Goal: Use online tool/utility: Utilize a website feature to perform a specific function

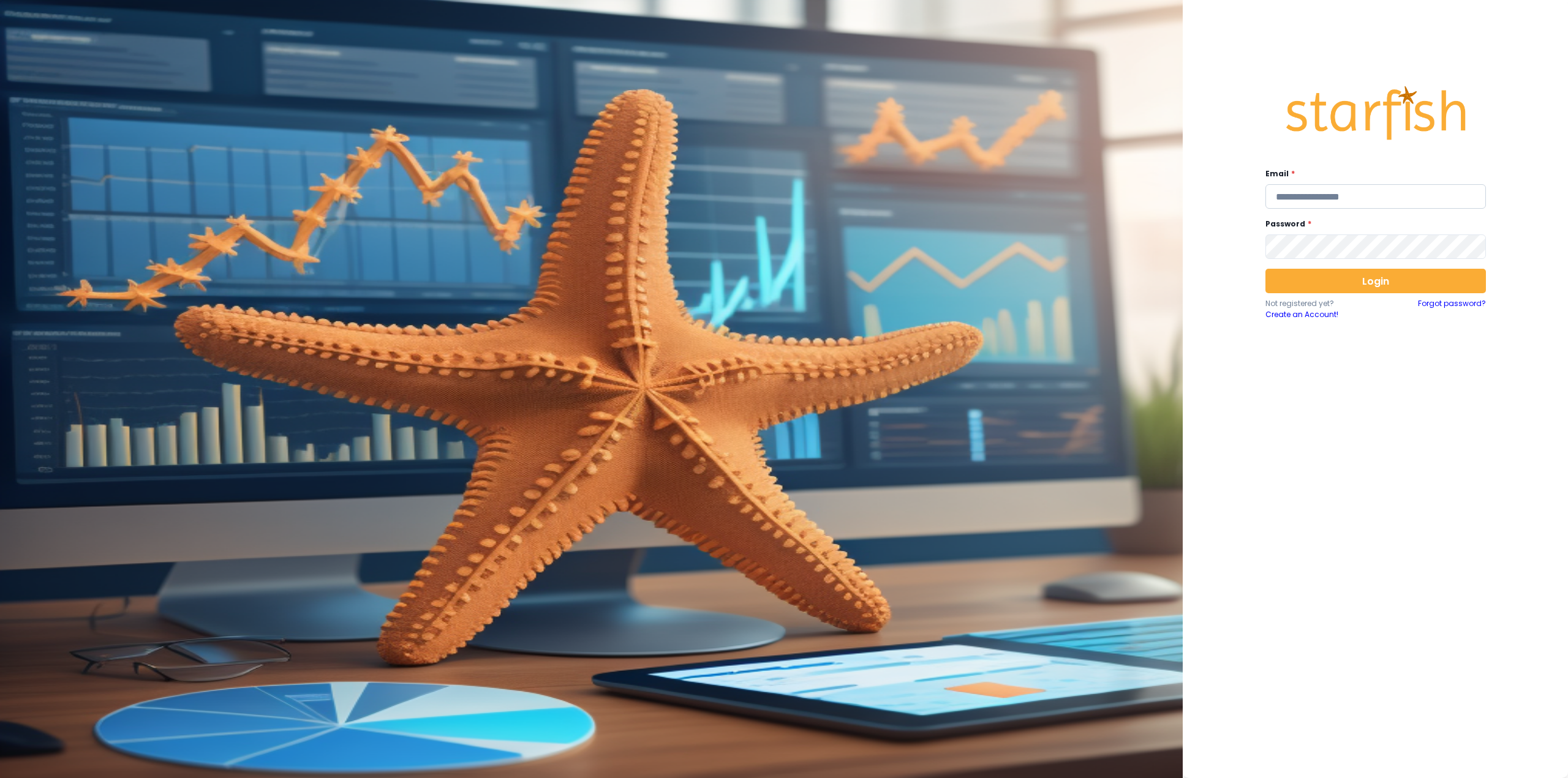
click at [1315, 198] on input "email" at bounding box center [1376, 196] width 220 height 24
type input "**********"
click at [1379, 284] on button "Login" at bounding box center [1376, 281] width 220 height 24
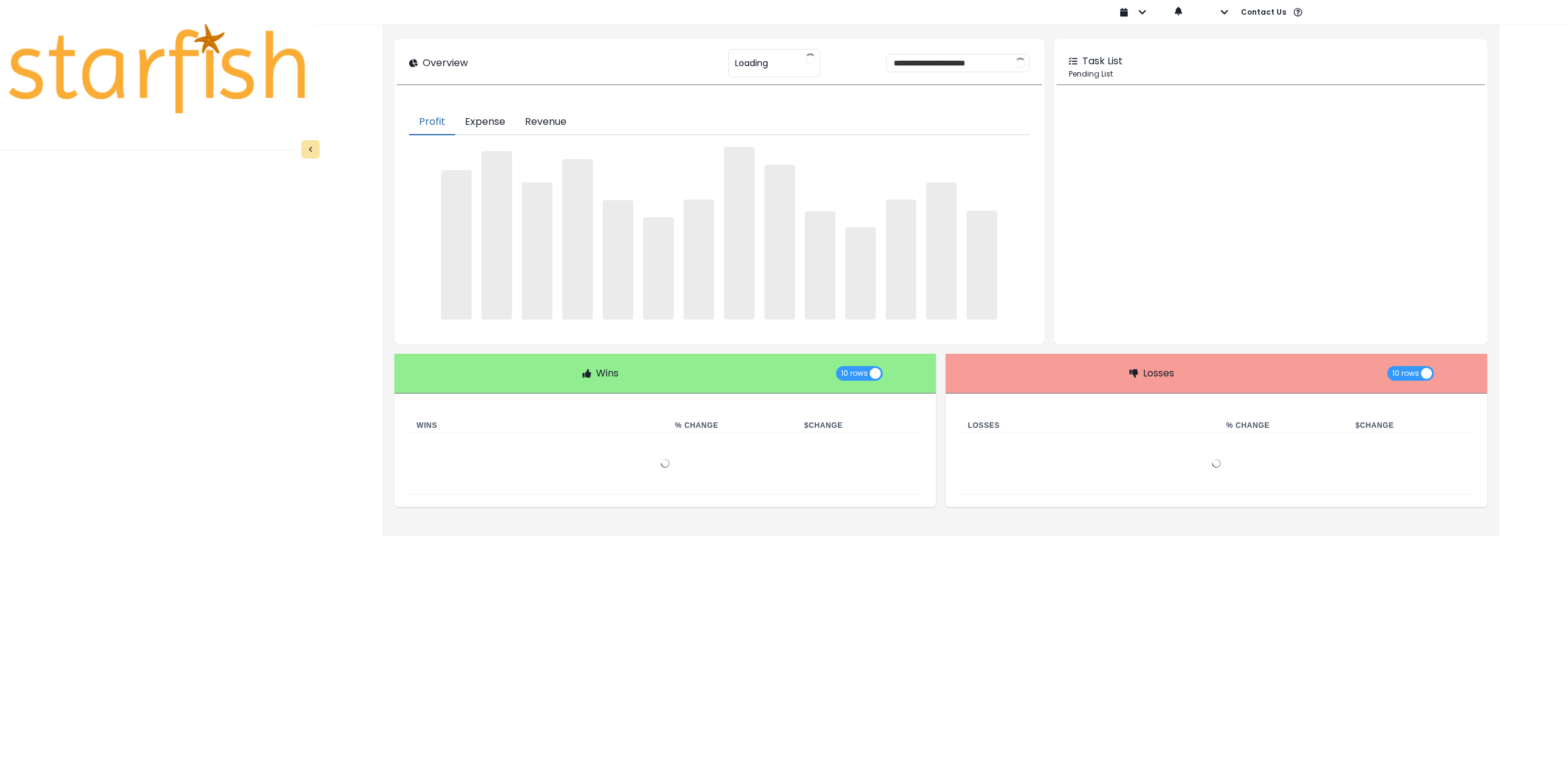
type input "********"
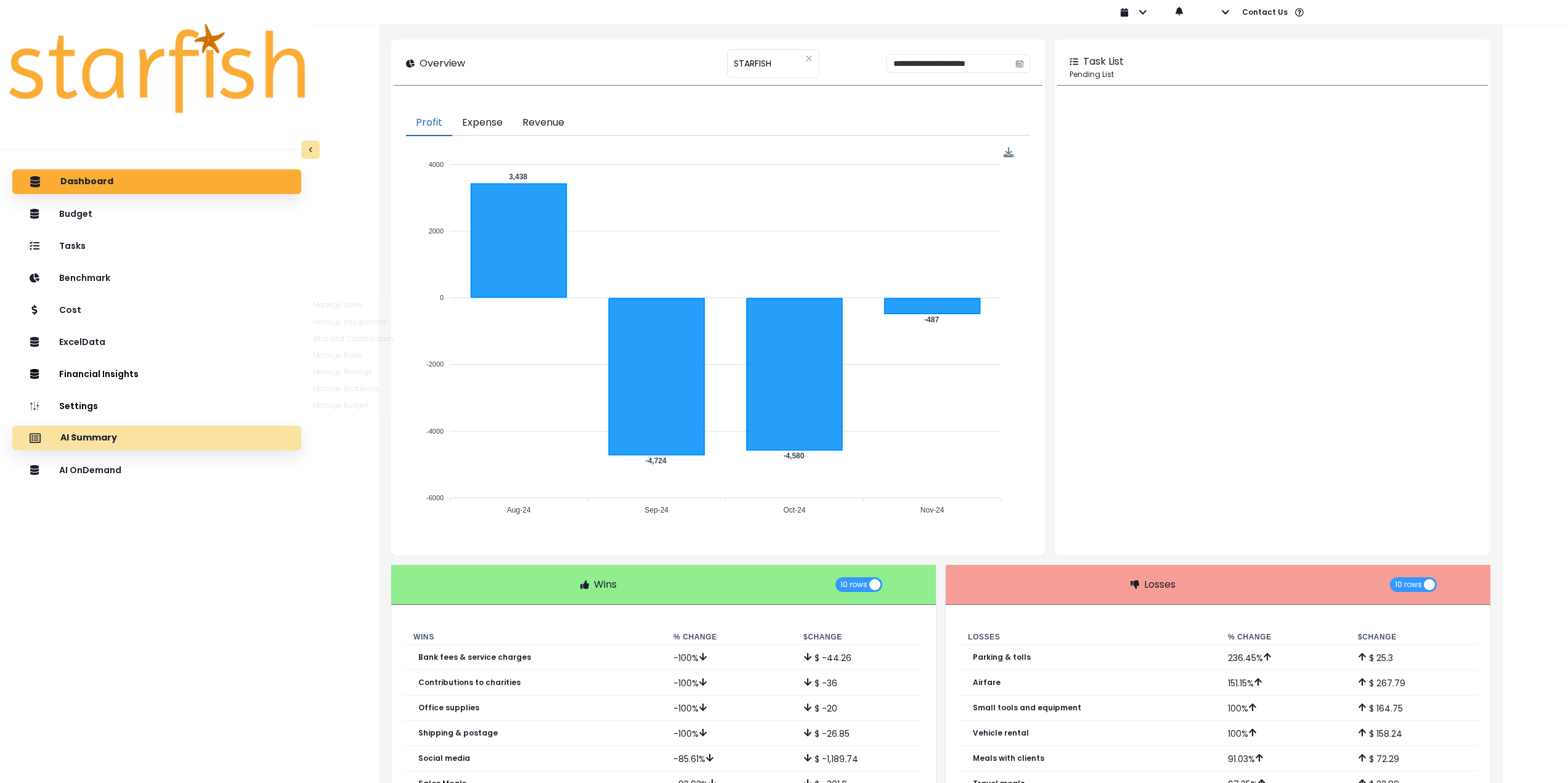
click at [154, 436] on div "AI Summary" at bounding box center [157, 438] width 269 height 26
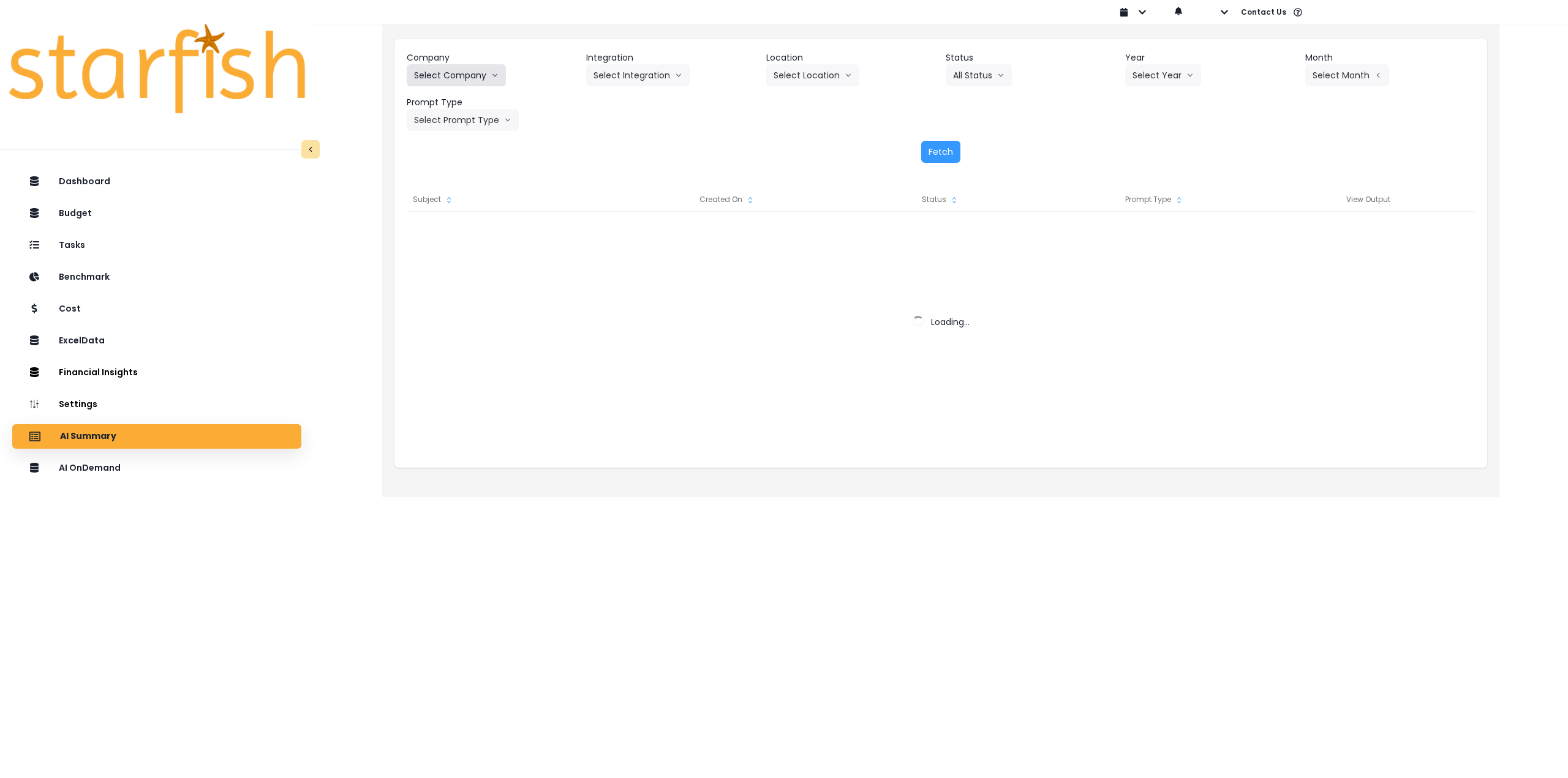
click at [469, 84] on button "Select Company" at bounding box center [457, 75] width 99 height 22
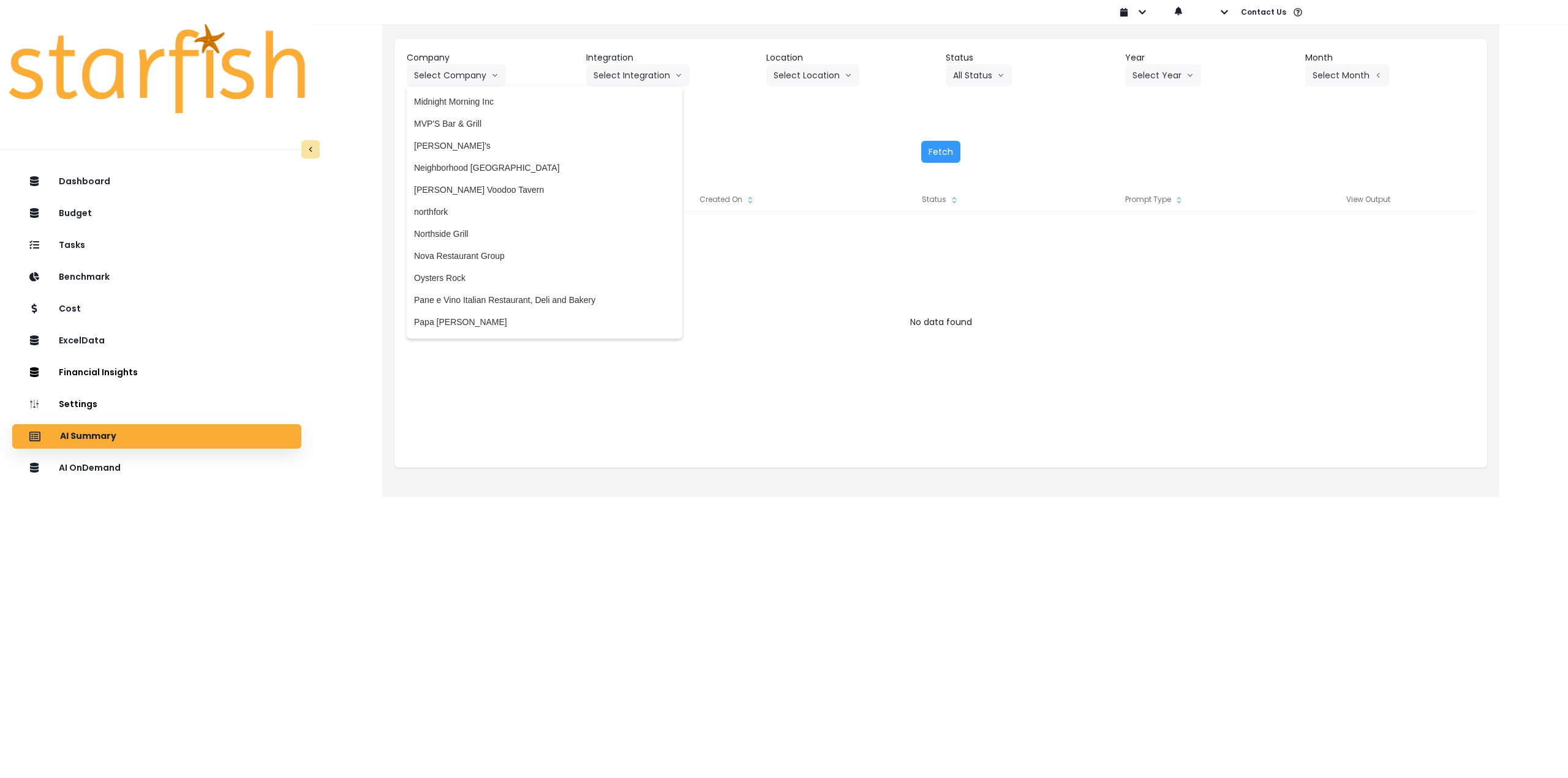
scroll to position [1659, 0]
click at [488, 208] on span "[PERSON_NAME] Voodoo Tavern" at bounding box center [545, 206] width 261 height 12
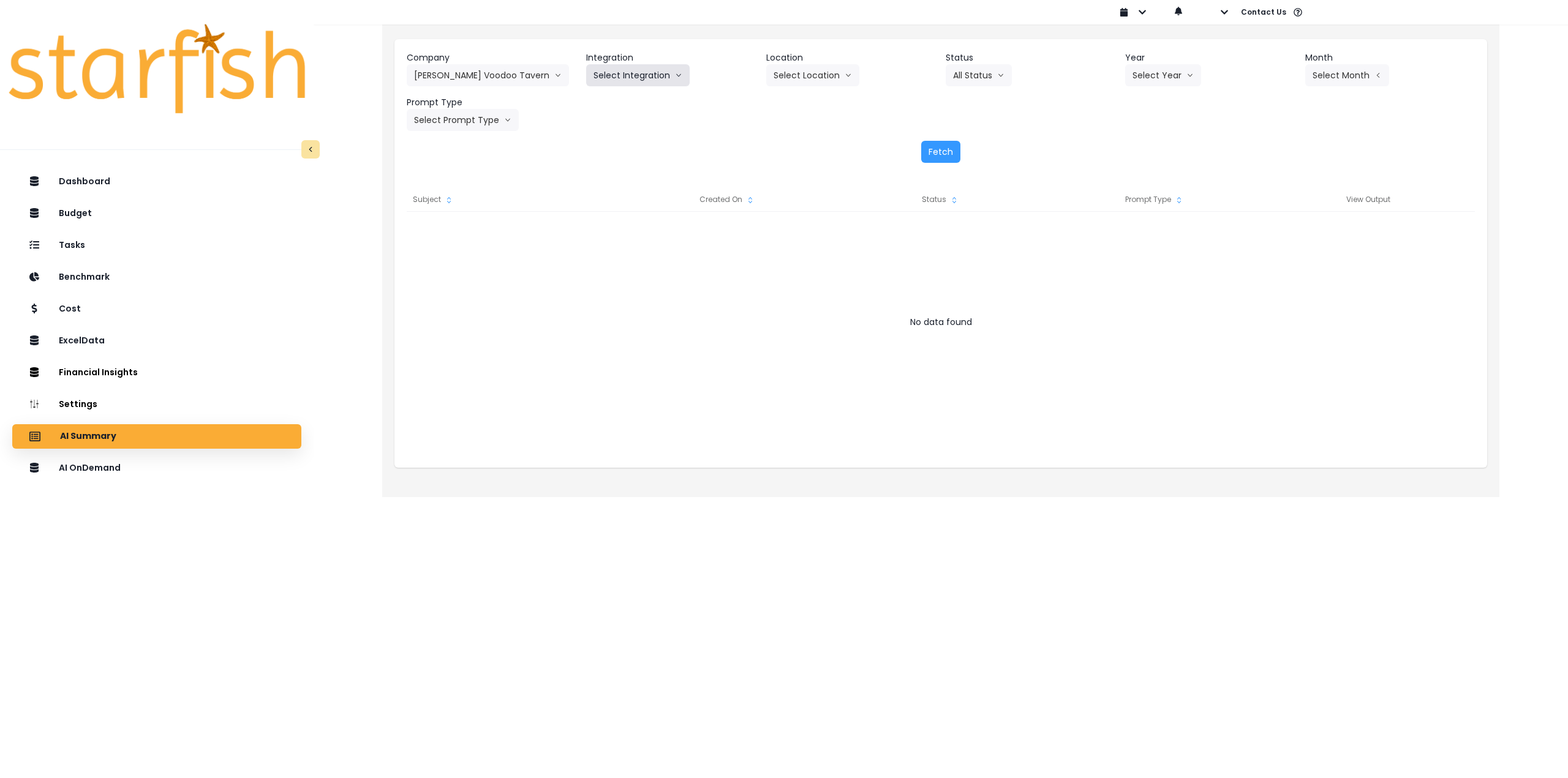
click at [632, 83] on button "Select Integration" at bounding box center [638, 75] width 104 height 22
click at [621, 102] on span "[PERSON_NAME] !" at bounding box center [631, 101] width 75 height 12
click at [778, 72] on button "Select Location" at bounding box center [813, 75] width 93 height 22
click at [786, 111] on li "All Locations" at bounding box center [797, 101] width 63 height 22
click at [1165, 71] on button "Select Year" at bounding box center [1163, 75] width 76 height 22
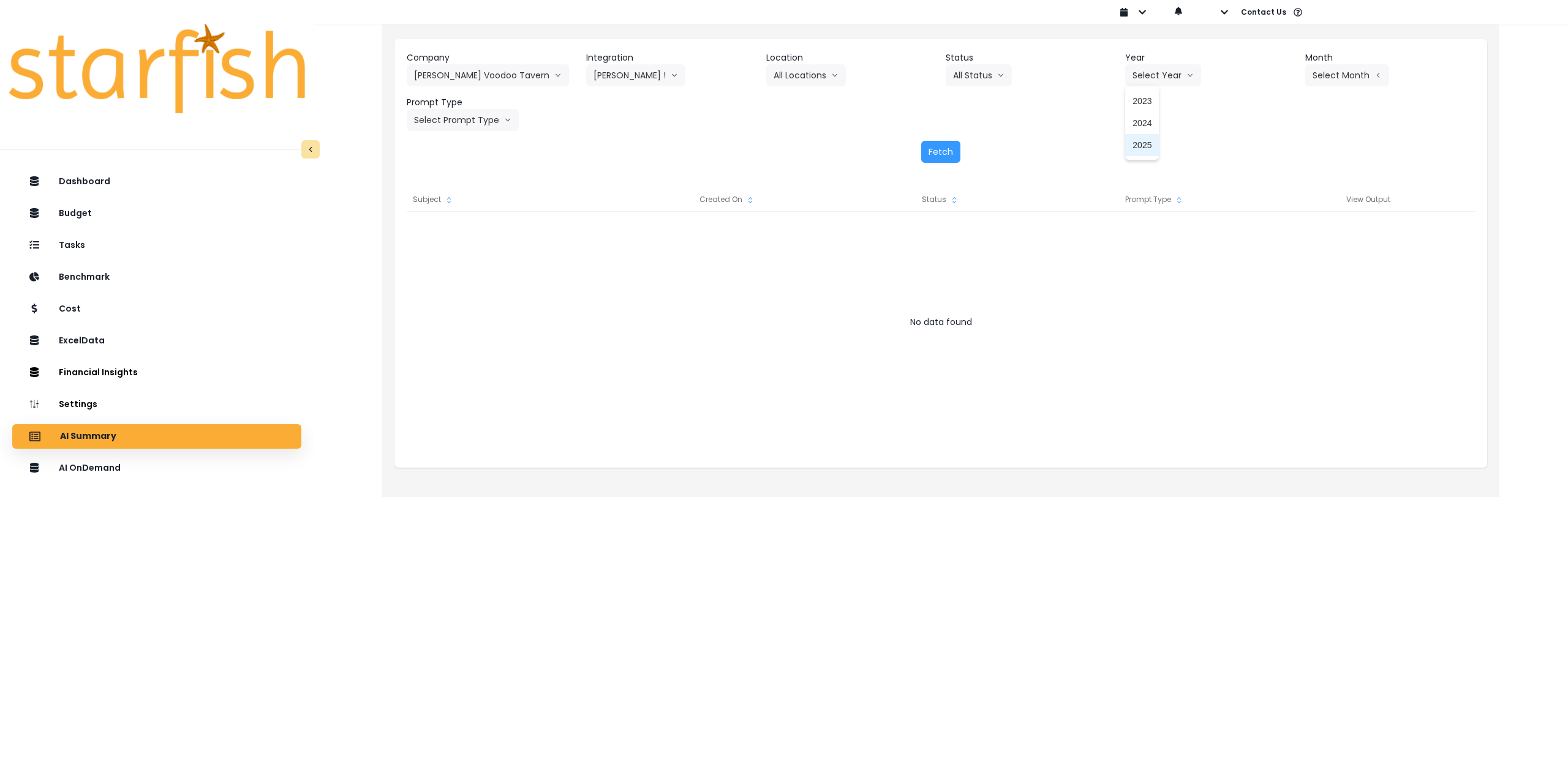
drag, startPoint x: 1146, startPoint y: 147, endPoint x: 1243, endPoint y: 117, distance: 101.5
click at [1146, 147] on span "2025" at bounding box center [1142, 145] width 19 height 12
click at [1330, 76] on button "Select Month" at bounding box center [1347, 75] width 84 height 22
click at [1274, 211] on span "July" at bounding box center [1286, 211] width 24 height 12
click at [464, 120] on button "Select Prompt Type" at bounding box center [463, 120] width 112 height 22
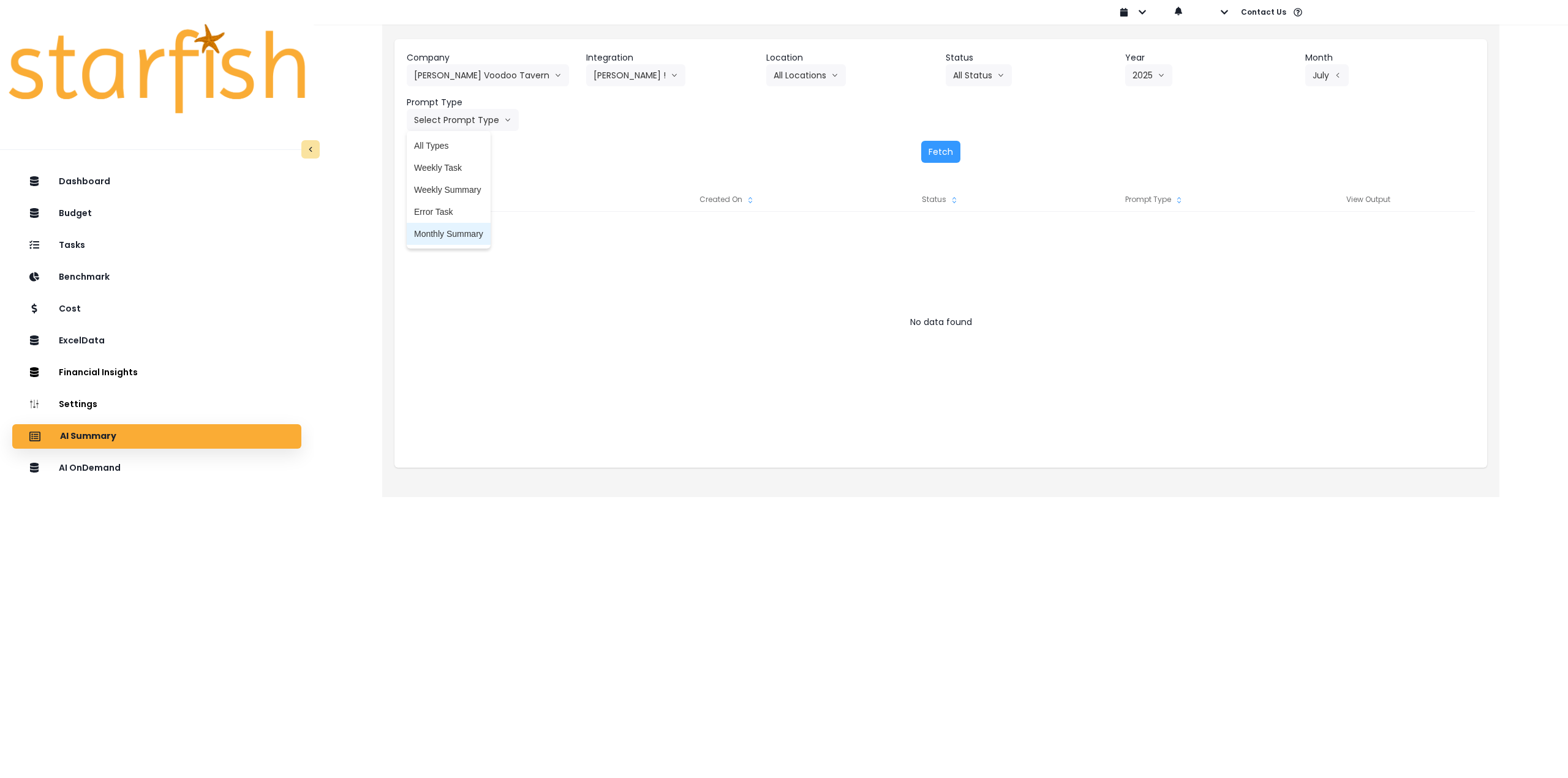
click at [448, 227] on li "Monthly Summary" at bounding box center [449, 234] width 84 height 22
click at [947, 146] on button "Fetch" at bounding box center [941, 152] width 39 height 22
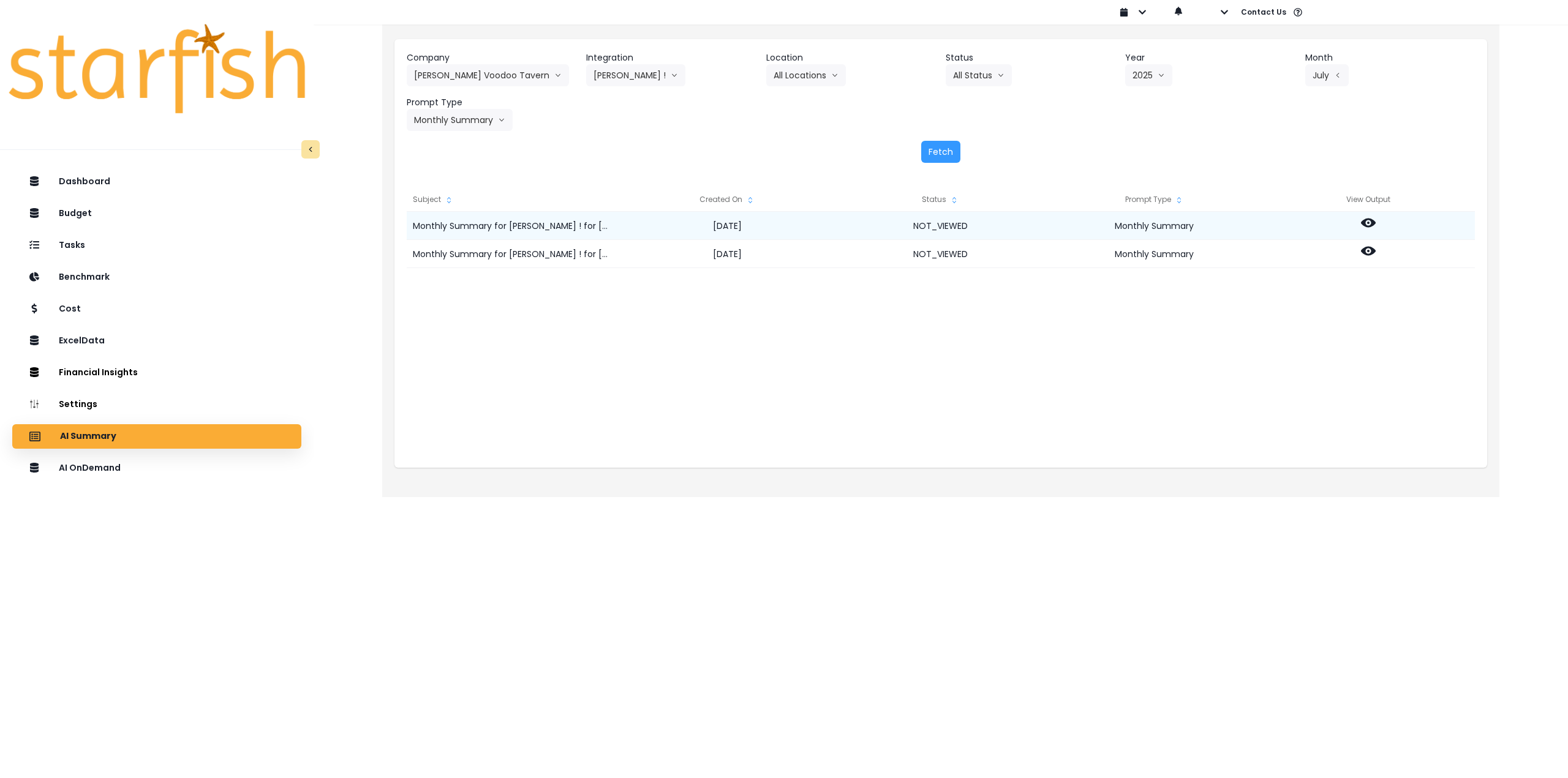
click at [1365, 225] on icon at bounding box center [1368, 223] width 15 height 9
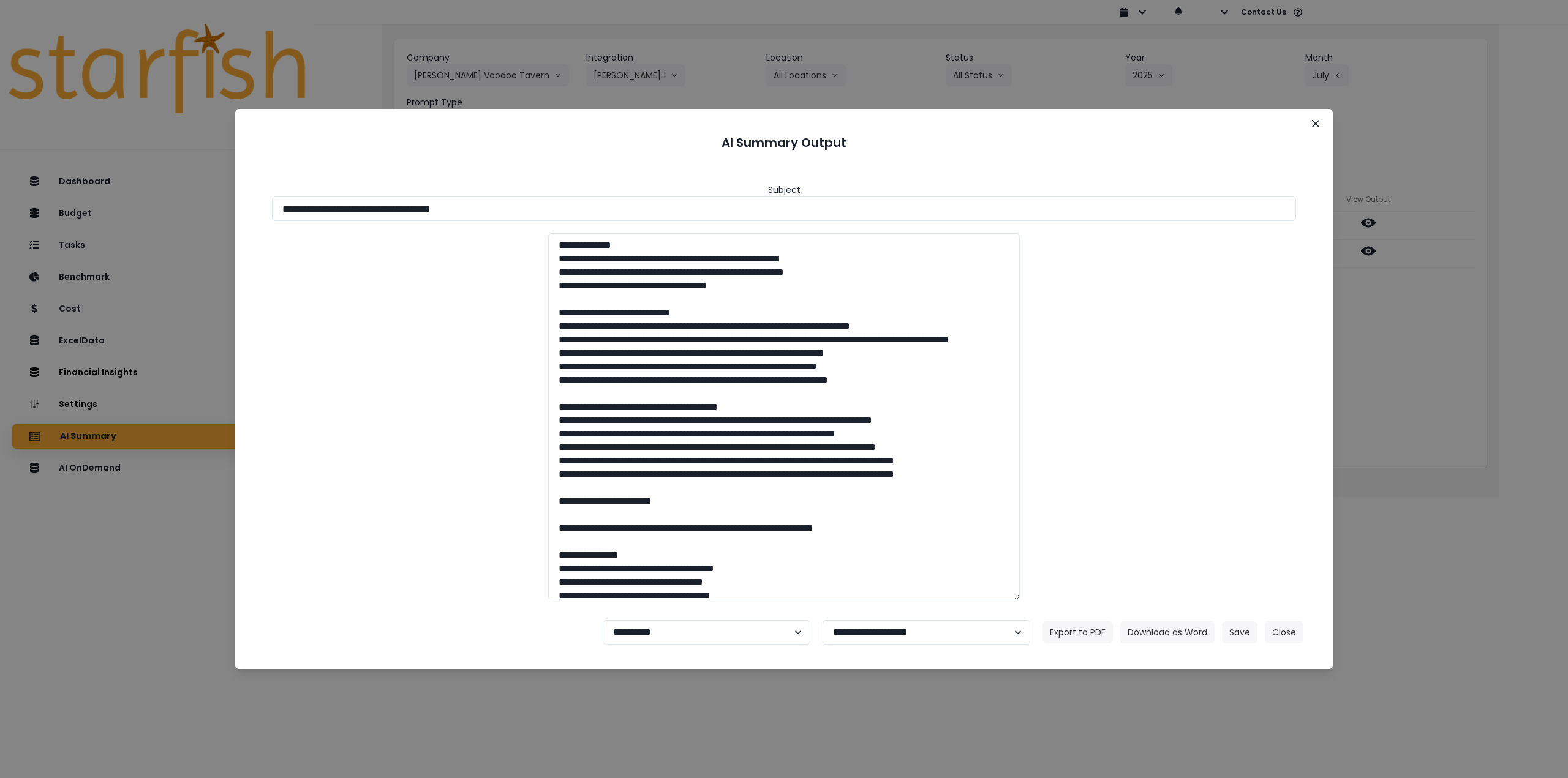
drag, startPoint x: 391, startPoint y: 206, endPoint x: 571, endPoint y: 223, distance: 180.8
click at [571, 223] on div "**********" at bounding box center [783, 386] width 1068 height 449
click at [1177, 624] on button "Download as Word" at bounding box center [1167, 632] width 94 height 22
click at [1316, 125] on icon "Close" at bounding box center [1316, 124] width 8 height 8
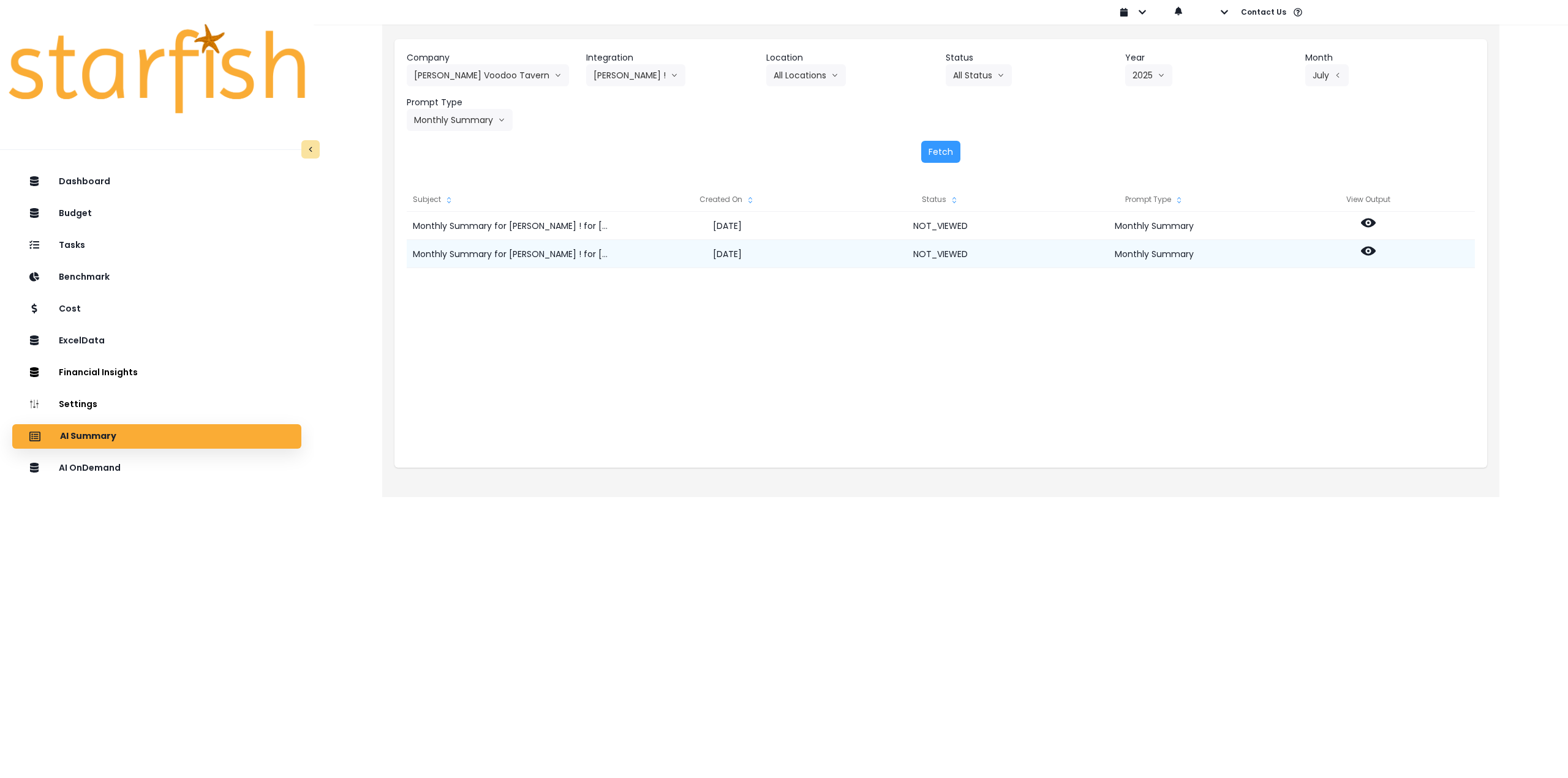
click at [1371, 248] on icon at bounding box center [1368, 251] width 15 height 9
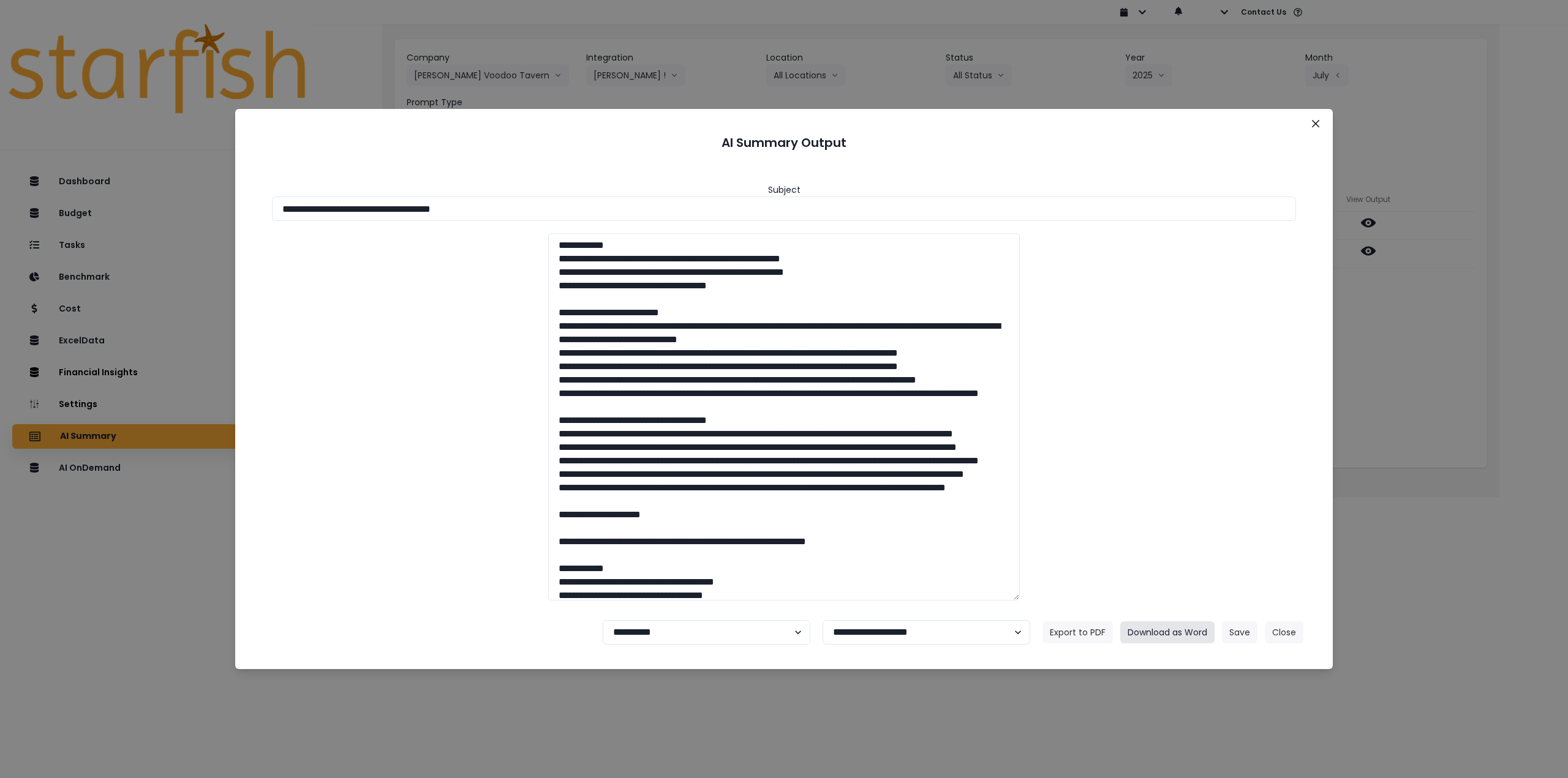
click at [1182, 629] on button "Download as Word" at bounding box center [1167, 632] width 94 height 22
click at [320, 459] on div at bounding box center [784, 416] width 1049 height 367
click at [1317, 117] on button "Close" at bounding box center [1315, 124] width 20 height 20
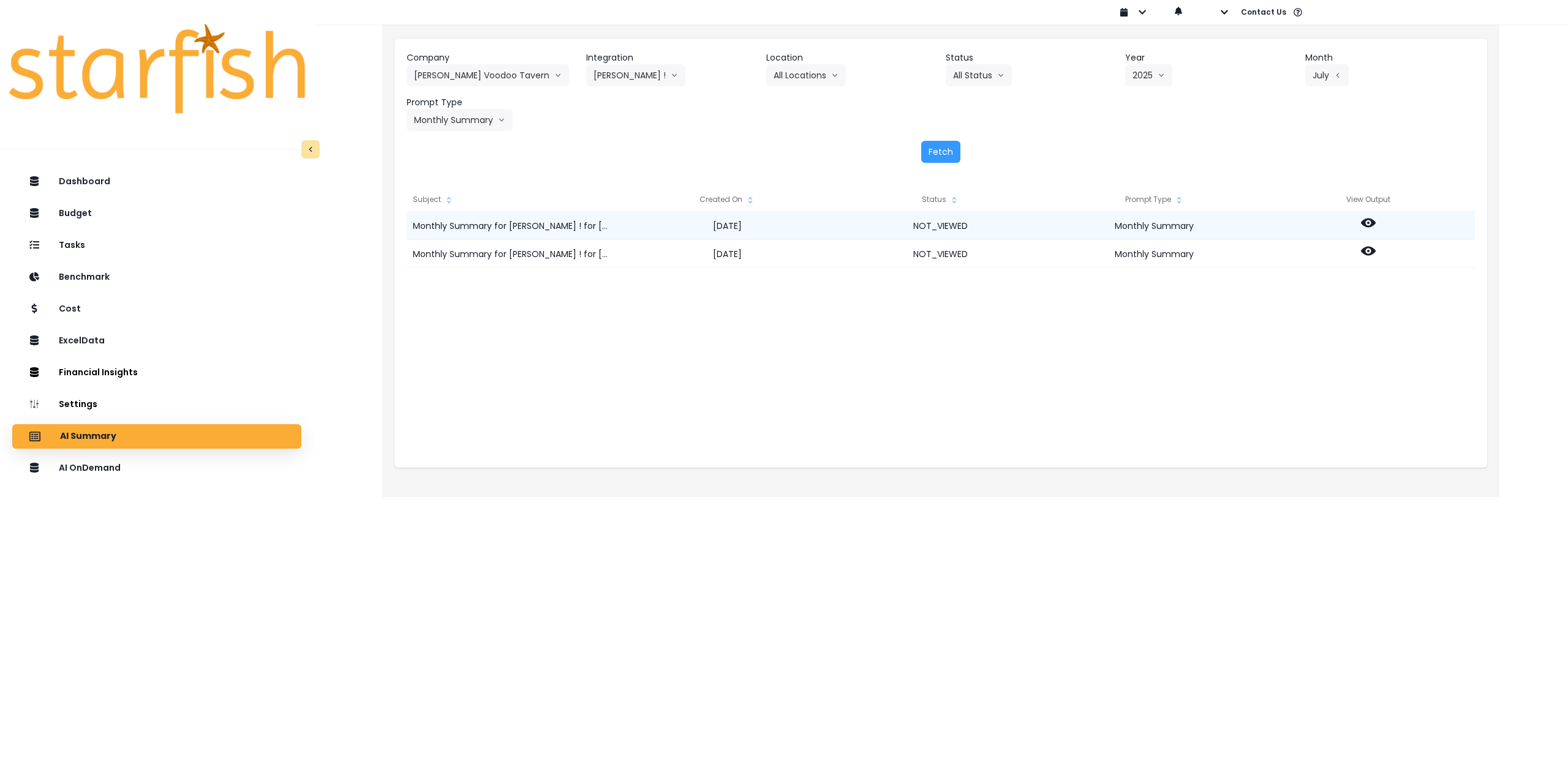
click at [1358, 223] on div at bounding box center [1368, 226] width 214 height 28
click at [1369, 228] on icon at bounding box center [1368, 223] width 15 height 15
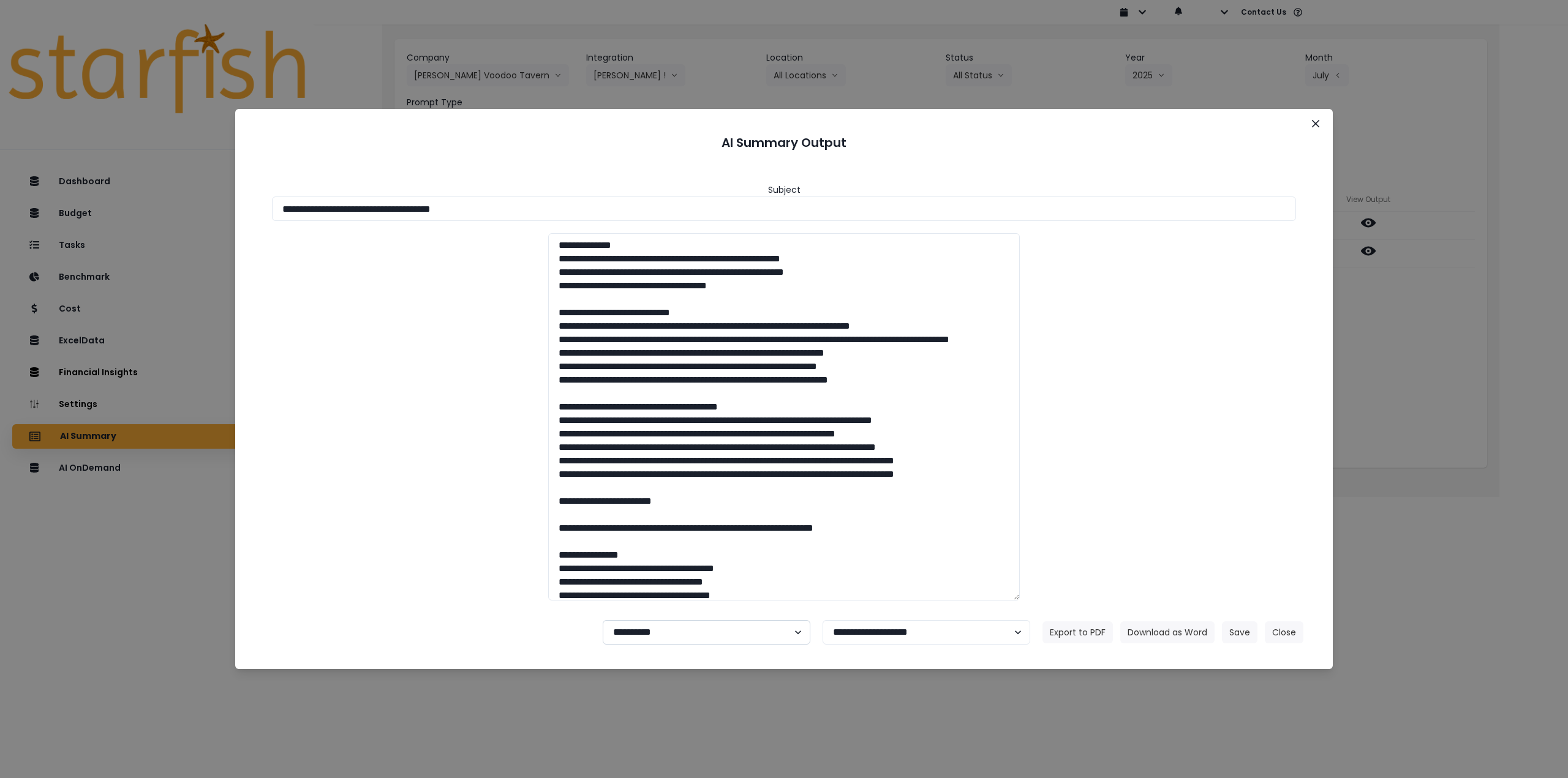
click at [624, 643] on select "**********" at bounding box center [706, 632] width 208 height 24
select select "********"
click at [602, 620] on select "**********" at bounding box center [706, 632] width 208 height 24
click at [1241, 633] on button "Save" at bounding box center [1240, 632] width 36 height 22
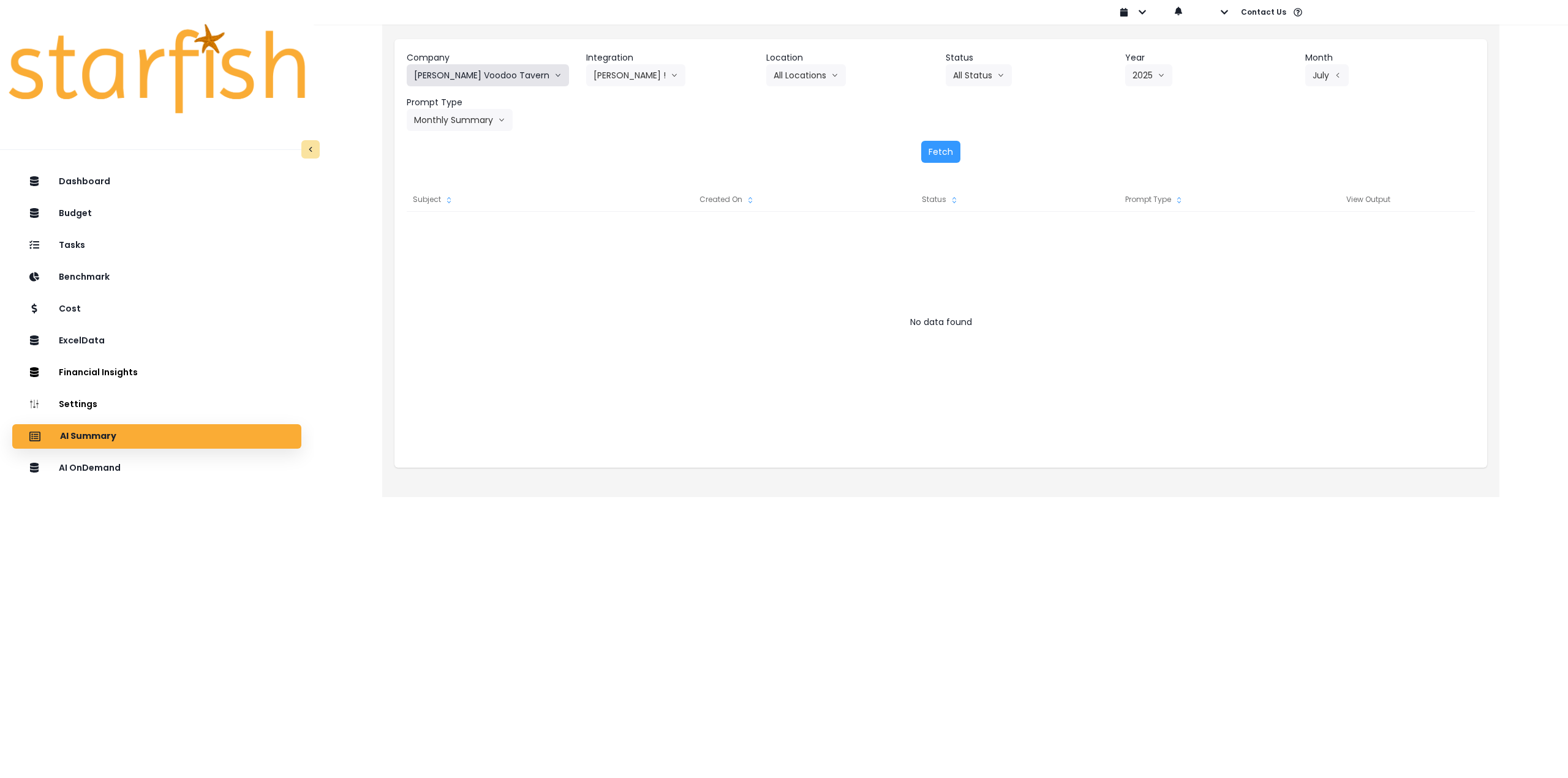
click at [444, 79] on button "[PERSON_NAME] Voodoo Tavern" at bounding box center [488, 75] width 162 height 22
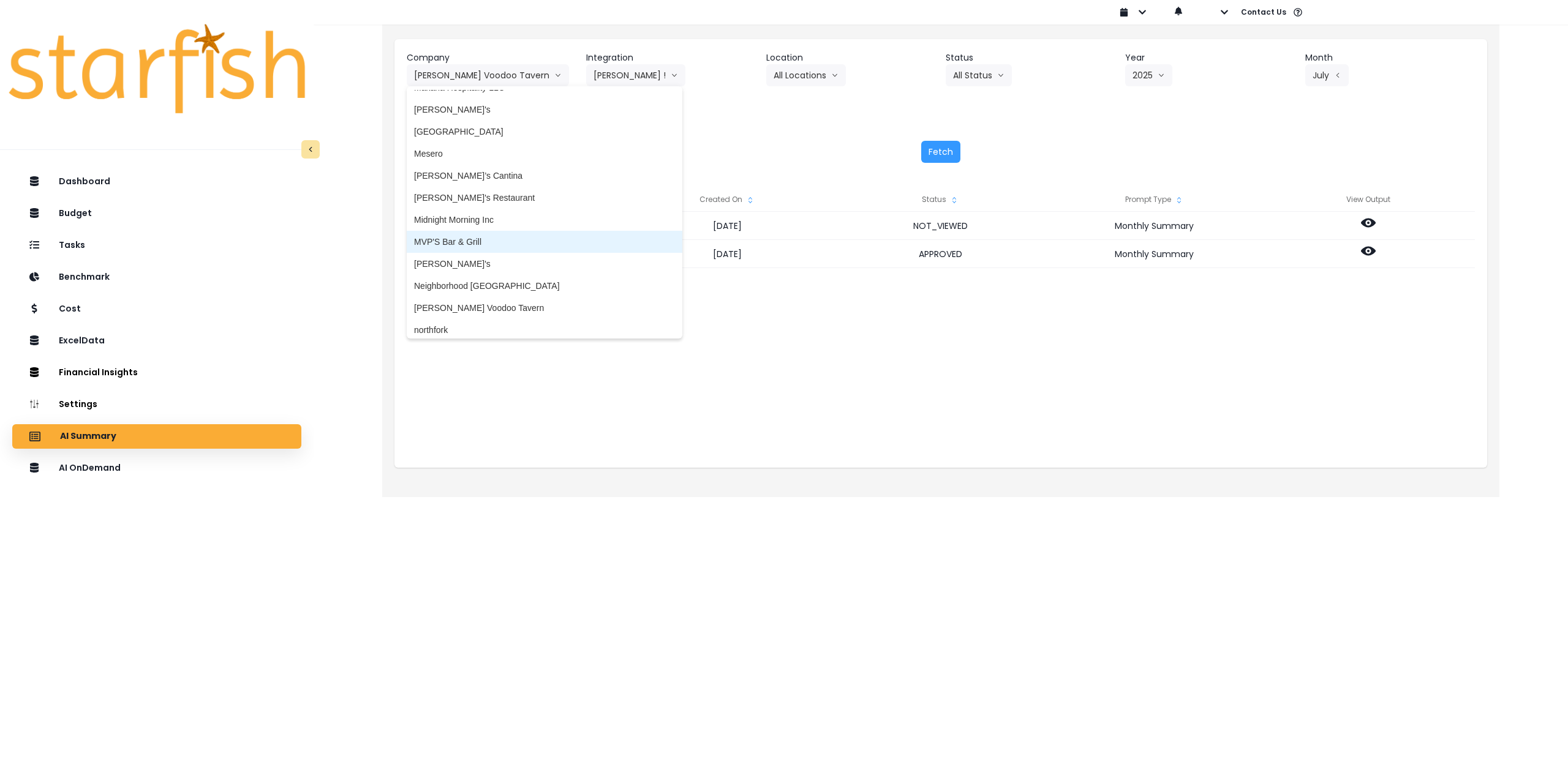
scroll to position [1597, 0]
click at [499, 249] on span "Neighborhood [GEOGRAPHIC_DATA]" at bounding box center [545, 244] width 261 height 12
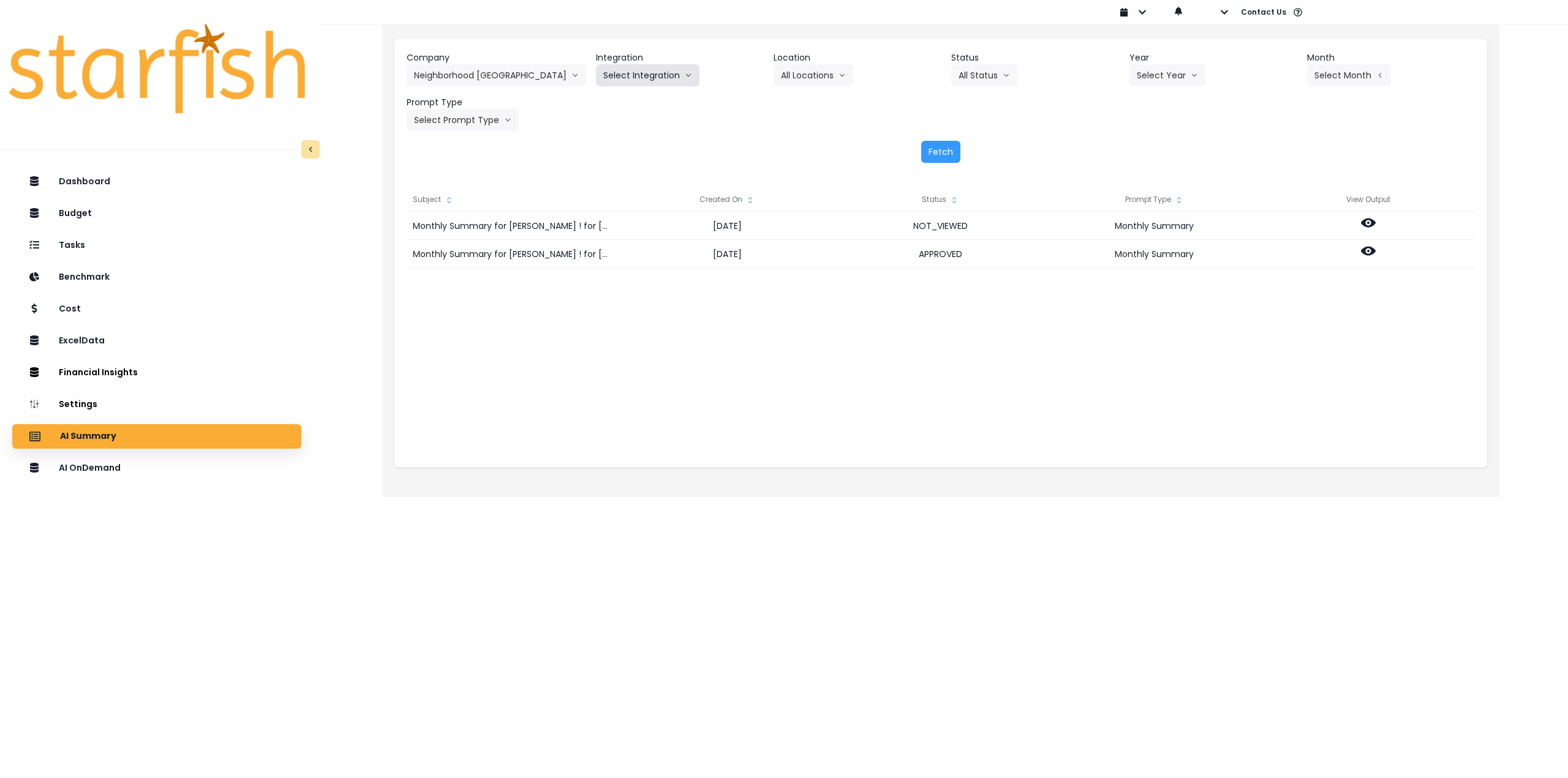
click at [631, 76] on button "Select Integration" at bounding box center [648, 75] width 104 height 22
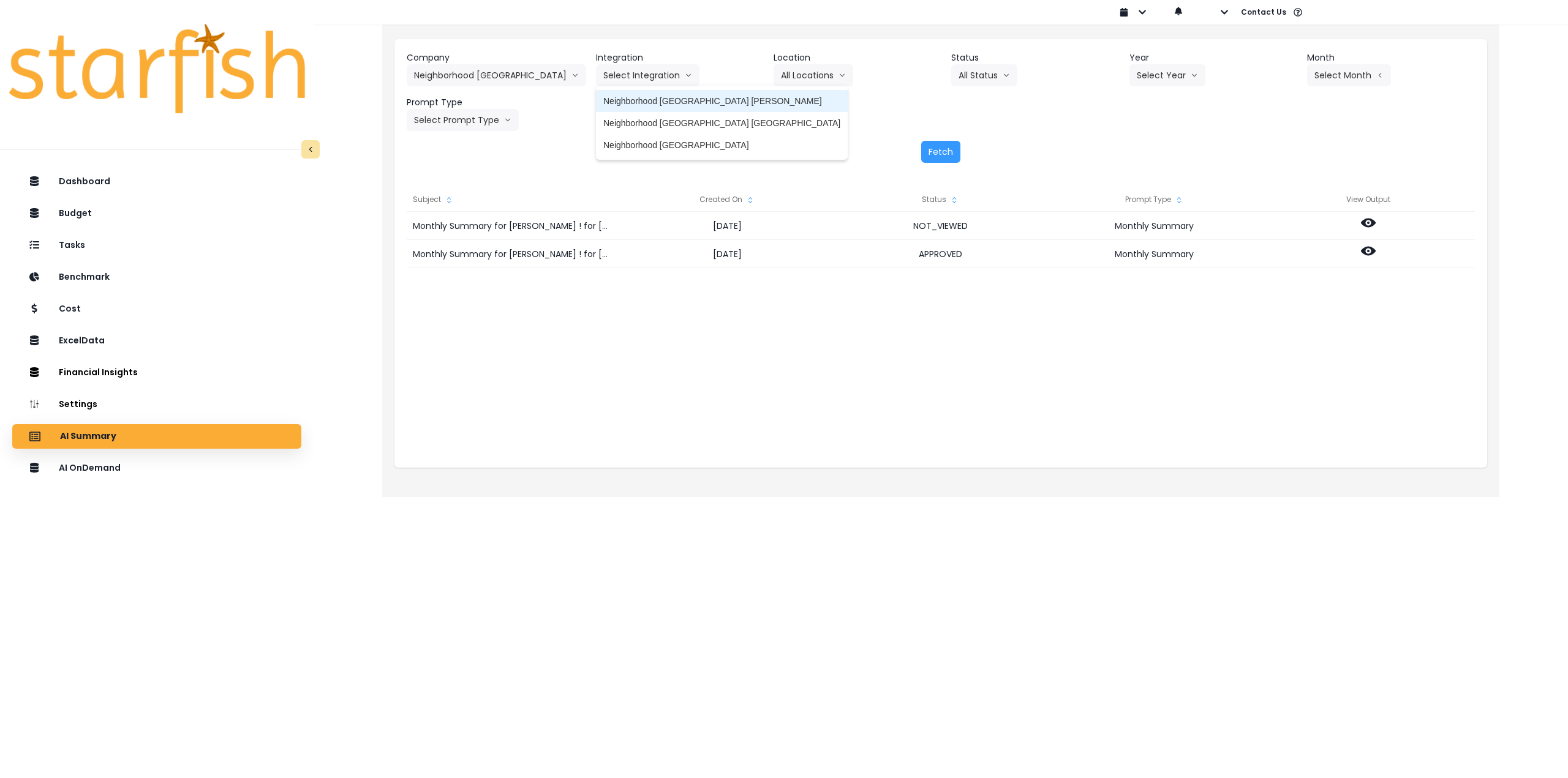
click at [617, 102] on span "Neighborhood Tap House Carnes" at bounding box center [722, 101] width 237 height 12
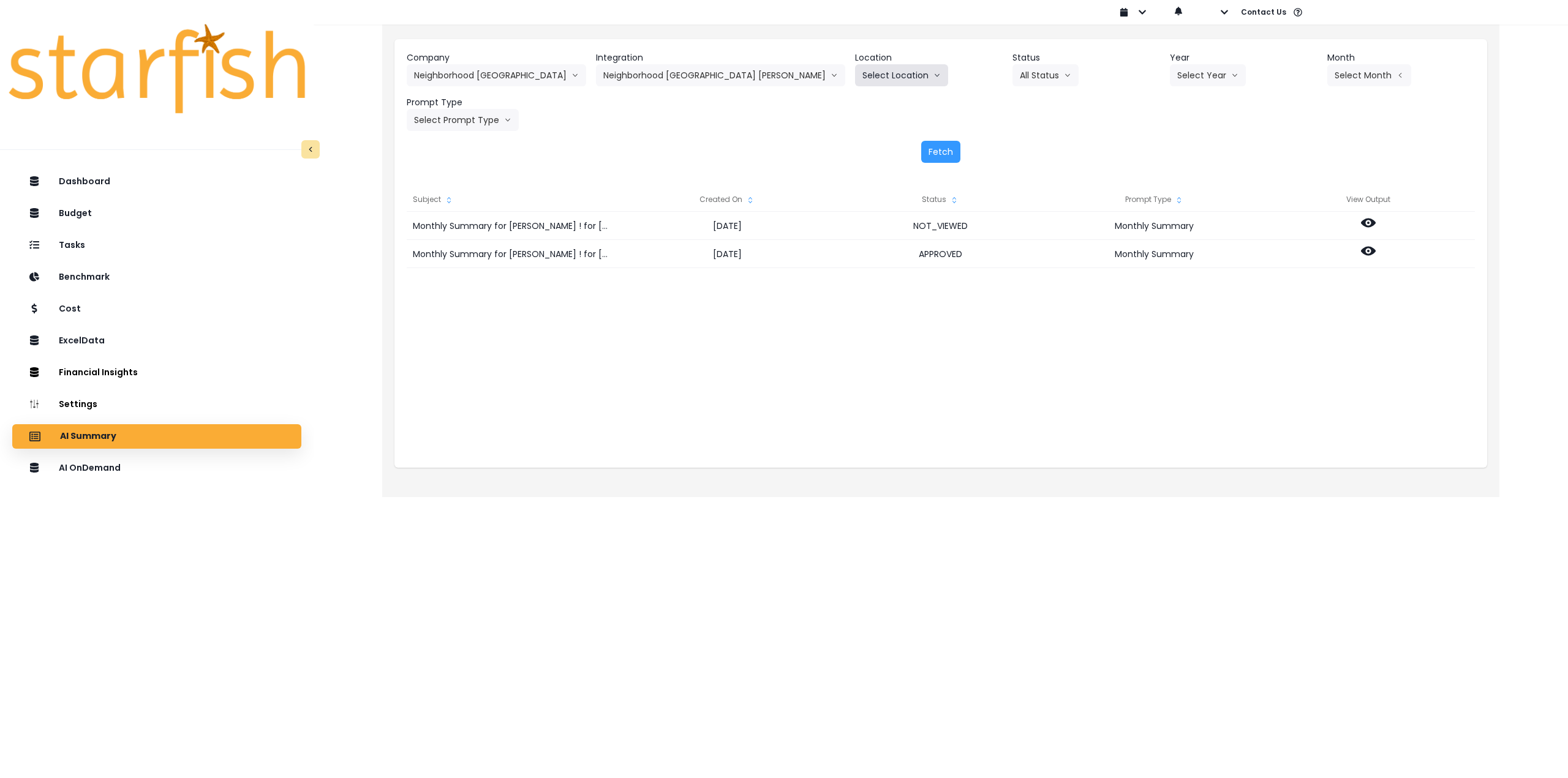
click at [855, 69] on button "Select Location" at bounding box center [902, 75] width 93 height 22
click at [1170, 81] on button "Select Year" at bounding box center [1208, 75] width 76 height 22
drag, startPoint x: 1148, startPoint y: 144, endPoint x: 1212, endPoint y: 133, distance: 64.9
click at [1177, 145] on span "2025" at bounding box center [1187, 145] width 19 height 12
click at [1333, 88] on div "Company Neighborhood Tap House 86 Costs Asti Bagel Cafe Balance Grille Bald Gin…" at bounding box center [941, 91] width 1068 height 80
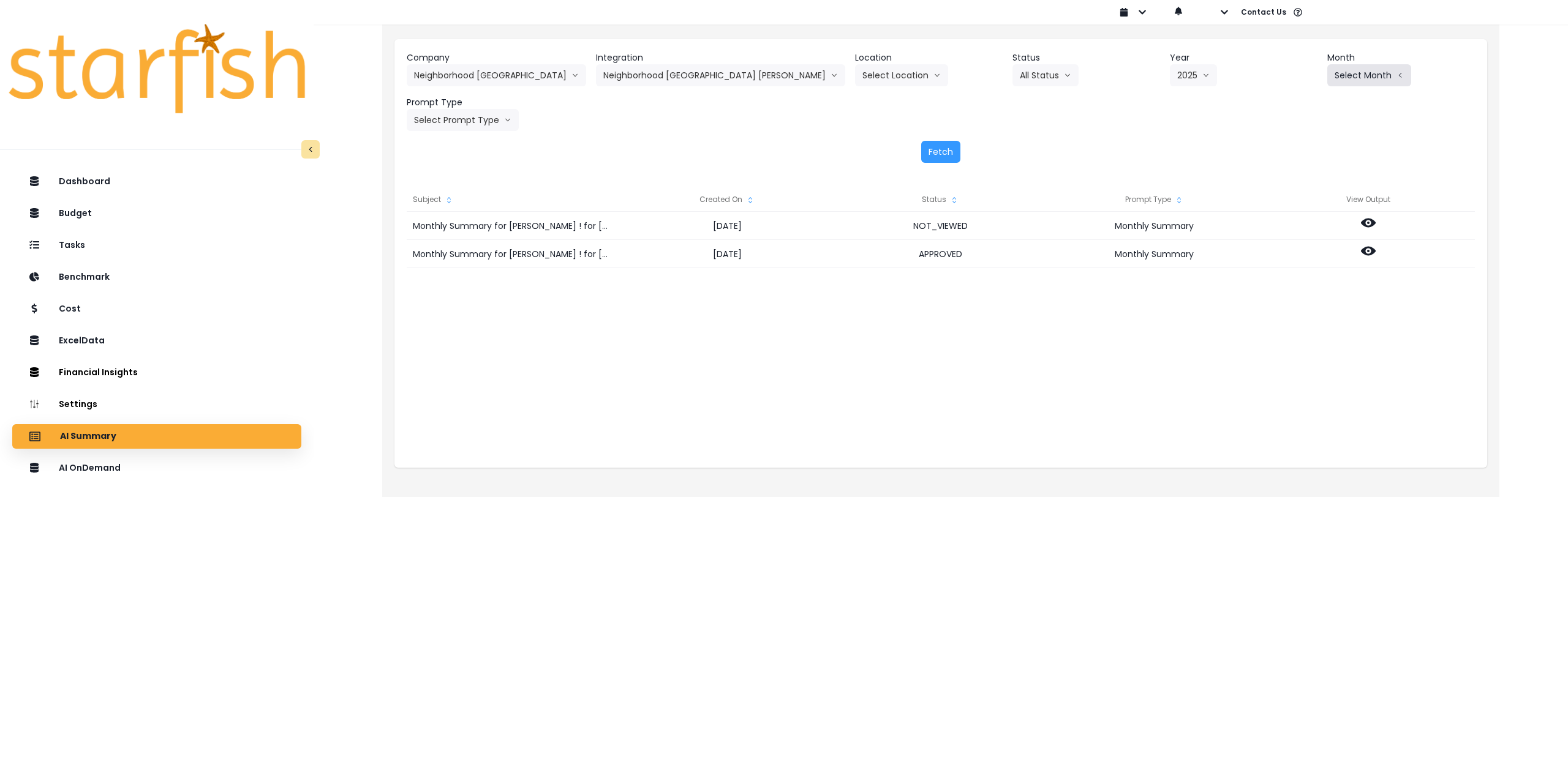
click at [1337, 75] on button "Select Month" at bounding box center [1369, 75] width 84 height 22
click at [1296, 211] on span "July" at bounding box center [1308, 211] width 24 height 12
click at [490, 122] on button "Select Prompt Type" at bounding box center [463, 120] width 112 height 22
click at [465, 238] on span "Monthly Summary" at bounding box center [448, 234] width 69 height 12
click at [941, 153] on button "Fetch" at bounding box center [941, 152] width 39 height 22
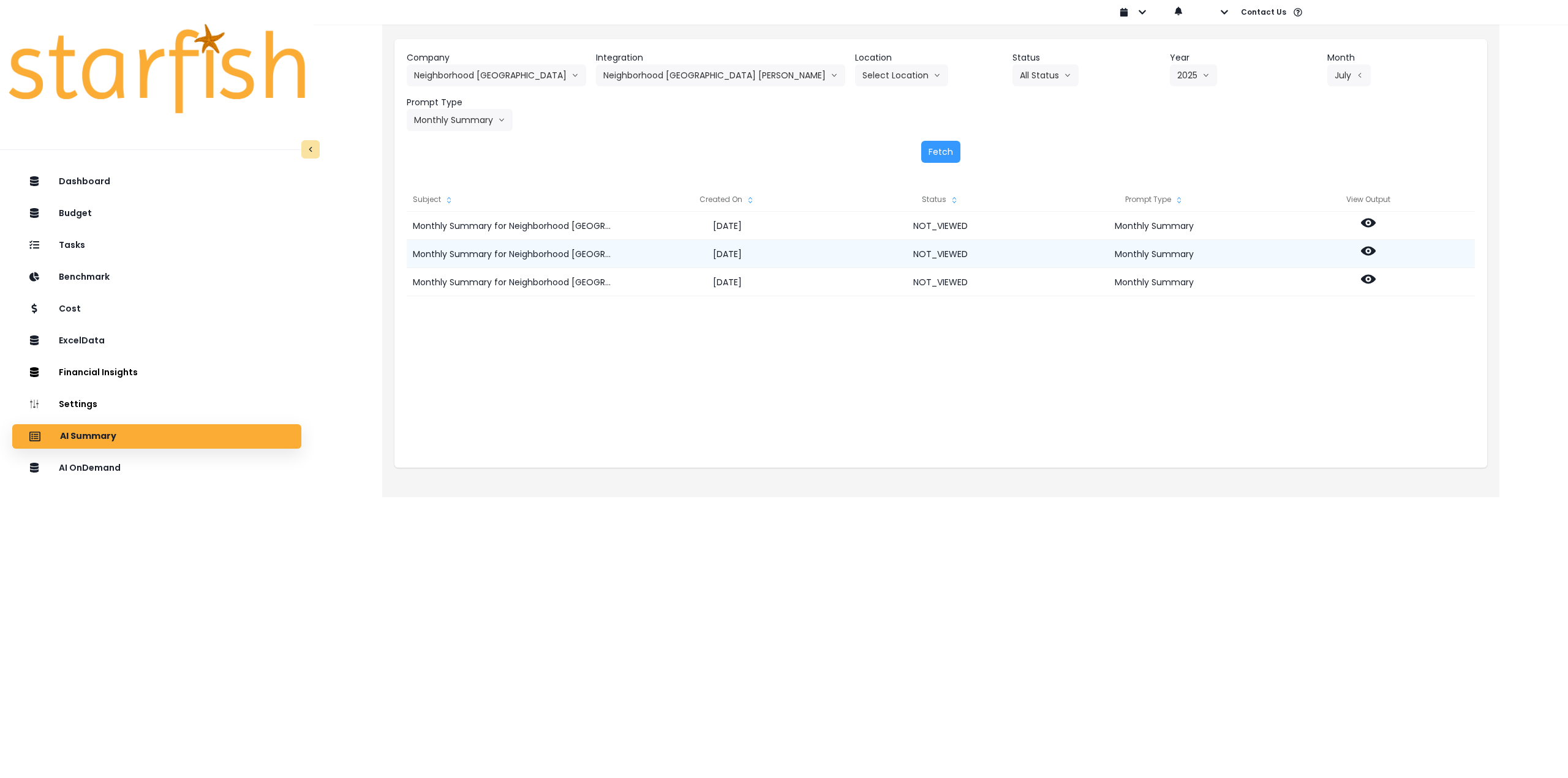
click at [1363, 253] on icon at bounding box center [1368, 251] width 15 height 9
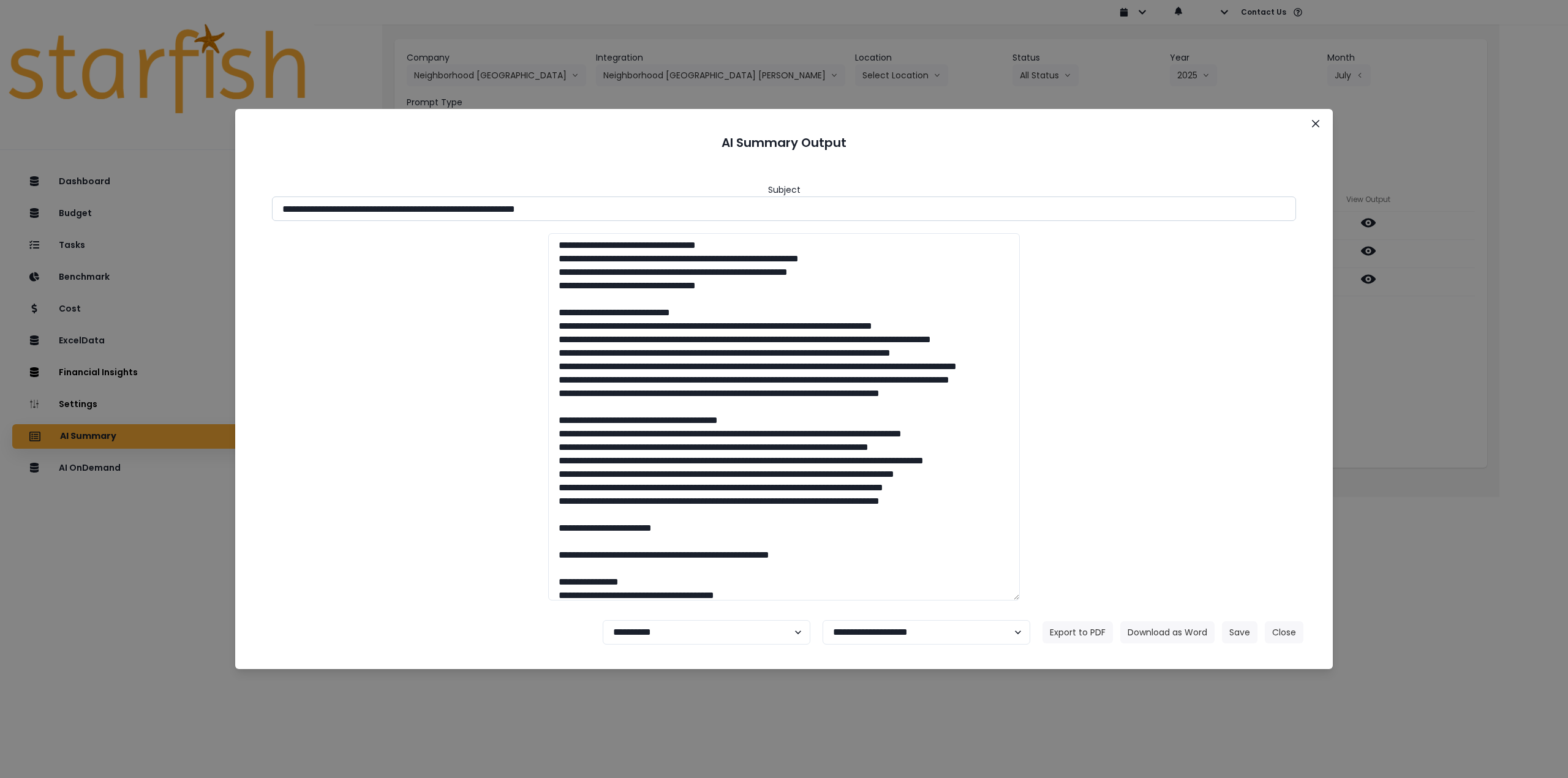
drag, startPoint x: 390, startPoint y: 207, endPoint x: 816, endPoint y: 218, distance: 426.1
click at [816, 218] on input "**********" at bounding box center [784, 209] width 1024 height 24
click at [1151, 630] on button "Download as Word" at bounding box center [1167, 632] width 94 height 22
drag, startPoint x: 1404, startPoint y: 333, endPoint x: 1392, endPoint y: 323, distance: 15.6
click at [1404, 333] on div "**********" at bounding box center [784, 389] width 1568 height 778
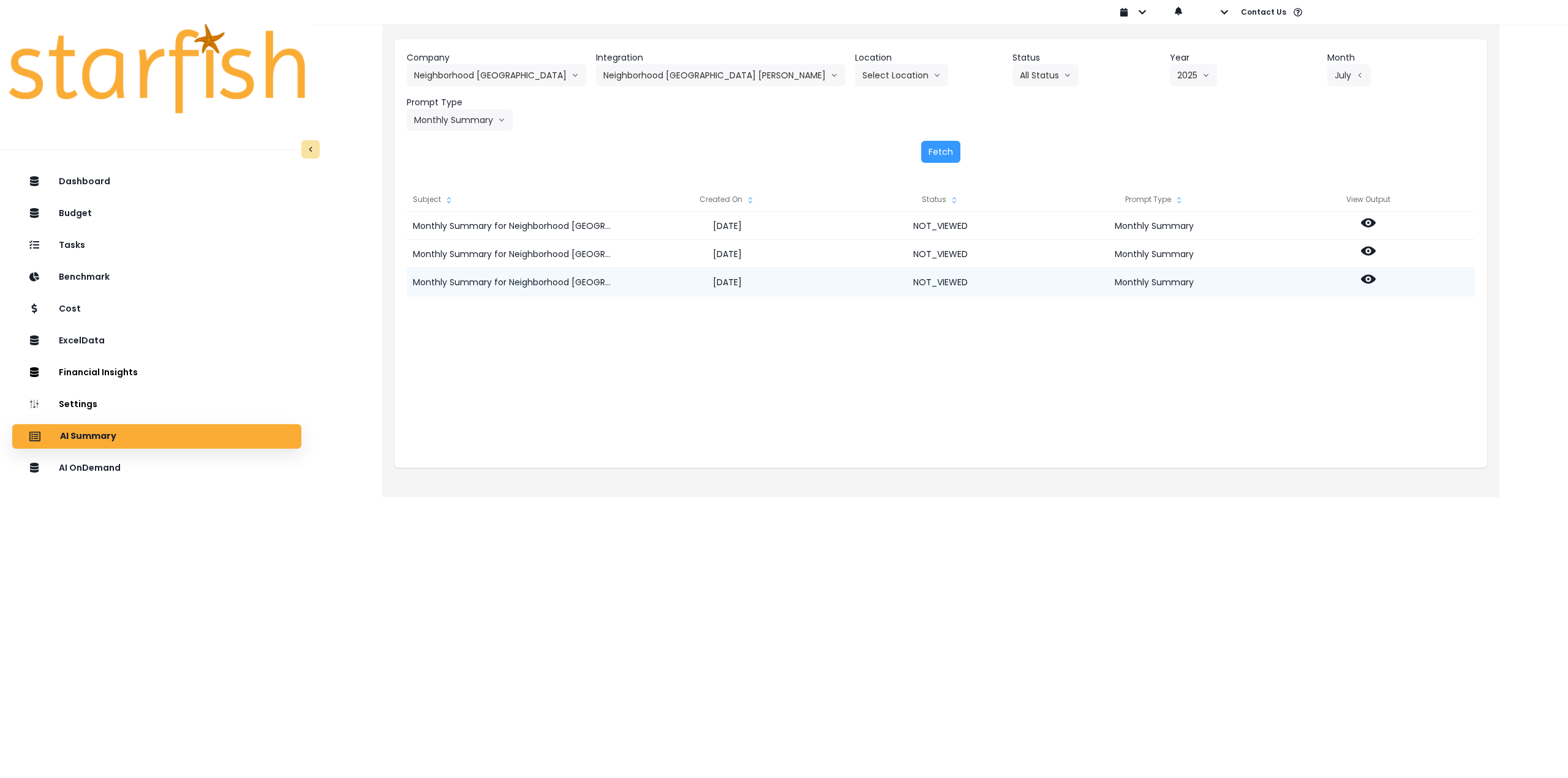
click at [1368, 285] on icon at bounding box center [1368, 279] width 15 height 15
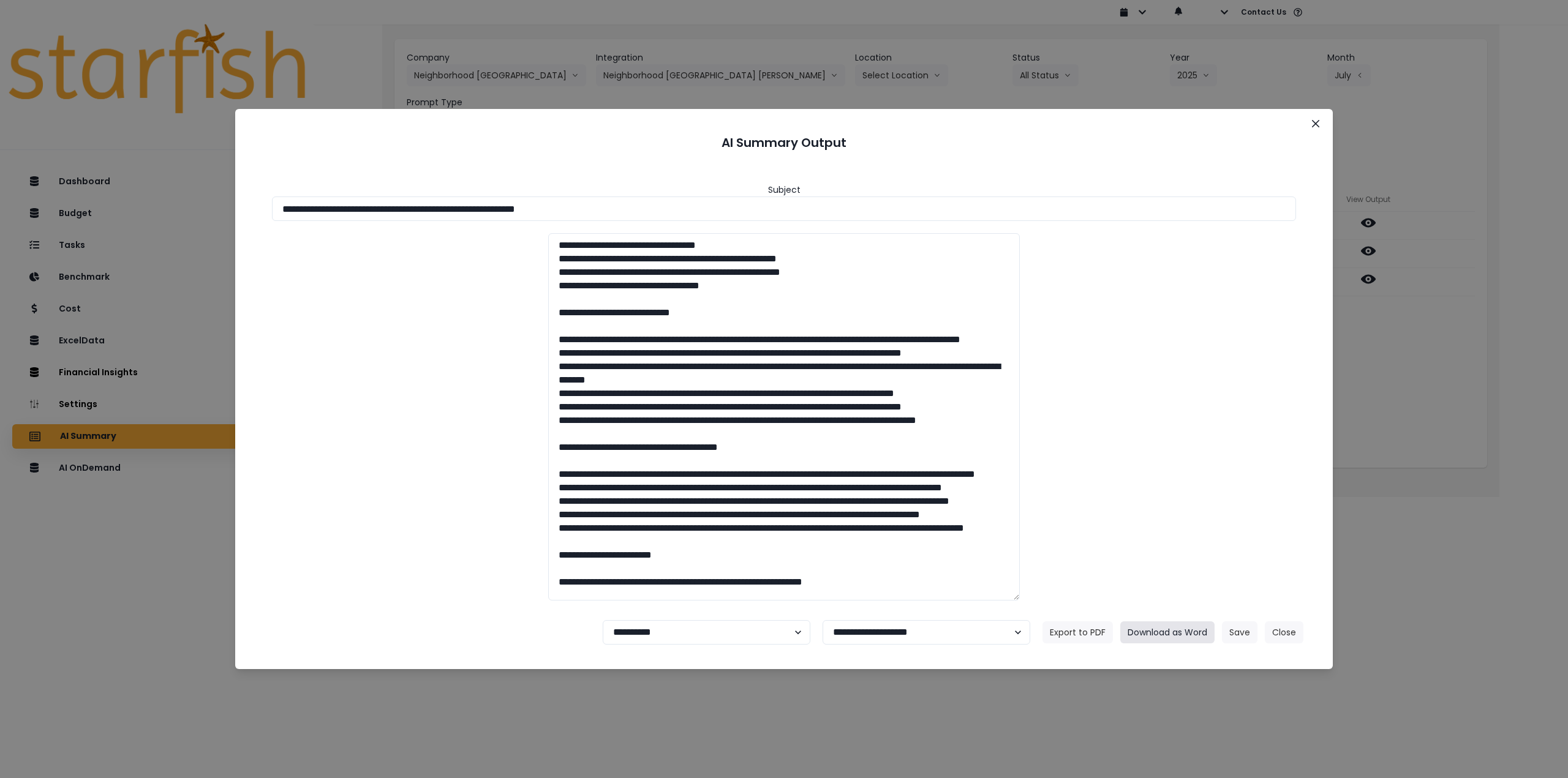
click at [1175, 626] on button "Download as Word" at bounding box center [1167, 632] width 94 height 22
click at [1322, 130] on button "Close" at bounding box center [1315, 124] width 20 height 20
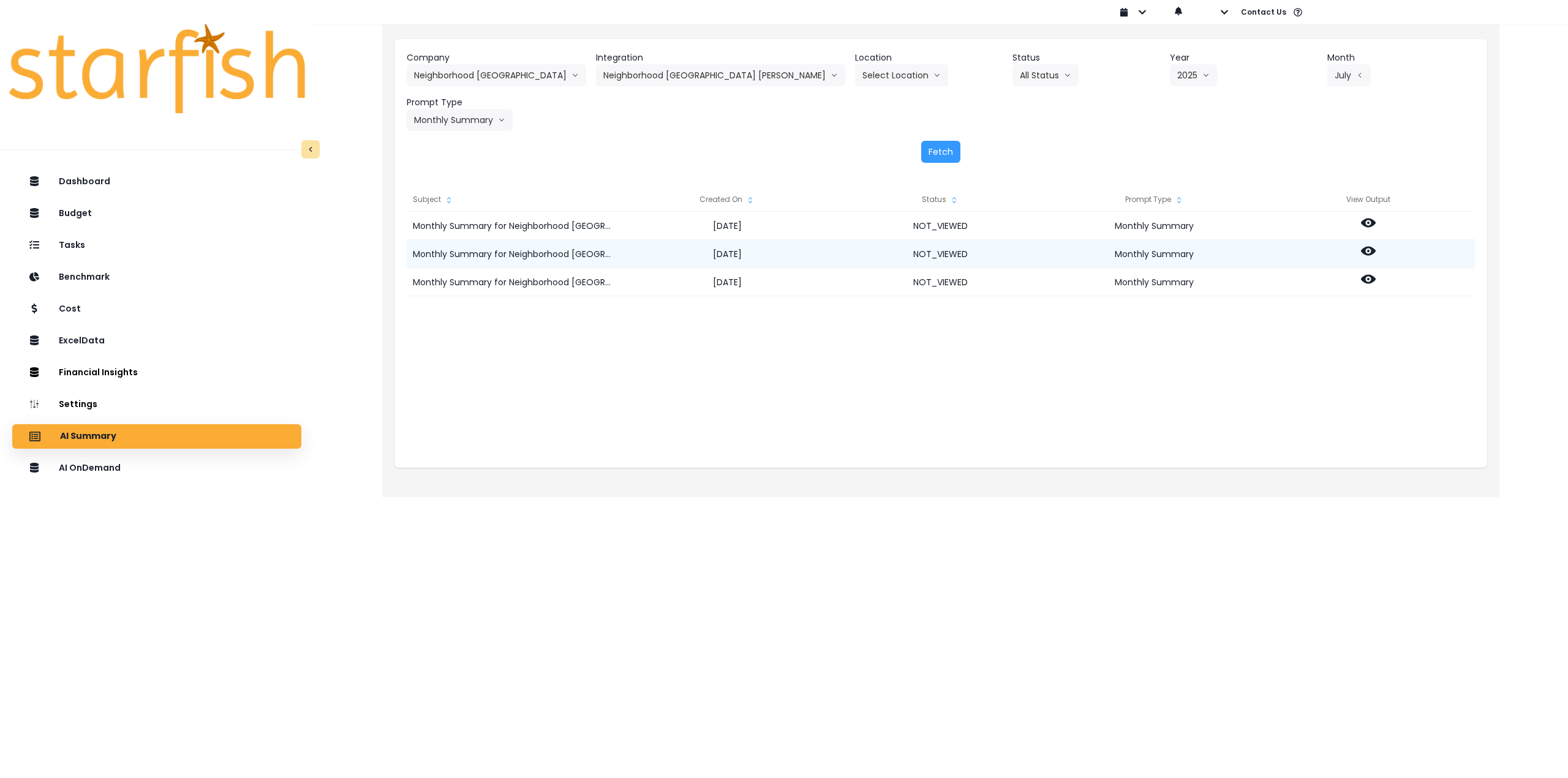
click at [1371, 250] on icon at bounding box center [1368, 251] width 15 height 9
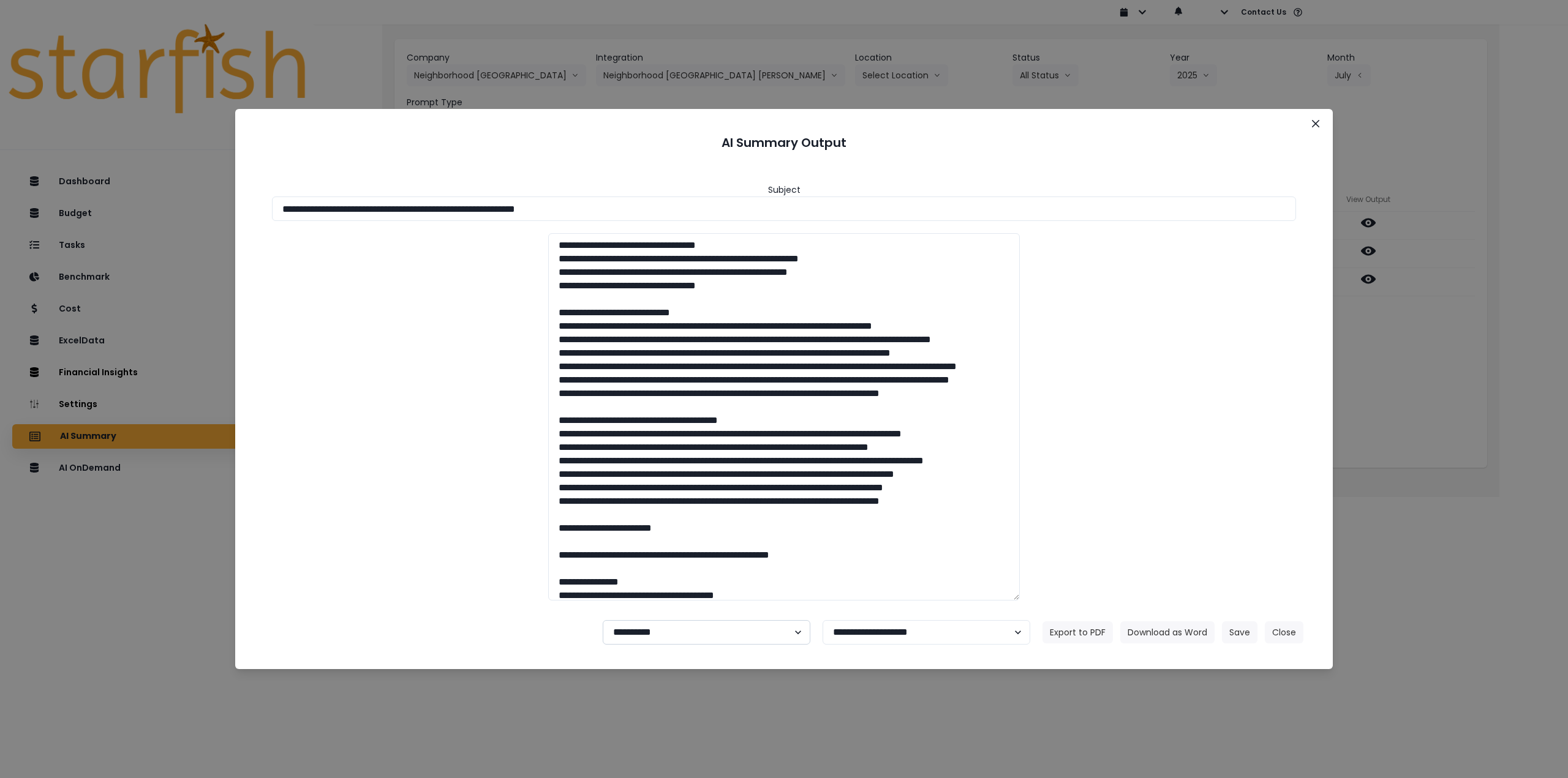
click at [658, 628] on select "**********" at bounding box center [706, 632] width 208 height 24
select select "********"
click at [602, 620] on select "**********" at bounding box center [706, 632] width 208 height 24
click at [1233, 632] on button "Save" at bounding box center [1240, 632] width 36 height 22
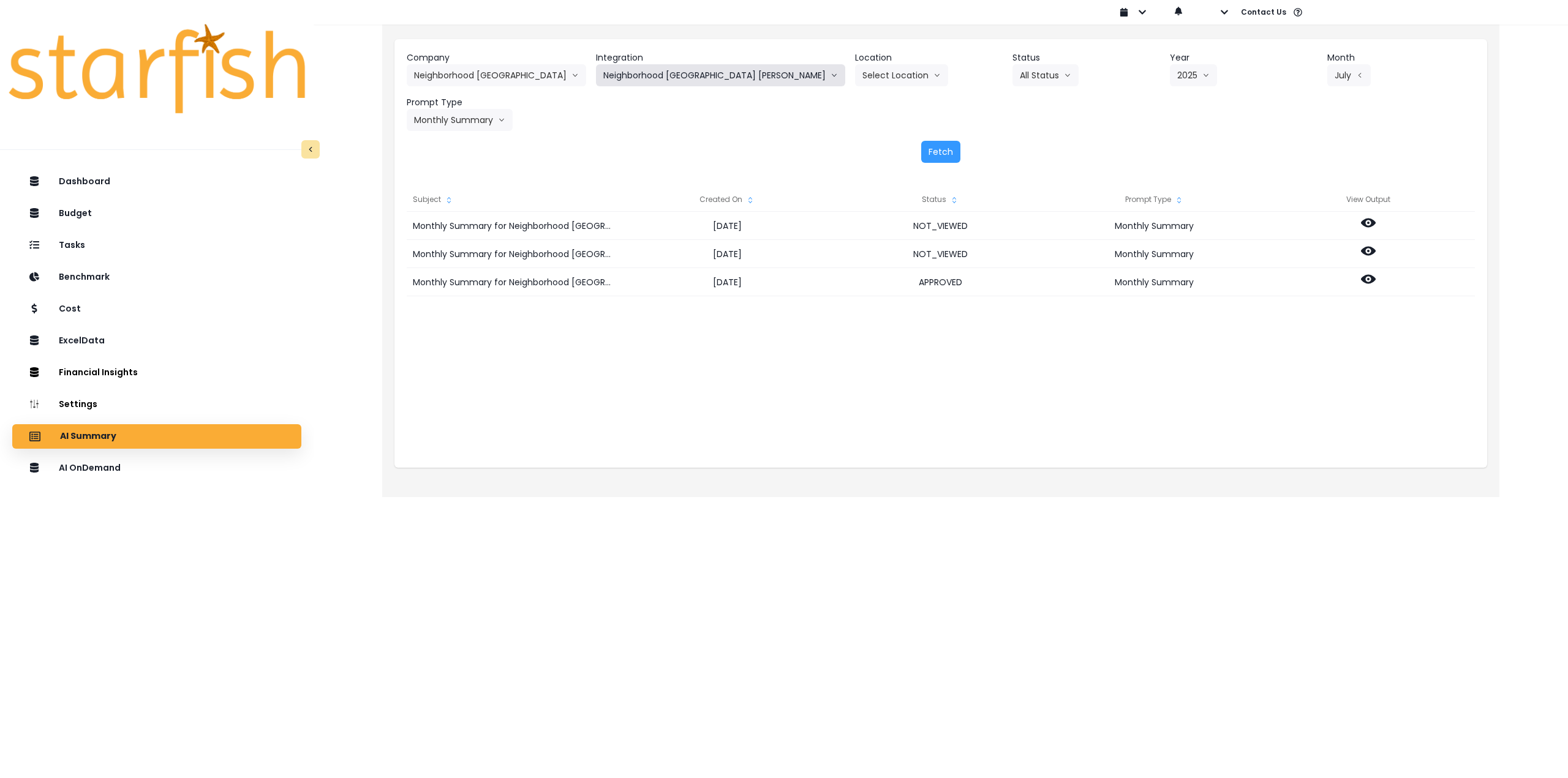
click at [648, 76] on button "Neighborhood Tap House Carnes" at bounding box center [720, 75] width 249 height 22
click at [656, 123] on span "Neighborhood [GEOGRAPHIC_DATA] [GEOGRAPHIC_DATA]" at bounding box center [722, 123] width 237 height 12
click at [951, 154] on button "Fetch" at bounding box center [941, 152] width 39 height 22
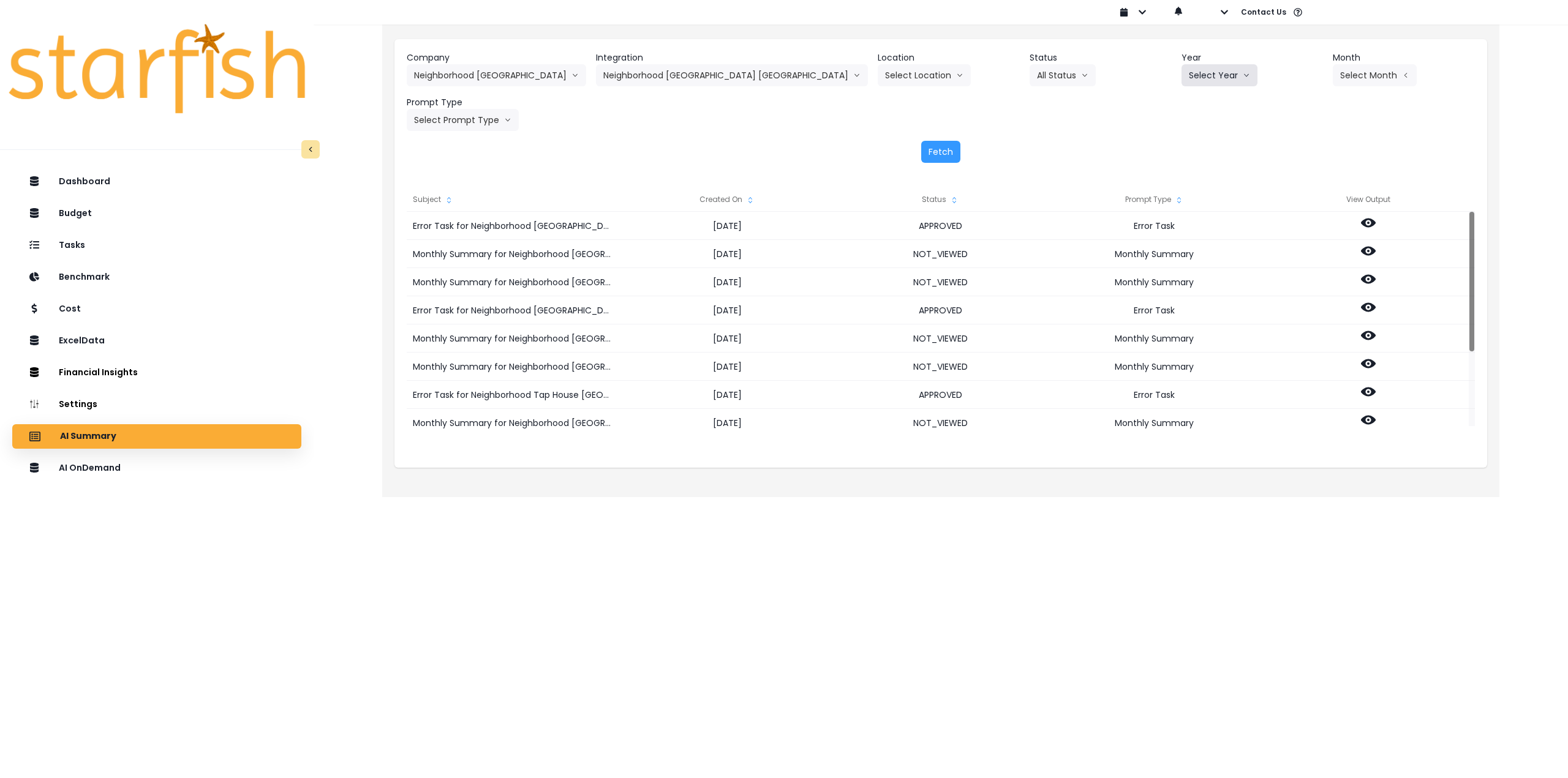
click at [1181, 72] on button "Select Year" at bounding box center [1219, 75] width 76 height 22
click at [1189, 148] on span "2025" at bounding box center [1199, 145] width 19 height 12
click at [1333, 76] on button "Select Month" at bounding box center [1375, 75] width 84 height 22
click at [1302, 209] on span "July" at bounding box center [1314, 211] width 24 height 12
click at [497, 120] on button "Select Prompt Type" at bounding box center [463, 120] width 112 height 22
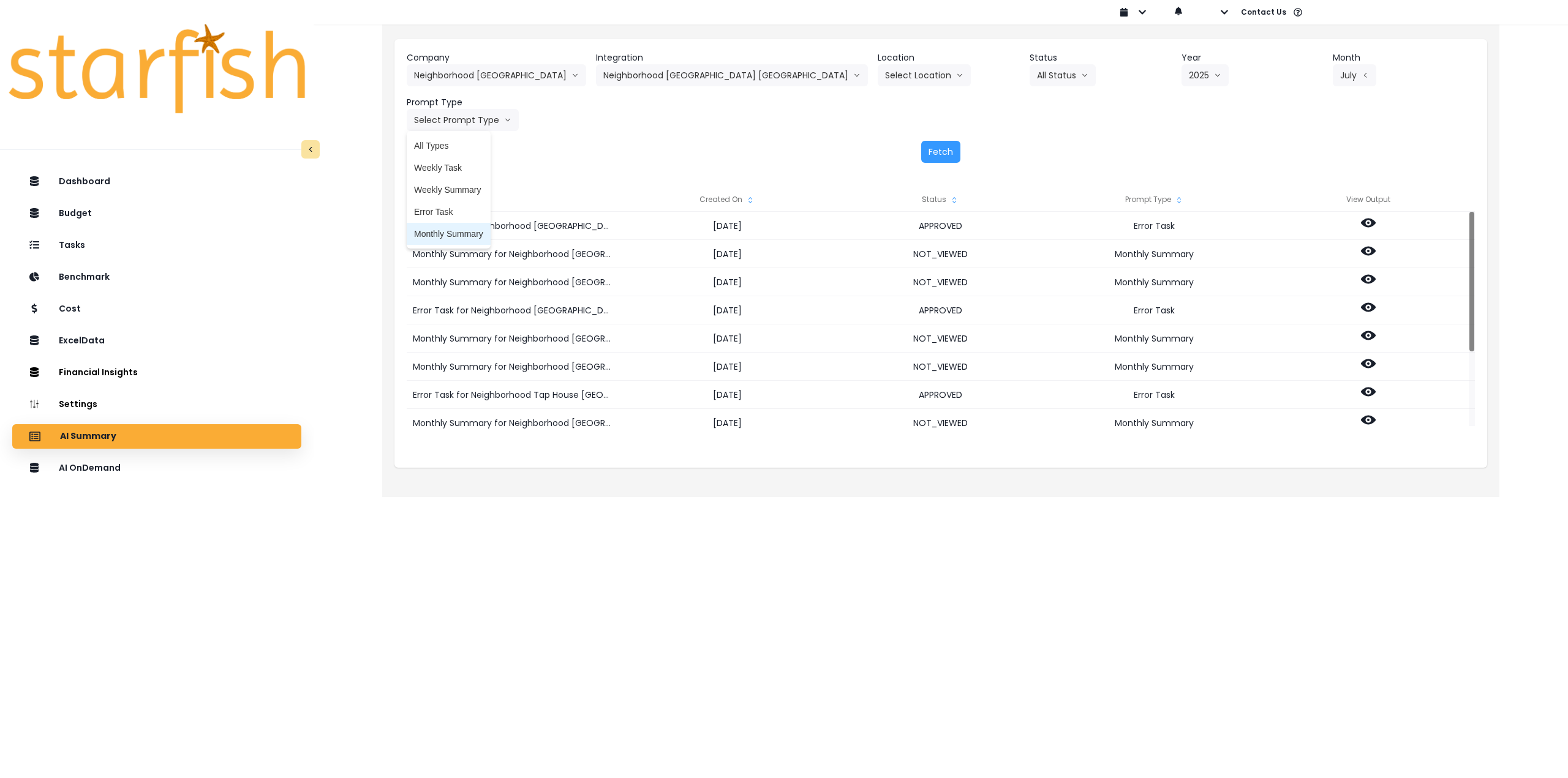
click at [461, 239] on span "Monthly Summary" at bounding box center [448, 234] width 69 height 12
click at [940, 159] on button "Fetch" at bounding box center [941, 152] width 39 height 22
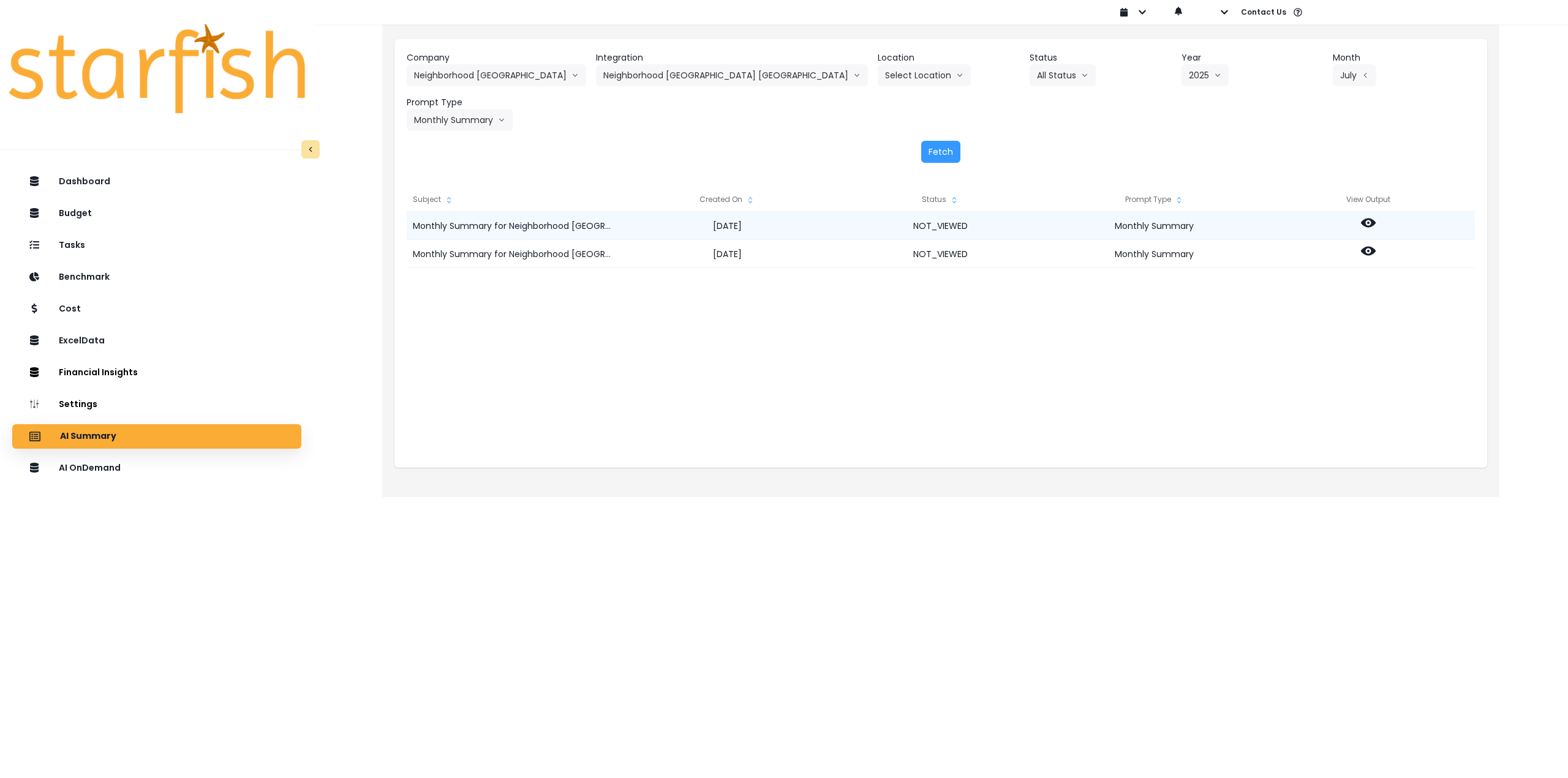
click at [1355, 225] on div at bounding box center [1368, 226] width 214 height 28
click at [1364, 224] on icon at bounding box center [1368, 223] width 15 height 9
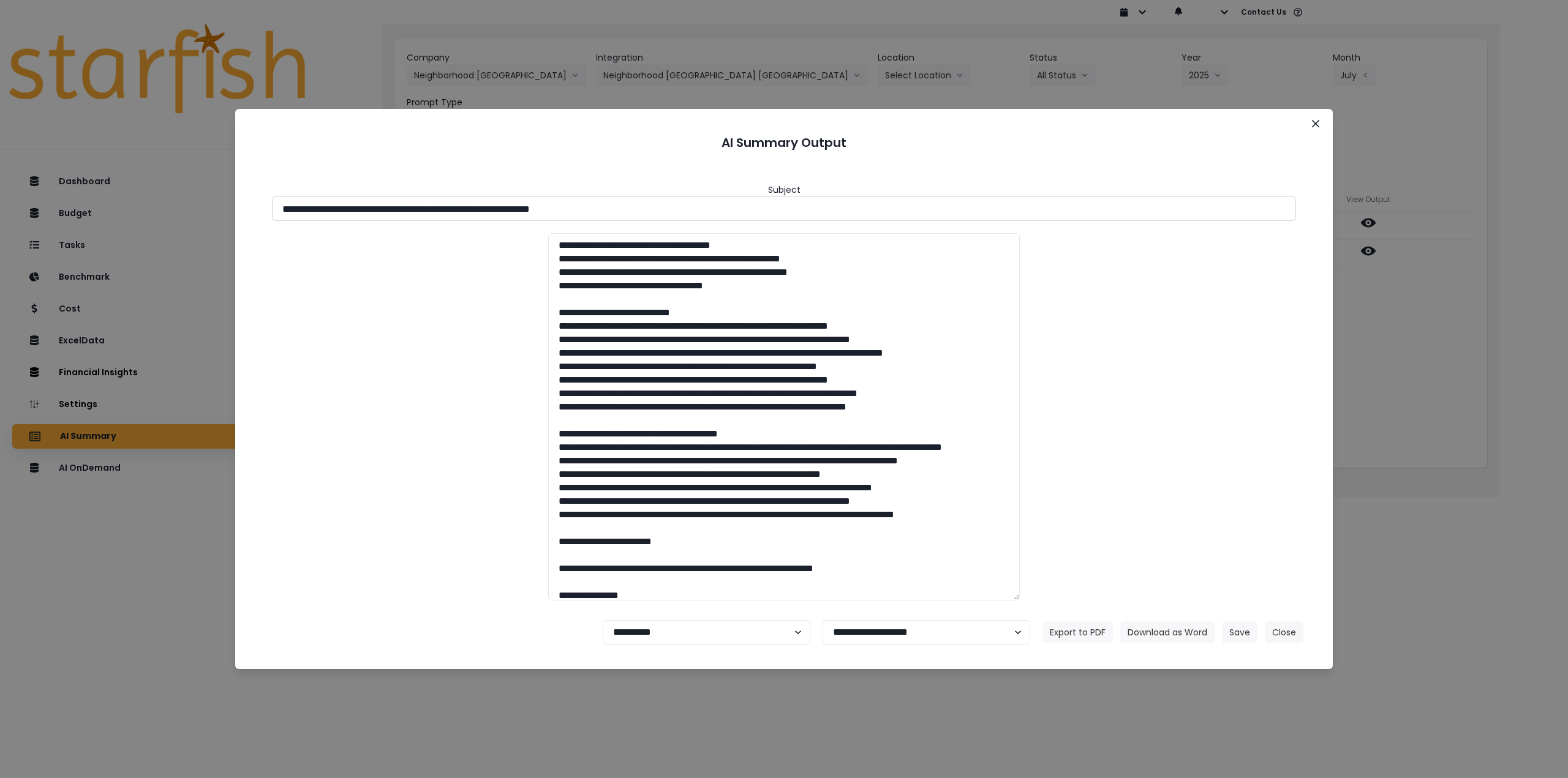
drag, startPoint x: 464, startPoint y: 211, endPoint x: 682, endPoint y: 217, distance: 218.1
click at [682, 217] on input "**********" at bounding box center [784, 209] width 1024 height 24
click at [1174, 630] on button "Download as Word" at bounding box center [1167, 632] width 94 height 22
drag, startPoint x: 1421, startPoint y: 358, endPoint x: 1407, endPoint y: 351, distance: 15.7
click at [1421, 358] on div "**********" at bounding box center [784, 389] width 1568 height 778
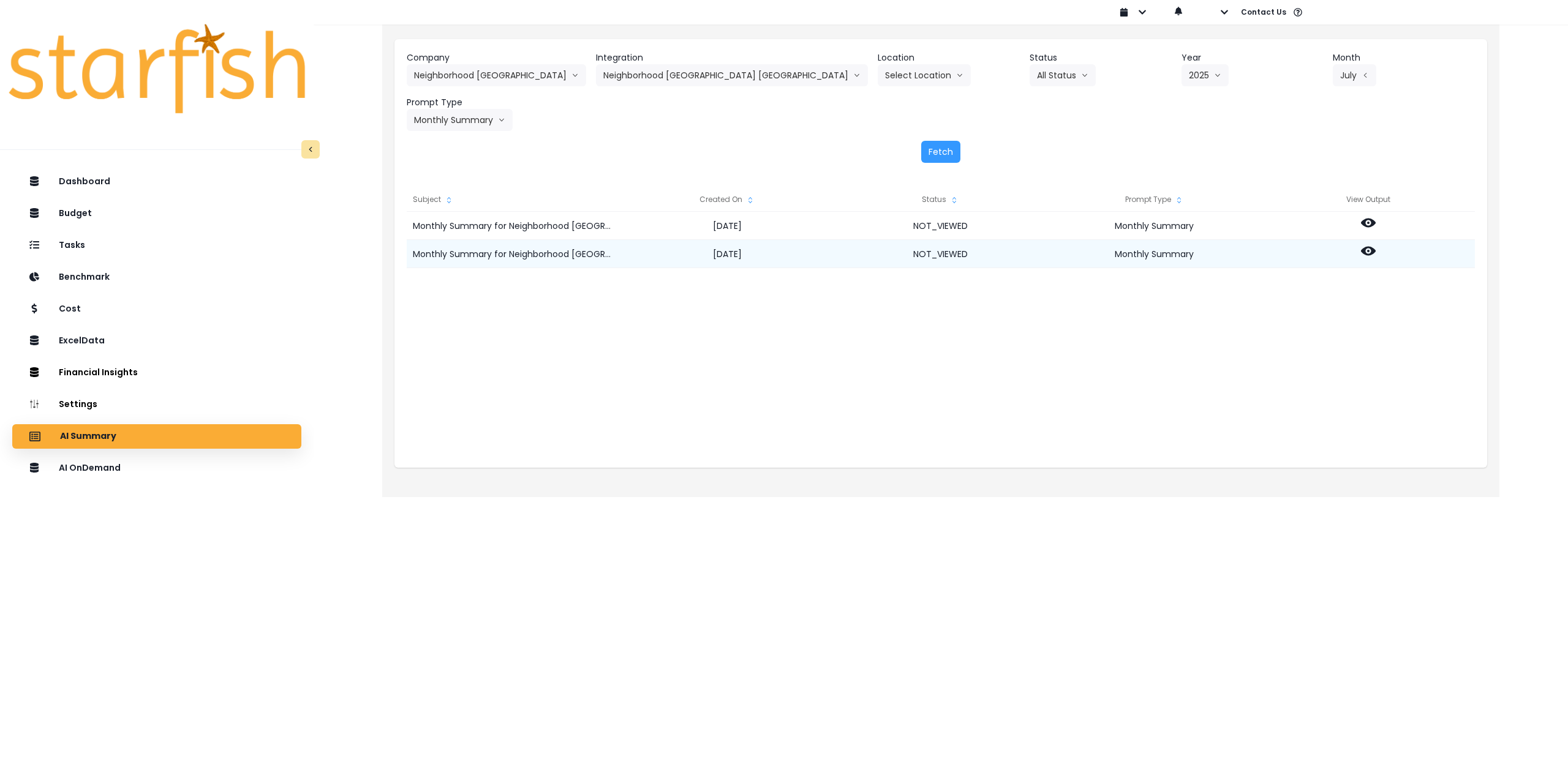
click at [1371, 255] on icon at bounding box center [1368, 251] width 15 height 9
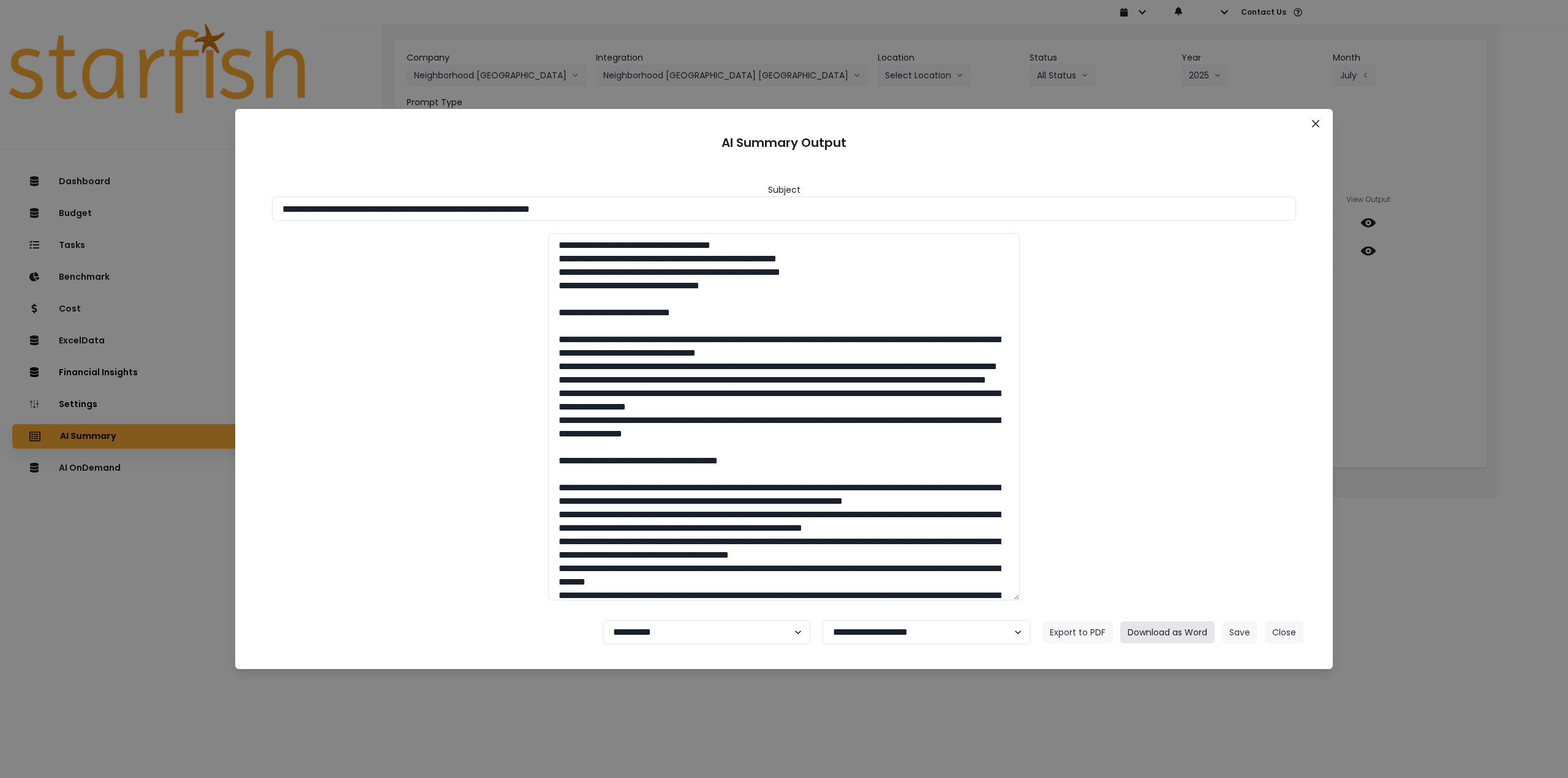
click at [1178, 637] on button "Download as Word" at bounding box center [1167, 632] width 94 height 22
click at [1455, 385] on div "**********" at bounding box center [784, 389] width 1568 height 778
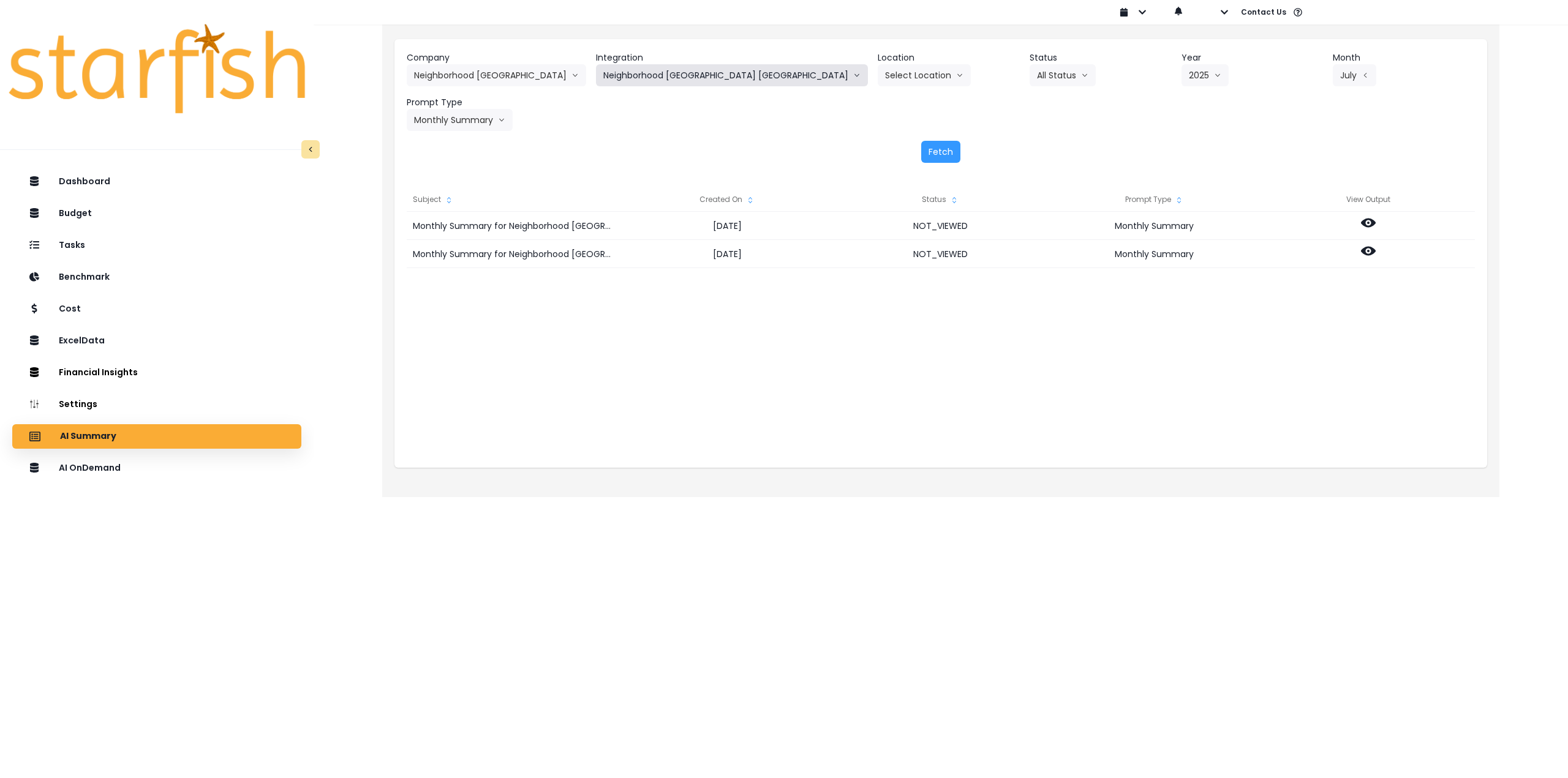
click at [709, 80] on button "Neighborhood [GEOGRAPHIC_DATA] [GEOGRAPHIC_DATA]" at bounding box center [732, 75] width 272 height 22
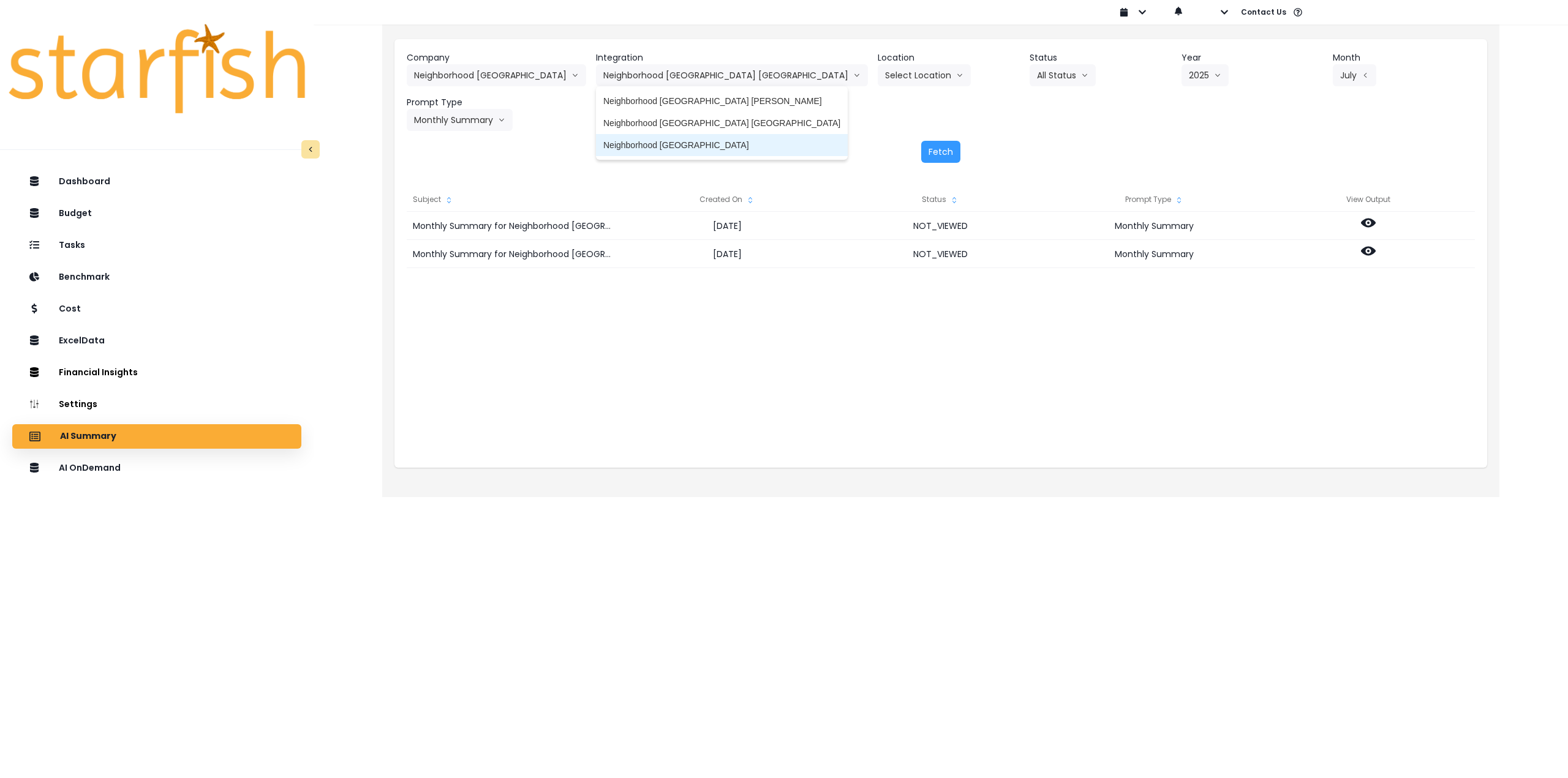
click at [711, 141] on span "Neighborhood [GEOGRAPHIC_DATA]" at bounding box center [722, 145] width 237 height 12
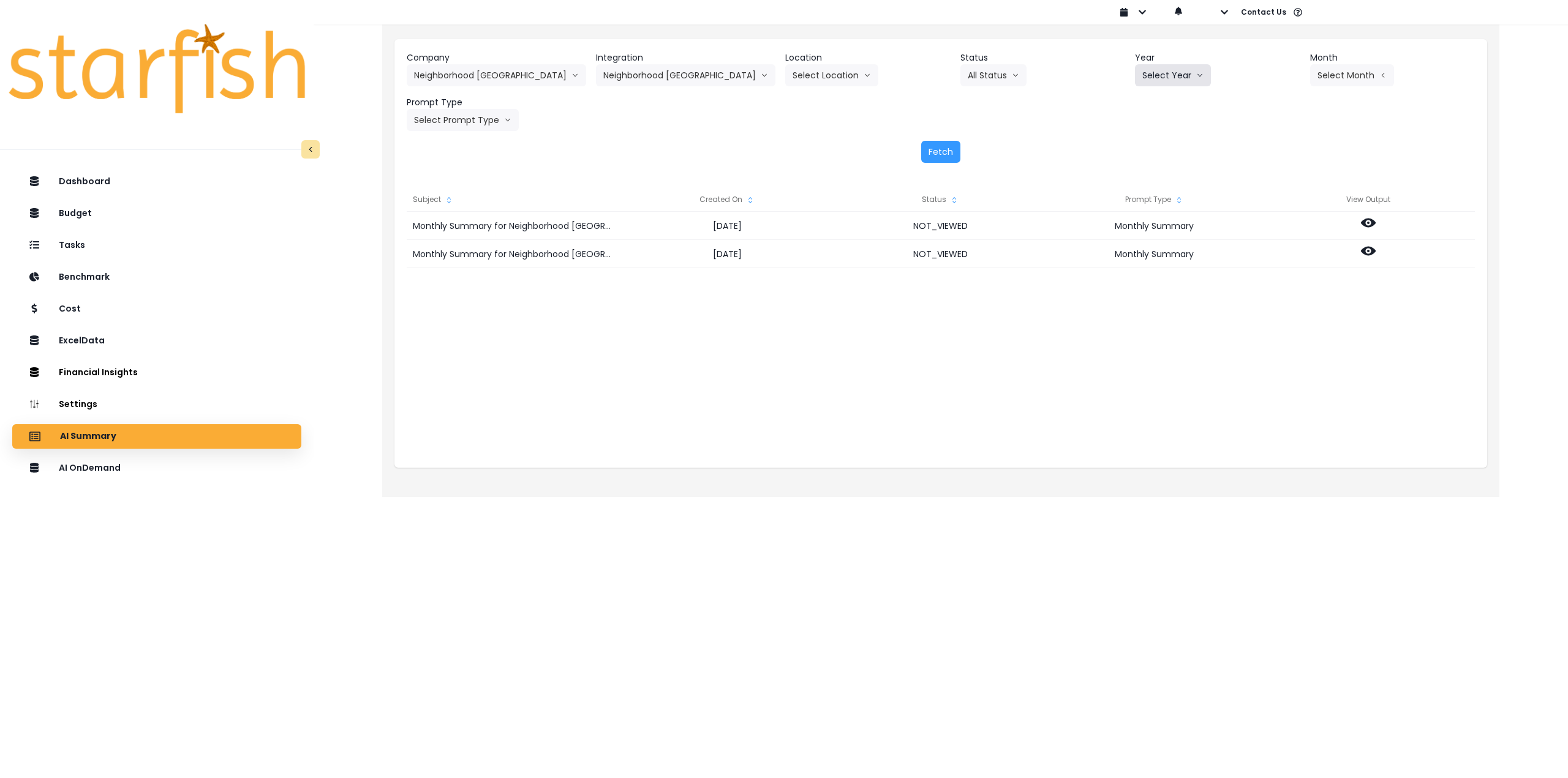
click at [1173, 79] on button "Select Year" at bounding box center [1172, 75] width 76 height 22
click at [1149, 146] on span "2025" at bounding box center [1152, 145] width 19 height 12
click at [1369, 62] on header "Month" at bounding box center [1393, 58] width 166 height 13
click at [1353, 69] on button "Select Month" at bounding box center [1352, 75] width 84 height 22
click at [1279, 209] on span "July" at bounding box center [1291, 211] width 24 height 12
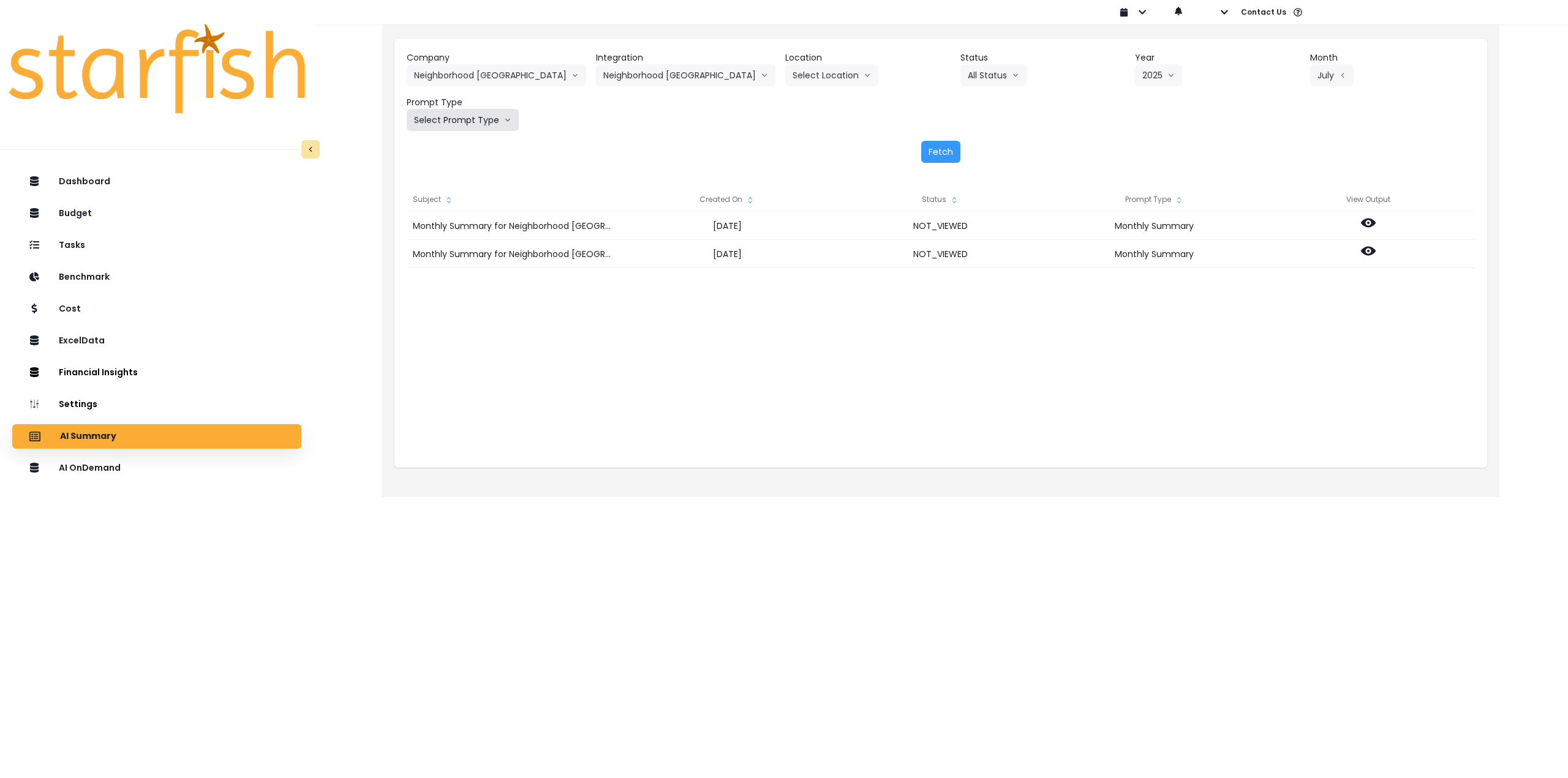
click at [484, 120] on button "Select Prompt Type" at bounding box center [463, 120] width 112 height 22
click at [466, 232] on span "Monthly Summary" at bounding box center [448, 234] width 69 height 12
click at [939, 152] on button "Fetch" at bounding box center [941, 152] width 39 height 22
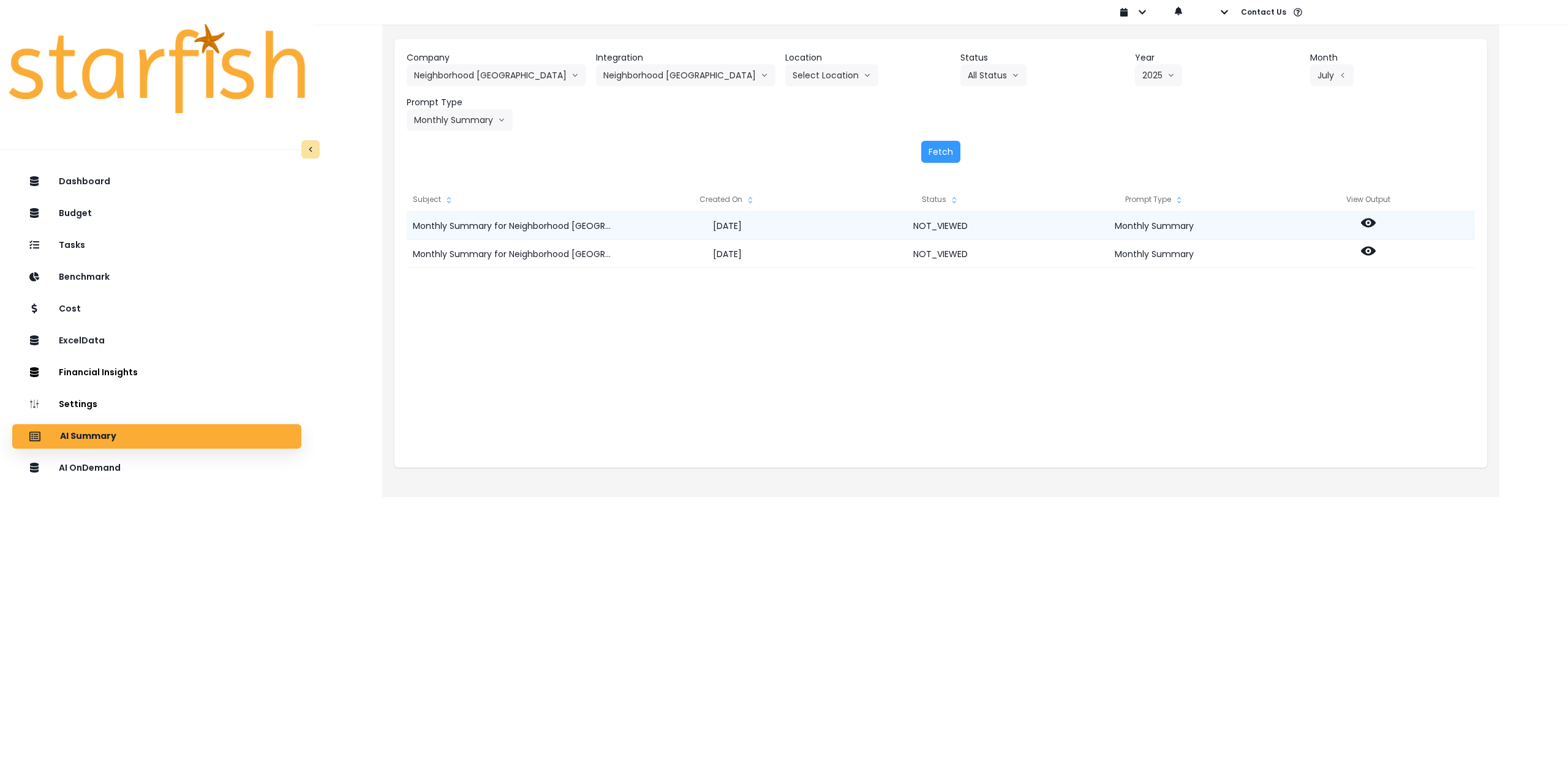
click at [1365, 225] on icon at bounding box center [1368, 223] width 15 height 9
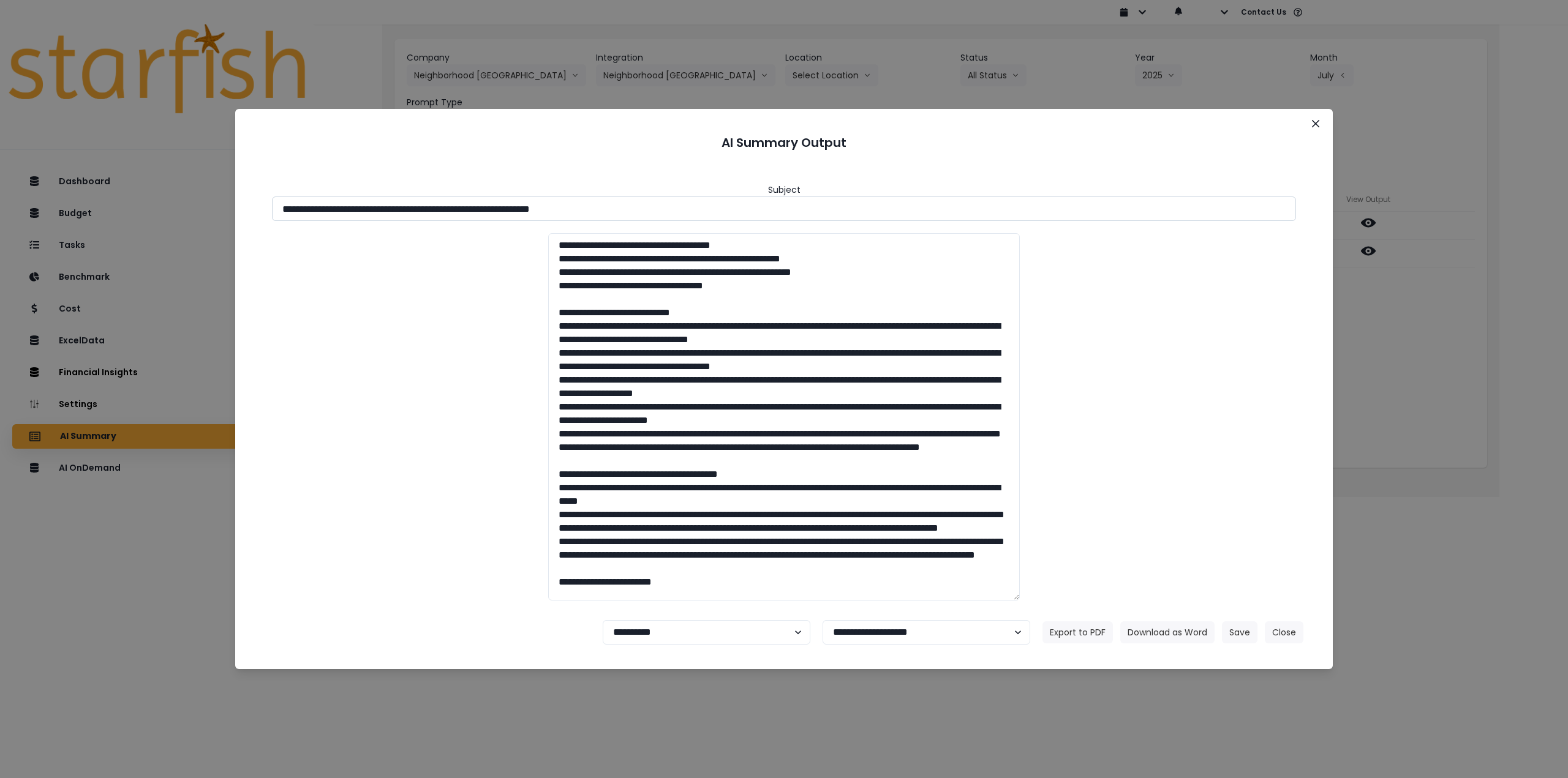
drag, startPoint x: 390, startPoint y: 209, endPoint x: 760, endPoint y: 213, distance: 370.0
click at [760, 213] on input "**********" at bounding box center [784, 209] width 1024 height 24
click at [1161, 630] on button "Download as Word" at bounding box center [1167, 632] width 94 height 22
click at [1438, 379] on div "**********" at bounding box center [784, 389] width 1568 height 778
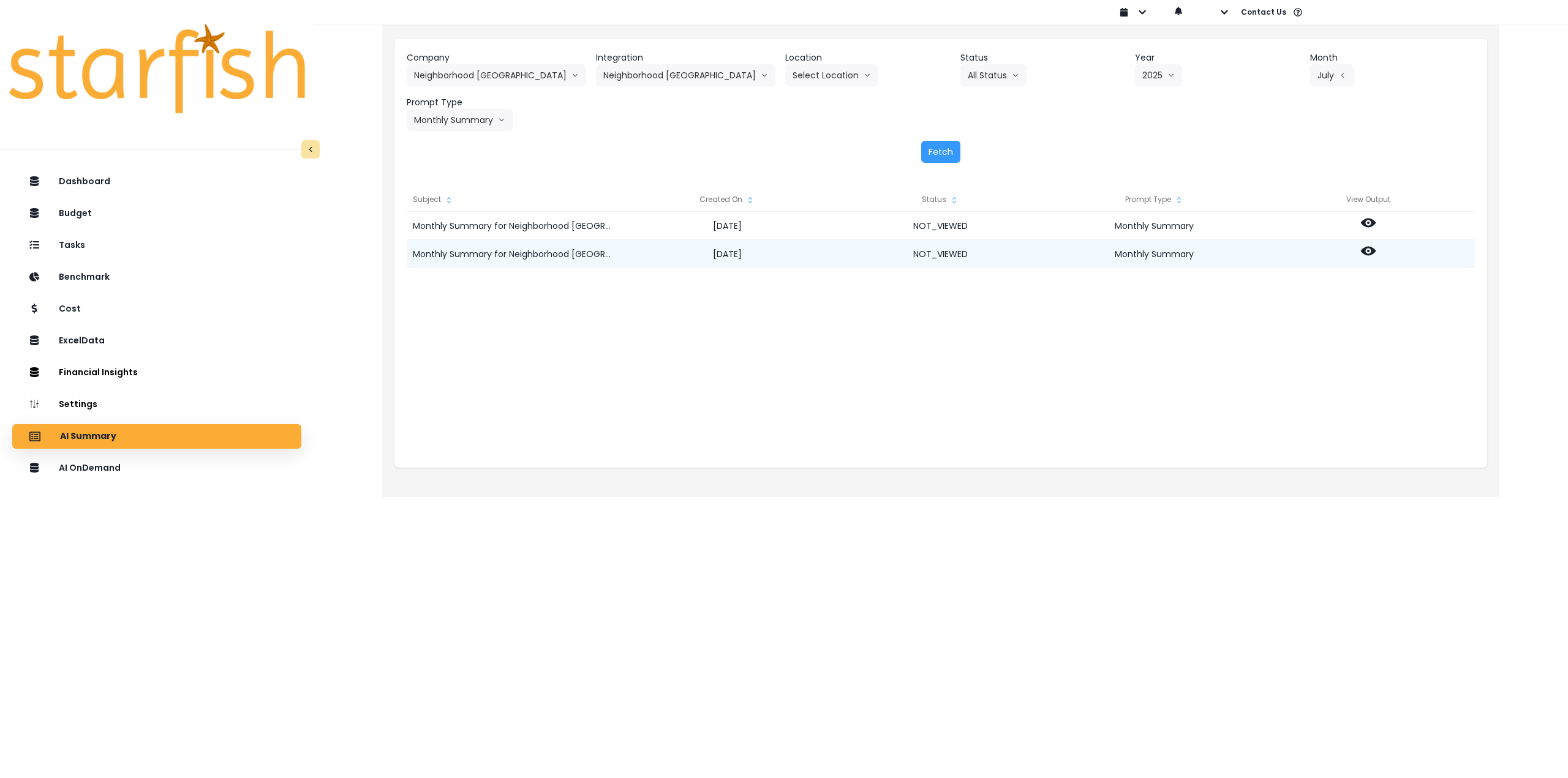
click at [1376, 252] on div at bounding box center [1368, 254] width 214 height 28
click at [1371, 251] on icon at bounding box center [1368, 251] width 15 height 9
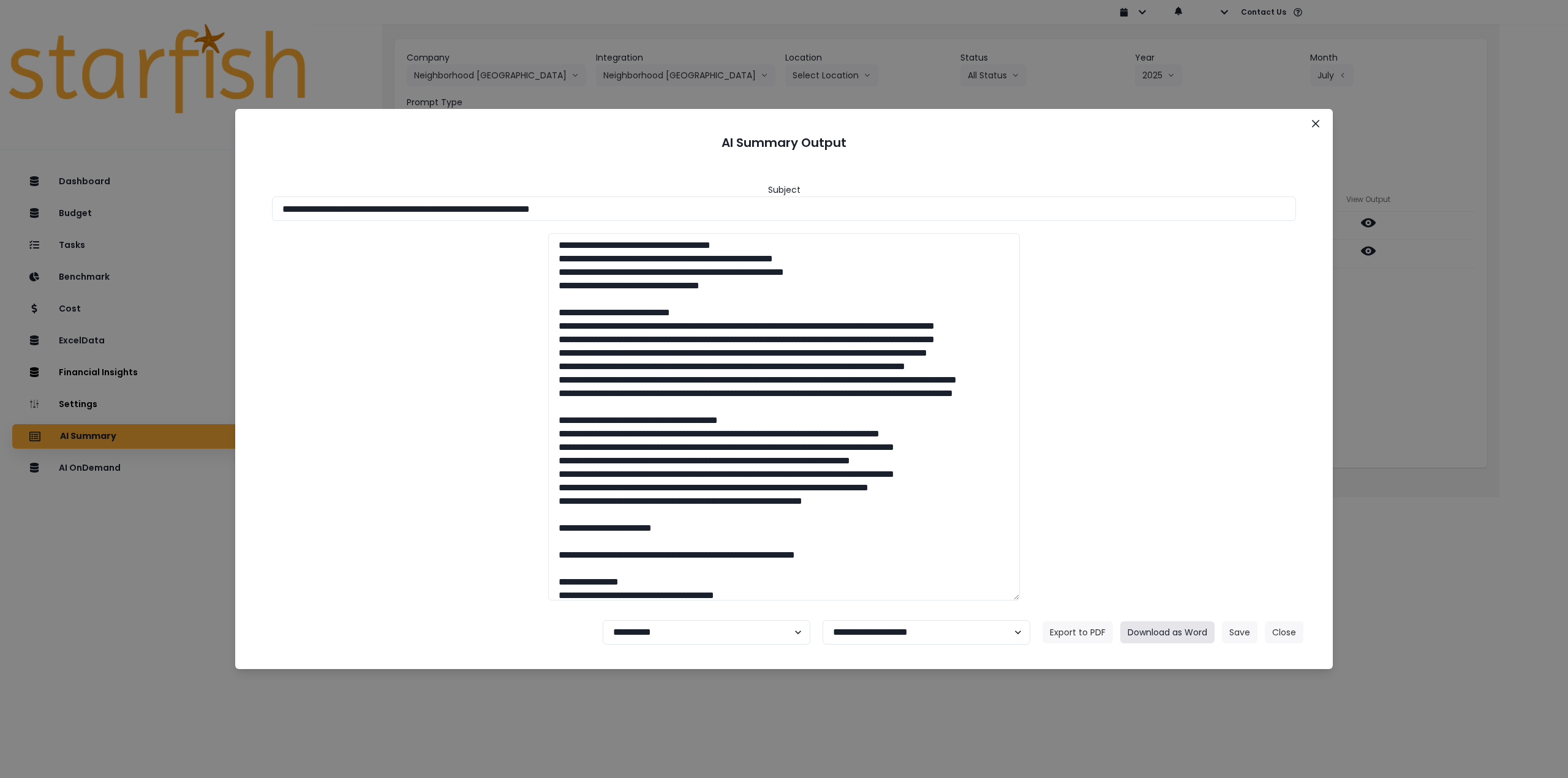
click at [1161, 628] on button "Download as Word" at bounding box center [1167, 632] width 94 height 22
click at [1321, 128] on button "Close" at bounding box center [1315, 124] width 20 height 20
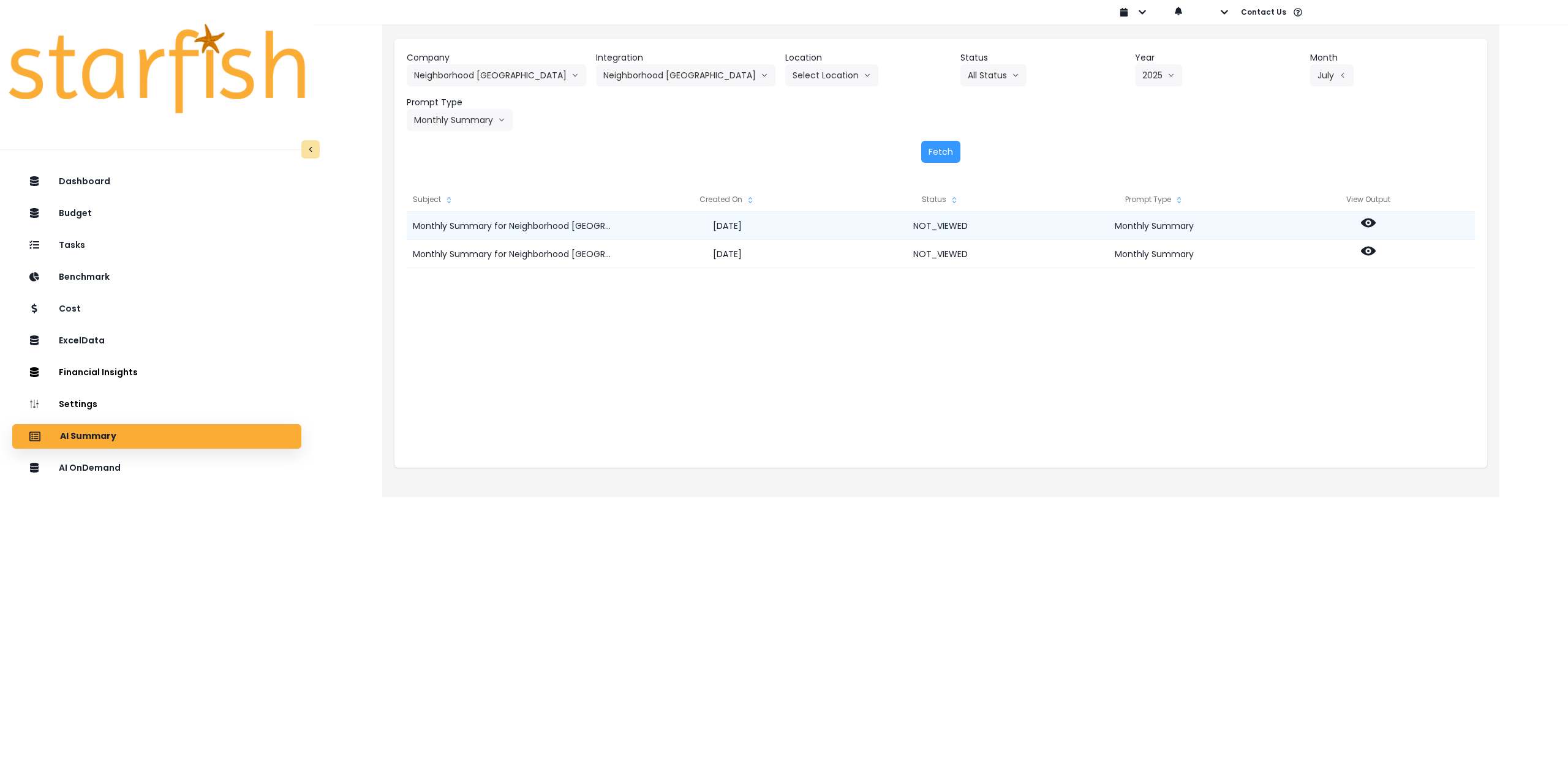
click at [1378, 222] on div at bounding box center [1368, 226] width 214 height 28
click at [1367, 223] on icon at bounding box center [1368, 223] width 15 height 15
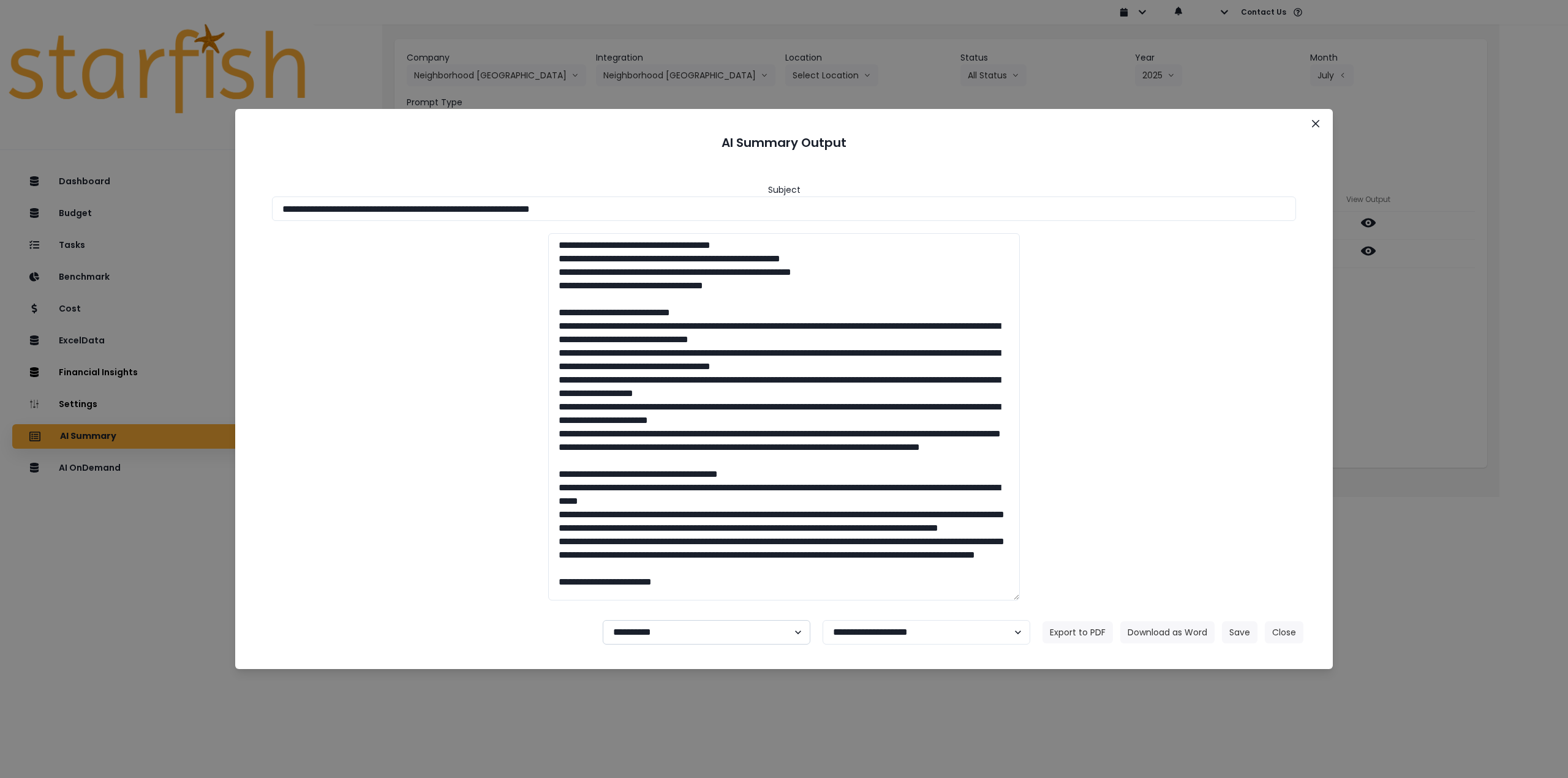
click at [630, 639] on select "**********" at bounding box center [706, 632] width 208 height 24
select select "********"
click at [602, 620] on select "**********" at bounding box center [706, 632] width 208 height 24
click at [1238, 633] on button "Save" at bounding box center [1240, 632] width 36 height 22
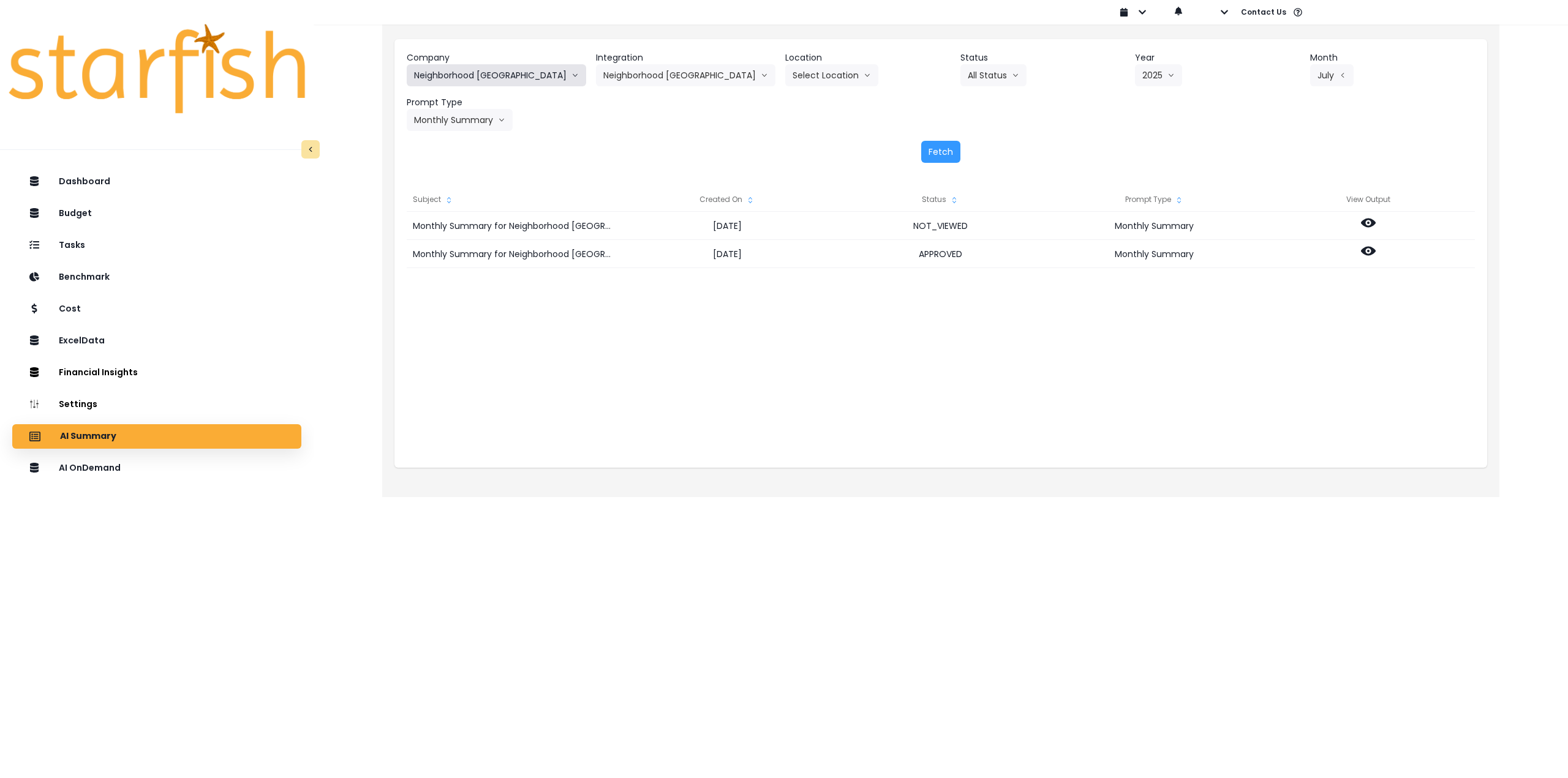
click at [487, 64] on button "Neighborhood [GEOGRAPHIC_DATA]" at bounding box center [497, 75] width 180 height 22
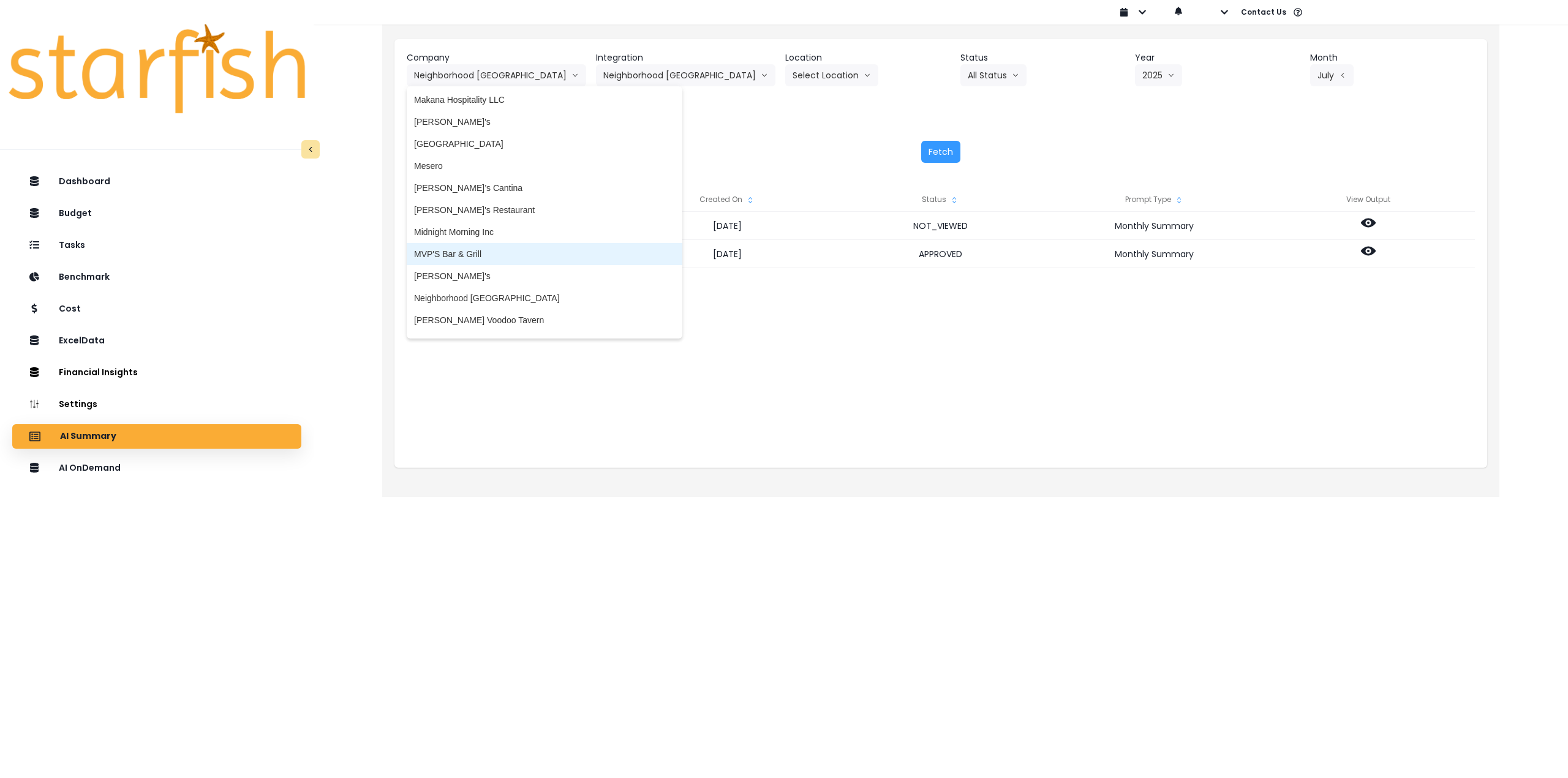
scroll to position [1536, 0]
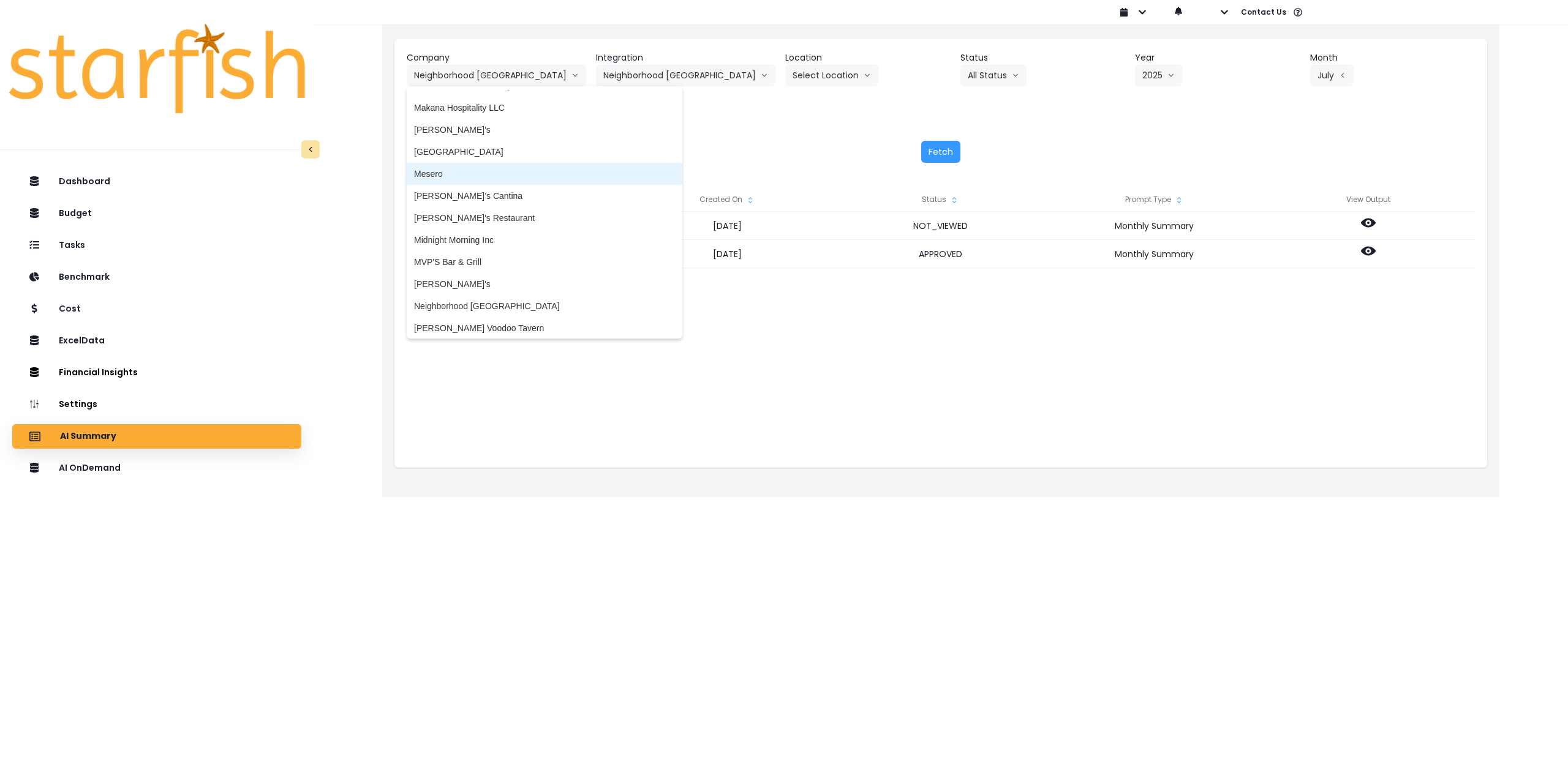
click at [473, 169] on span "Mesero" at bounding box center [545, 174] width 261 height 12
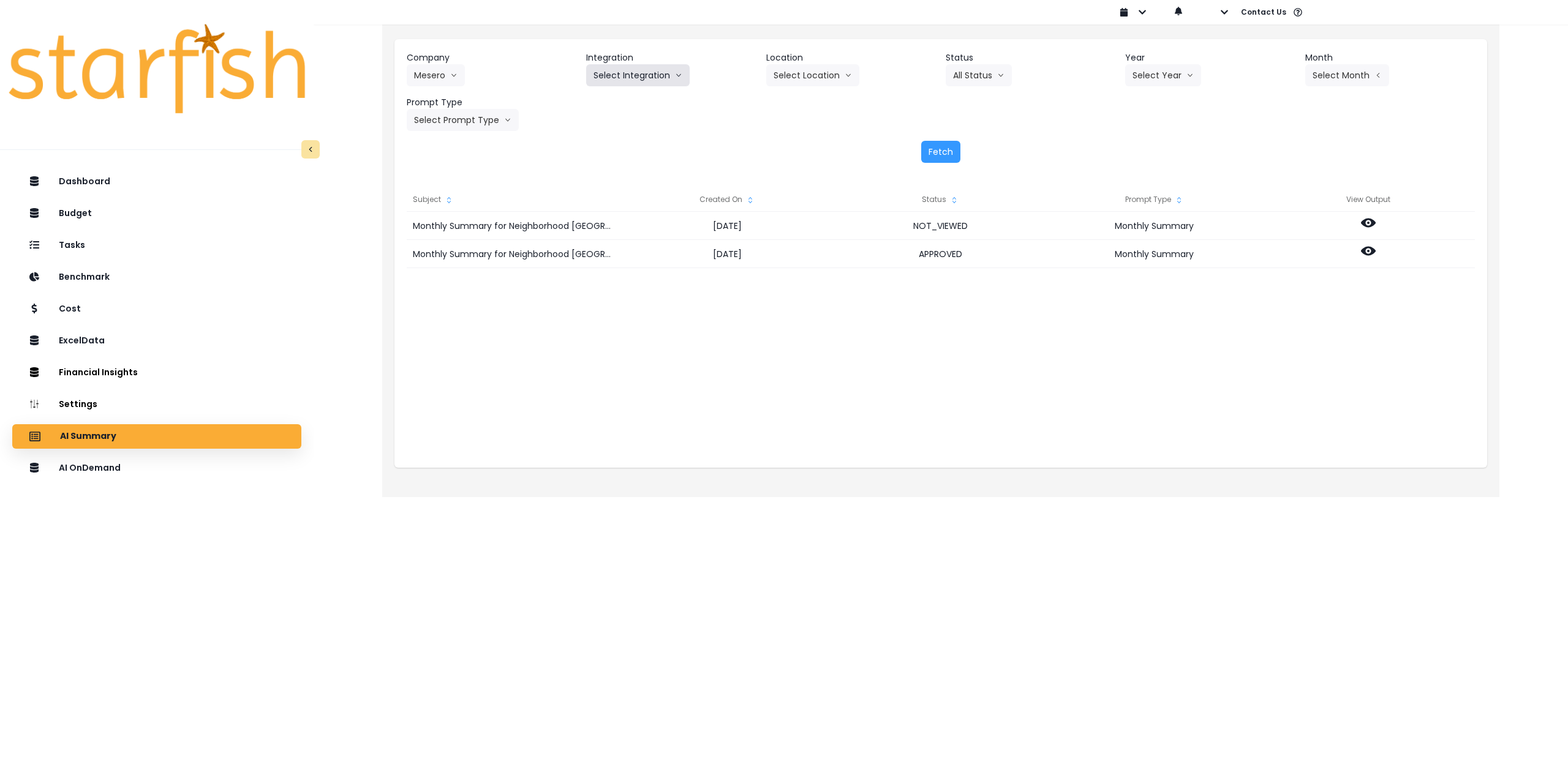
click at [648, 73] on button "Select Integration" at bounding box center [638, 75] width 104 height 22
click at [613, 100] on span "Mesero" at bounding box center [608, 101] width 29 height 12
click at [839, 75] on button "Select Location" at bounding box center [813, 75] width 93 height 22
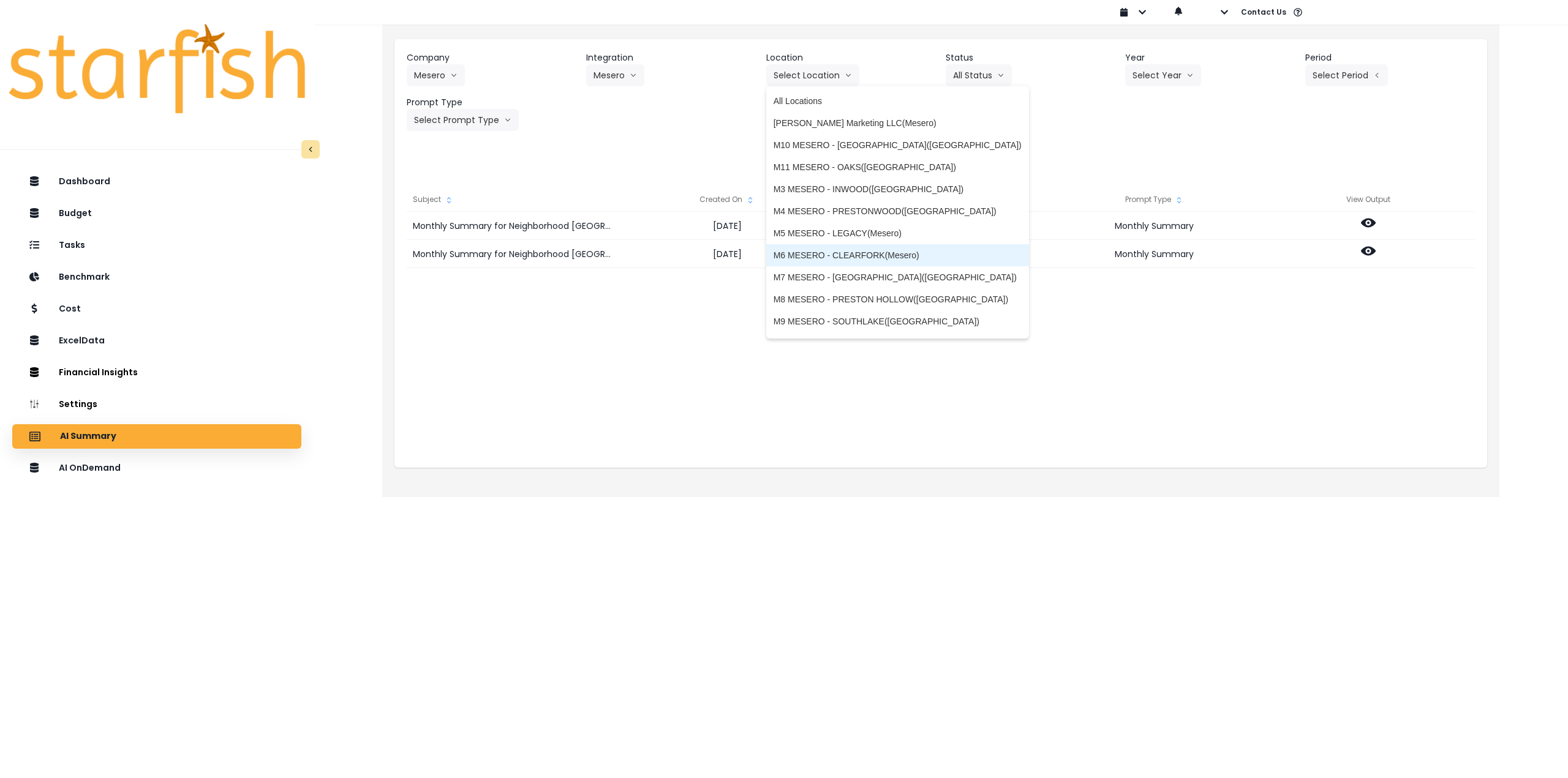
click at [820, 259] on span "M6 MESERO - CLEARFORK(Mesero)" at bounding box center [898, 255] width 248 height 12
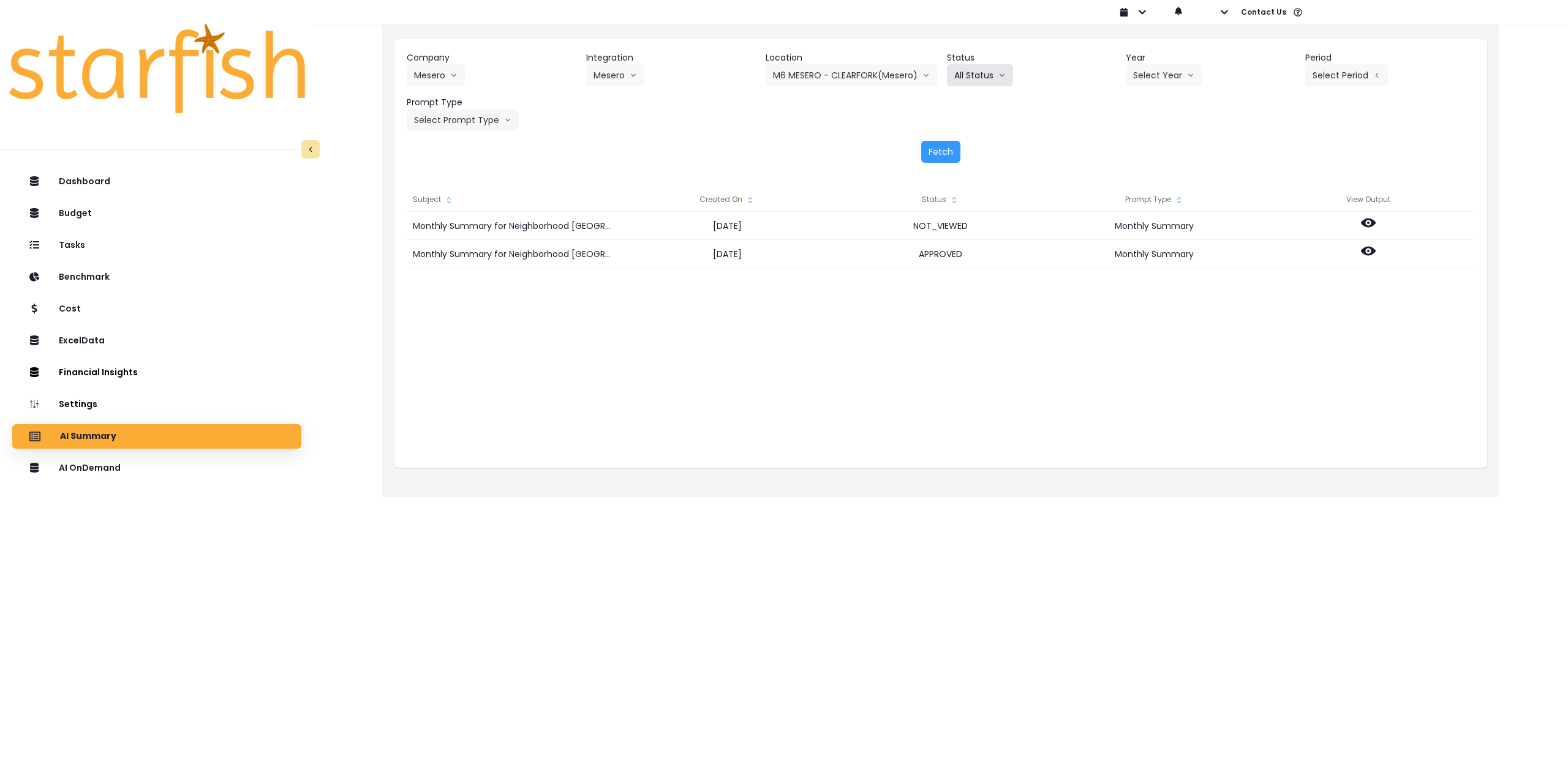
click at [996, 76] on button "All Status" at bounding box center [980, 75] width 66 height 22
click at [1157, 72] on button "Select Year" at bounding box center [1164, 75] width 76 height 22
click at [1137, 148] on span "2025" at bounding box center [1143, 145] width 19 height 12
click at [1360, 73] on button "Select Period" at bounding box center [1346, 75] width 83 height 22
click at [1283, 211] on span "P7" at bounding box center [1290, 211] width 15 height 12
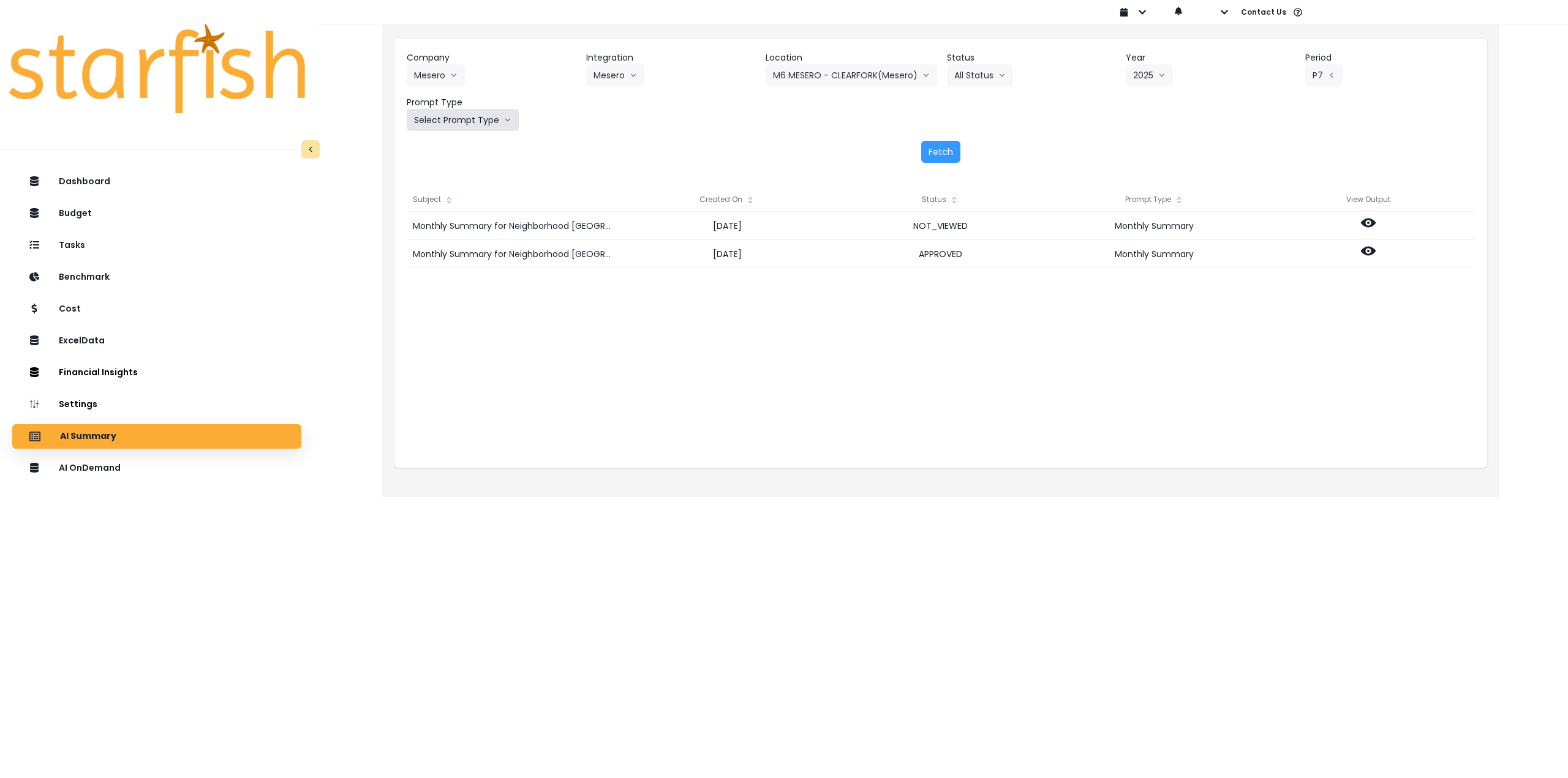
click at [493, 120] on button "Select Prompt Type" at bounding box center [463, 120] width 112 height 22
click at [466, 232] on span "Monthly Summary" at bounding box center [448, 234] width 69 height 12
click at [940, 150] on button "Fetch" at bounding box center [941, 152] width 39 height 22
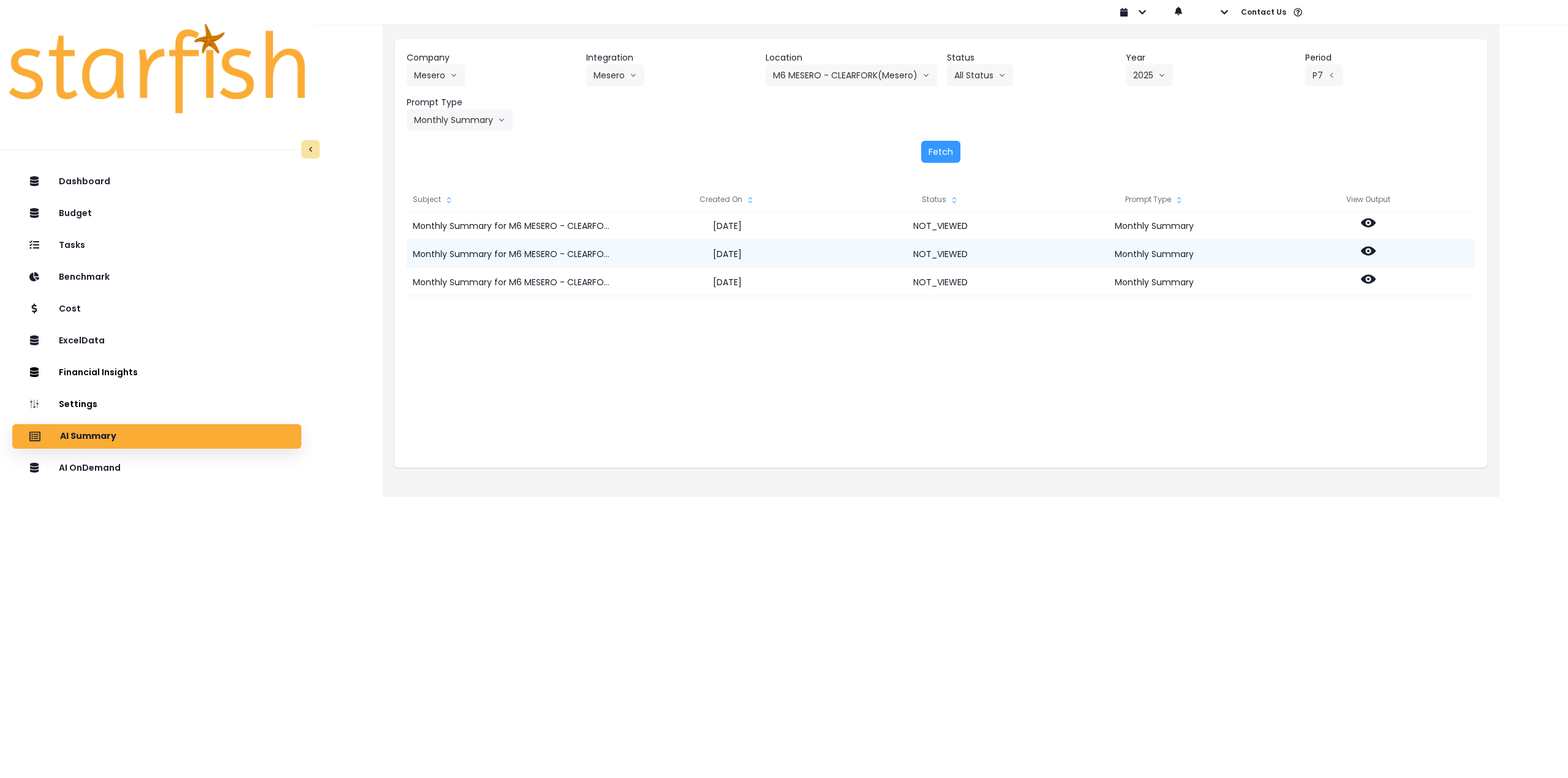
click at [1368, 251] on circle at bounding box center [1369, 251] width 3 height 3
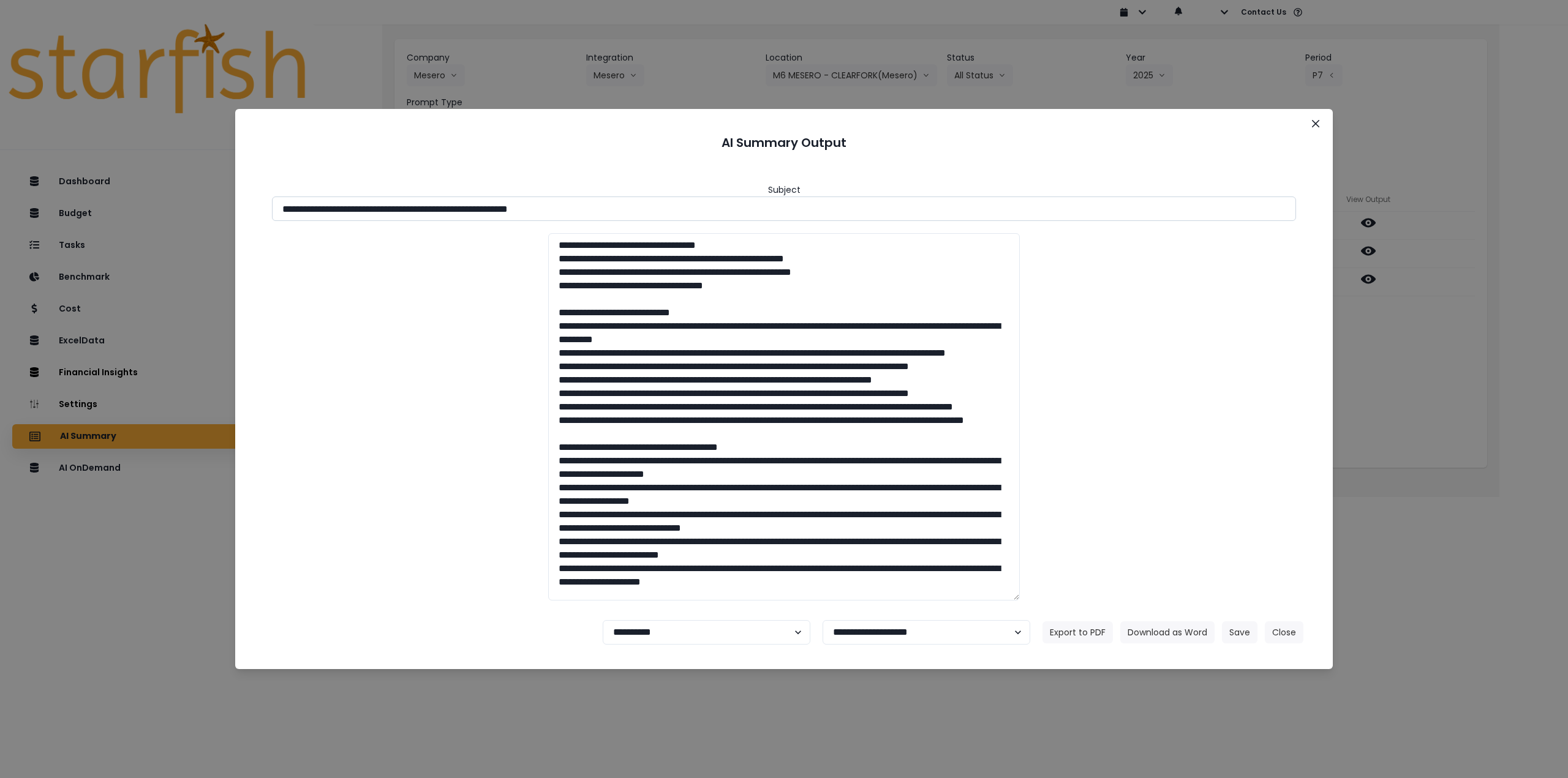
drag, startPoint x: 392, startPoint y: 206, endPoint x: 664, endPoint y: 211, distance: 272.0
click at [664, 211] on input "**********" at bounding box center [784, 209] width 1024 height 24
click at [1246, 632] on button "Save" at bounding box center [1240, 632] width 36 height 22
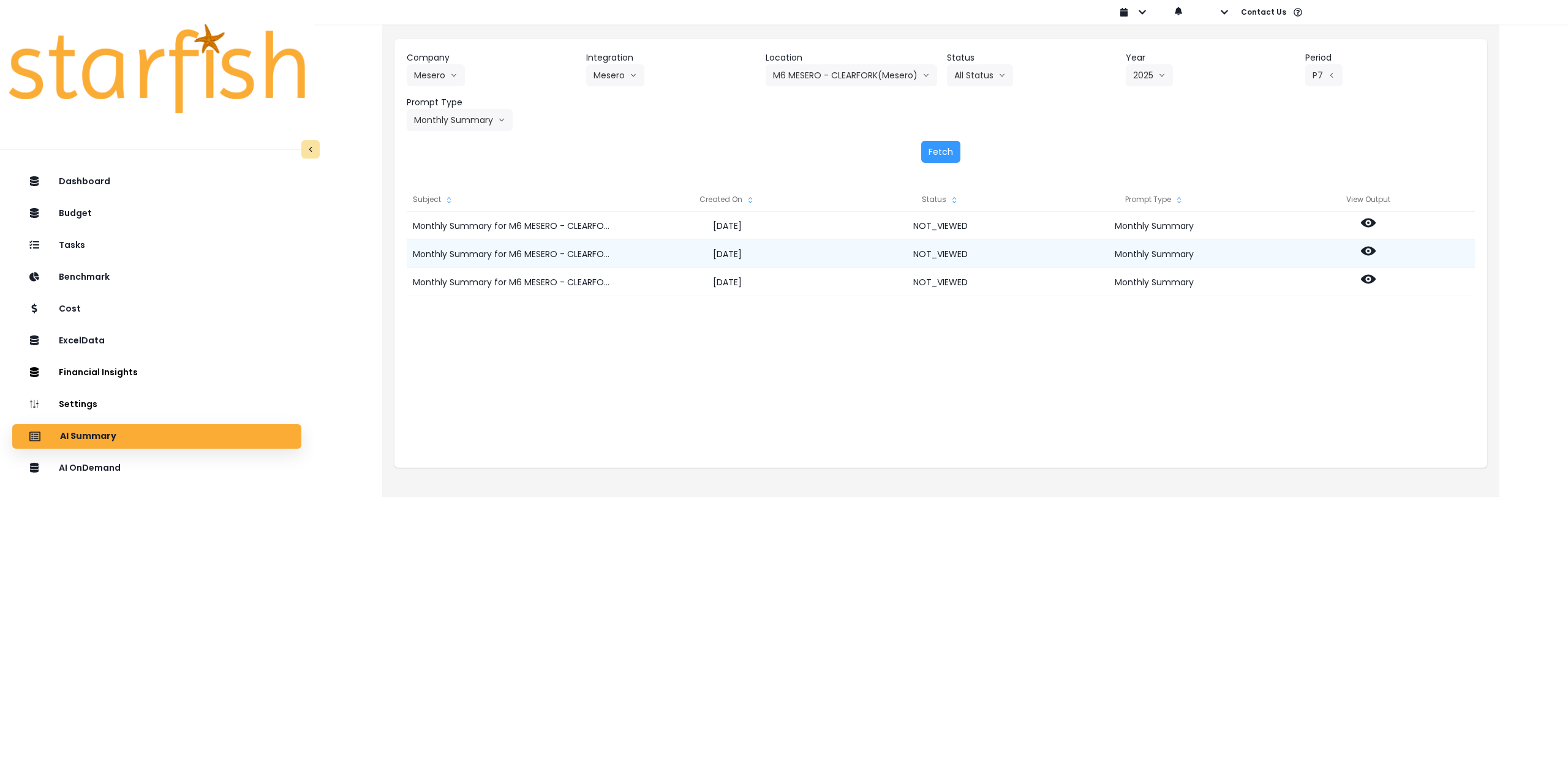
click at [1371, 253] on icon at bounding box center [1368, 251] width 15 height 9
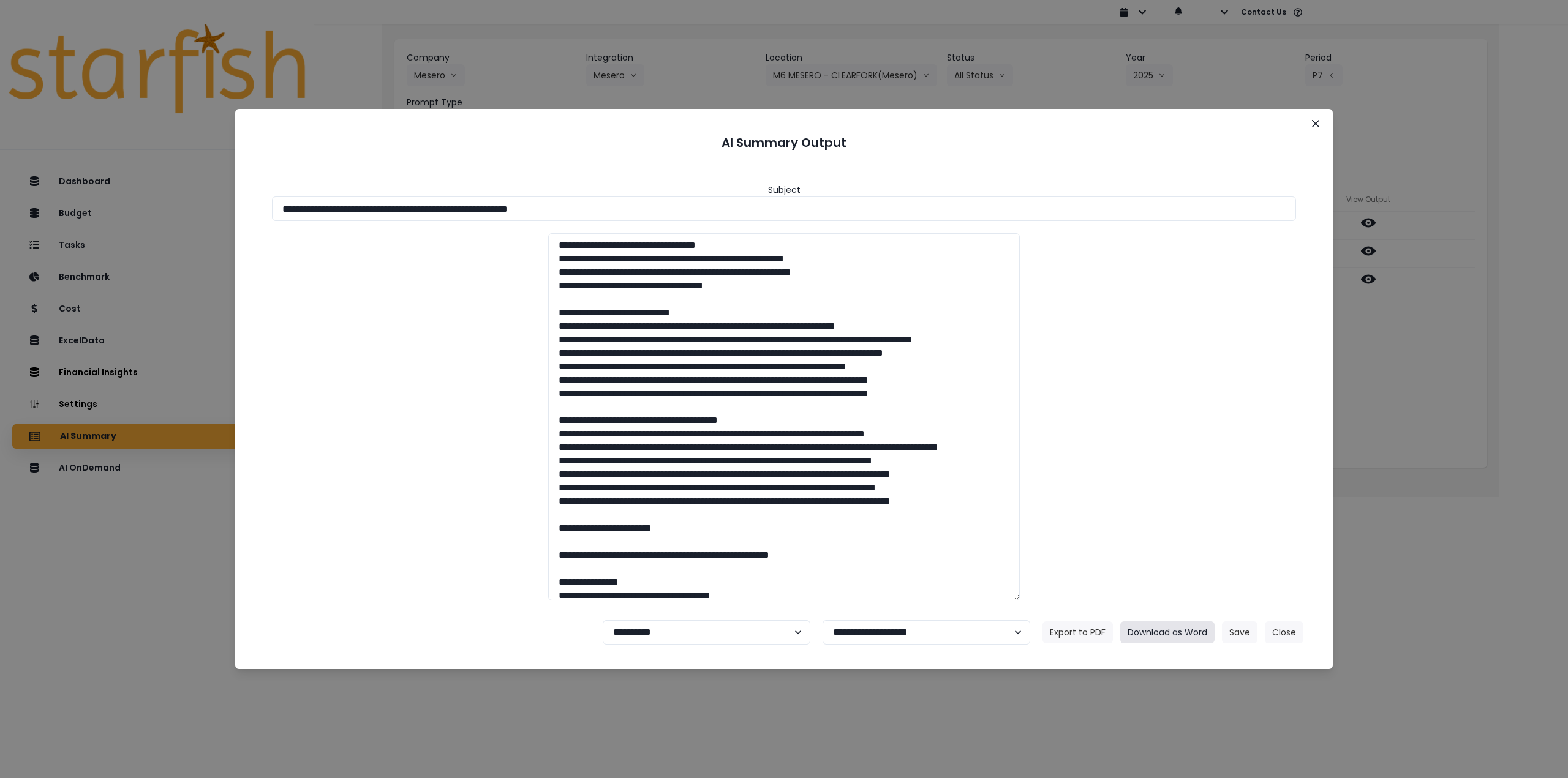
click at [1162, 630] on button "Download as Word" at bounding box center [1167, 632] width 94 height 22
click at [1425, 428] on div "**********" at bounding box center [784, 389] width 1568 height 778
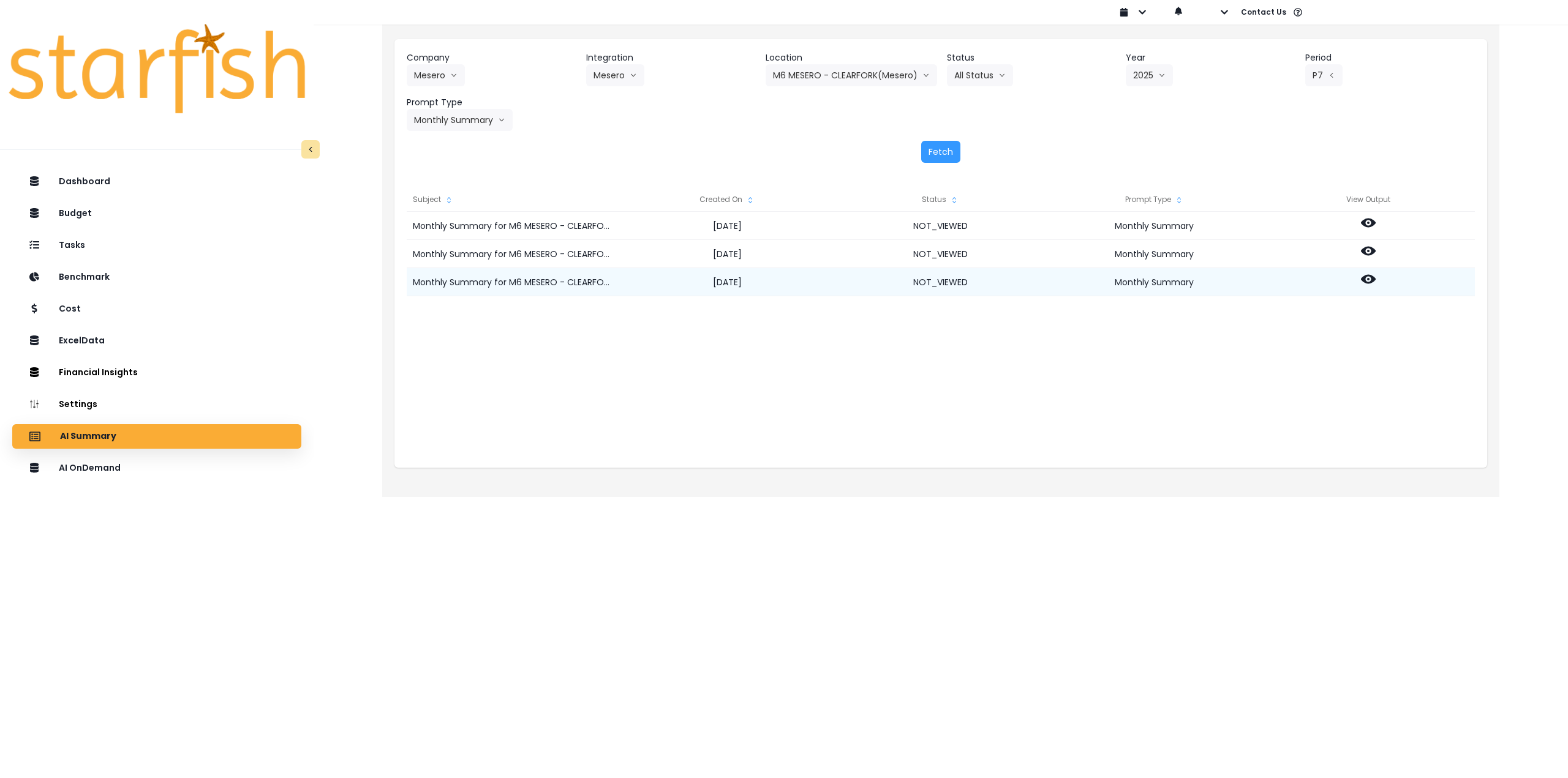
click at [1371, 278] on icon at bounding box center [1368, 279] width 15 height 9
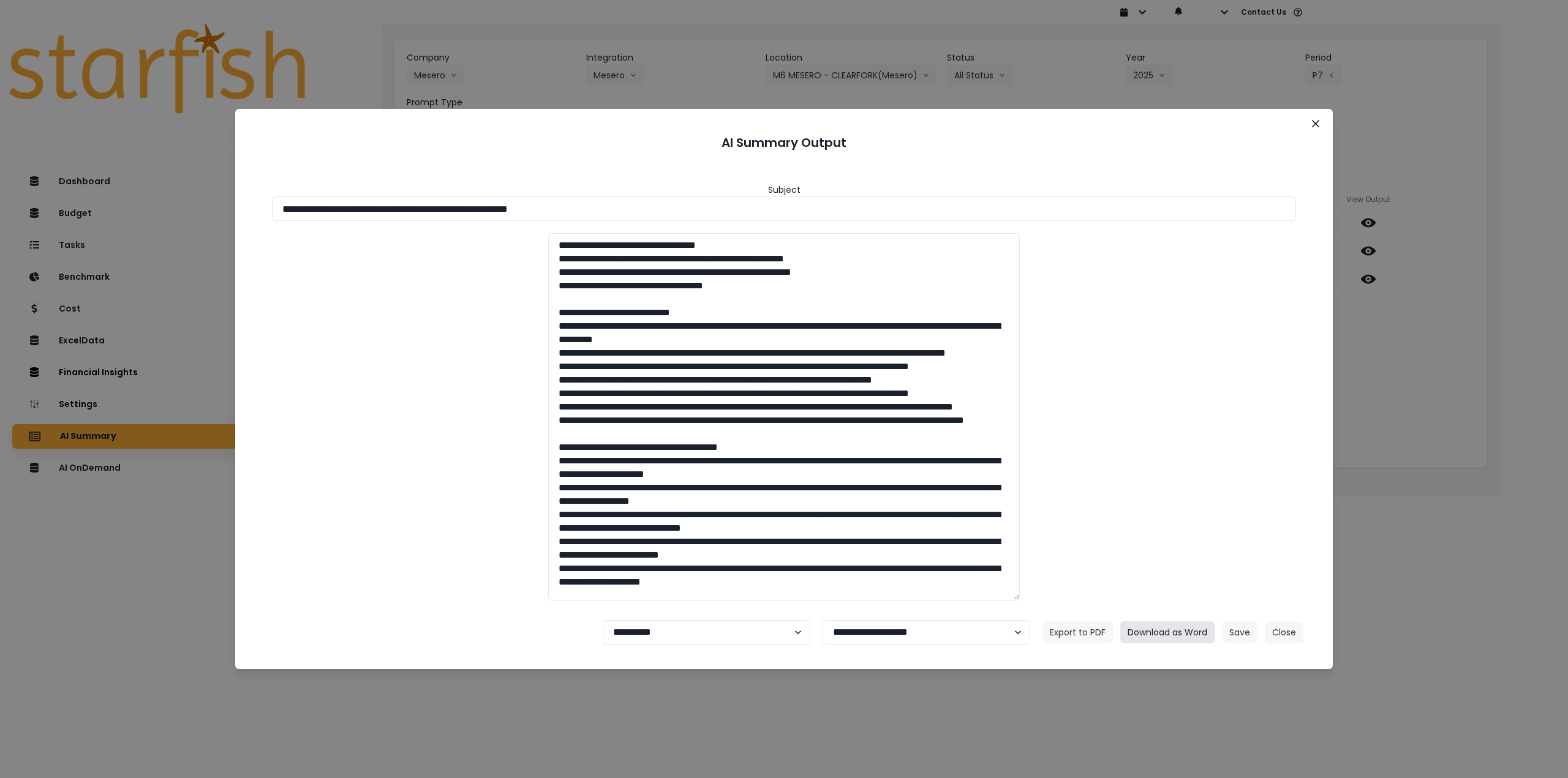
click at [1156, 632] on button "Download as Word" at bounding box center [1167, 632] width 94 height 22
click at [1316, 127] on button "Close" at bounding box center [1315, 124] width 20 height 20
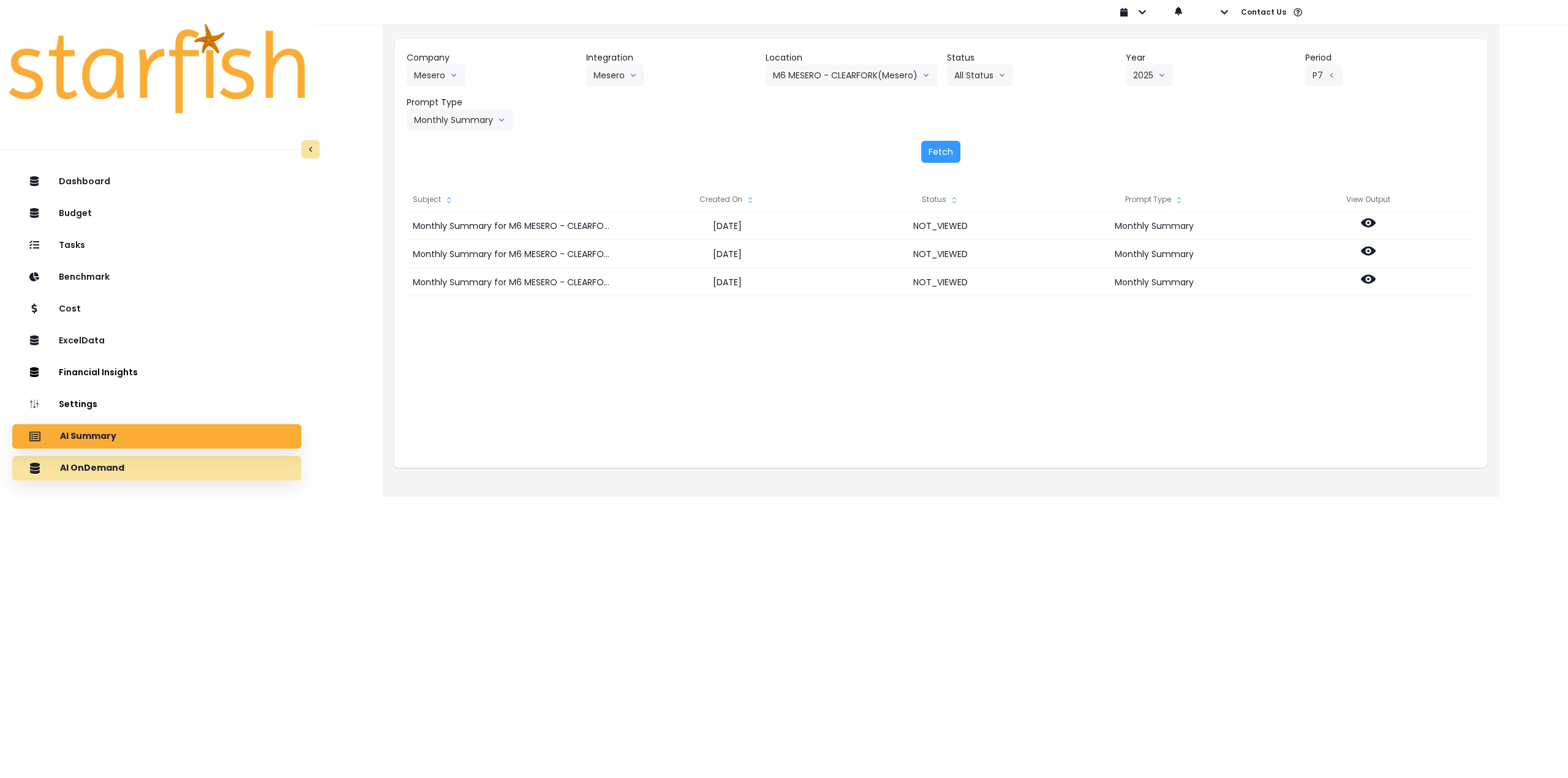
drag, startPoint x: 171, startPoint y: 460, endPoint x: 176, endPoint y: 455, distance: 7.1
click at [170, 460] on div "AI OnDemand" at bounding box center [157, 469] width 269 height 25
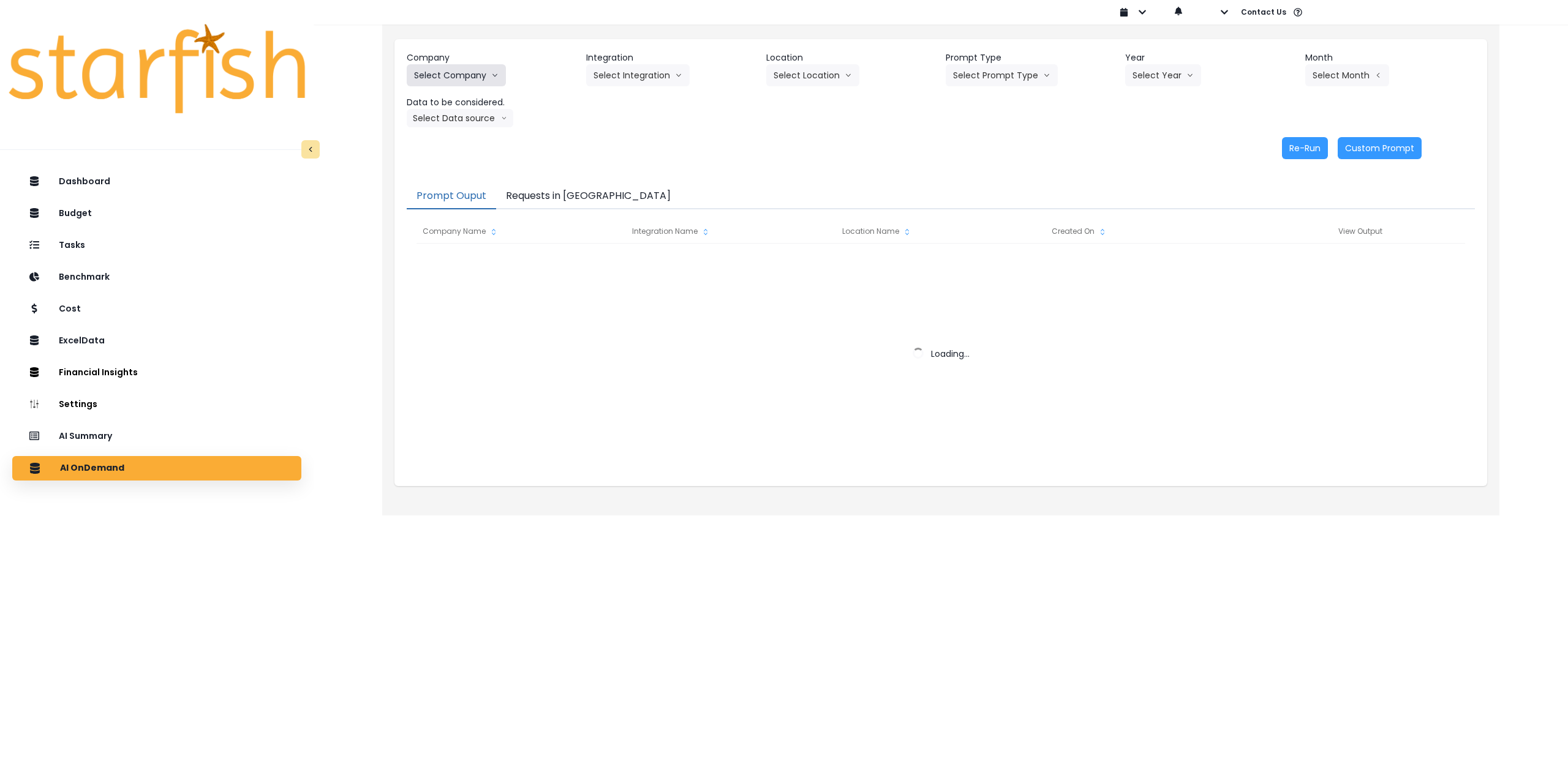
click at [464, 78] on button "Select Company" at bounding box center [457, 75] width 99 height 22
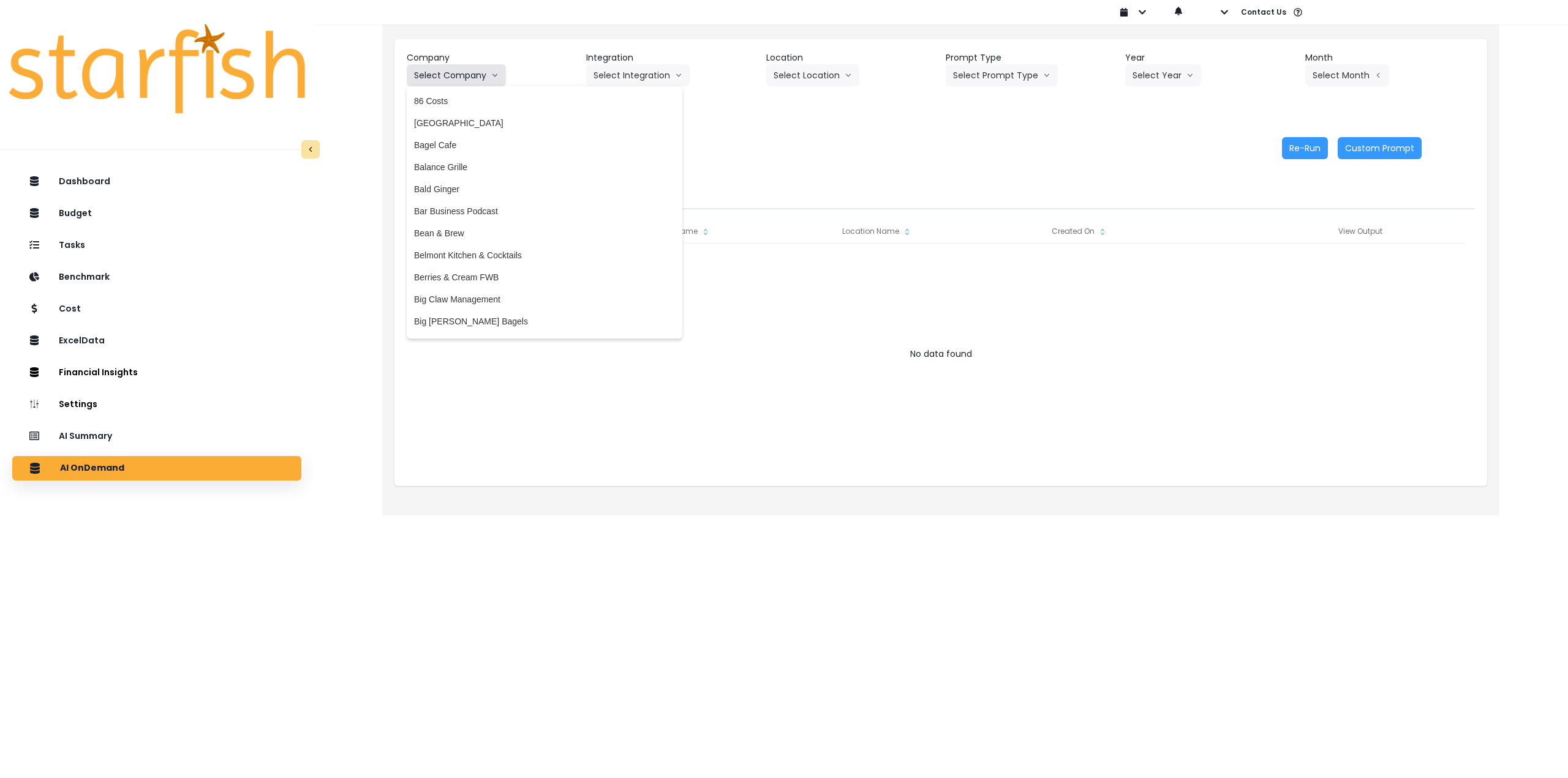
click at [469, 71] on button "Select Company" at bounding box center [457, 75] width 99 height 22
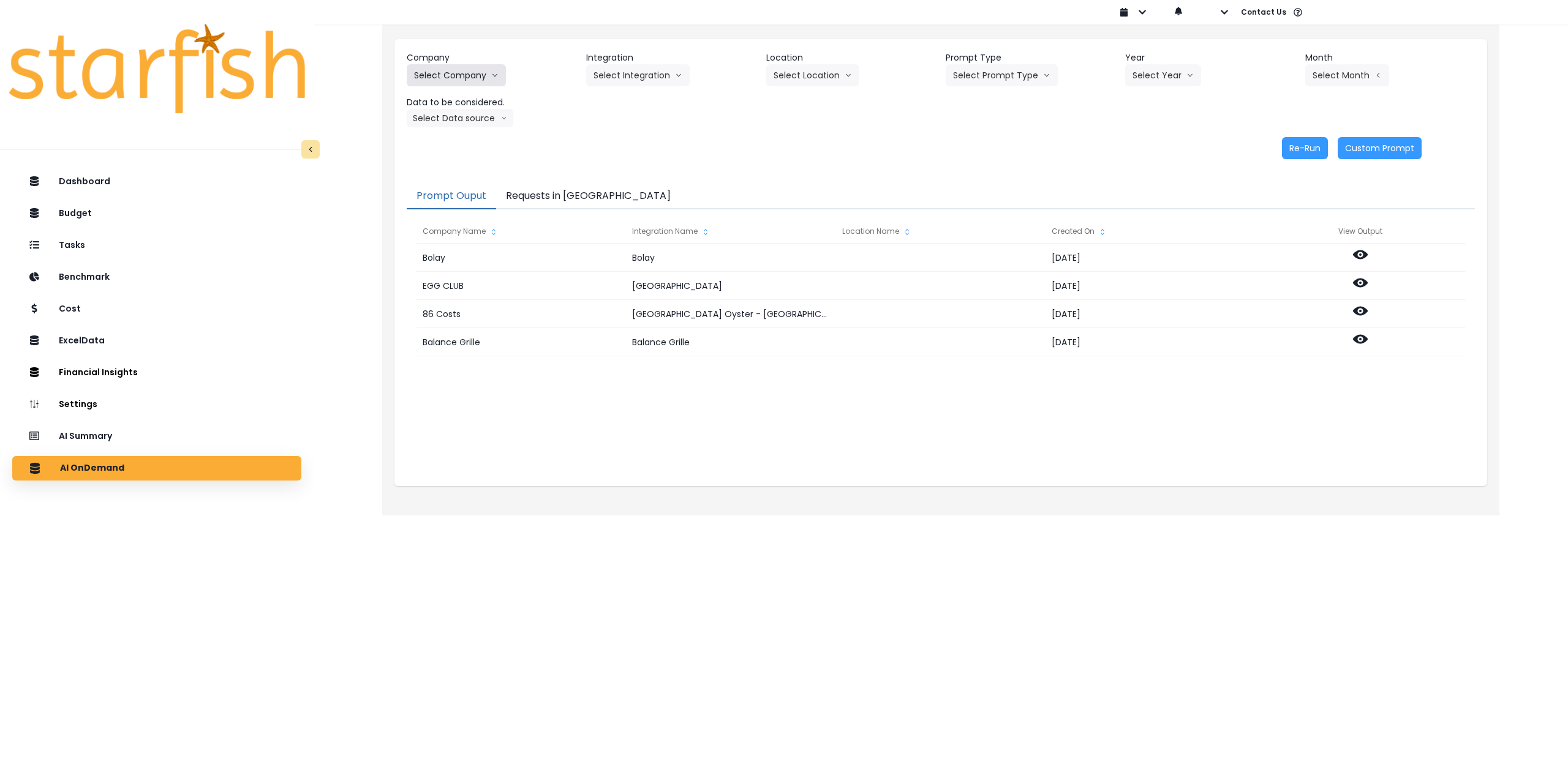
click at [469, 74] on button "Select Company" at bounding box center [457, 75] width 99 height 22
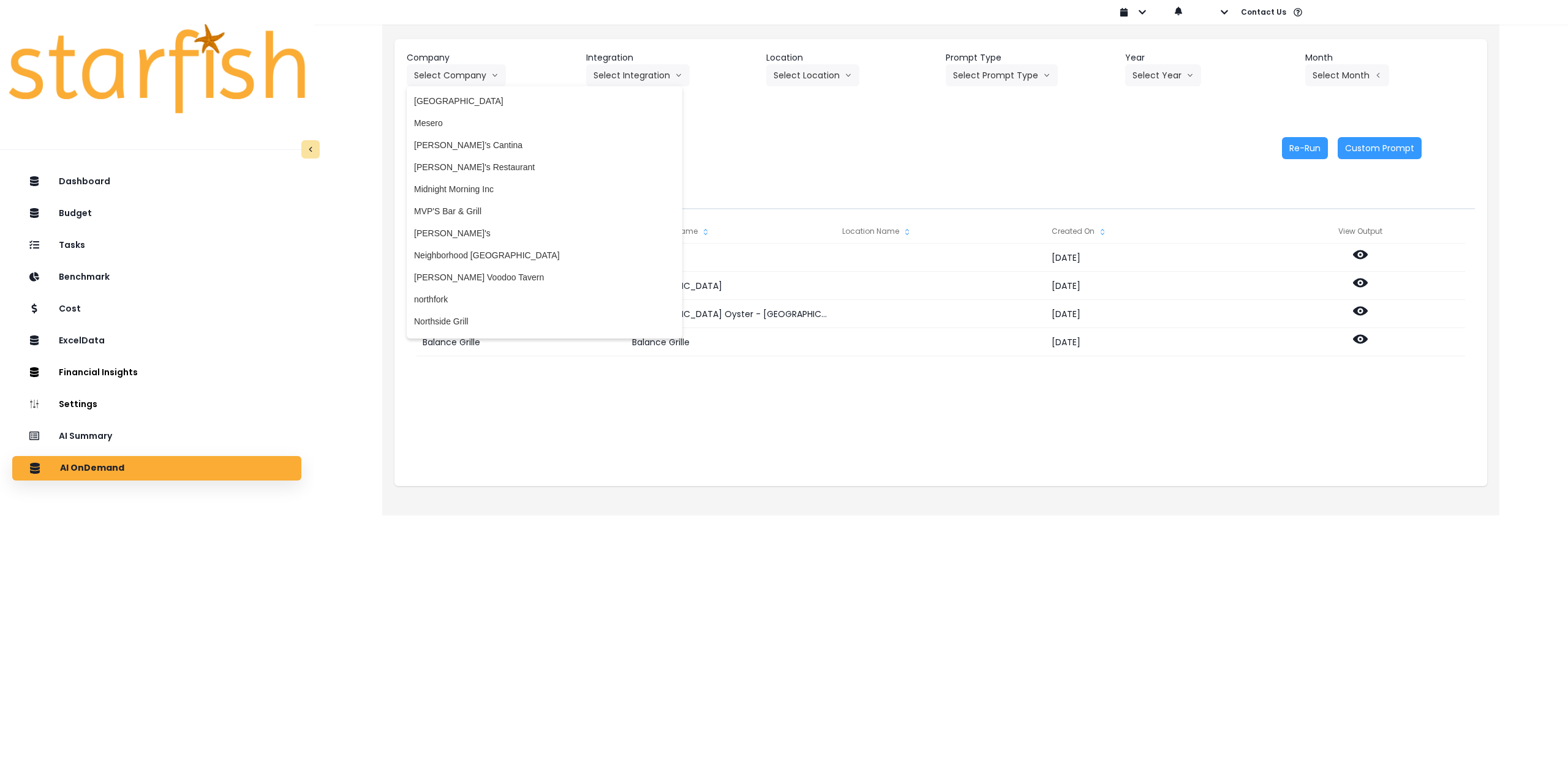
scroll to position [1592, 0]
click at [452, 121] on span "Mesero" at bounding box center [545, 118] width 261 height 12
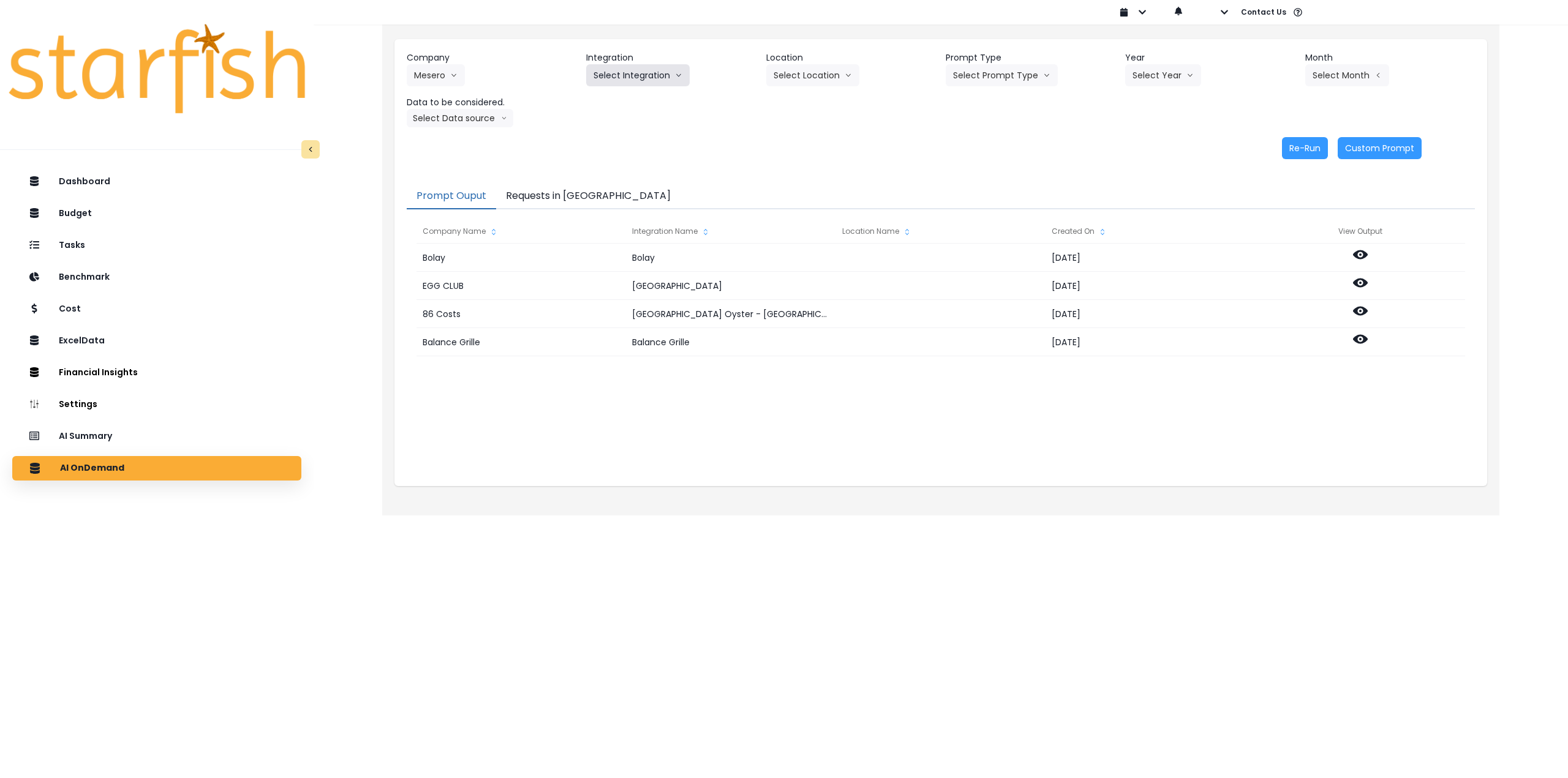
click at [621, 71] on button "Select Integration" at bounding box center [638, 75] width 104 height 22
click at [615, 99] on span "Mesero" at bounding box center [608, 101] width 29 height 12
click at [809, 66] on button "Select Location" at bounding box center [813, 75] width 93 height 22
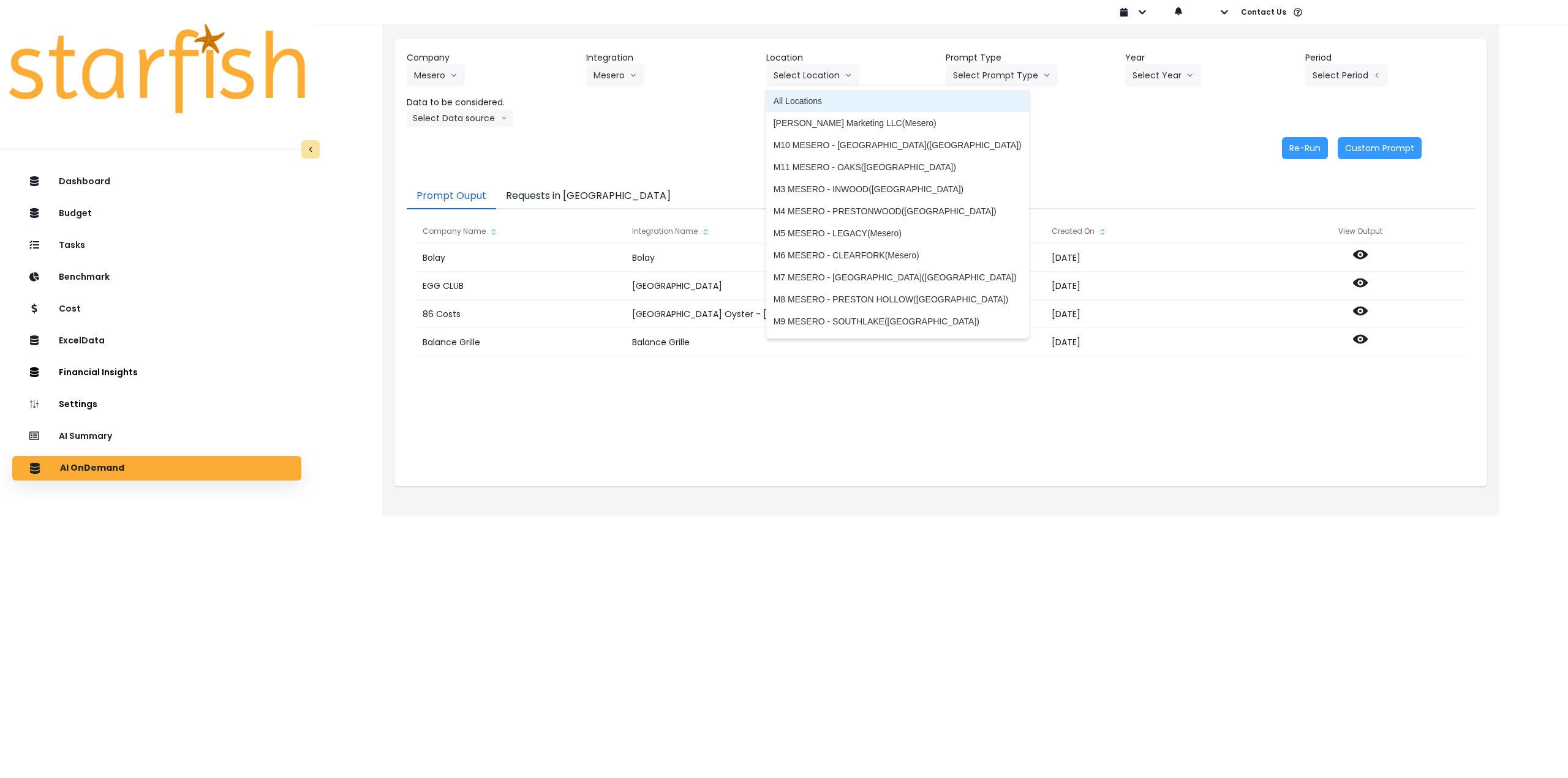
drag, startPoint x: 822, startPoint y: 97, endPoint x: 923, endPoint y: 83, distance: 102.0
click at [826, 97] on span "All Locations" at bounding box center [898, 101] width 248 height 12
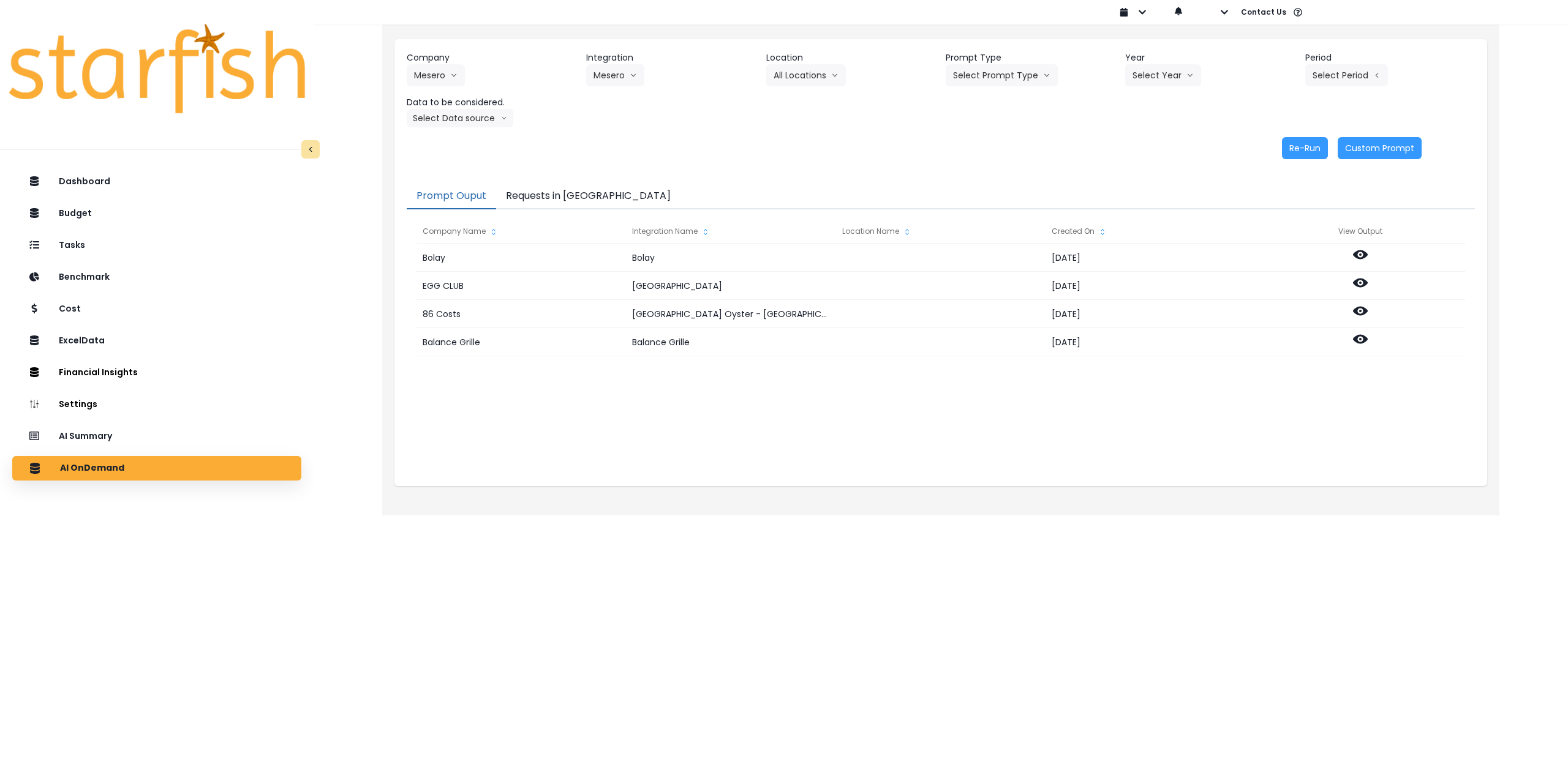
click at [1015, 63] on header "Prompt Type" at bounding box center [1030, 58] width 169 height 13
drag, startPoint x: 1024, startPoint y: 81, endPoint x: 1006, endPoint y: 118, distance: 41.1
click at [1024, 81] on button "Select Prompt Type" at bounding box center [1002, 75] width 112 height 22
click at [993, 162] on span "Monthly Summary" at bounding box center [987, 167] width 69 height 12
click at [1167, 66] on button "Select Year" at bounding box center [1163, 75] width 76 height 22
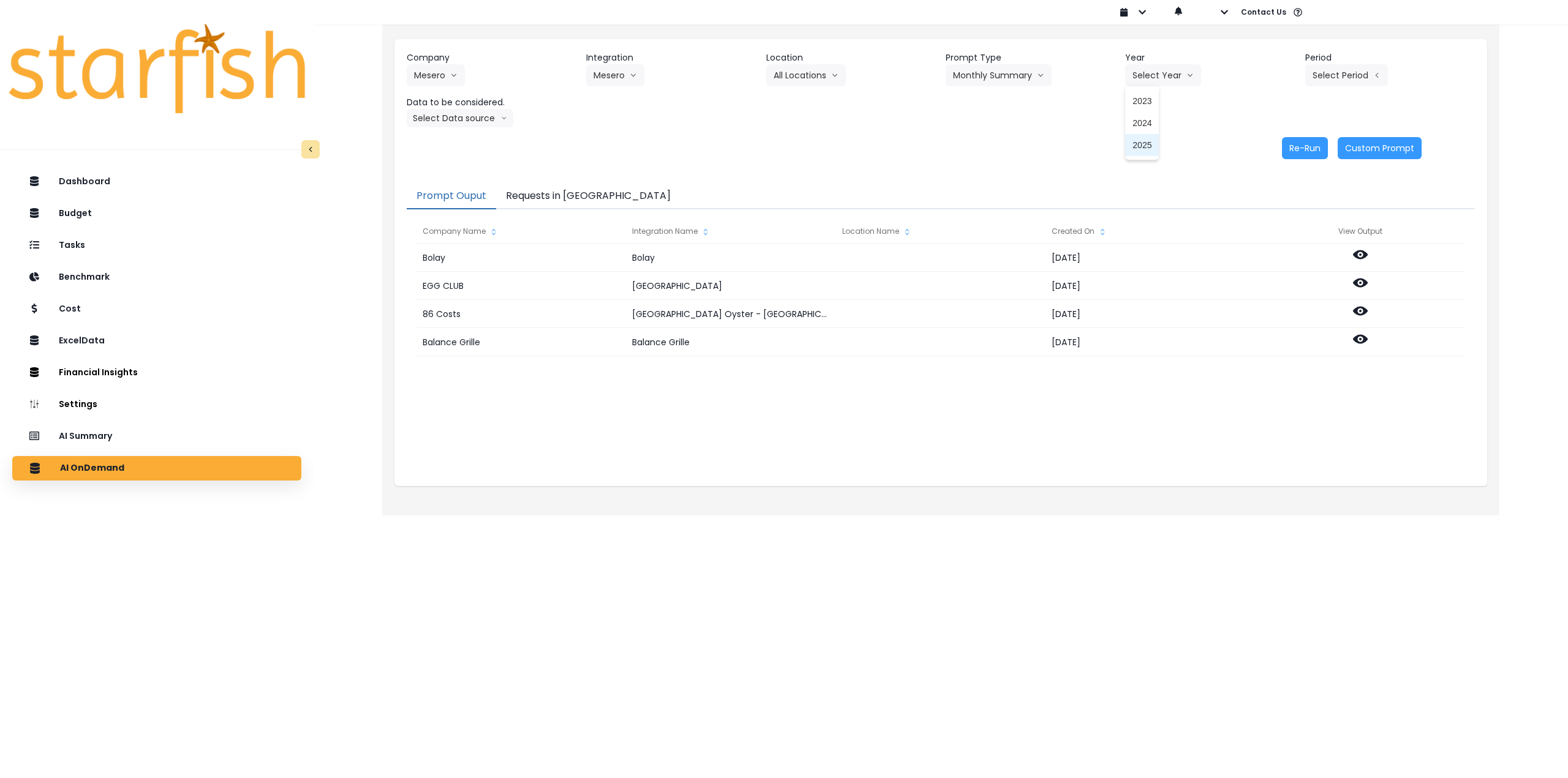
click at [1148, 141] on span "2025" at bounding box center [1142, 145] width 19 height 12
click at [787, 73] on button "All Locations" at bounding box center [806, 75] width 80 height 22
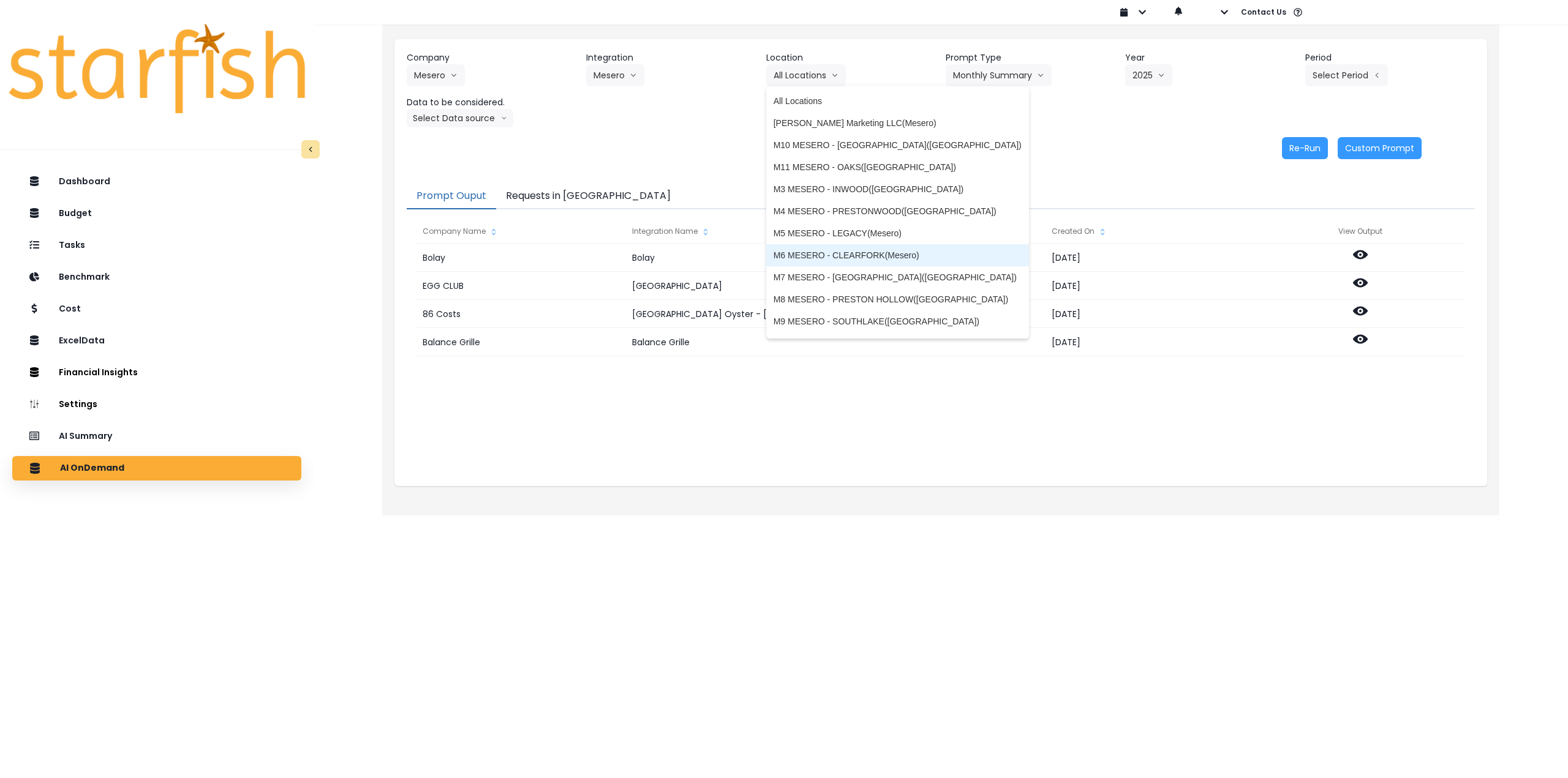
click at [828, 252] on span "M6 MESERO - CLEARFORK(Mesero)" at bounding box center [898, 255] width 248 height 12
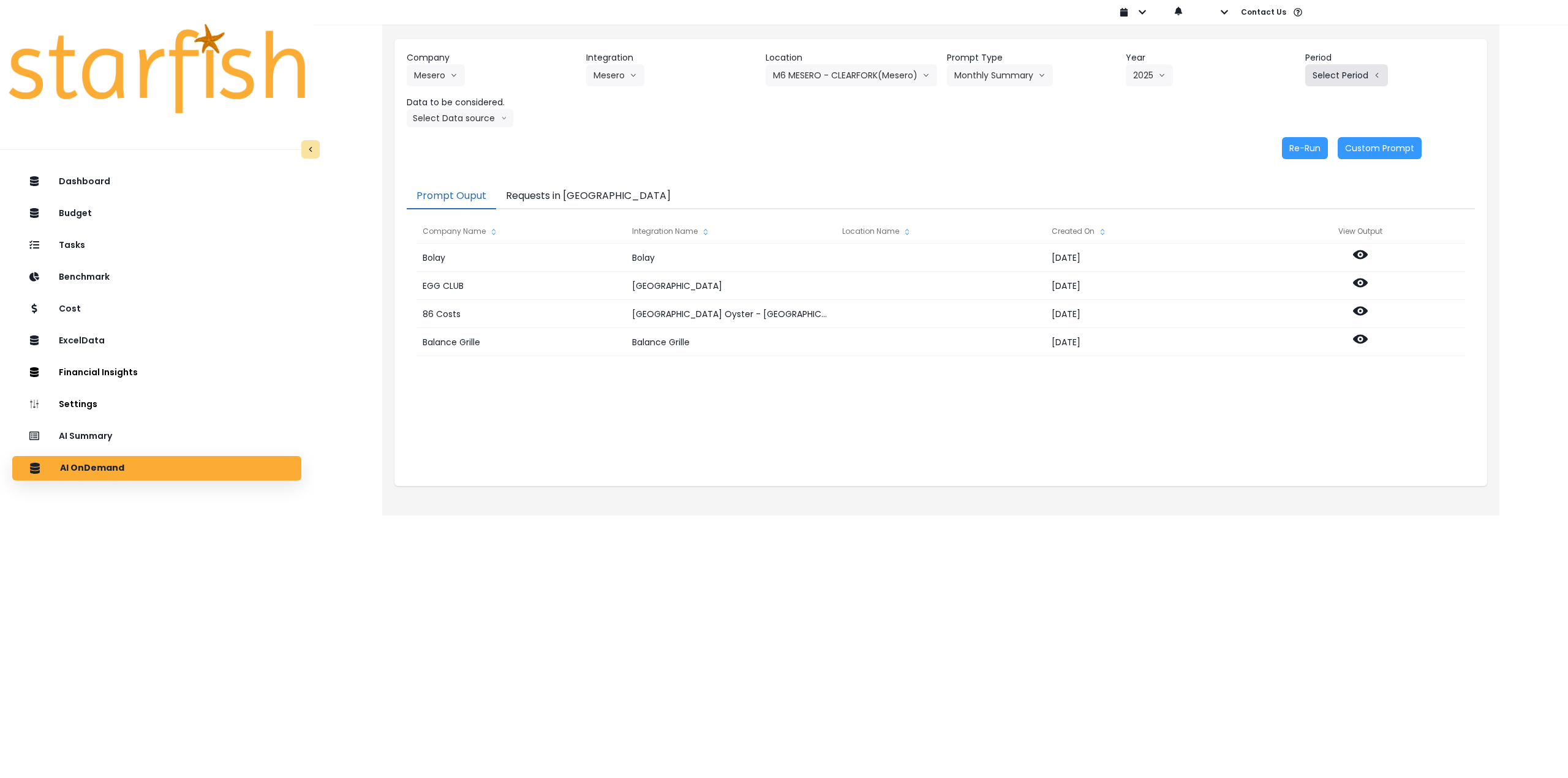
click at [1327, 76] on button "Select Period" at bounding box center [1346, 75] width 83 height 22
click at [1278, 220] on li "P7" at bounding box center [1290, 211] width 30 height 22
click at [463, 121] on button "Select Data source" at bounding box center [460, 118] width 106 height 18
click at [445, 142] on span "Comparison overtime" at bounding box center [455, 142] width 82 height 12
click at [1296, 146] on button "Re-Run" at bounding box center [1305, 148] width 46 height 22
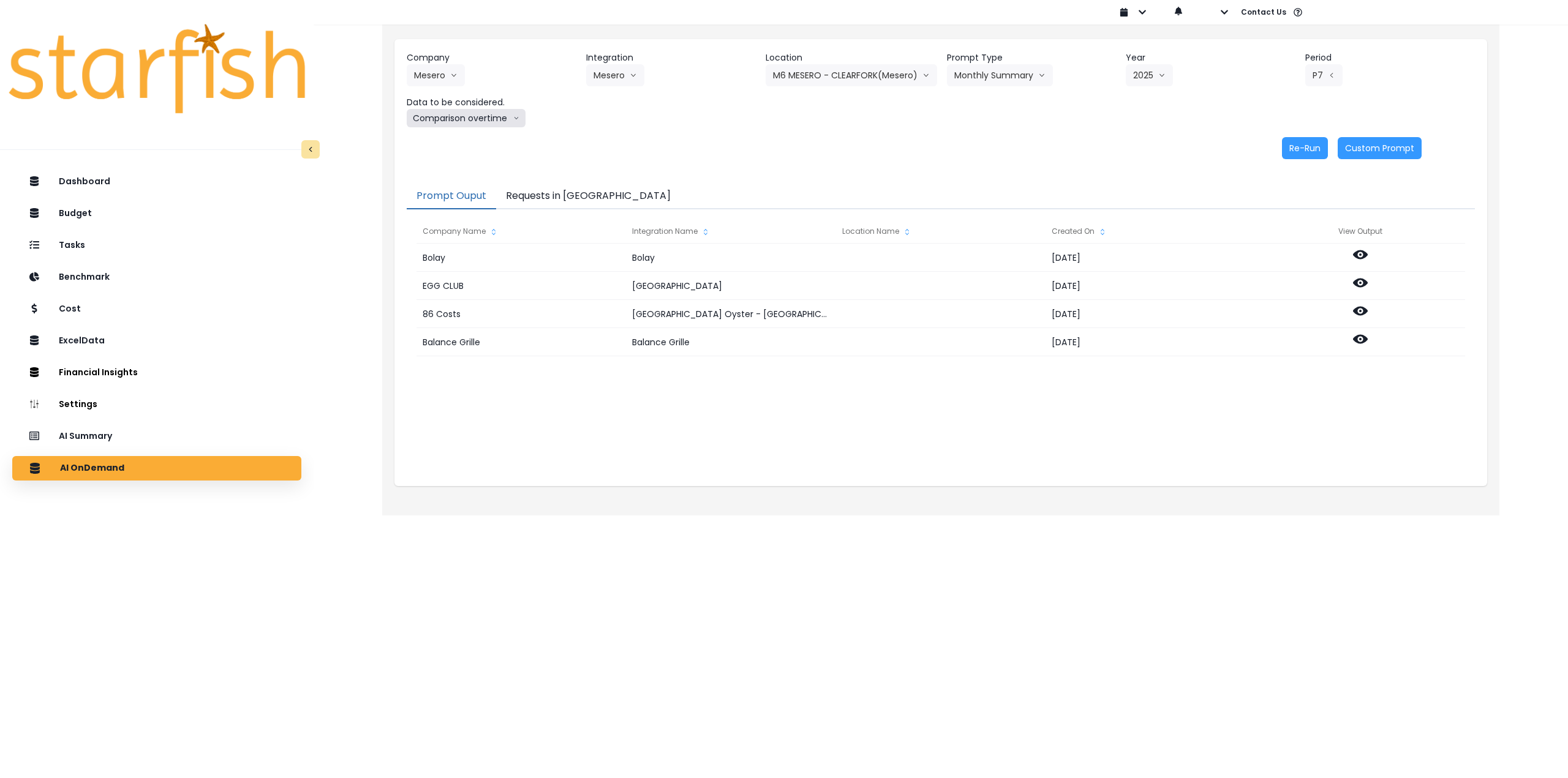
click at [472, 122] on button "Comparison overtime" at bounding box center [466, 118] width 119 height 18
click at [466, 159] on span "Location Analysis" at bounding box center [455, 164] width 82 height 12
click at [1318, 142] on button "Re-Run" at bounding box center [1305, 148] width 46 height 22
click at [825, 85] on button "M6 MESERO - CLEARFORK(Mesero)" at bounding box center [851, 75] width 171 height 22
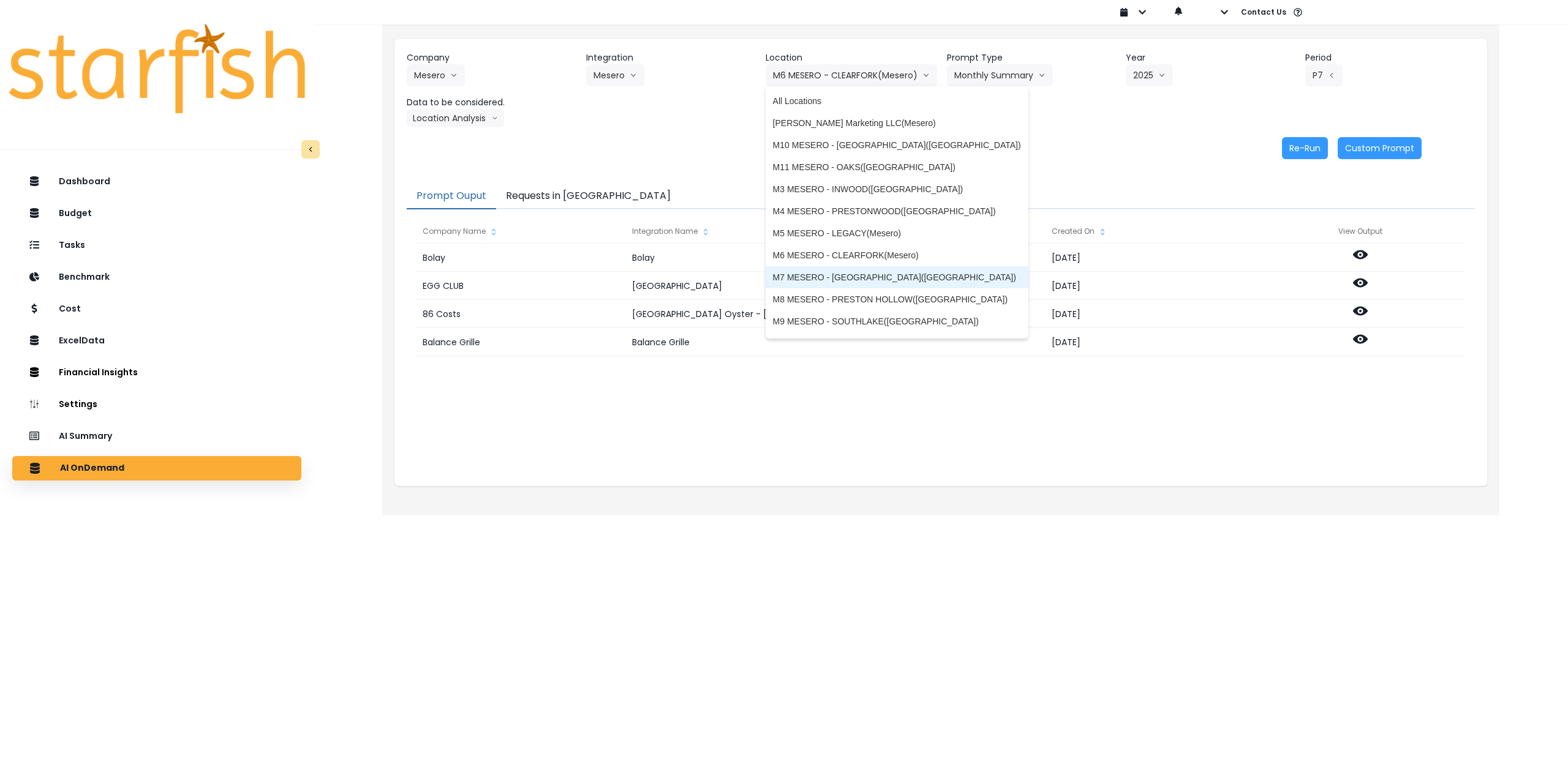
click at [806, 279] on span "M7 MESERO - [GEOGRAPHIC_DATA]([GEOGRAPHIC_DATA])" at bounding box center [897, 277] width 248 height 12
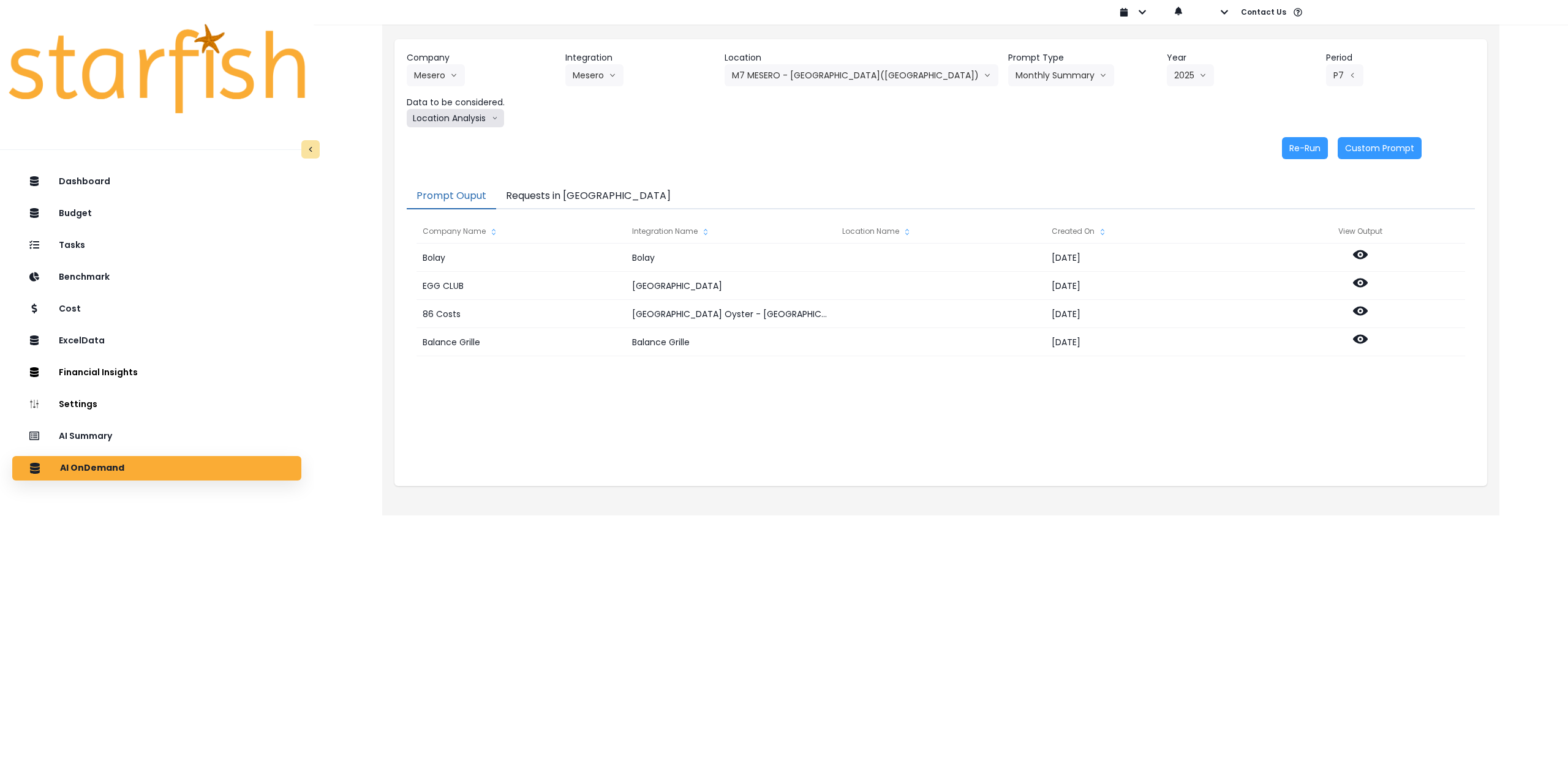
click at [478, 118] on button "Location Analysis" at bounding box center [455, 118] width 97 height 18
click at [462, 141] on span "Comparison overtime" at bounding box center [455, 142] width 82 height 12
click at [1306, 152] on button "Re-Run" at bounding box center [1305, 148] width 46 height 22
click at [440, 125] on button "Comparison overtime" at bounding box center [466, 118] width 119 height 18
drag, startPoint x: 446, startPoint y: 166, endPoint x: 509, endPoint y: 167, distance: 63.0
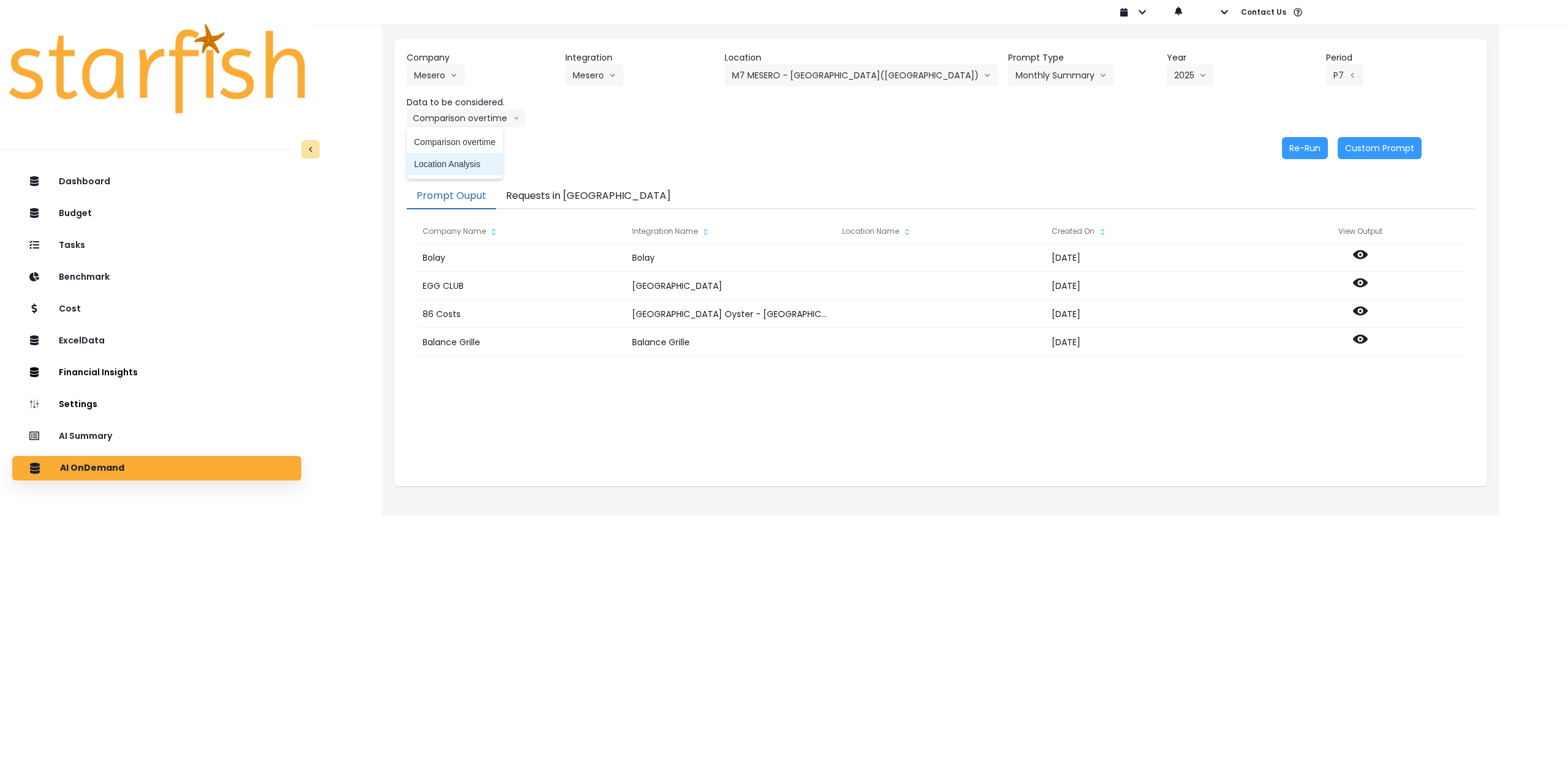
click at [446, 166] on span "Location Analysis" at bounding box center [455, 164] width 82 height 12
click at [1301, 149] on button "Re-Run" at bounding box center [1305, 148] width 46 height 22
click at [853, 83] on button "M7 MESERO - [GEOGRAPHIC_DATA]([GEOGRAPHIC_DATA])" at bounding box center [862, 75] width 274 height 22
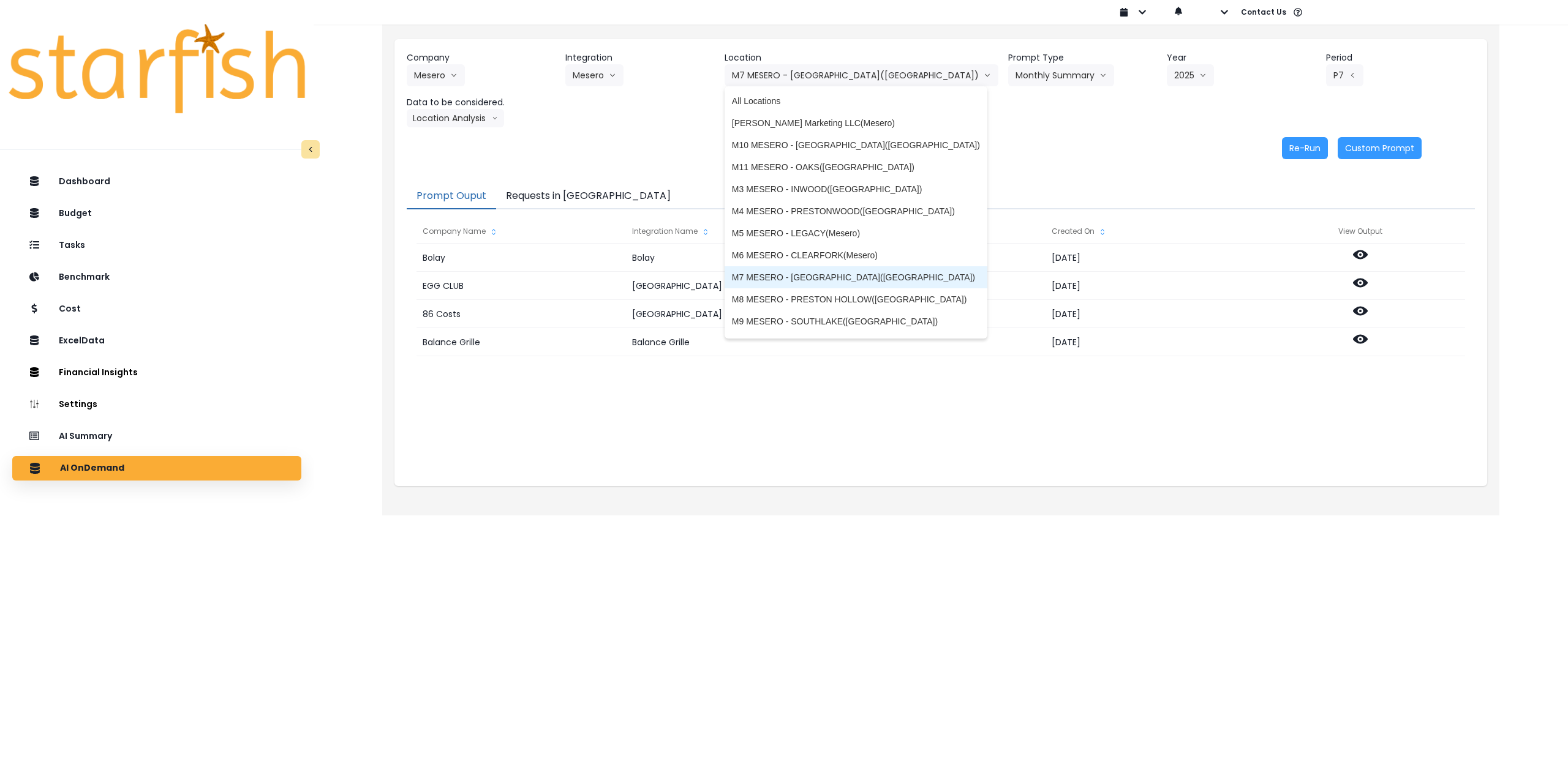
click at [809, 297] on span "M8 MESERO - PRESTON HOLLOW([GEOGRAPHIC_DATA])" at bounding box center [856, 299] width 248 height 12
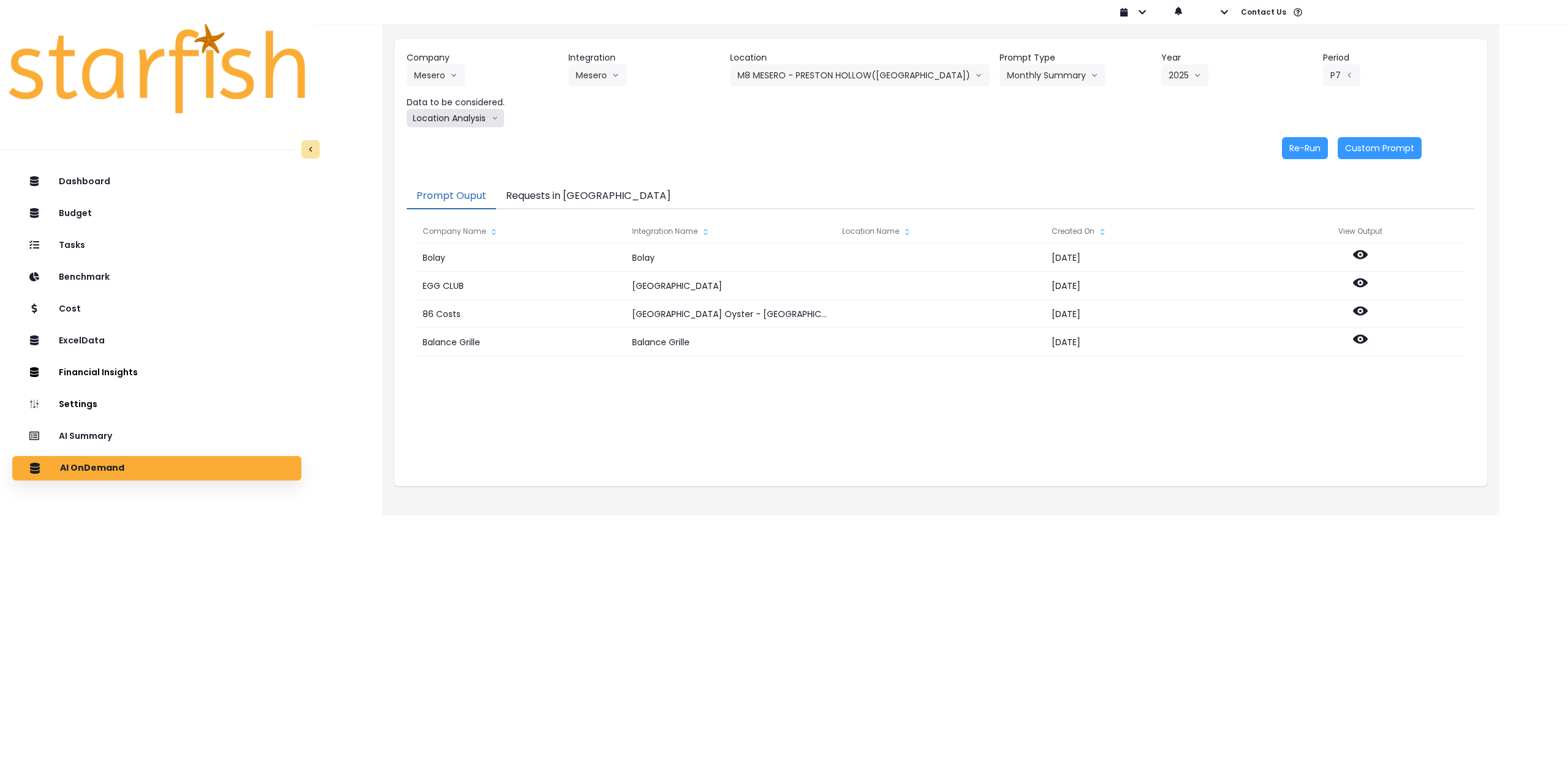
click at [474, 122] on button "Location Analysis" at bounding box center [455, 118] width 97 height 18
click at [459, 143] on span "Comparison overtime" at bounding box center [455, 142] width 82 height 12
click at [1307, 148] on button "Re-Run" at bounding box center [1305, 148] width 46 height 22
click at [467, 115] on button "Comparison overtime" at bounding box center [466, 118] width 119 height 18
click at [454, 162] on span "Location Analysis" at bounding box center [455, 164] width 82 height 12
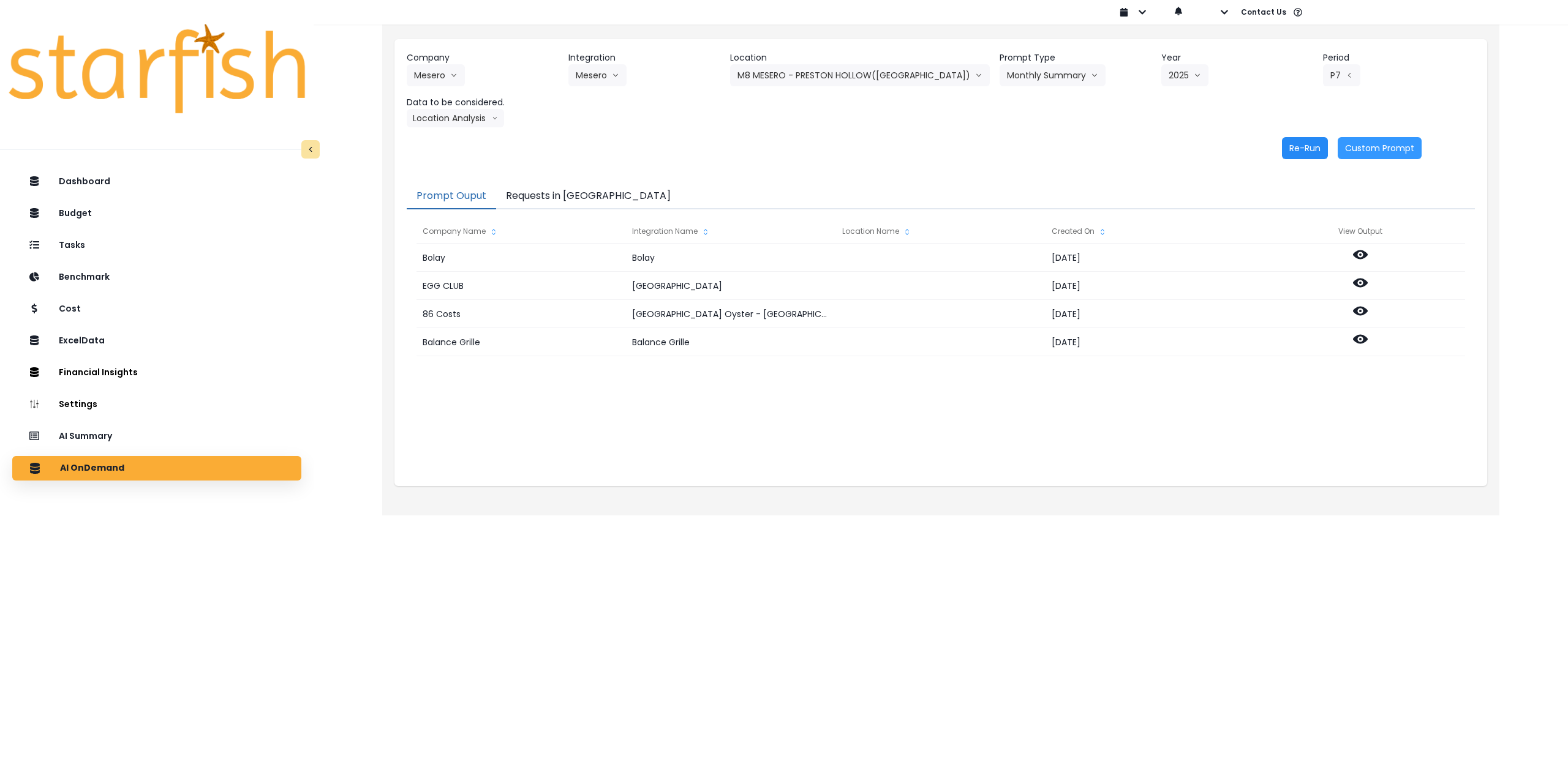
click at [1301, 156] on button "Re-Run" at bounding box center [1305, 148] width 46 height 22
click at [817, 72] on button "M8 MESERO - PRESTON HOLLOW([GEOGRAPHIC_DATA])" at bounding box center [860, 75] width 260 height 22
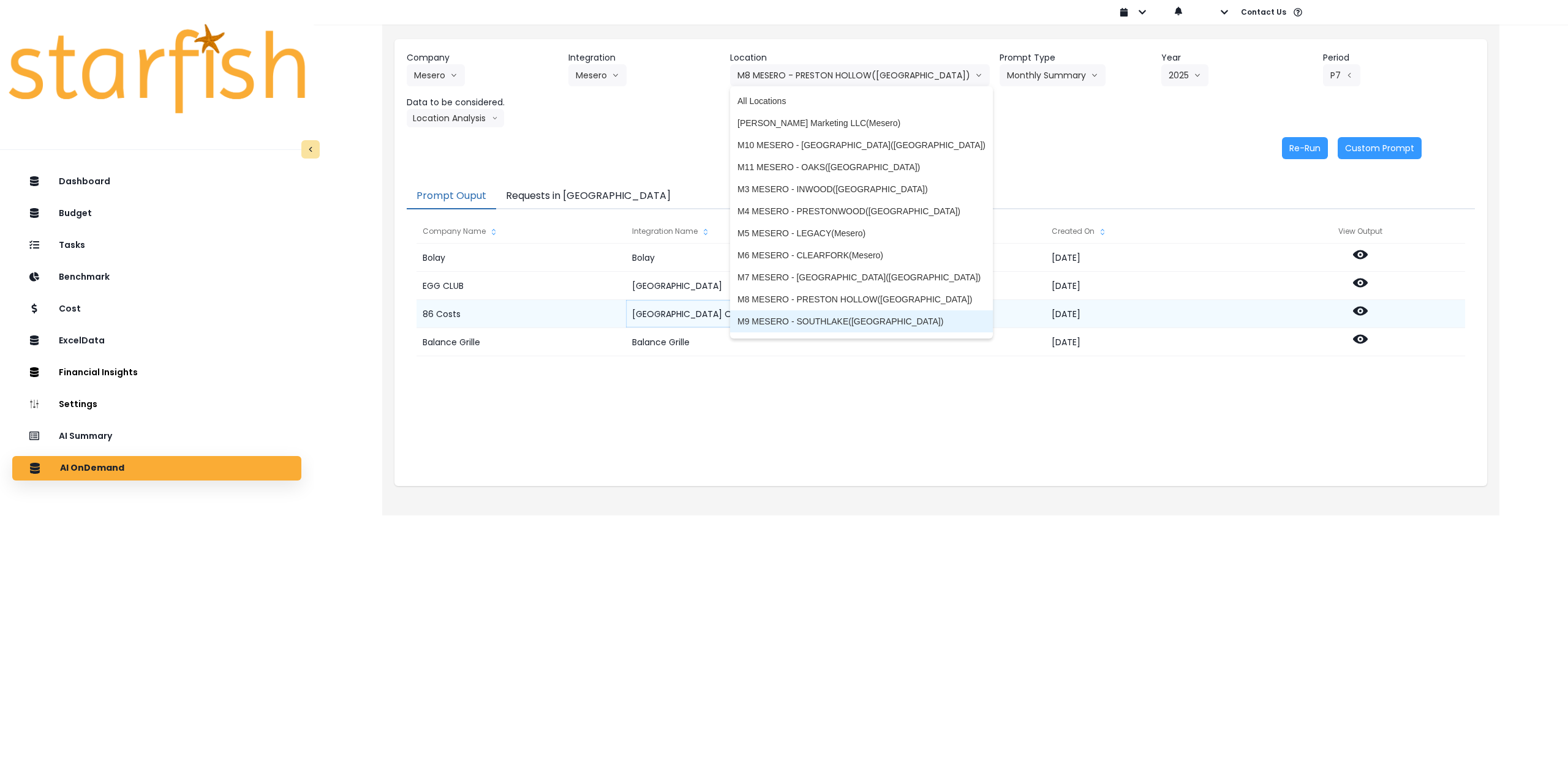
click at [791, 318] on span "M9 MESERO - SOUTHLAKE([GEOGRAPHIC_DATA])" at bounding box center [862, 321] width 248 height 12
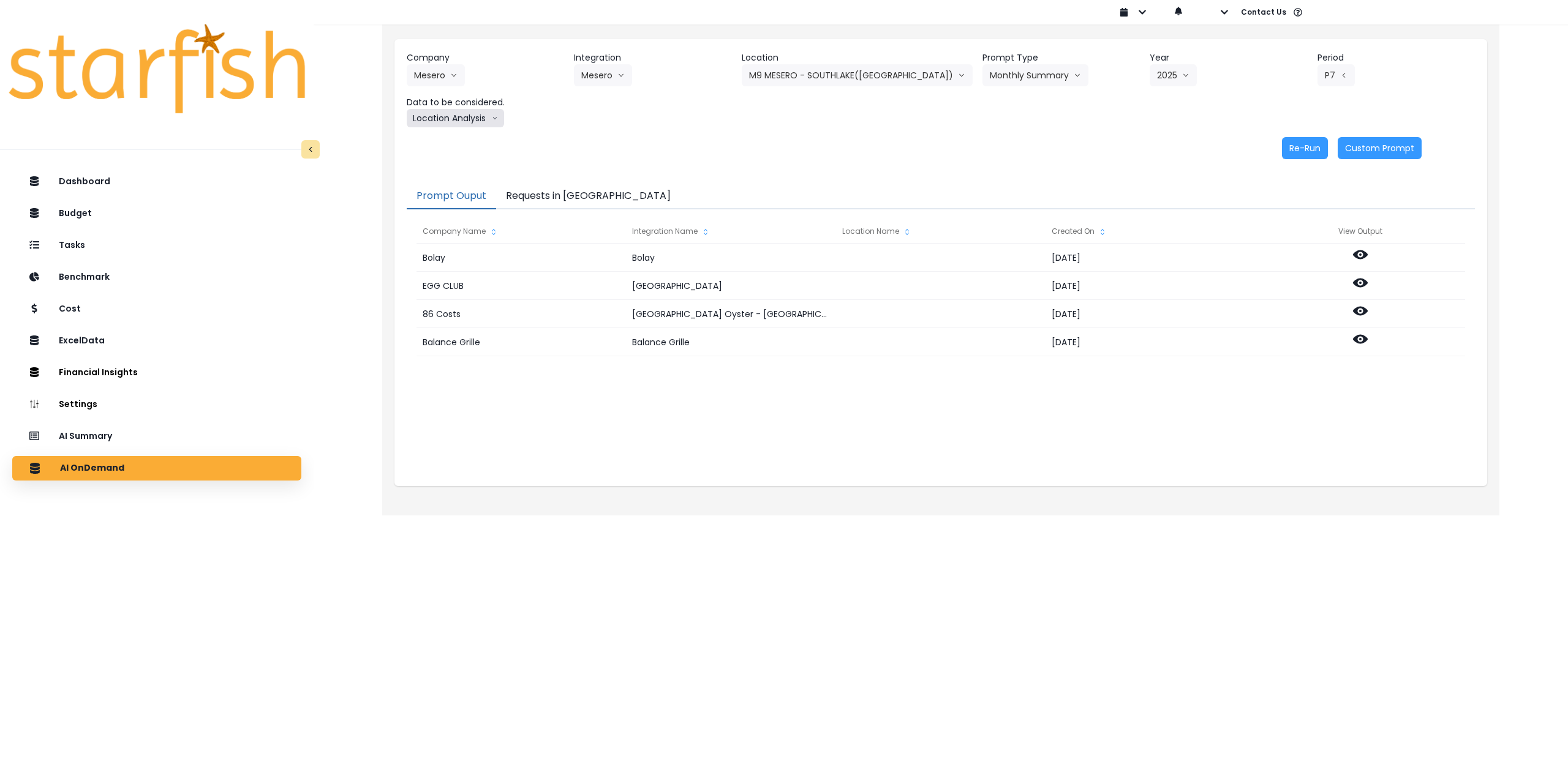
click at [459, 121] on button "Location Analysis" at bounding box center [455, 118] width 97 height 18
click at [458, 141] on span "Comparison overtime" at bounding box center [455, 142] width 82 height 12
click at [1304, 150] on button "Re-Run" at bounding box center [1305, 148] width 46 height 22
click at [486, 123] on button "Comparison overtime" at bounding box center [466, 118] width 119 height 18
click at [474, 174] on li "Location Analysis" at bounding box center [455, 164] width 96 height 22
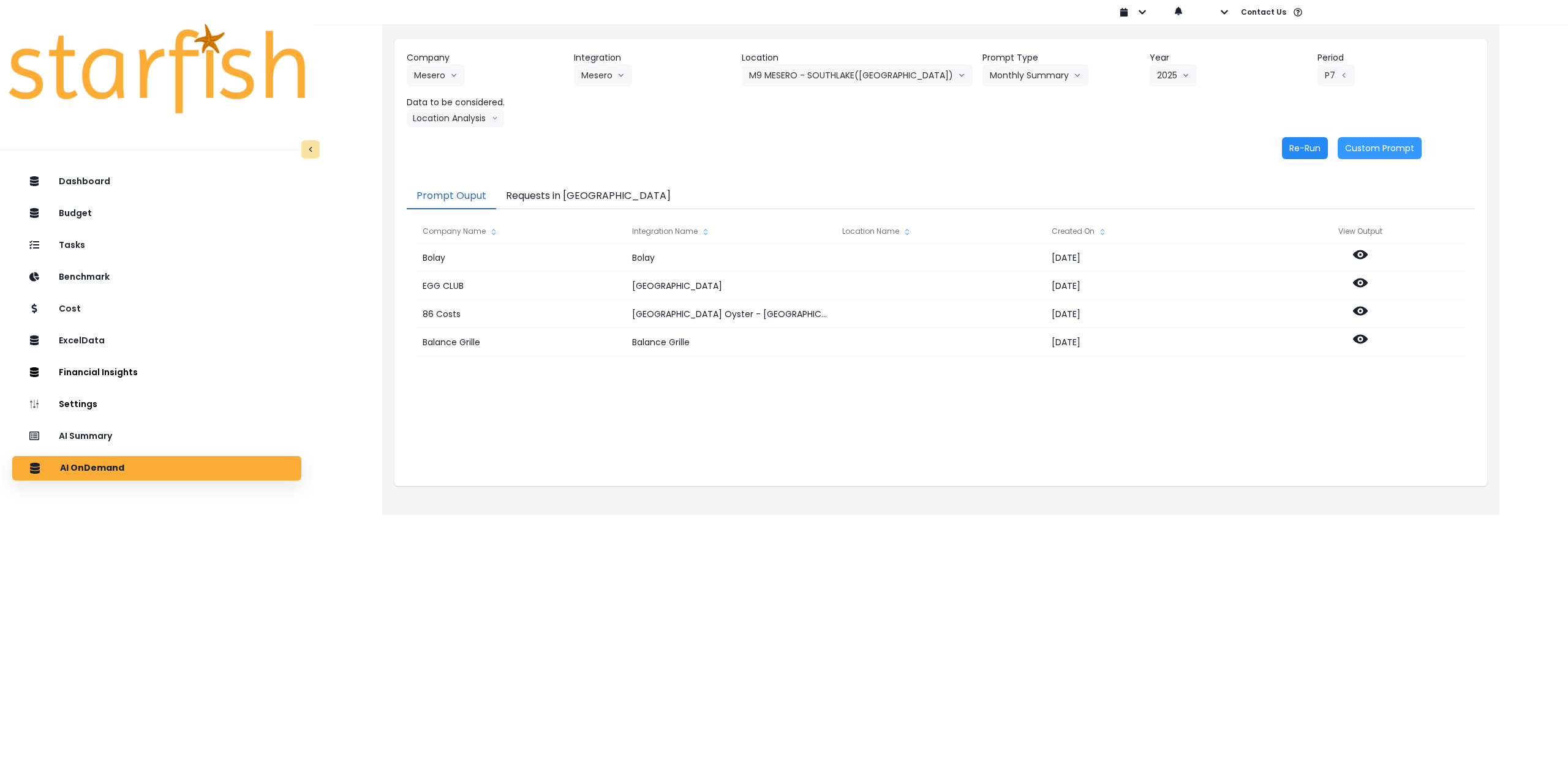
click at [1299, 148] on button "Re-Run" at bounding box center [1305, 148] width 46 height 22
click at [832, 78] on button "M9 MESERO - SOUTHLAKE([GEOGRAPHIC_DATA])" at bounding box center [857, 75] width 231 height 22
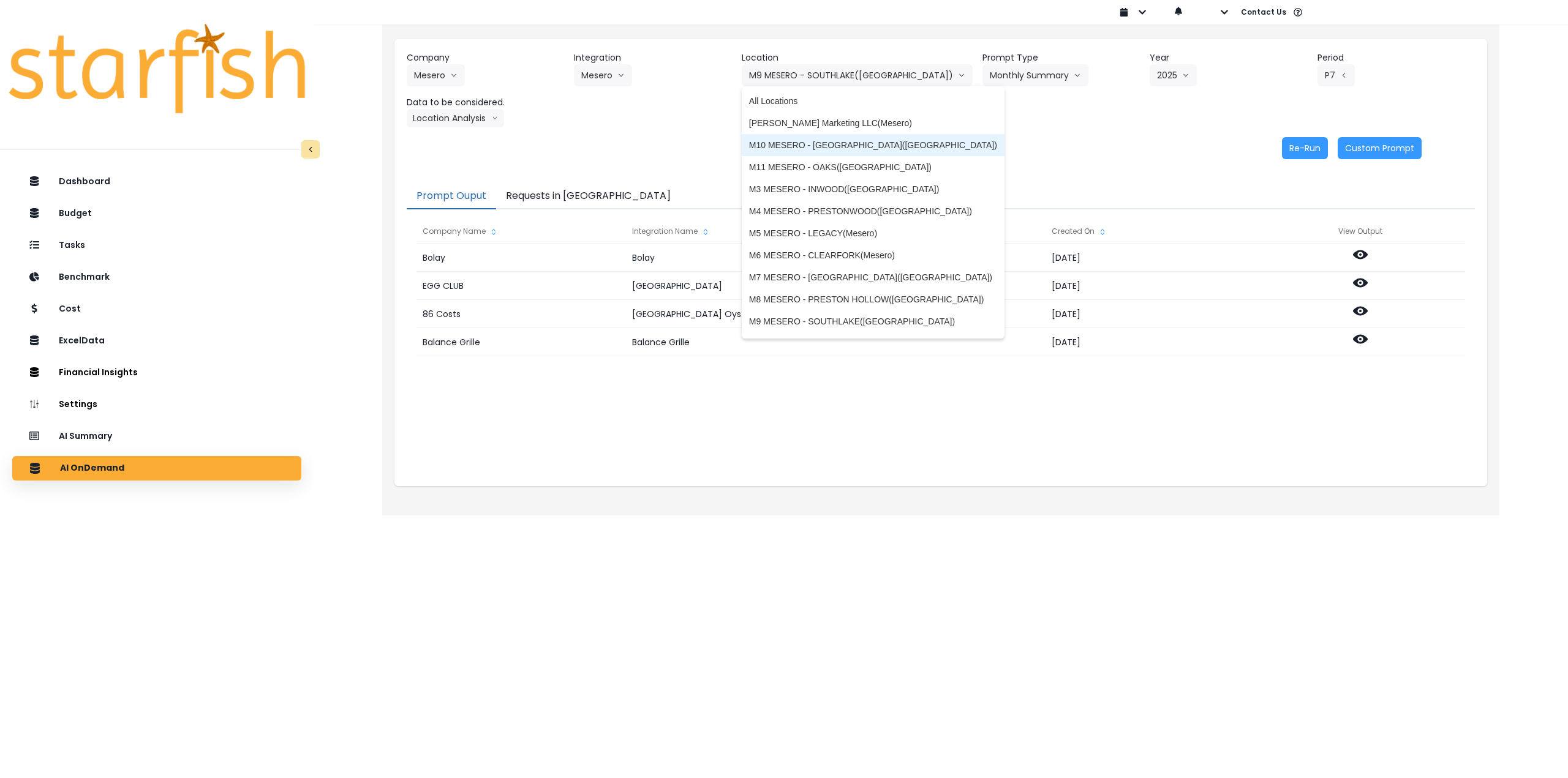
click at [802, 143] on span "M10 MESERO - [GEOGRAPHIC_DATA]([GEOGRAPHIC_DATA])" at bounding box center [873, 145] width 248 height 12
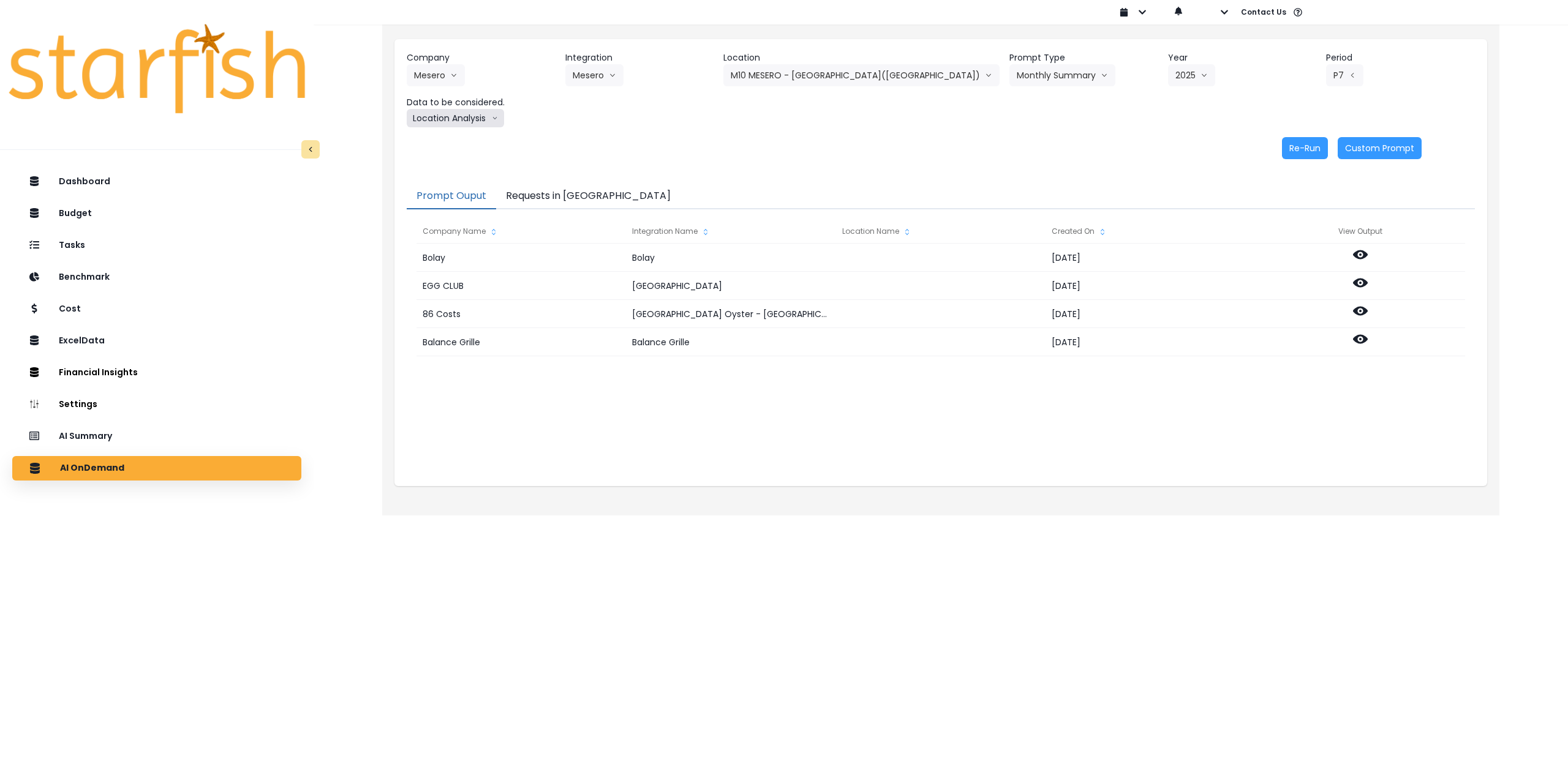
click at [466, 121] on button "Location Analysis" at bounding box center [455, 118] width 97 height 18
click at [455, 138] on span "Comparison overtime" at bounding box center [455, 142] width 82 height 12
click at [1308, 150] on button "Re-Run" at bounding box center [1305, 148] width 46 height 22
click at [473, 121] on button "Comparison overtime" at bounding box center [466, 118] width 119 height 18
click at [455, 188] on button "Prompt Ouput" at bounding box center [452, 197] width 89 height 25
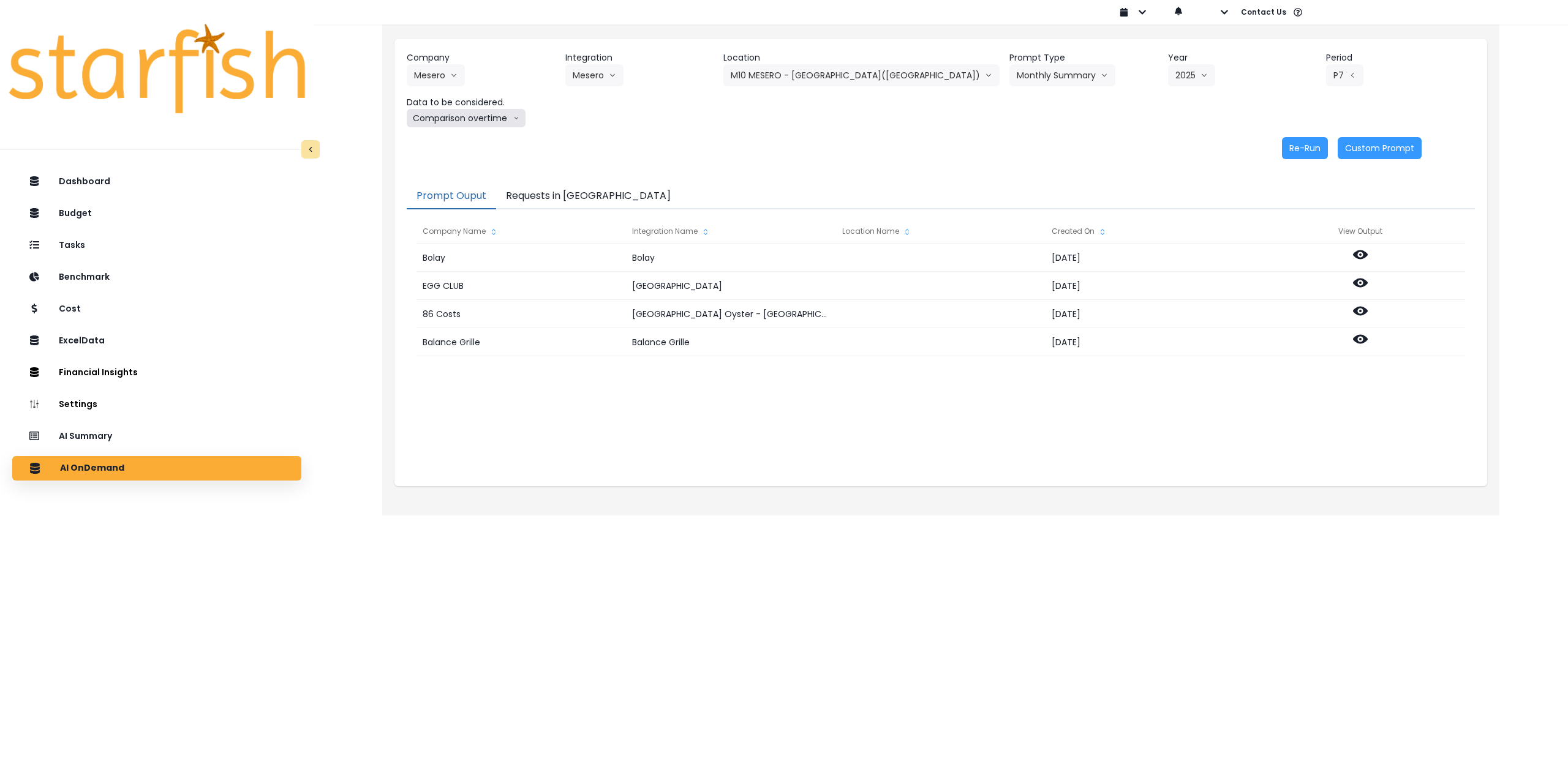
click at [490, 115] on button "Comparison overtime" at bounding box center [466, 118] width 119 height 18
click at [466, 168] on span "Location Analysis" at bounding box center [455, 164] width 82 height 12
drag, startPoint x: 1302, startPoint y: 146, endPoint x: 1294, endPoint y: 146, distance: 8.0
click at [1302, 146] on button "Re-Run" at bounding box center [1305, 148] width 46 height 22
click at [555, 188] on button "Requests in [GEOGRAPHIC_DATA]" at bounding box center [588, 197] width 184 height 25
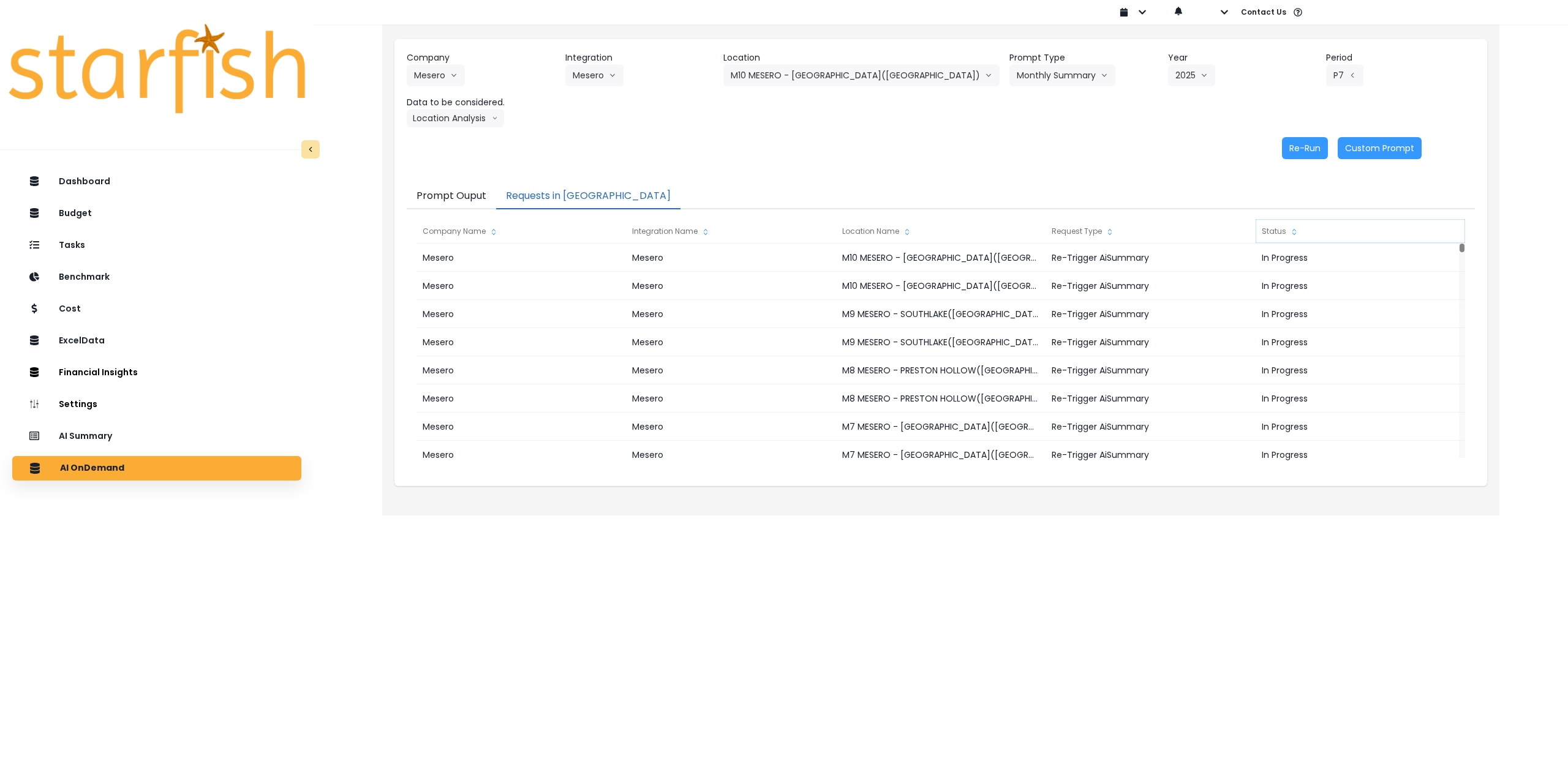
click at [1266, 229] on div "Status" at bounding box center [1360, 231] width 210 height 24
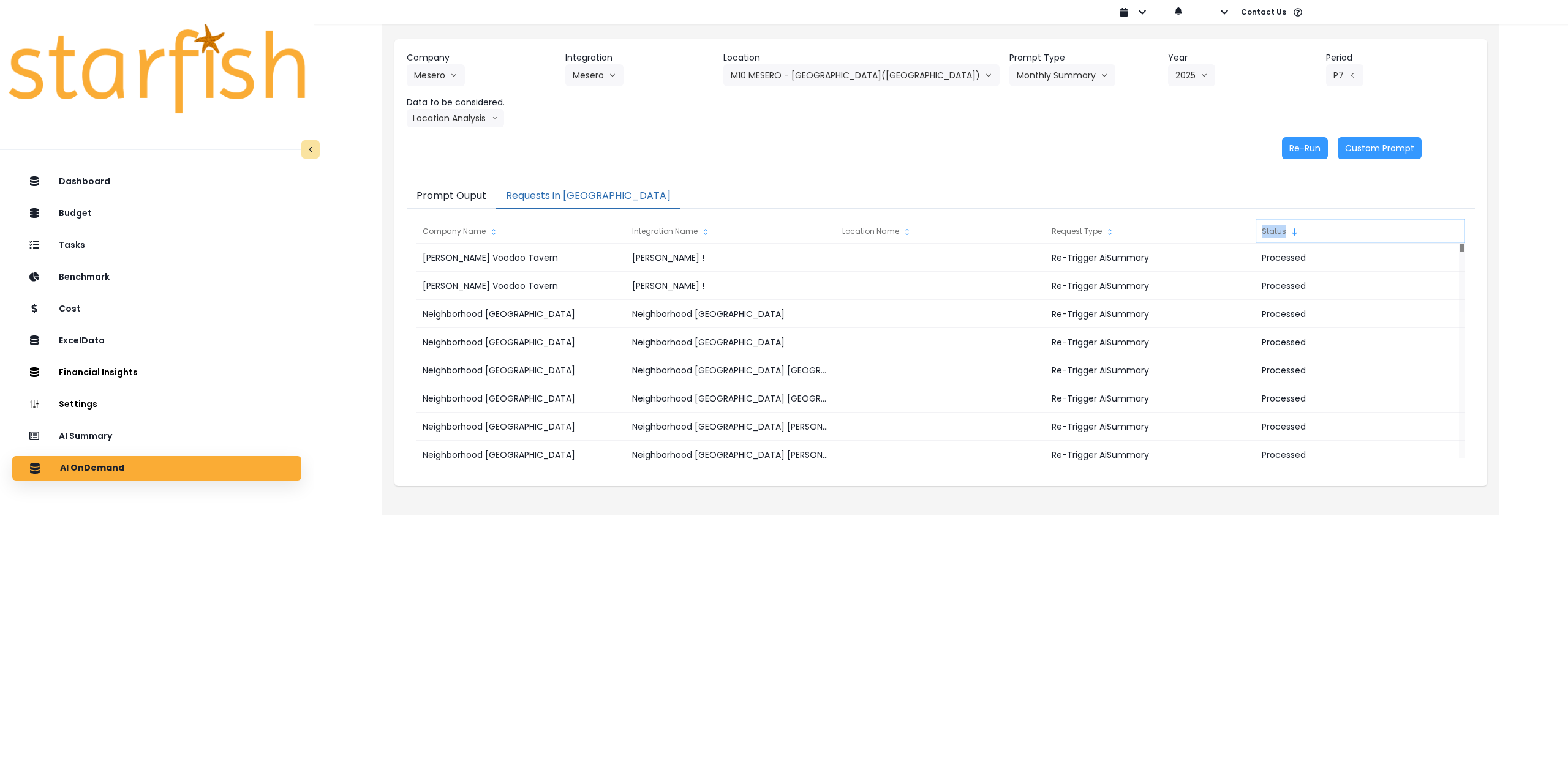
click at [1266, 229] on div "Status" at bounding box center [1360, 231] width 210 height 24
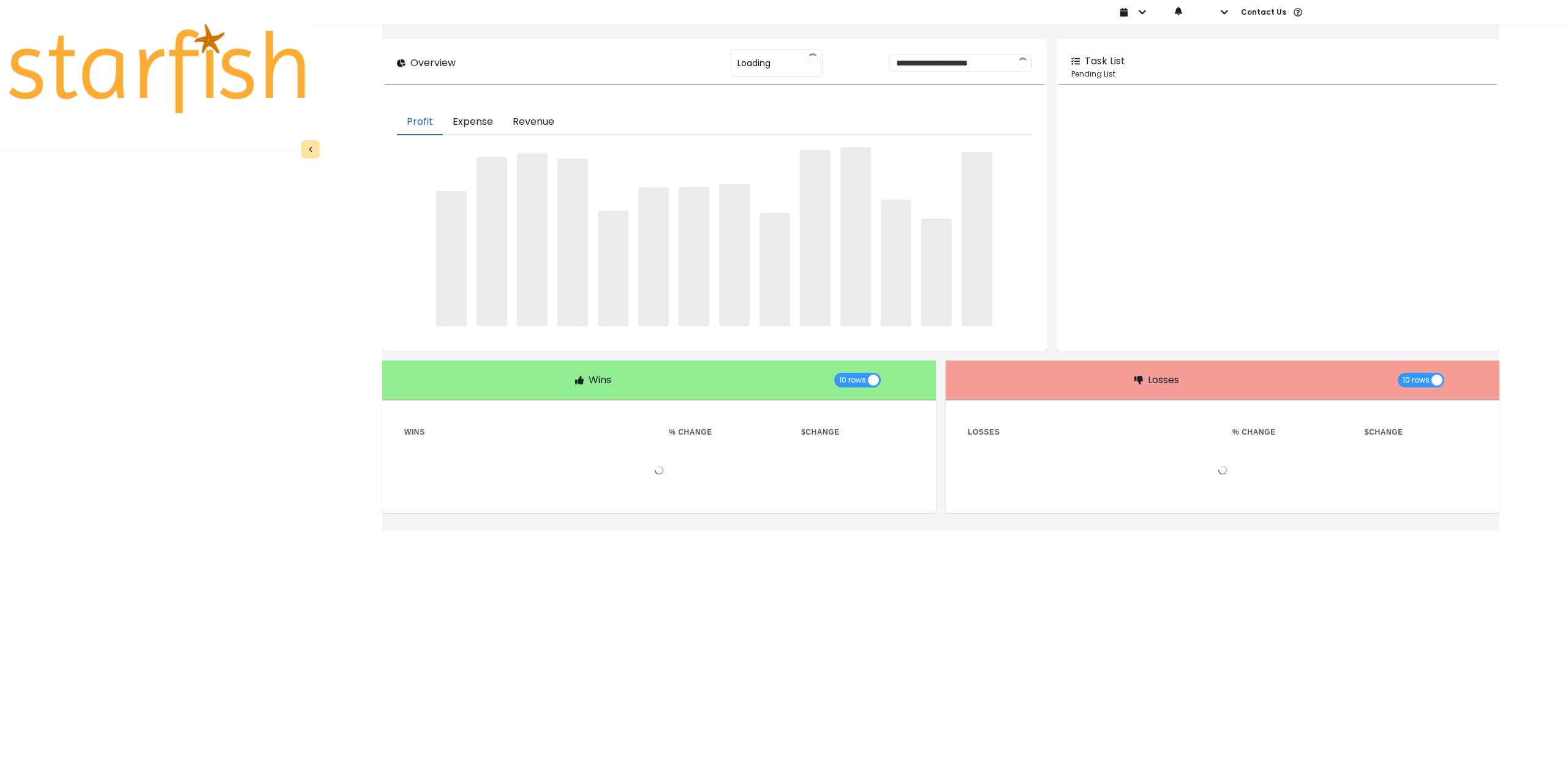
type input "********"
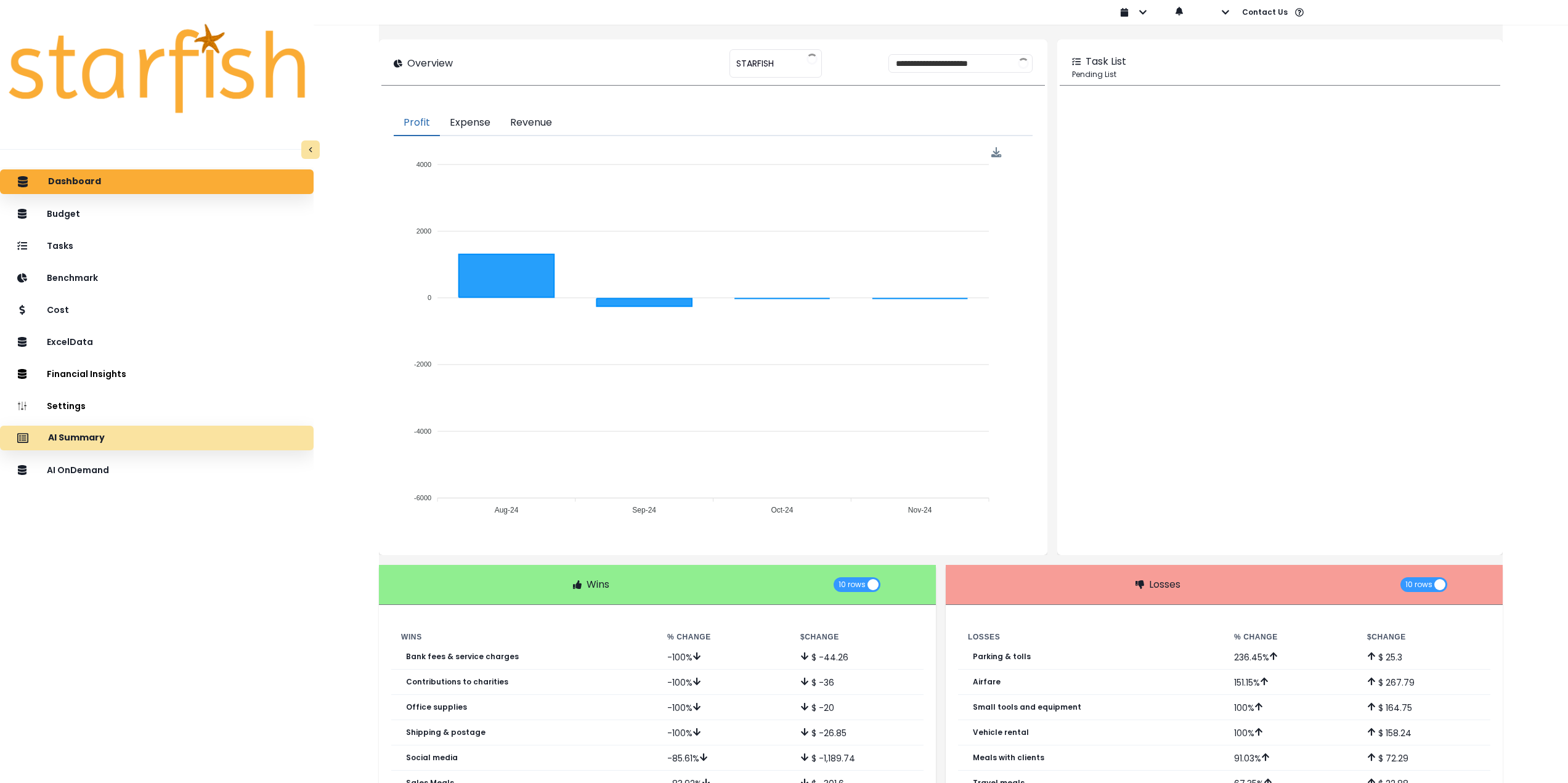
click at [195, 441] on div "AI Summary" at bounding box center [156, 438] width 294 height 26
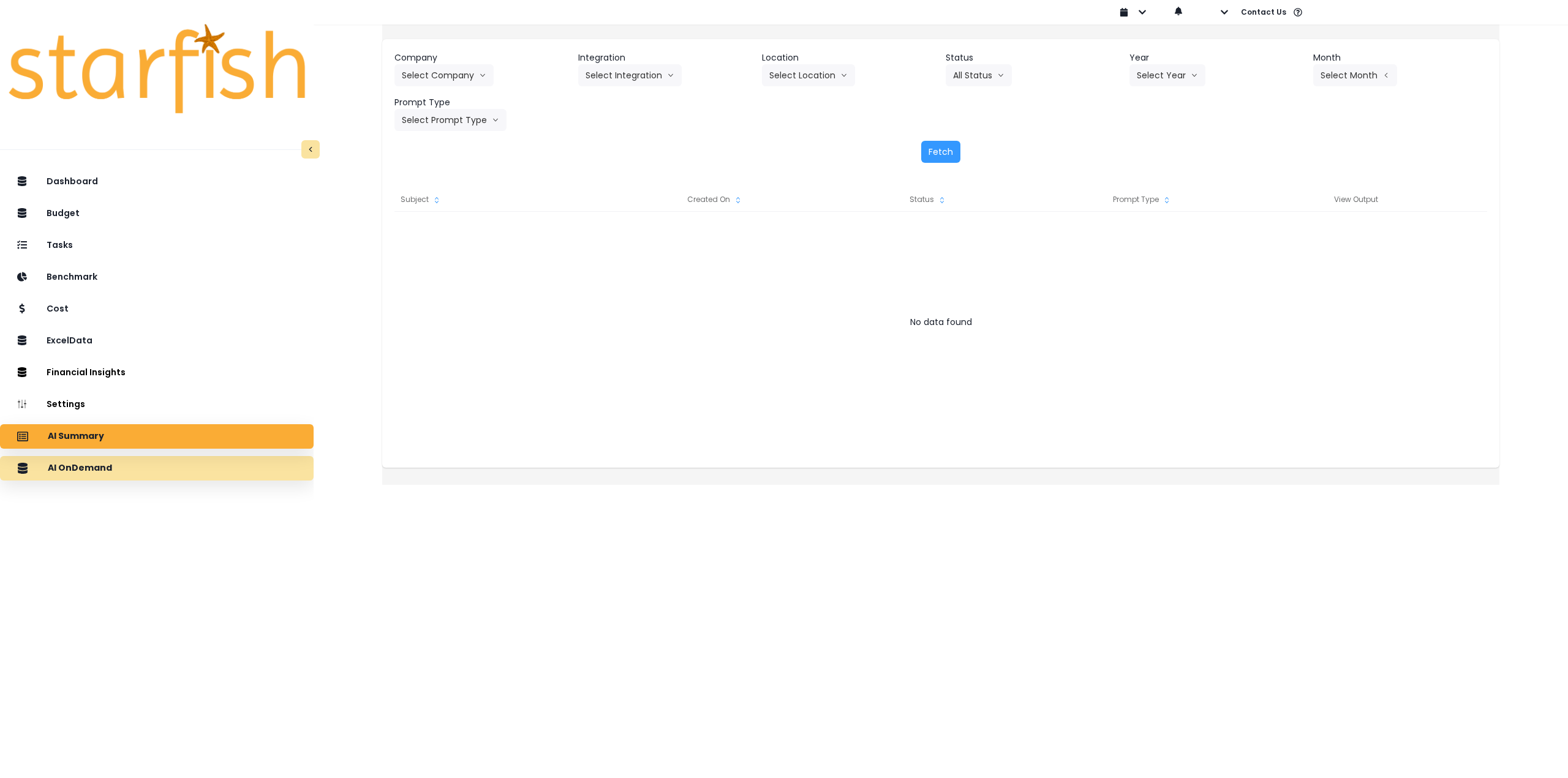
click at [155, 476] on div "AI OnDemand" at bounding box center [157, 469] width 294 height 25
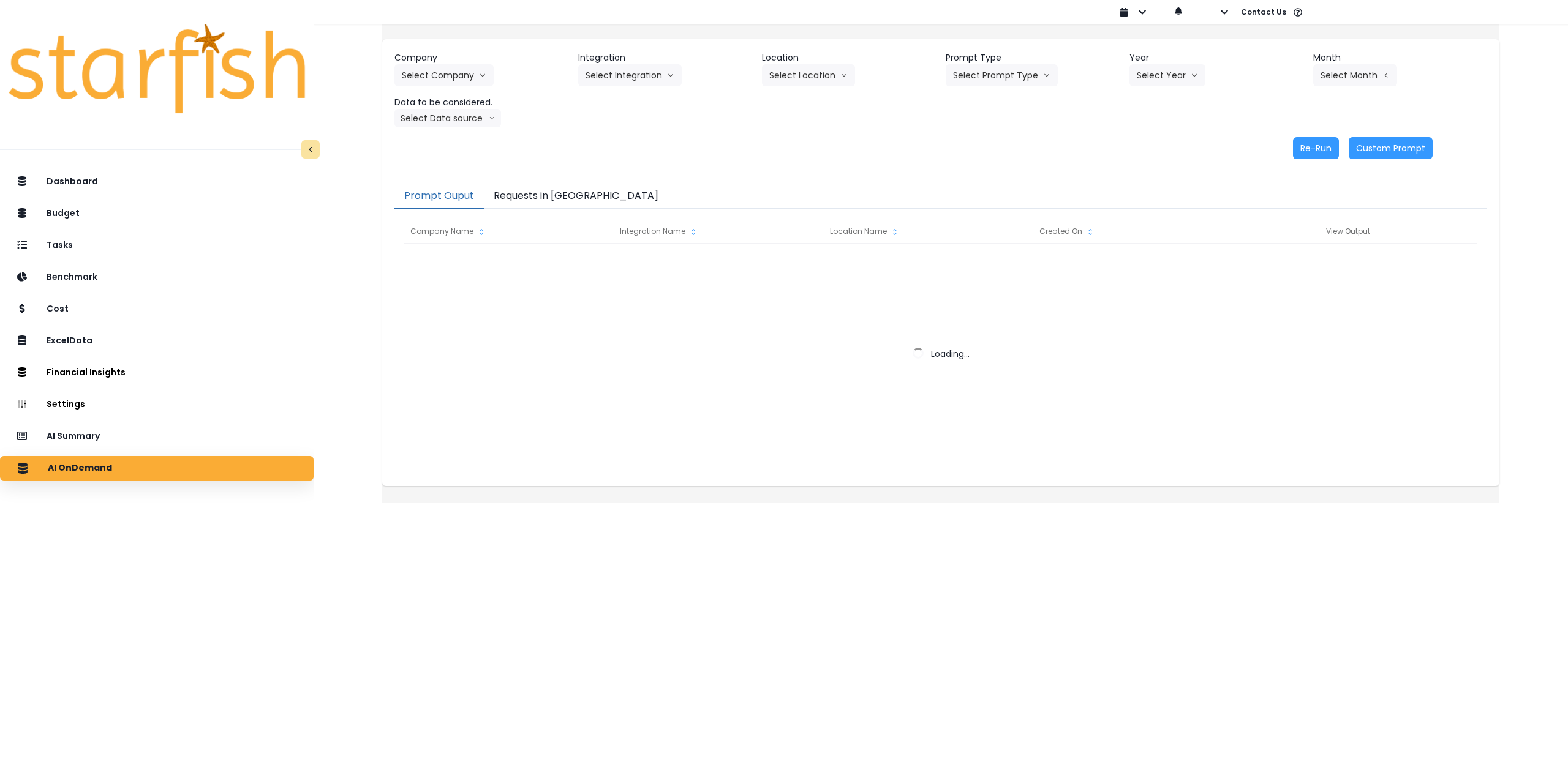
click at [546, 195] on button "Requests in [GEOGRAPHIC_DATA]" at bounding box center [576, 197] width 184 height 25
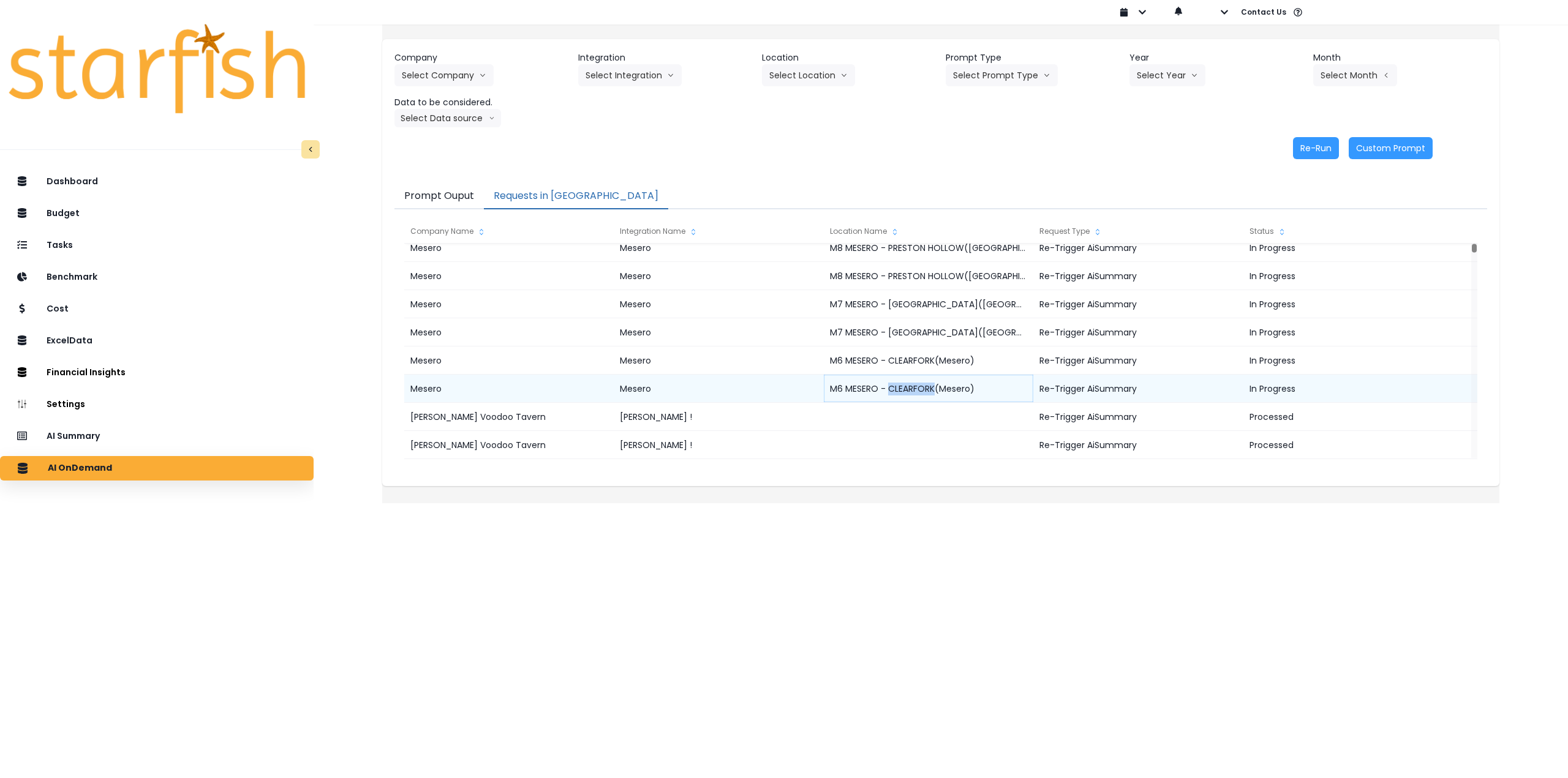
drag, startPoint x: 946, startPoint y: 388, endPoint x: 902, endPoint y: 387, distance: 44.0
click at [902, 387] on div "M6 MESERO - CLEARFORK(Mesero)" at bounding box center [929, 389] width 210 height 28
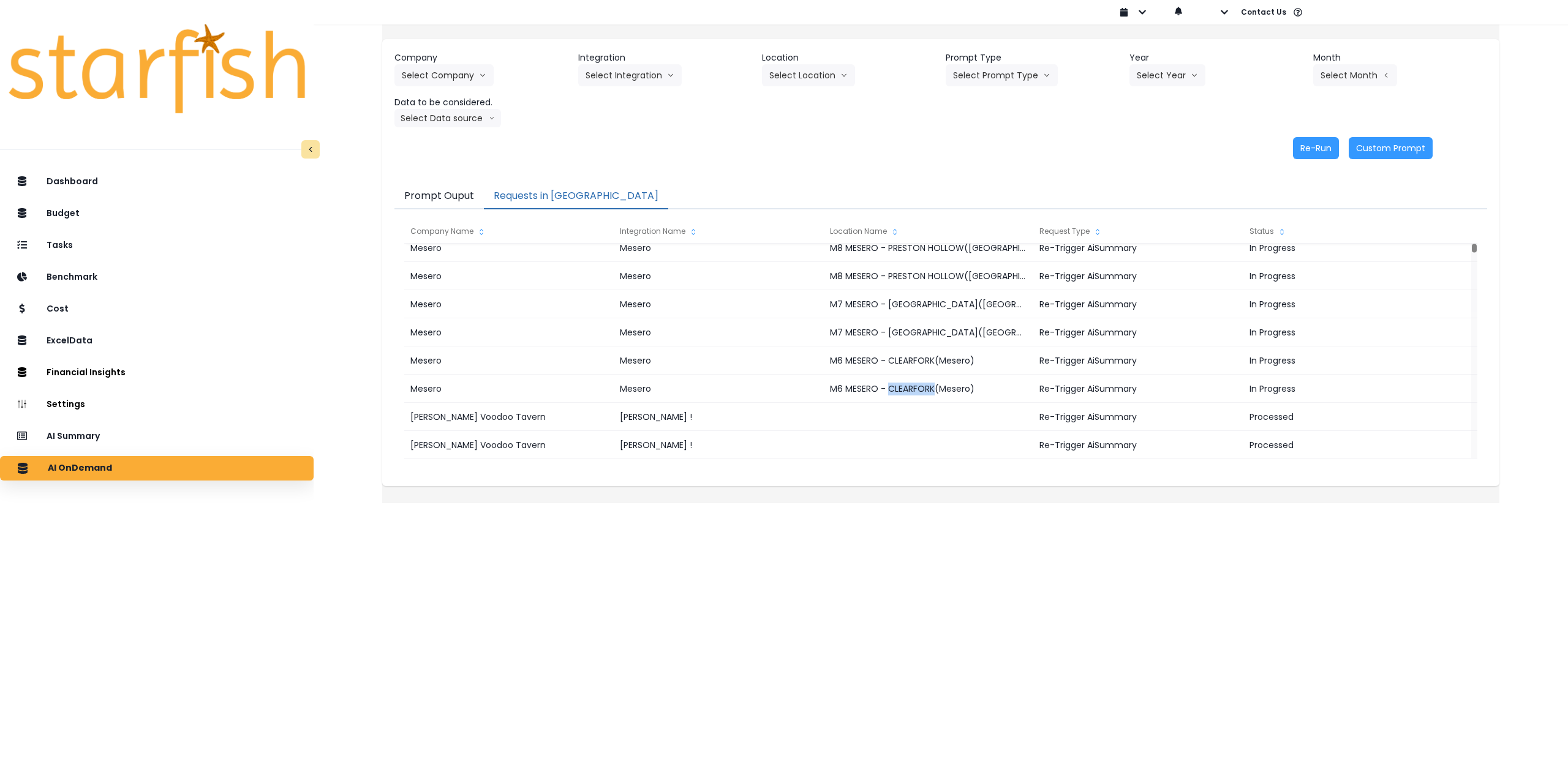
copy div "CLEARFORK"
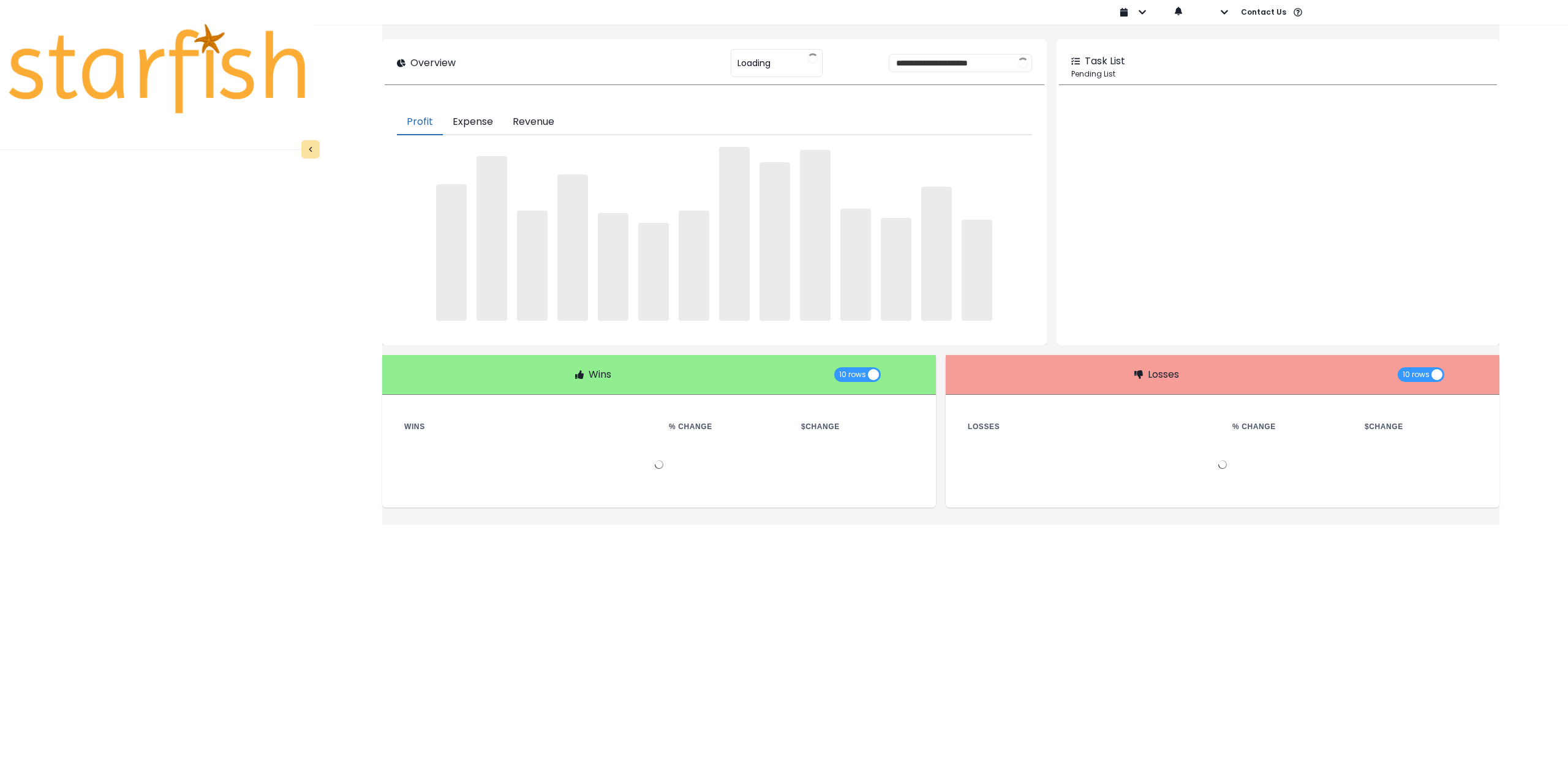
type input "********"
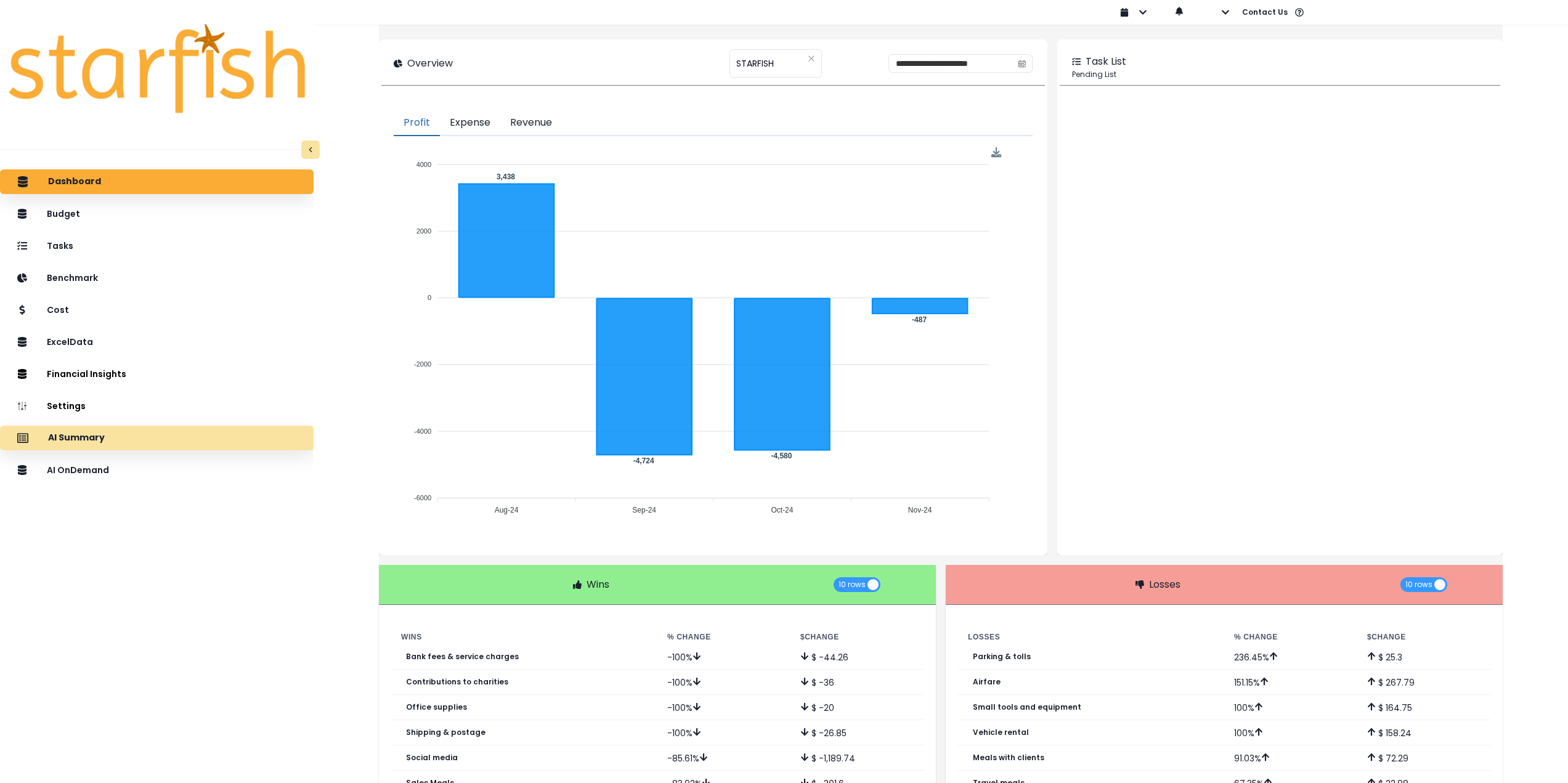
click at [140, 445] on div "AI Summary" at bounding box center [156, 438] width 294 height 26
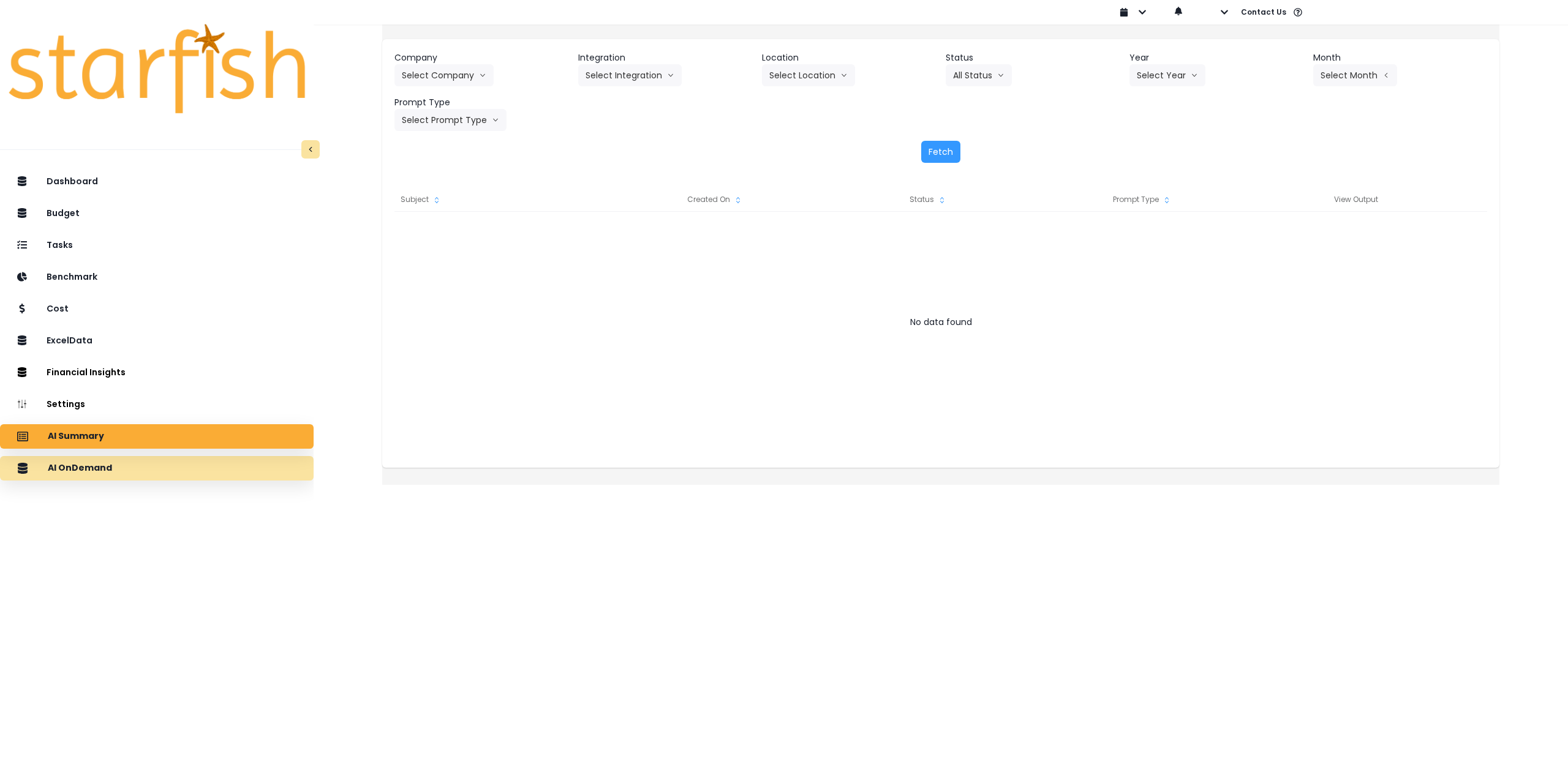
click at [199, 467] on div "AI OnDemand" at bounding box center [157, 469] width 294 height 25
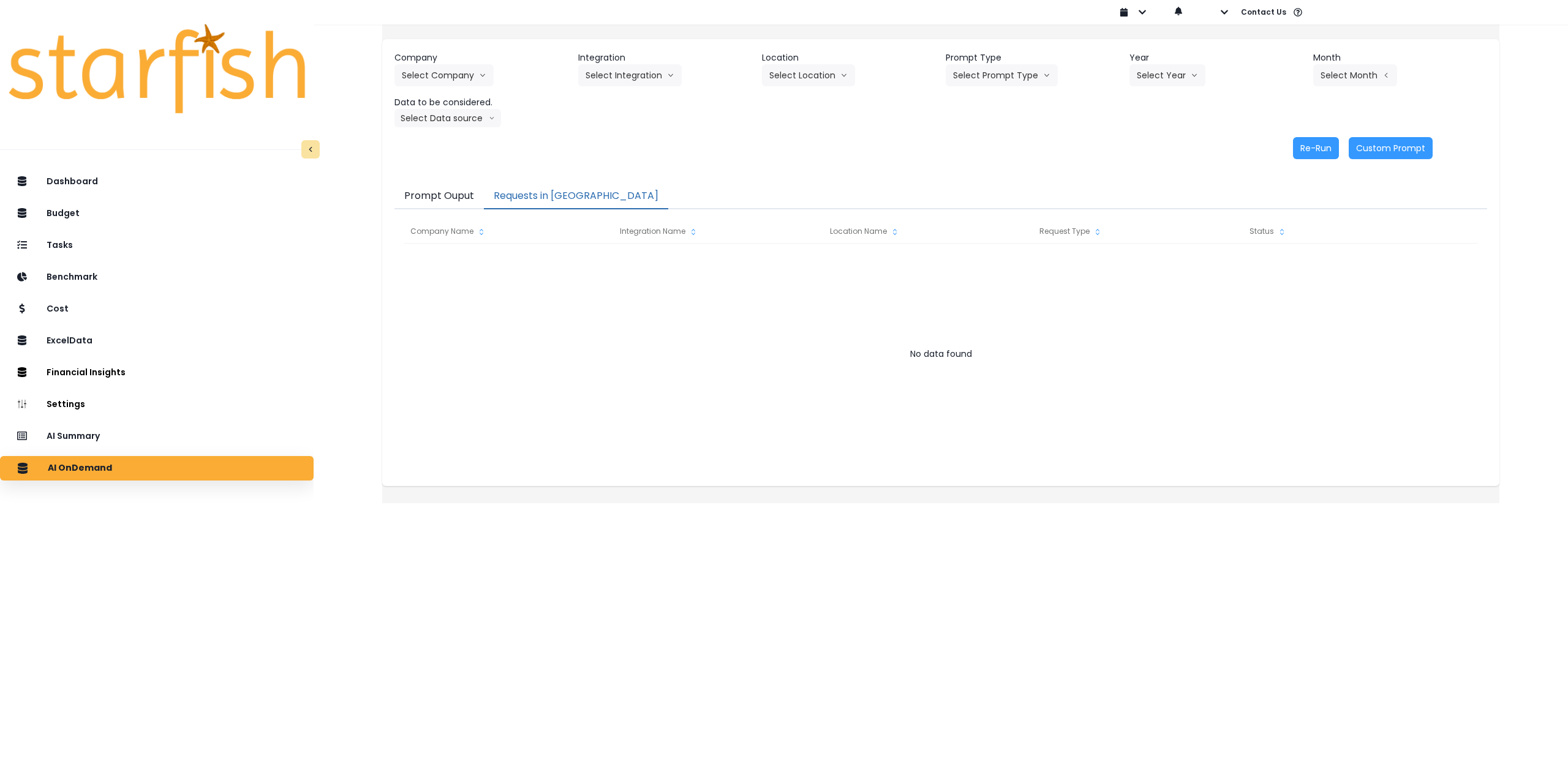
click at [571, 194] on button "Requests in [GEOGRAPHIC_DATA]" at bounding box center [576, 197] width 184 height 25
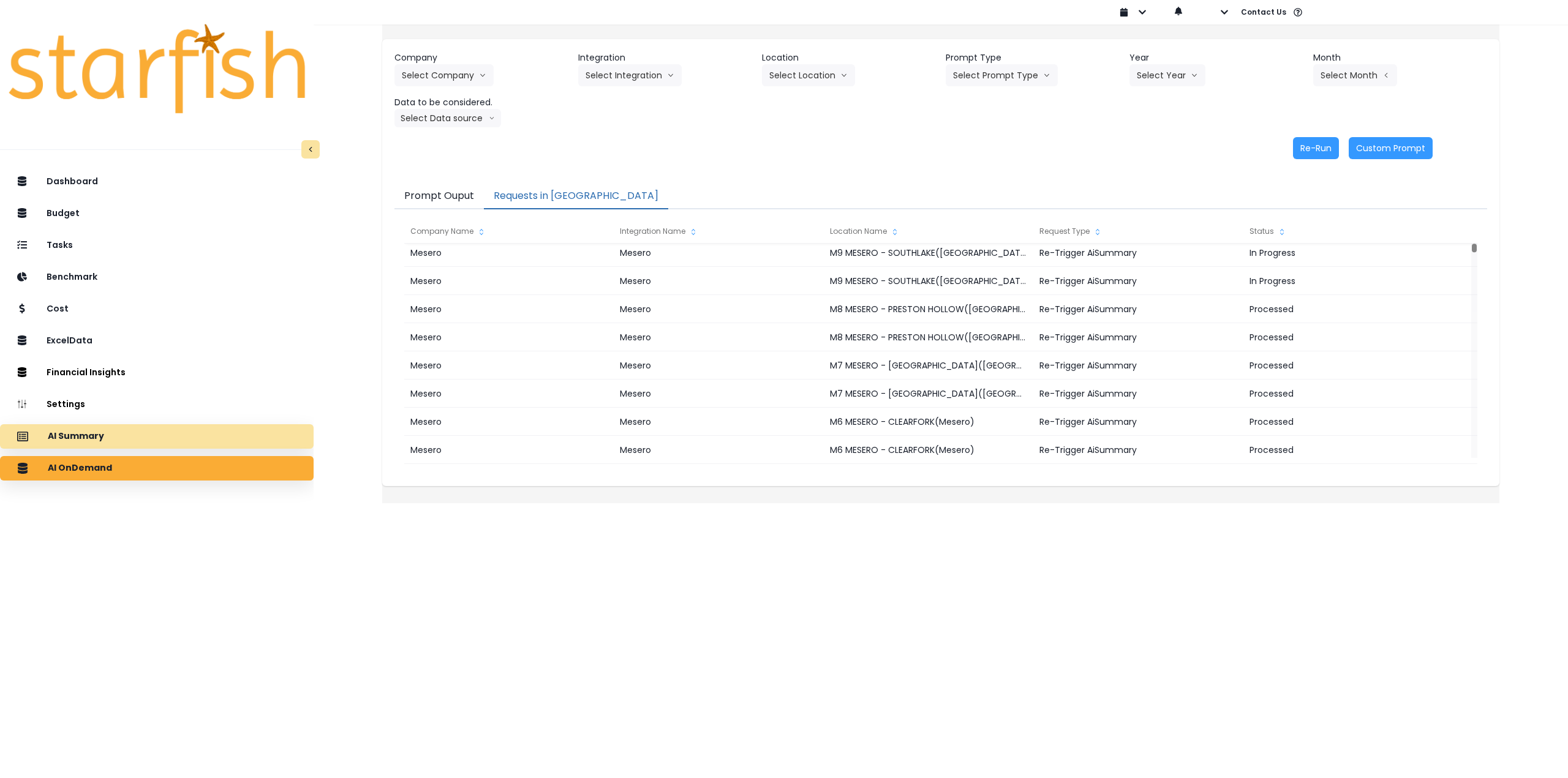
click at [157, 428] on div "AI Summary" at bounding box center [157, 437] width 294 height 25
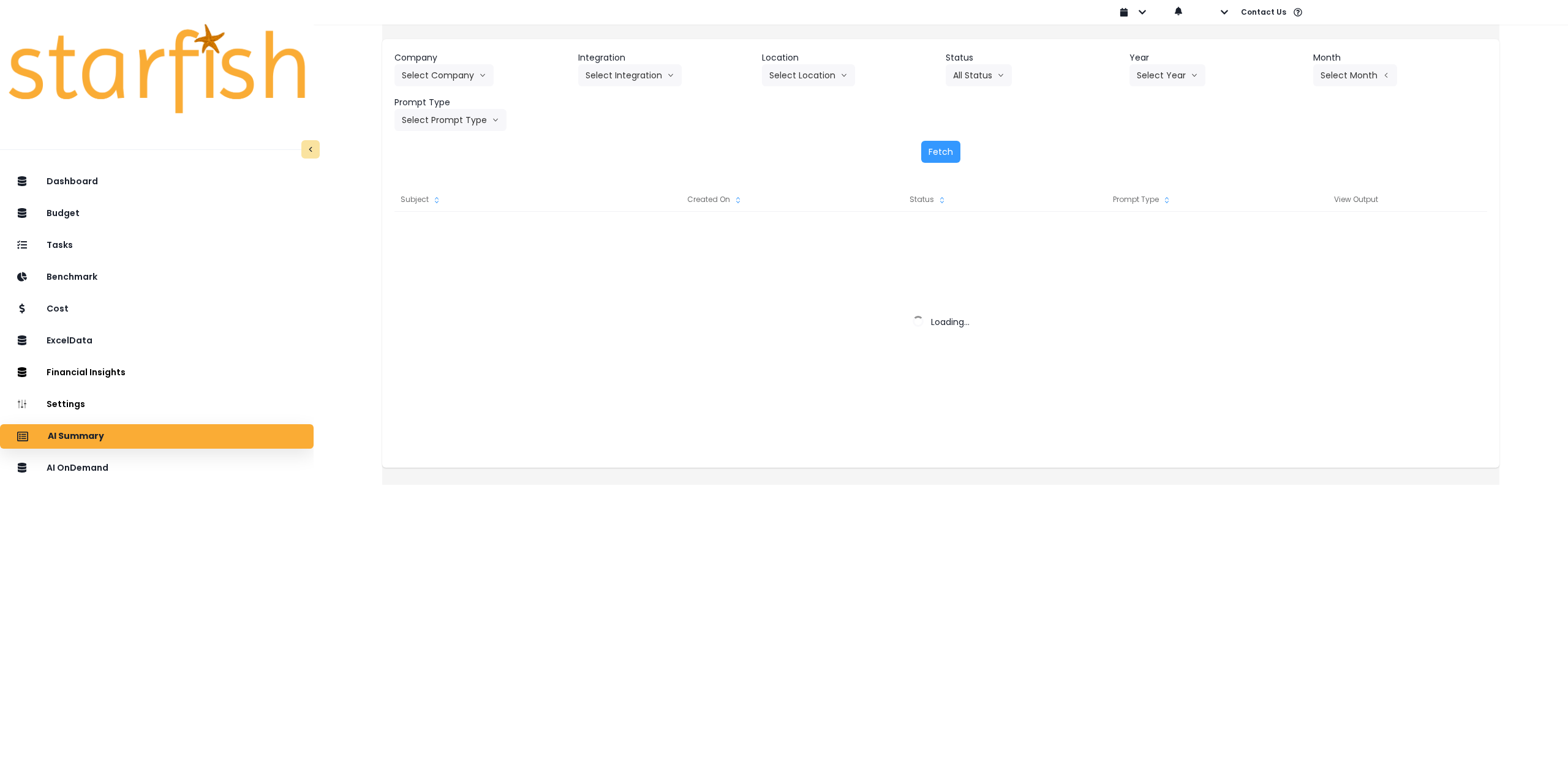
click at [452, 89] on div "Company Select Company Integration Select Integration Location Select Location …" at bounding box center [941, 91] width 1093 height 80
click at [455, 80] on button "Select Company" at bounding box center [444, 75] width 99 height 22
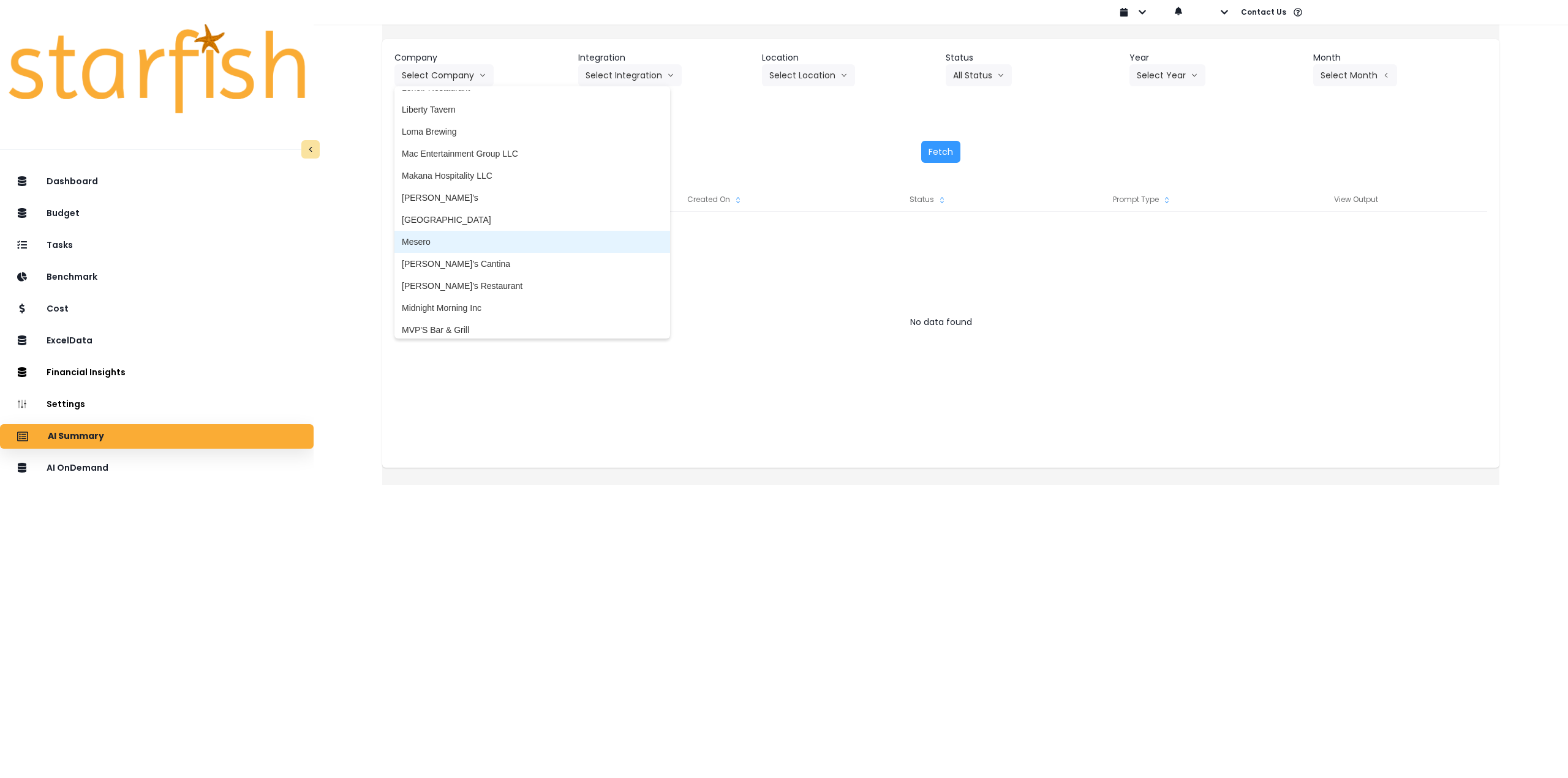
click at [448, 244] on span "Mesero" at bounding box center [532, 241] width 261 height 12
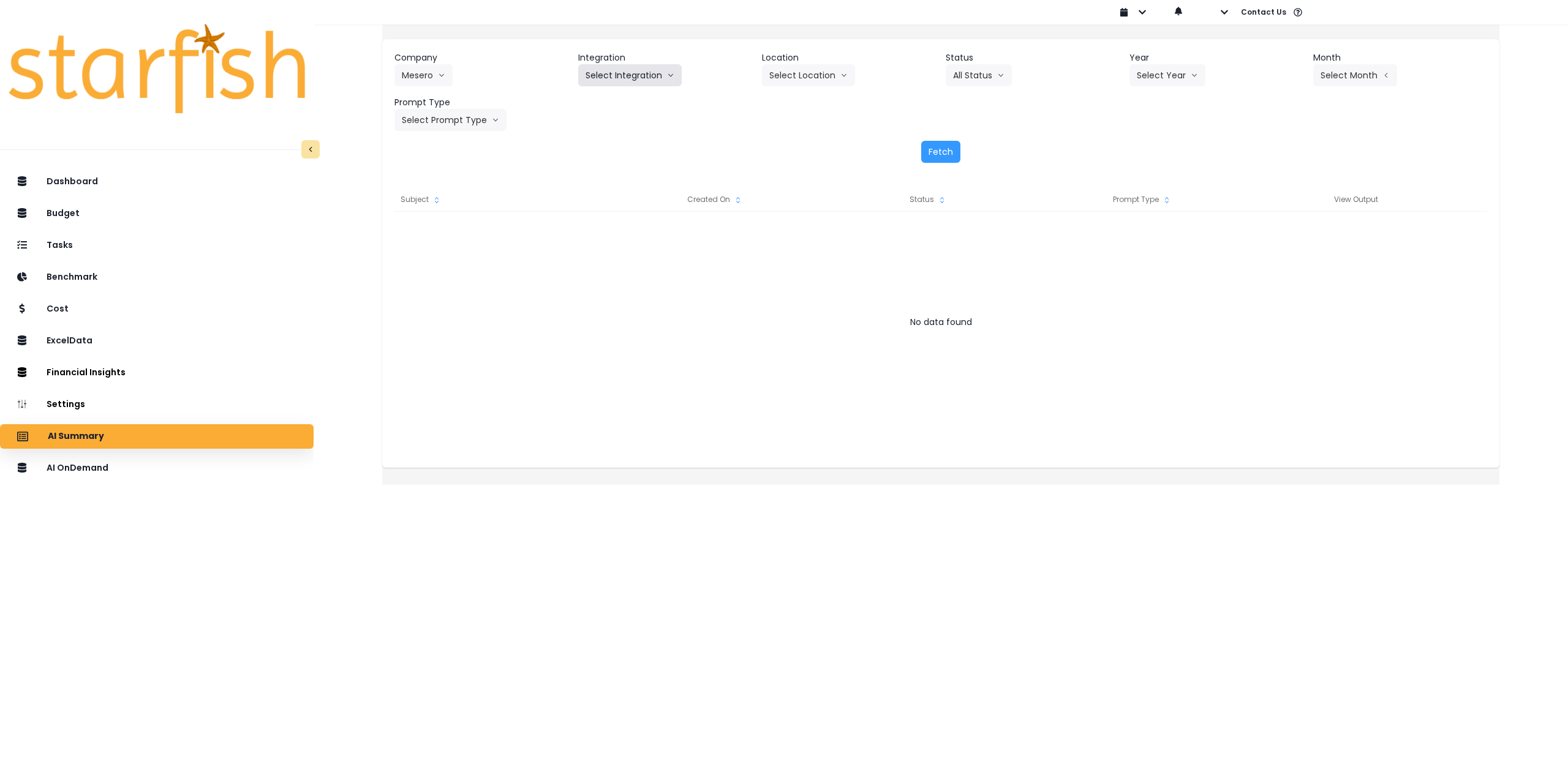
click at [652, 72] on button "Select Integration" at bounding box center [630, 75] width 104 height 22
click at [605, 106] on span "Mesero" at bounding box center [599, 101] width 29 height 12
click at [799, 75] on button "Select Location" at bounding box center [808, 75] width 93 height 22
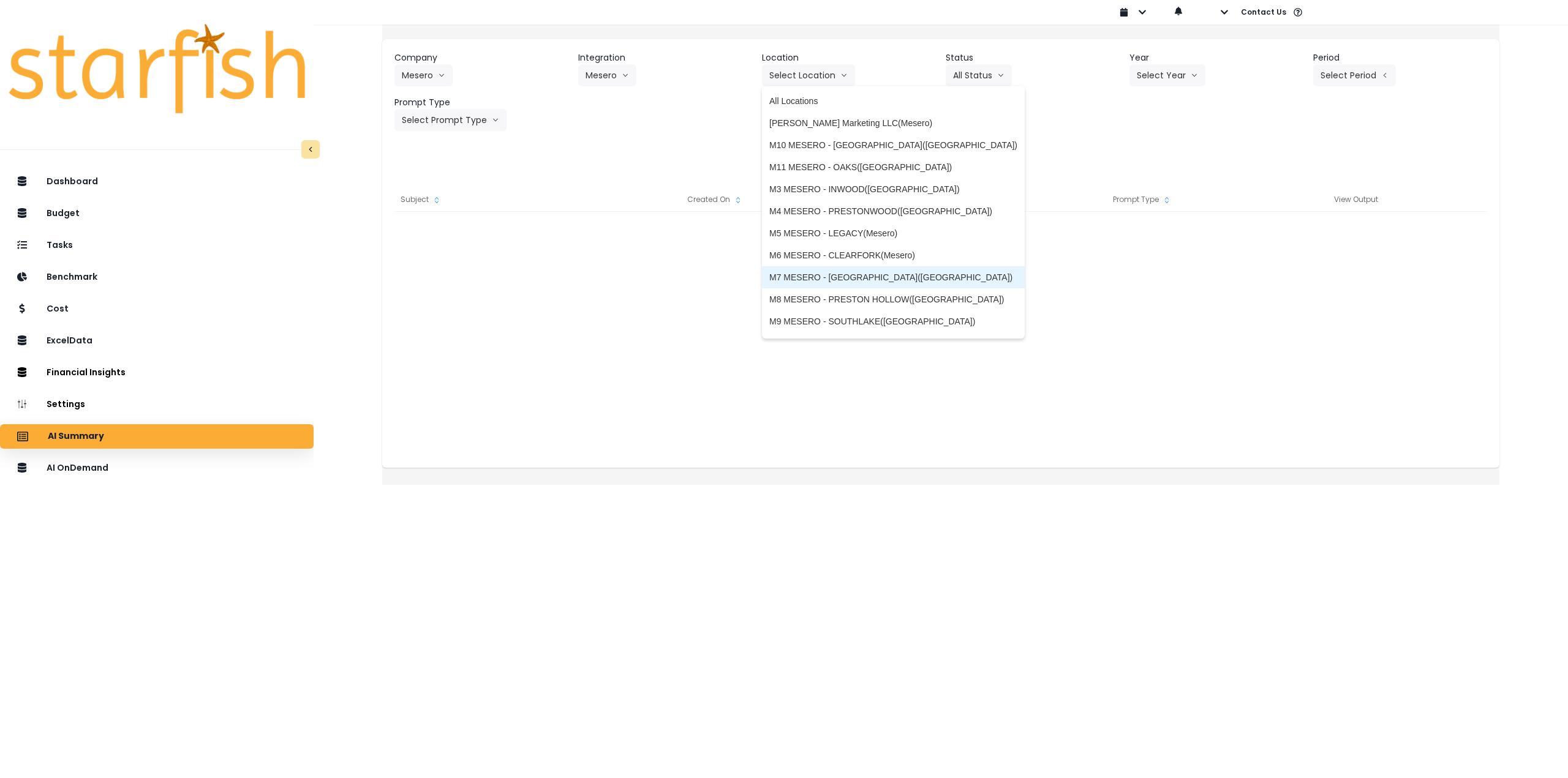
click at [808, 278] on span "M7 MESERO - [GEOGRAPHIC_DATA]([GEOGRAPHIC_DATA])" at bounding box center [894, 277] width 248 height 12
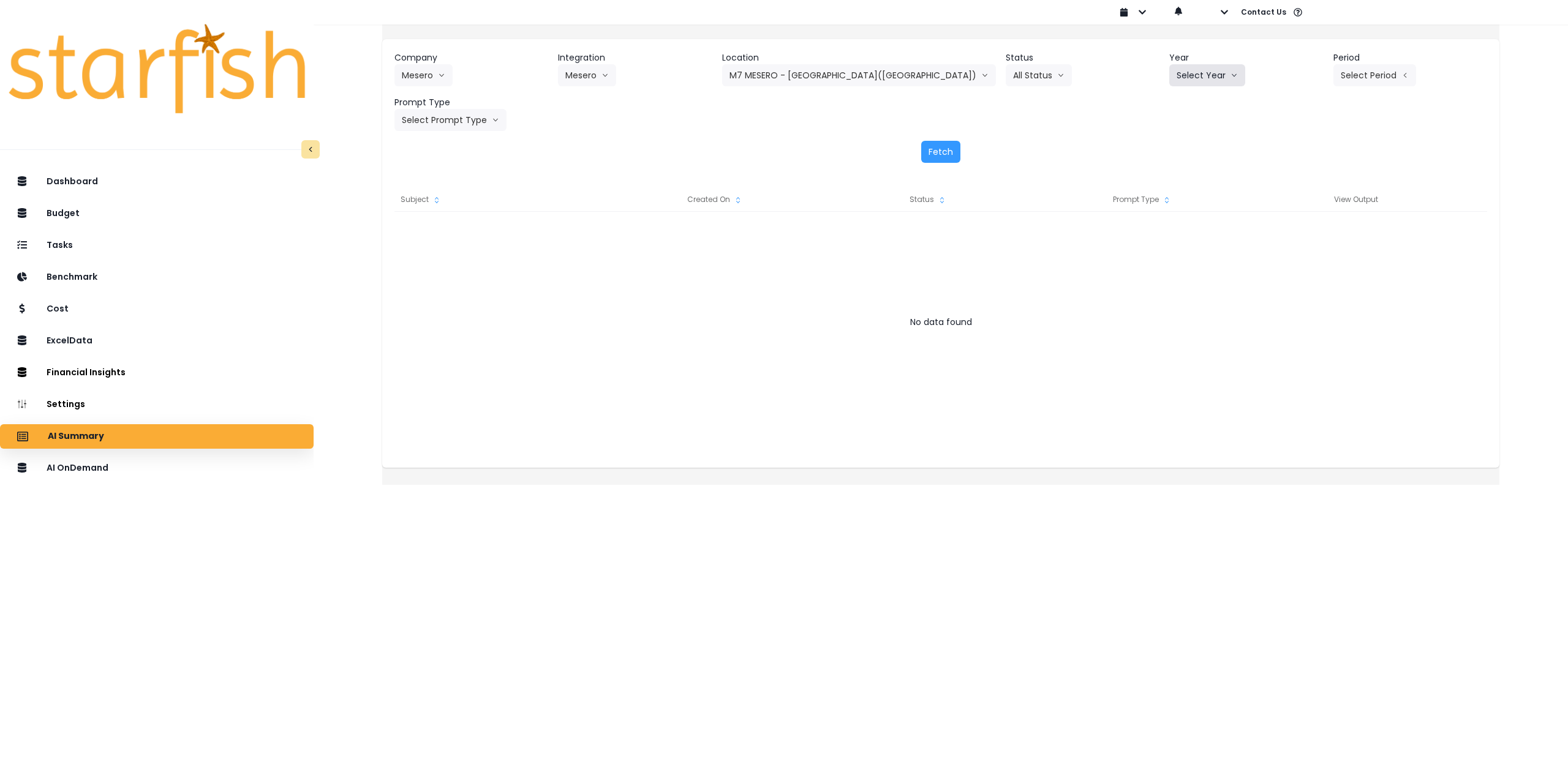
click at [1169, 77] on button "Select Year" at bounding box center [1207, 75] width 76 height 22
click at [1169, 143] on li "2025" at bounding box center [1186, 145] width 34 height 22
click at [1334, 65] on button "Select Period" at bounding box center [1375, 75] width 83 height 22
click at [1311, 208] on span "P7" at bounding box center [1318, 211] width 15 height 12
click at [480, 122] on button "Select Prompt Type" at bounding box center [450, 120] width 112 height 22
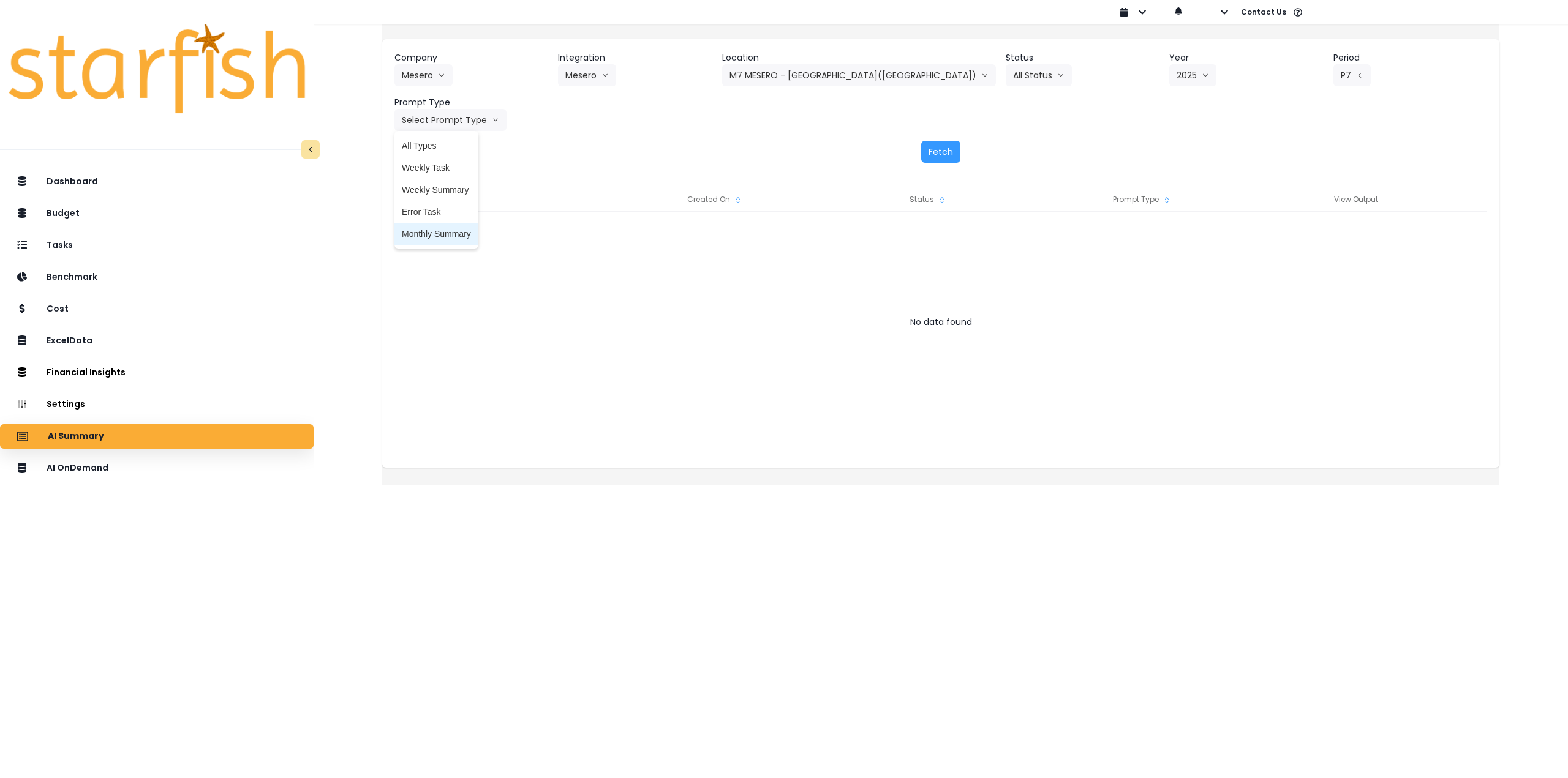
click at [460, 232] on span "Monthly Summary" at bounding box center [436, 234] width 69 height 12
click at [943, 155] on button "Fetch" at bounding box center [941, 152] width 39 height 22
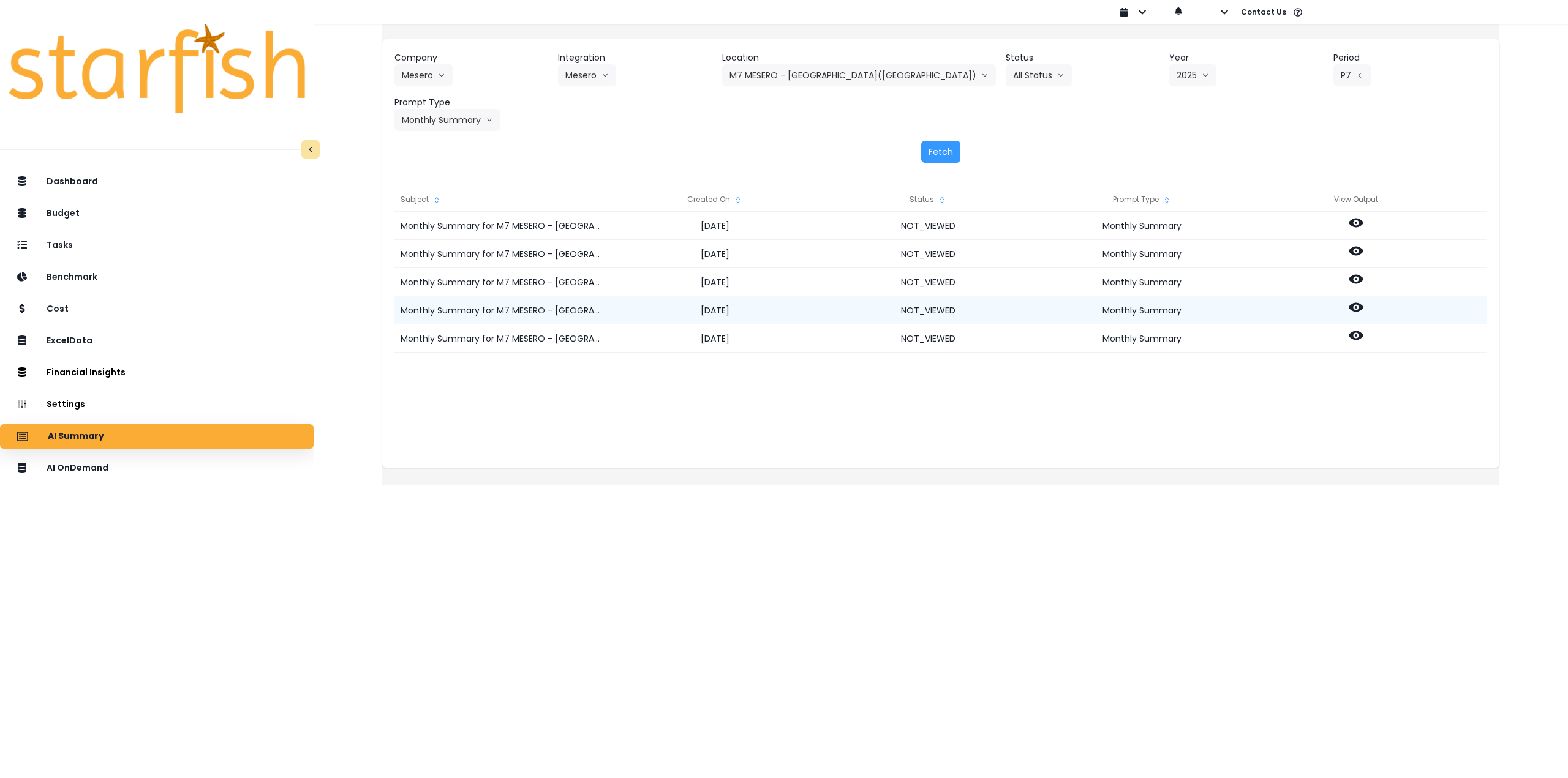
click at [1364, 306] on icon at bounding box center [1356, 307] width 15 height 15
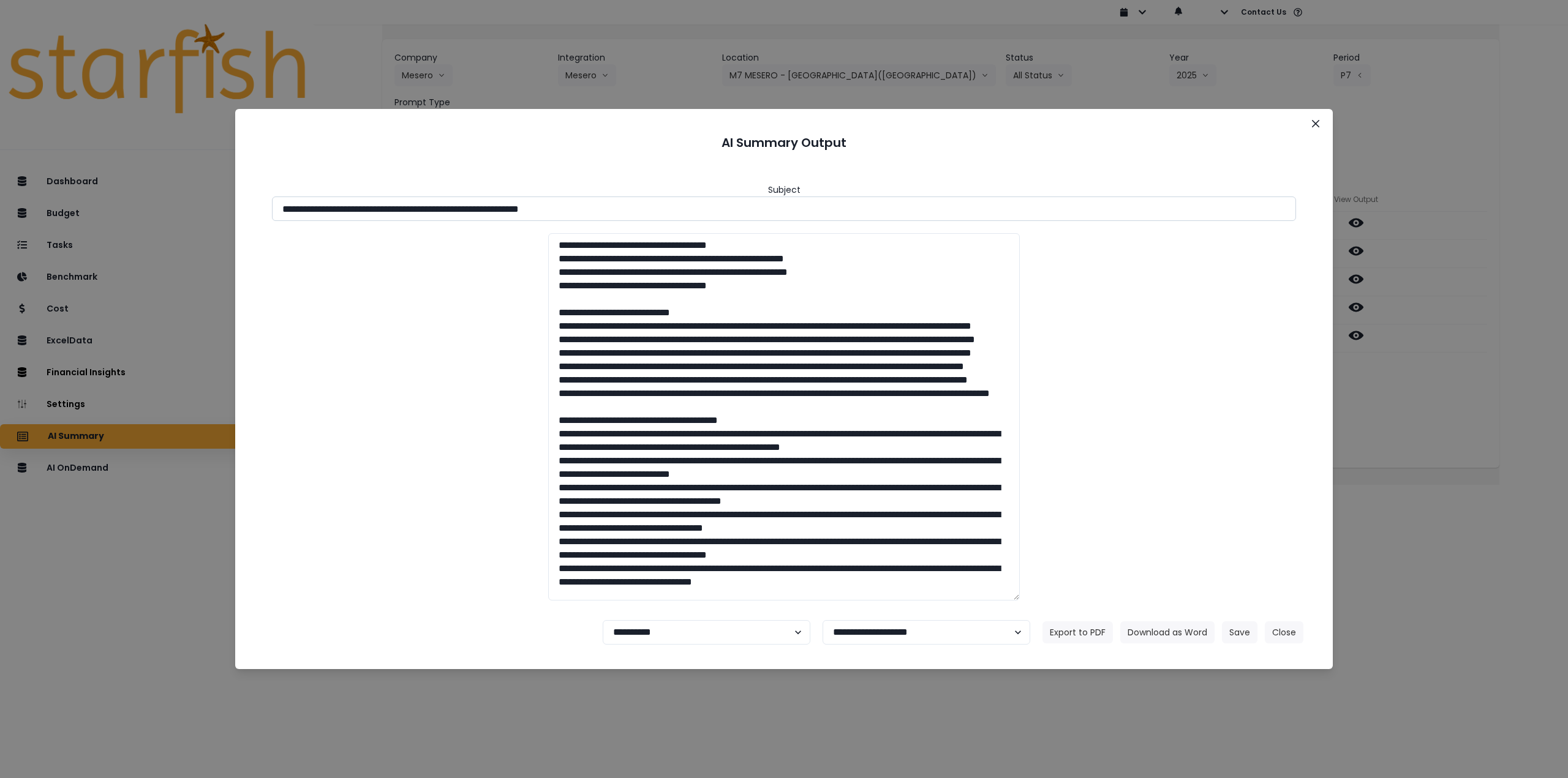
drag, startPoint x: 390, startPoint y: 211, endPoint x: 692, endPoint y: 216, distance: 302.0
click at [692, 216] on input "**********" at bounding box center [784, 209] width 1024 height 24
click at [1165, 626] on button "Download as Word" at bounding box center [1167, 632] width 94 height 22
click at [1498, 445] on div "**********" at bounding box center [784, 389] width 1568 height 778
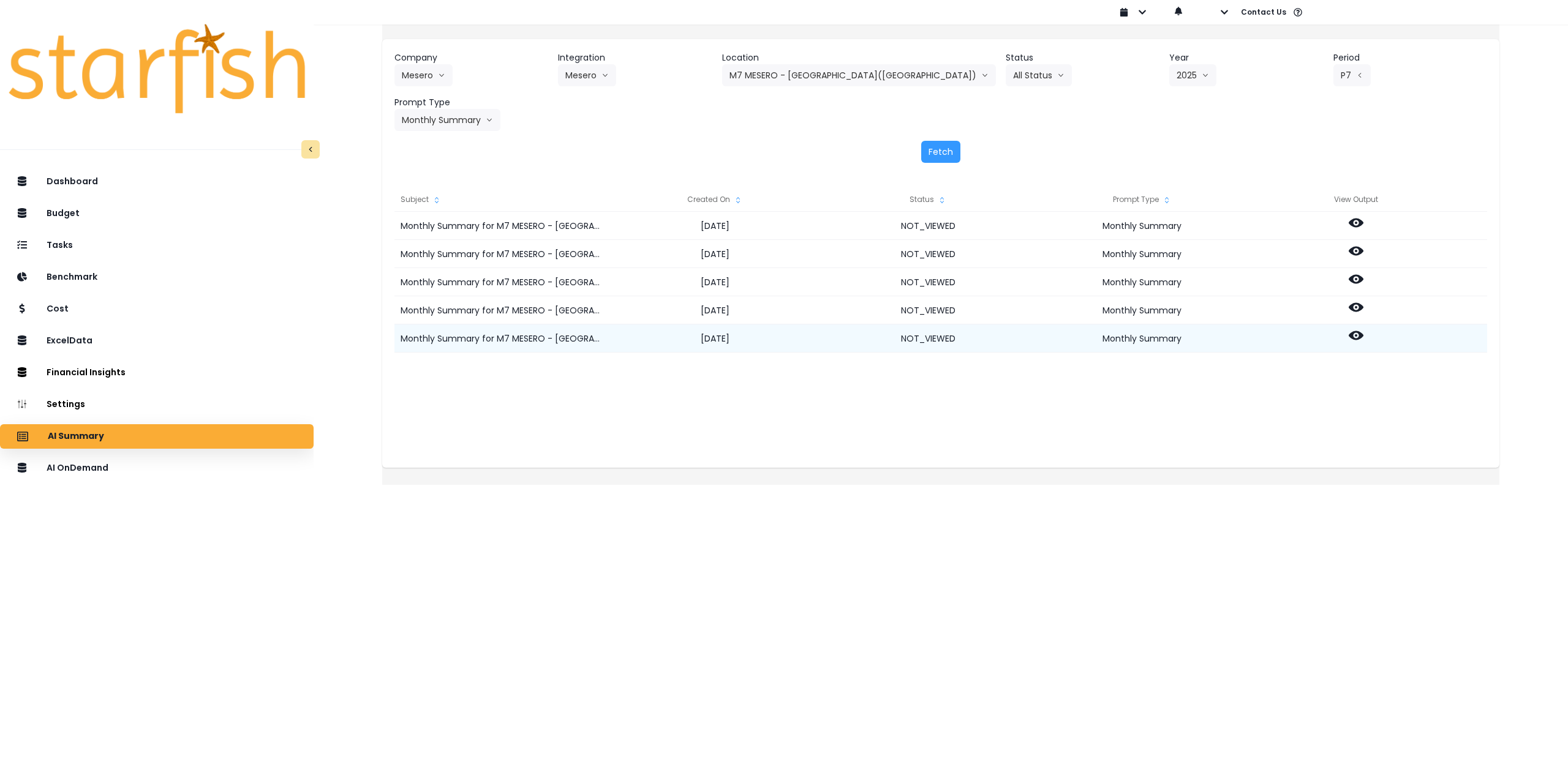
click at [1364, 334] on icon at bounding box center [1356, 335] width 15 height 15
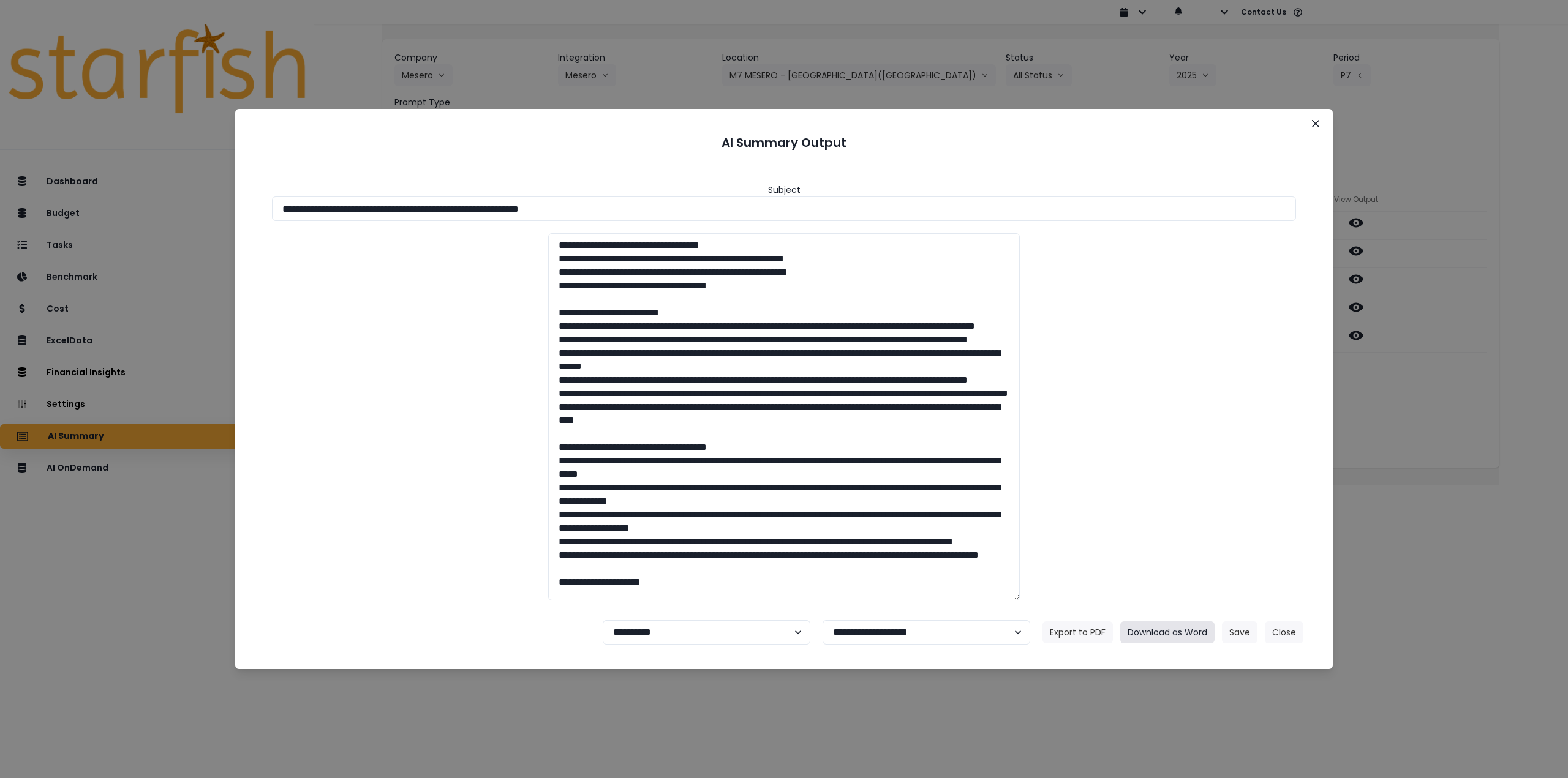
click at [1166, 630] on button "Download as Word" at bounding box center [1167, 632] width 94 height 22
click at [1316, 123] on icon "Close" at bounding box center [1316, 124] width 8 height 8
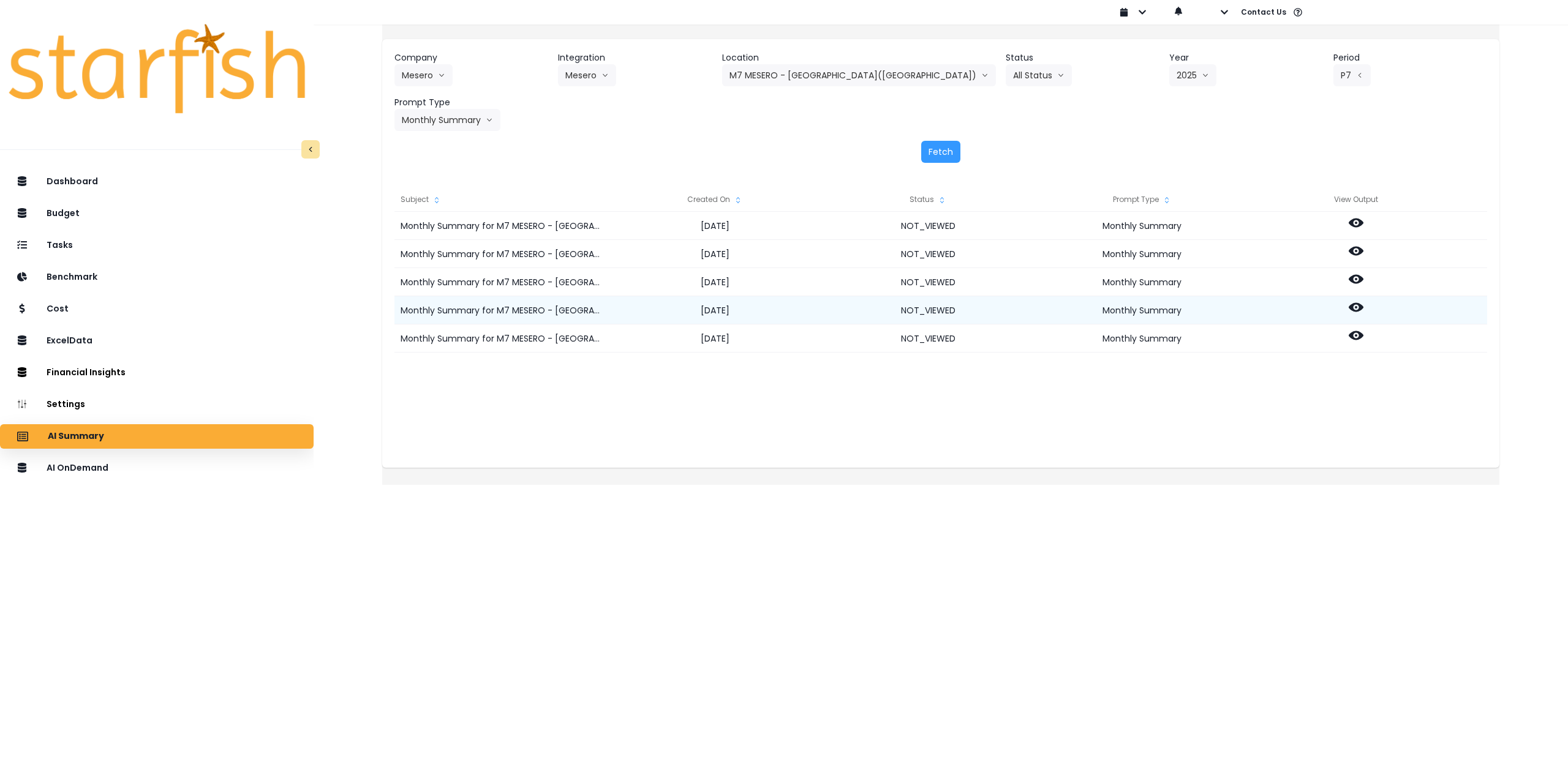
click at [1364, 308] on icon at bounding box center [1356, 308] width 15 height 9
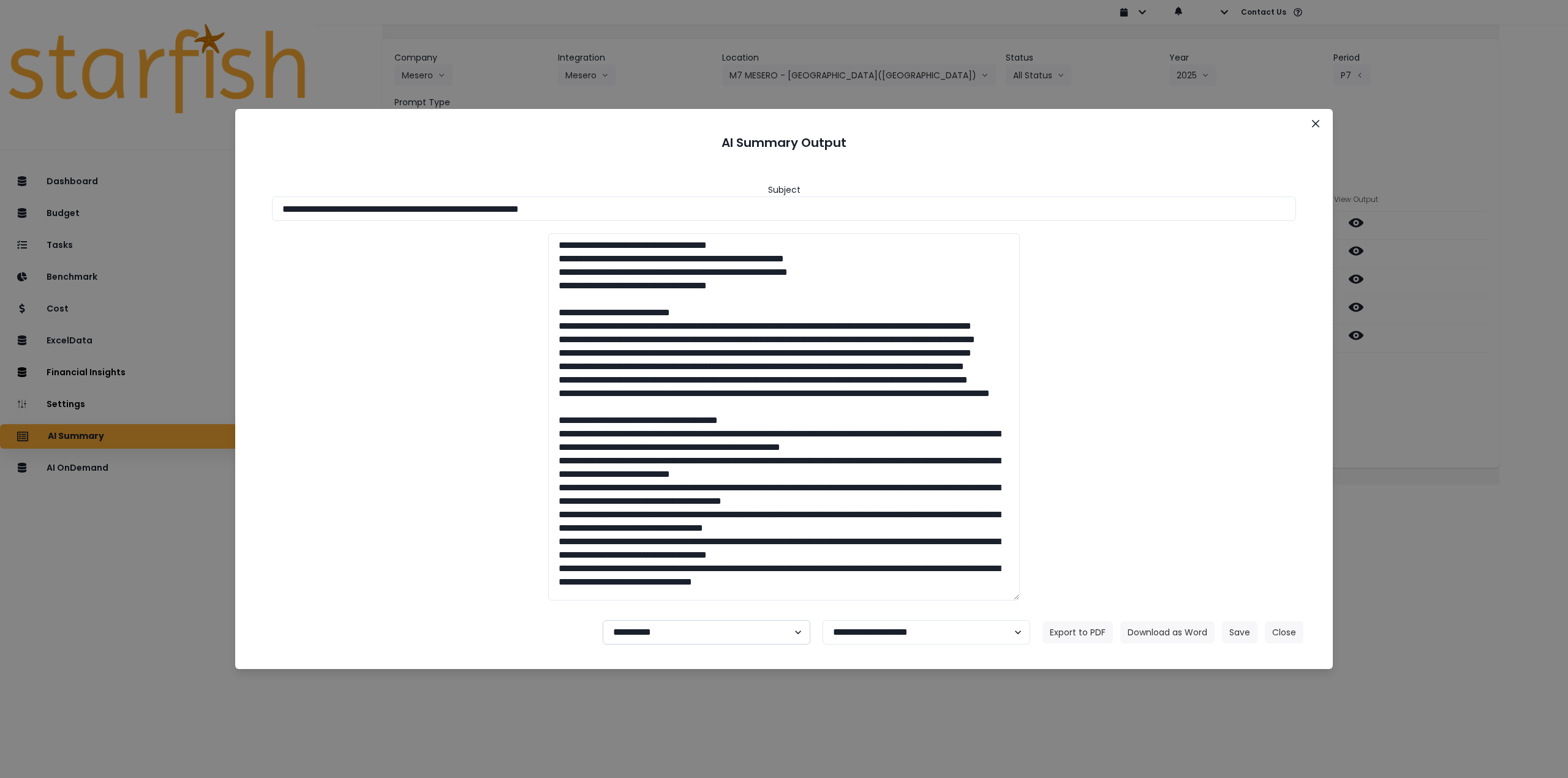
click at [718, 625] on select "**********" at bounding box center [706, 632] width 208 height 24
select select "********"
click at [602, 620] on select "**********" at bounding box center [706, 632] width 208 height 24
click at [1253, 632] on button "Save" at bounding box center [1240, 632] width 36 height 22
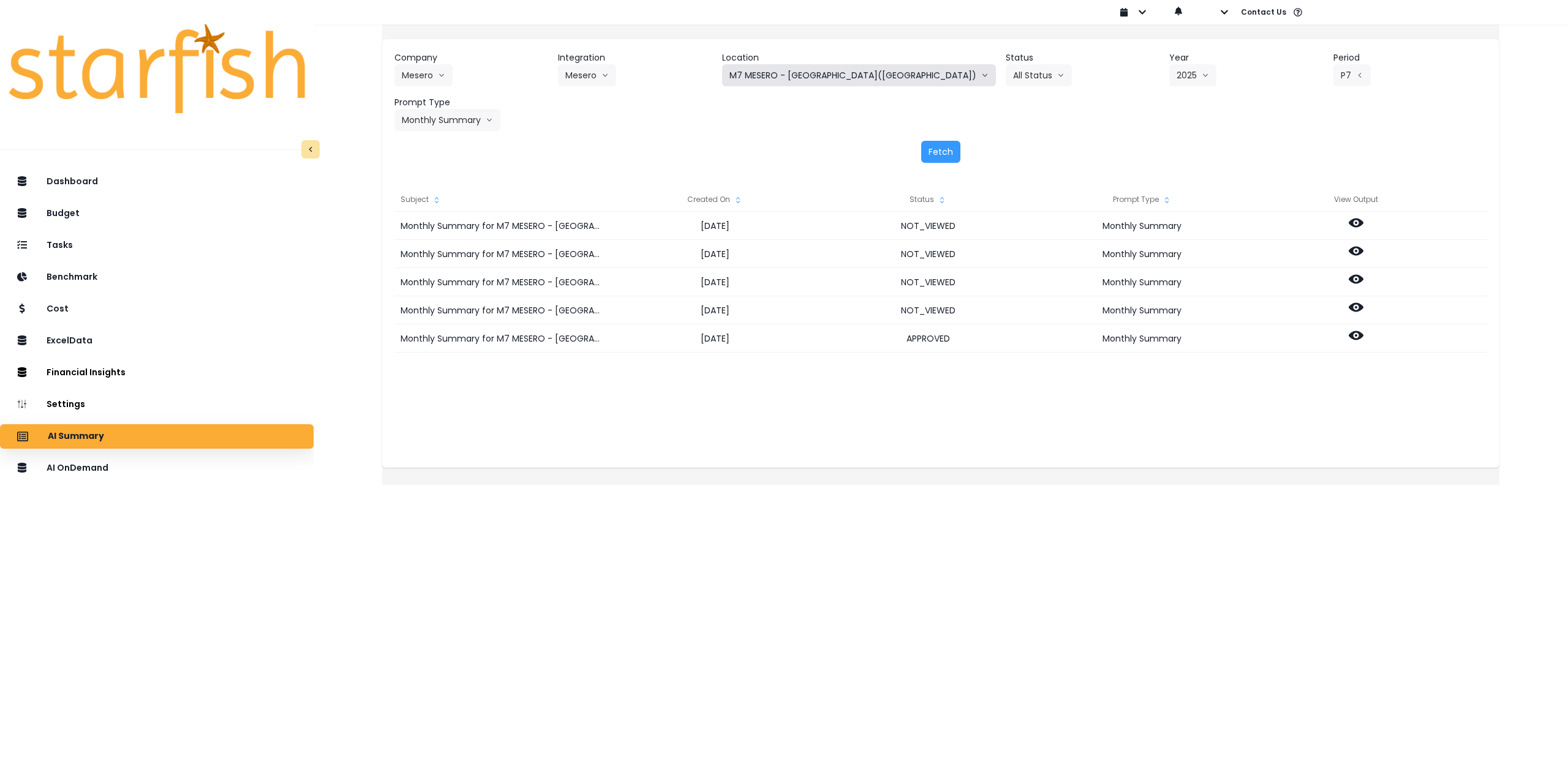
click at [844, 76] on button "M7 MESERO - [GEOGRAPHIC_DATA]([GEOGRAPHIC_DATA])" at bounding box center [859, 75] width 274 height 22
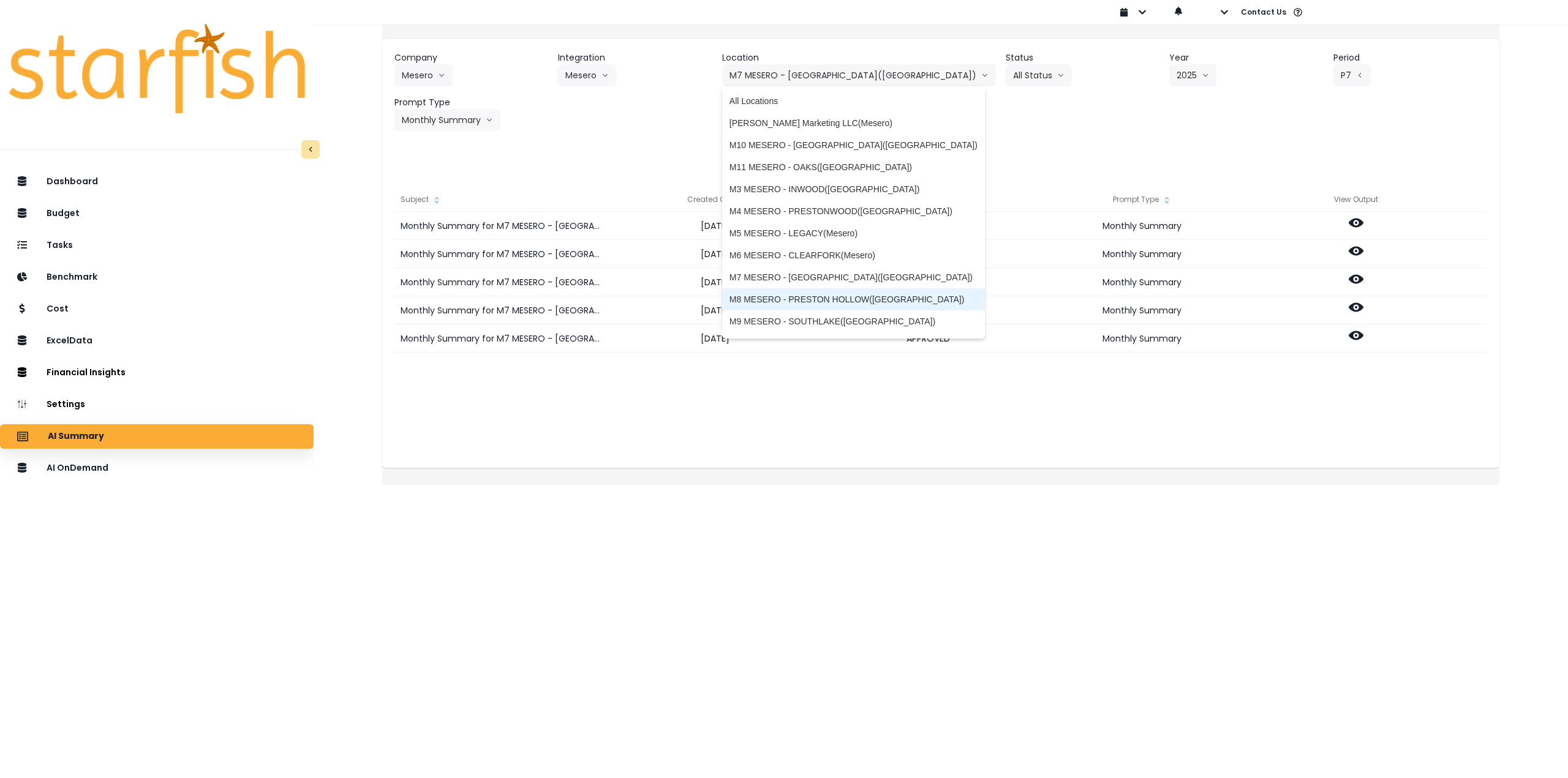
click at [804, 295] on span "M8 MESERO - PRESTON HOLLOW([GEOGRAPHIC_DATA])" at bounding box center [853, 299] width 248 height 12
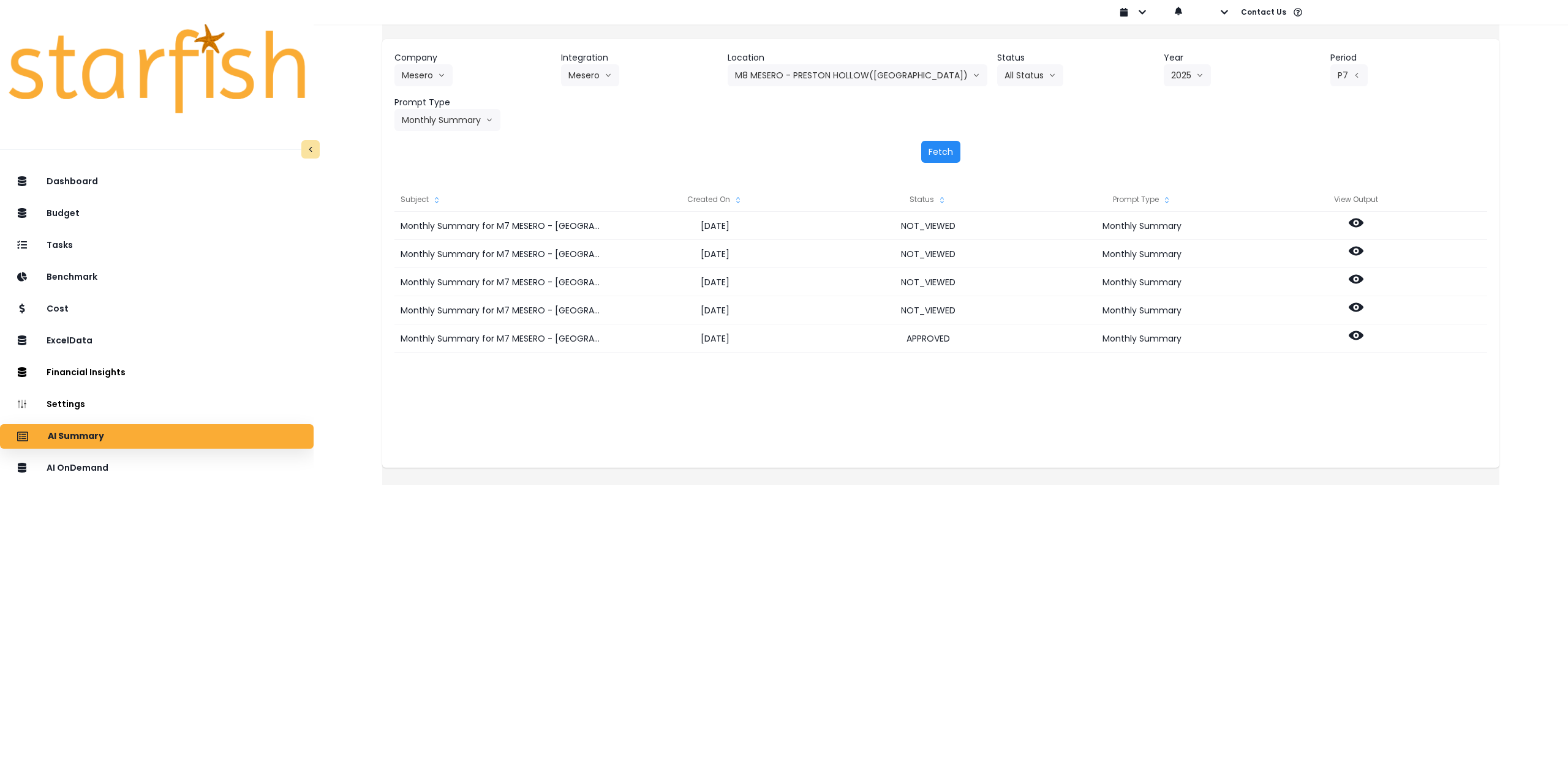
click at [941, 154] on button "Fetch" at bounding box center [941, 152] width 39 height 22
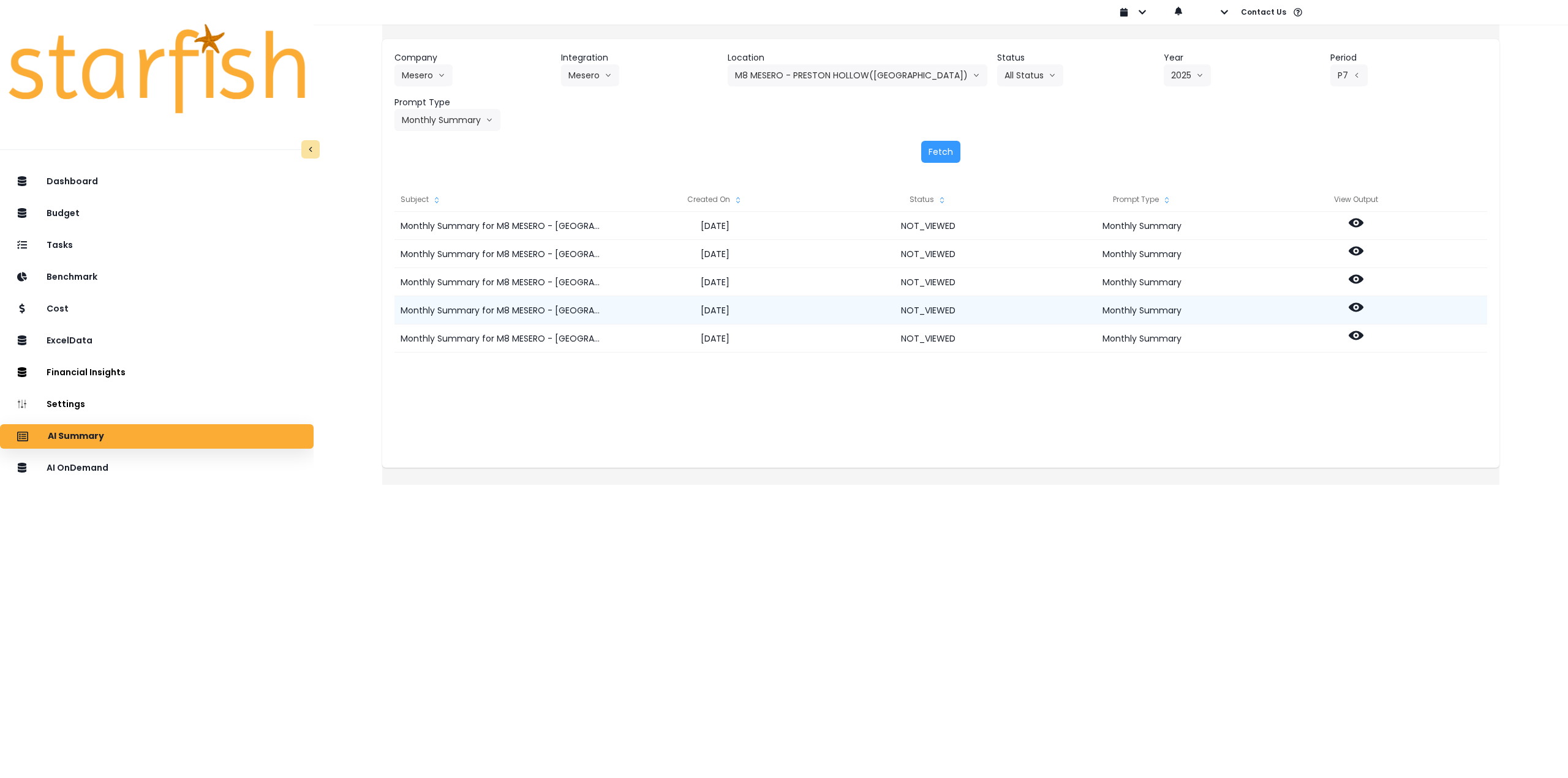
click at [1364, 304] on icon at bounding box center [1356, 308] width 15 height 9
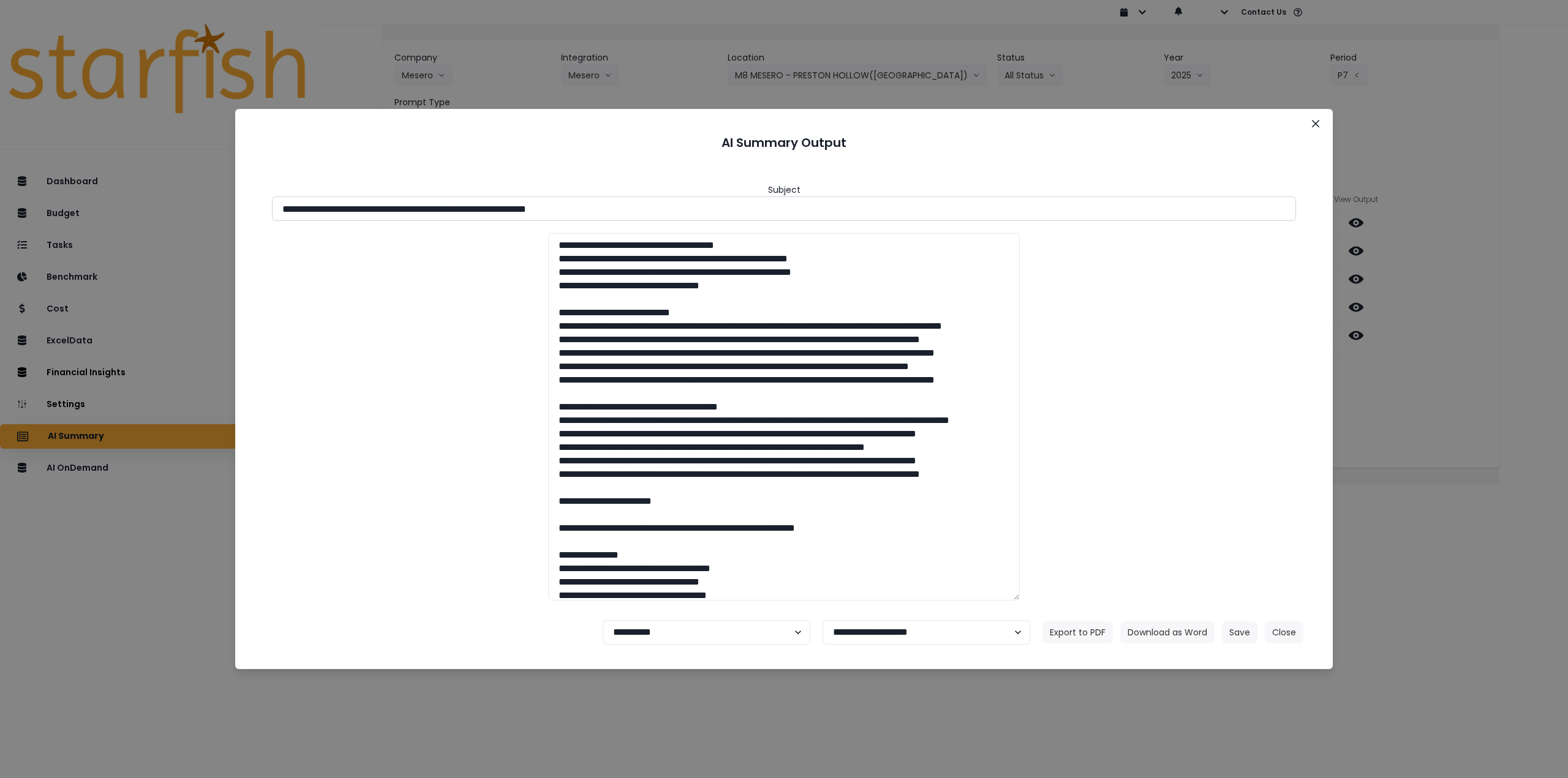
drag, startPoint x: 394, startPoint y: 207, endPoint x: 708, endPoint y: 215, distance: 314.1
click at [673, 198] on input "**********" at bounding box center [784, 209] width 1024 height 24
click at [1177, 632] on button "Download as Word" at bounding box center [1167, 632] width 94 height 22
drag, startPoint x: 1425, startPoint y: 347, endPoint x: 1408, endPoint y: 344, distance: 17.3
click at [1425, 347] on div "**********" at bounding box center [784, 389] width 1568 height 778
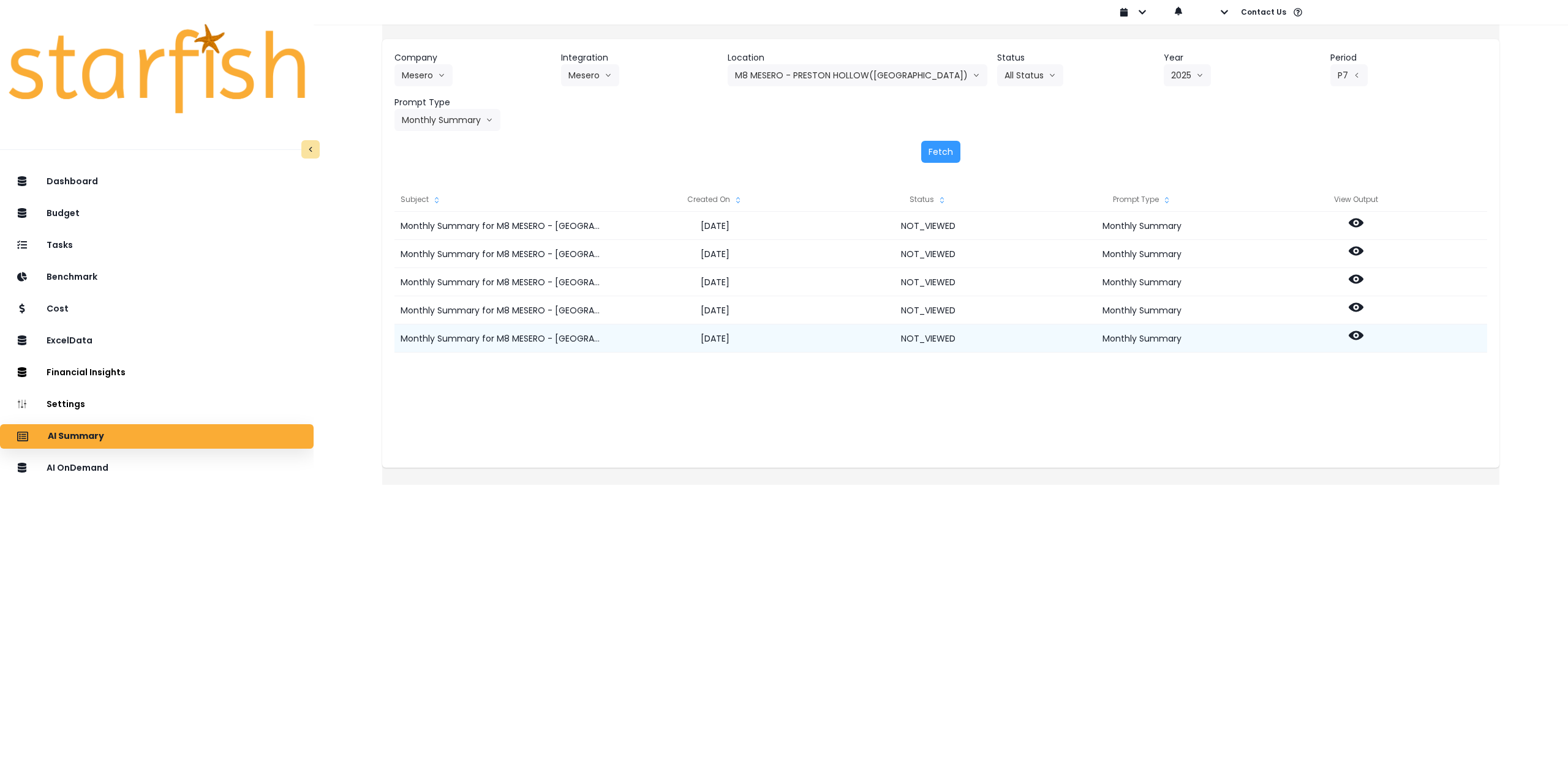
click at [1357, 336] on circle at bounding box center [1356, 336] width 3 height 3
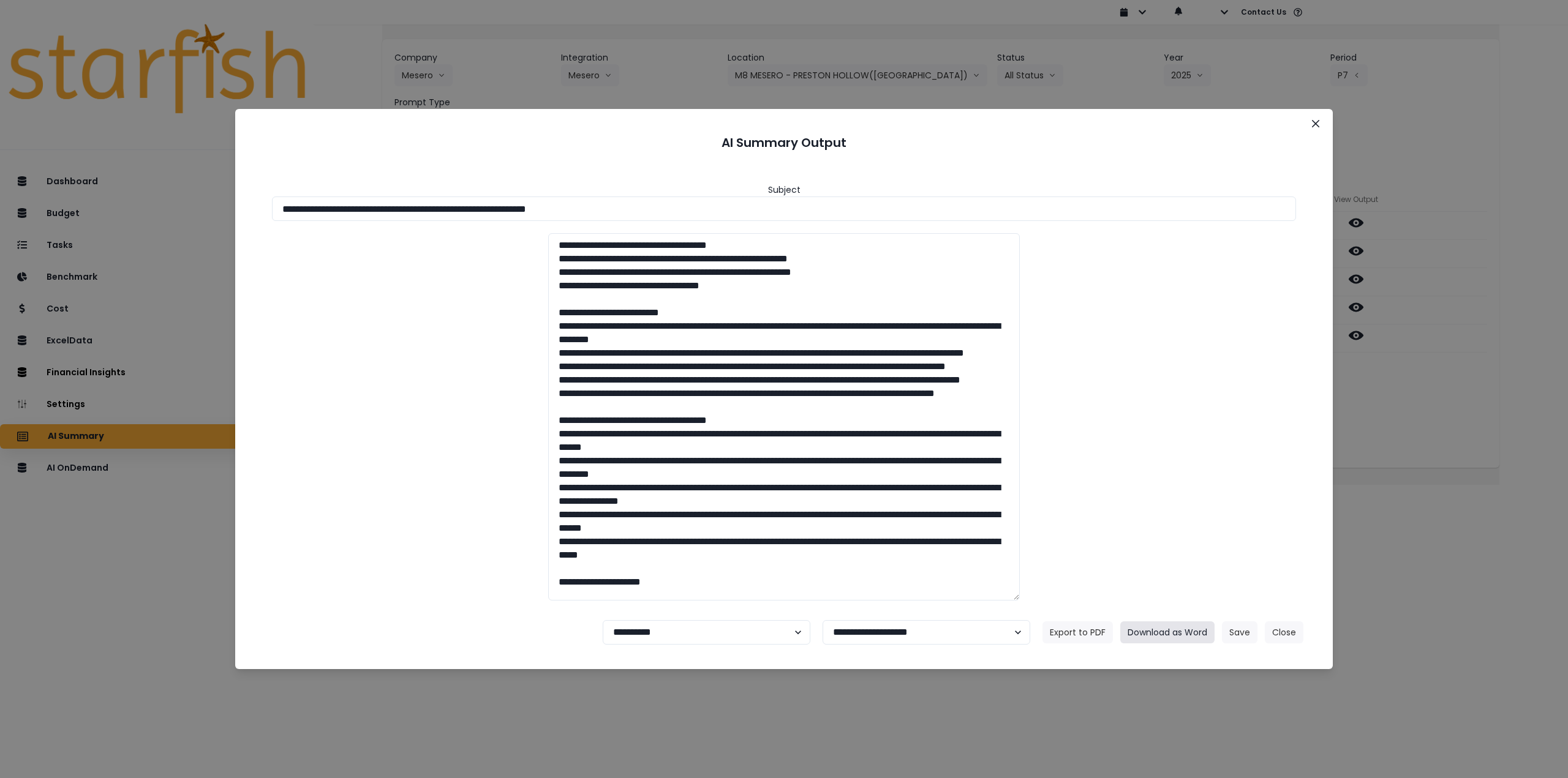
click at [1176, 633] on button "Download as Word" at bounding box center [1167, 632] width 94 height 22
click at [1322, 124] on button "Close" at bounding box center [1315, 124] width 20 height 20
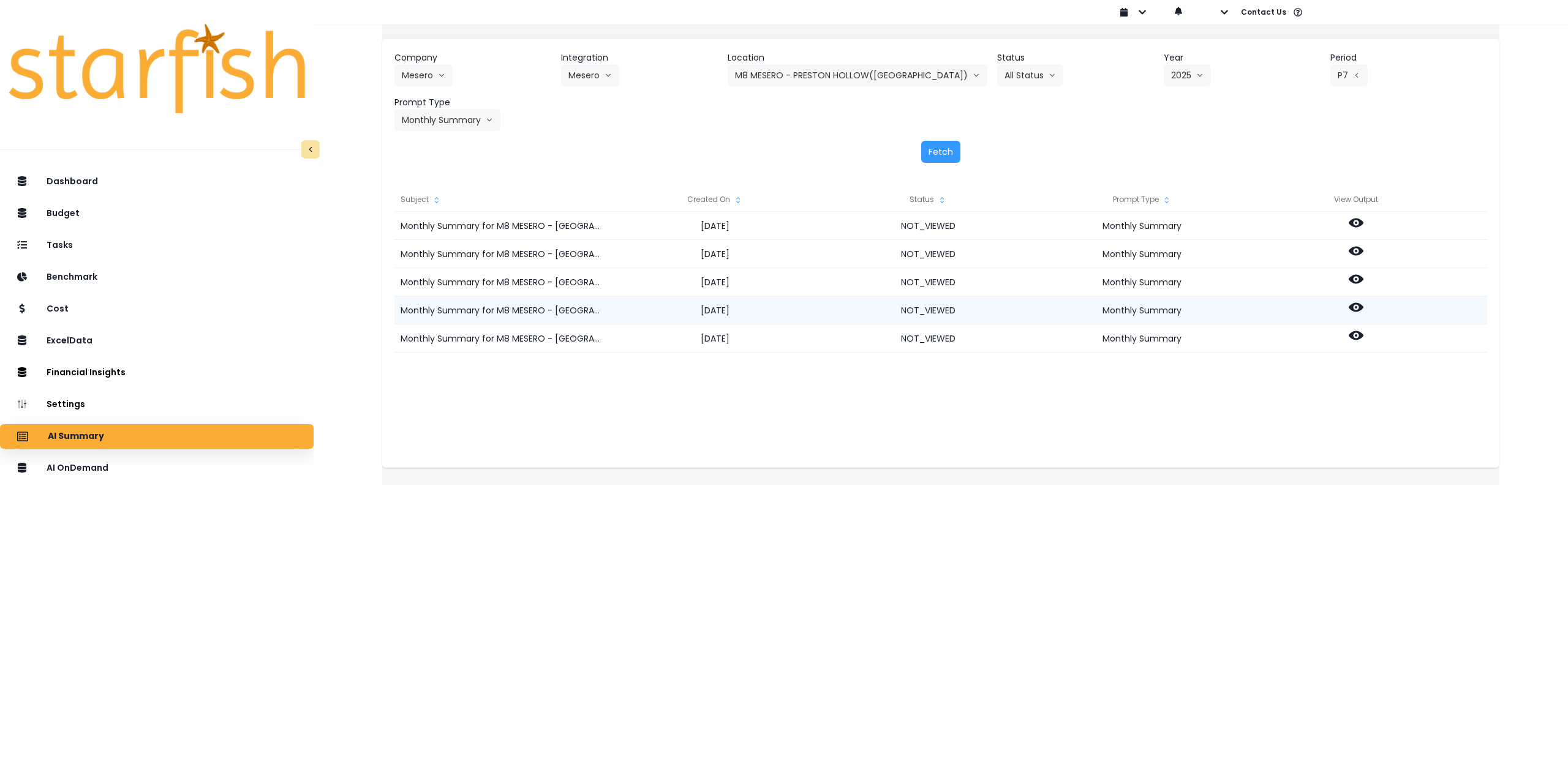
click at [1364, 313] on icon at bounding box center [1356, 307] width 15 height 15
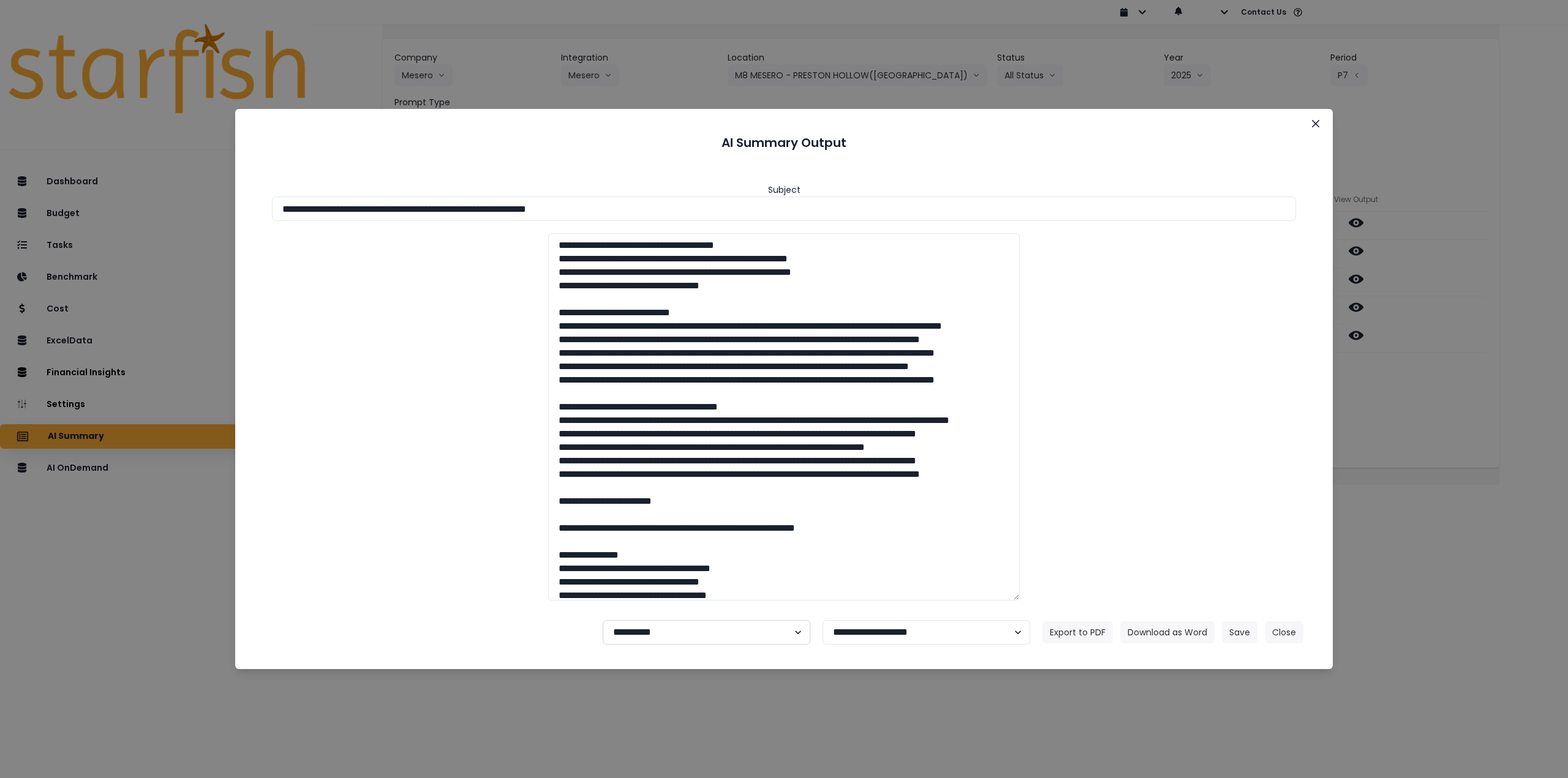
click at [666, 632] on select "**********" at bounding box center [706, 632] width 208 height 24
select select "********"
click at [602, 620] on select "**********" at bounding box center [706, 632] width 208 height 24
click at [1241, 628] on button "Save" at bounding box center [1240, 632] width 36 height 22
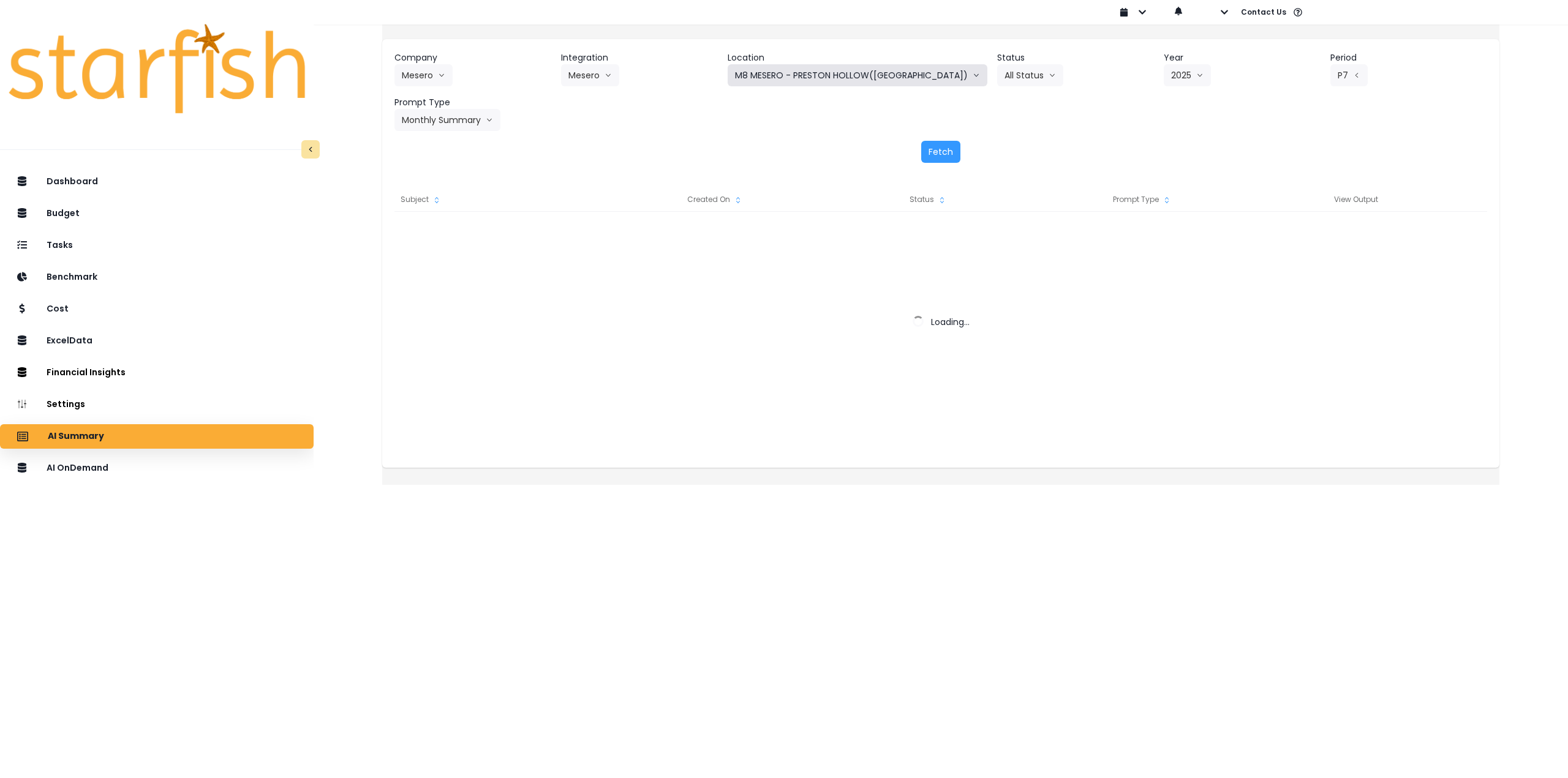
click at [848, 85] on button "M8 MESERO - PRESTON HOLLOW([GEOGRAPHIC_DATA])" at bounding box center [858, 75] width 260 height 22
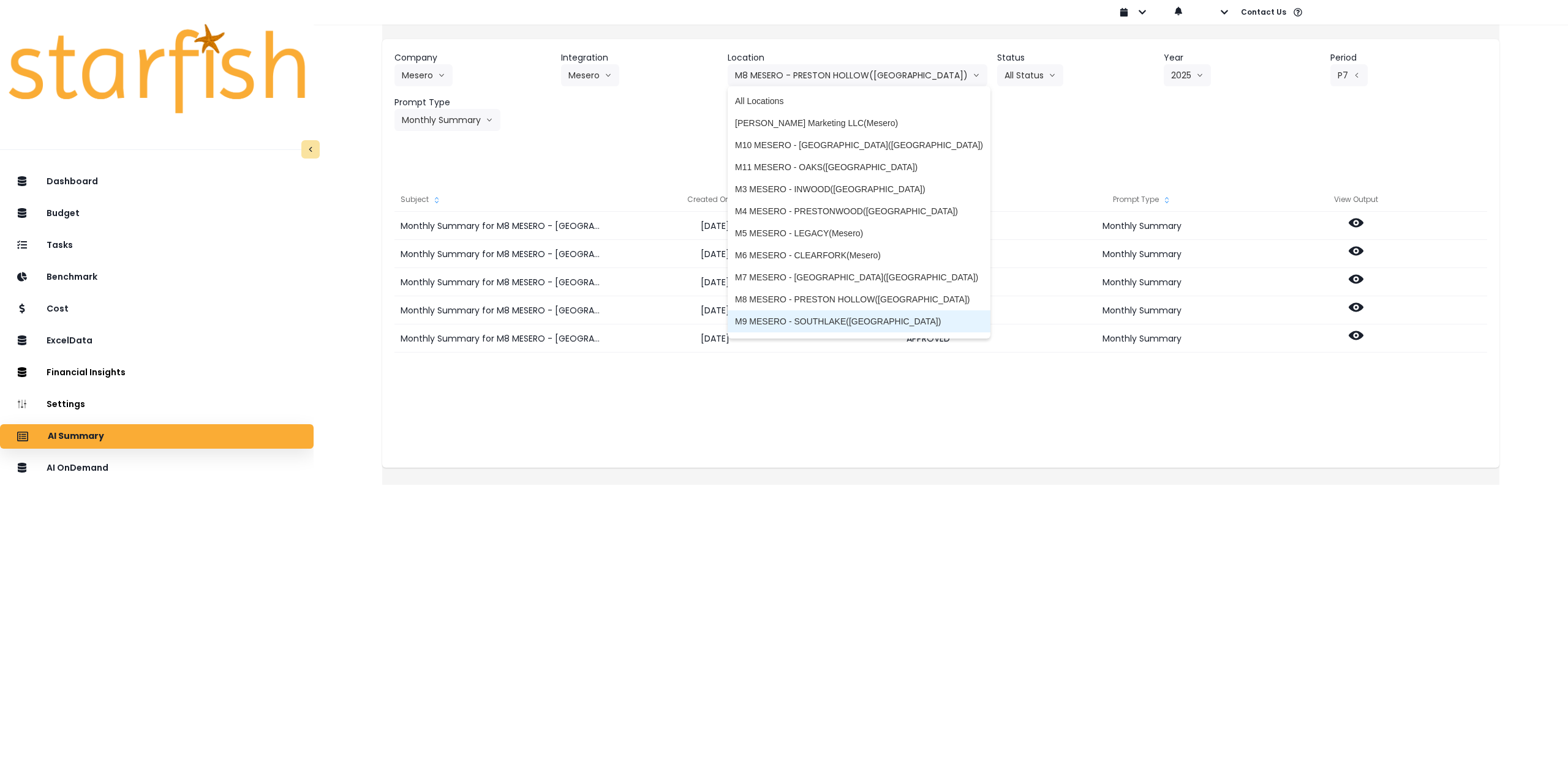
click at [809, 322] on span "M9 MESERO - SOUTHLAKE([GEOGRAPHIC_DATA])" at bounding box center [859, 321] width 248 height 12
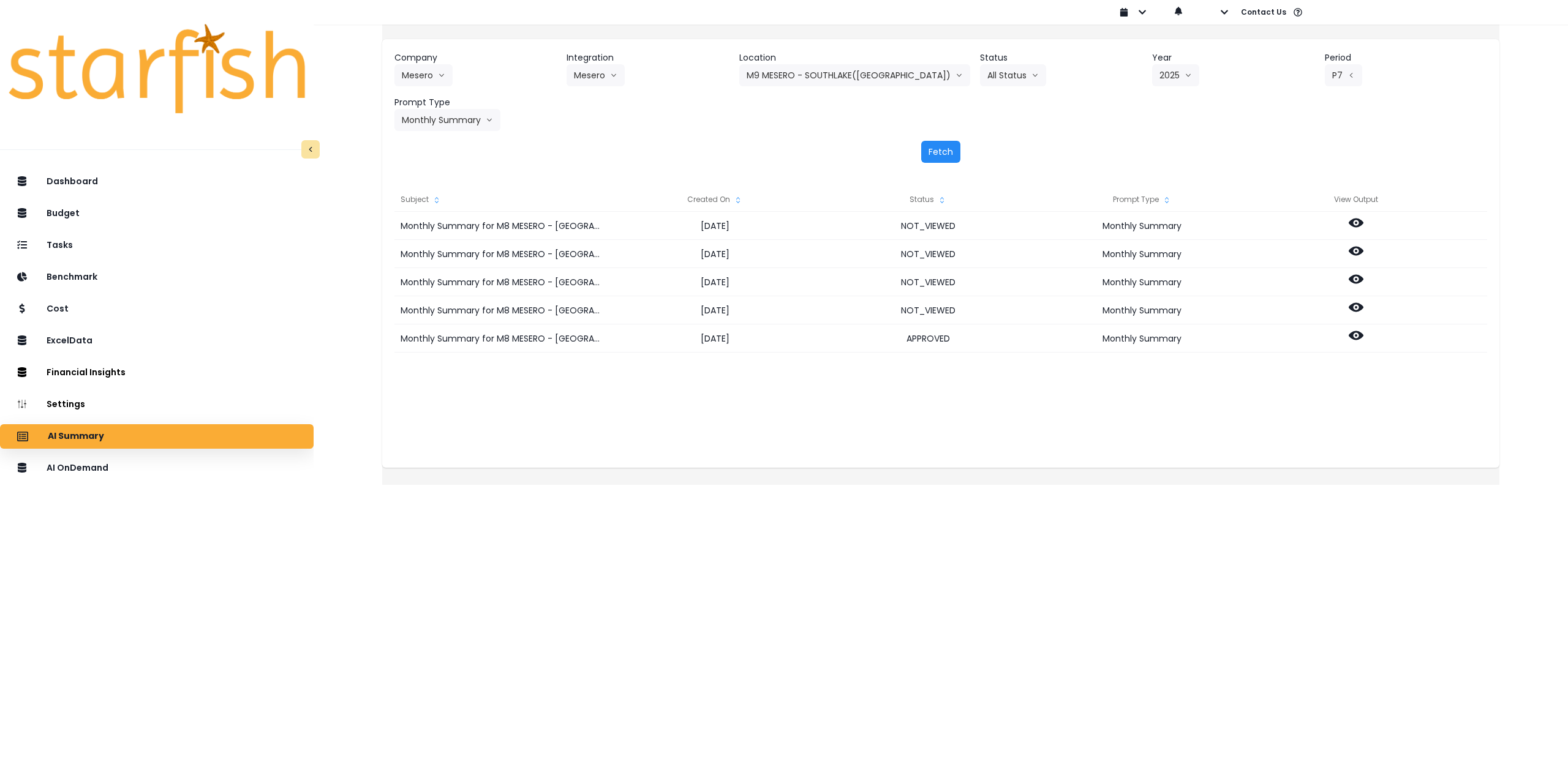
click at [936, 149] on button "Fetch" at bounding box center [941, 152] width 39 height 22
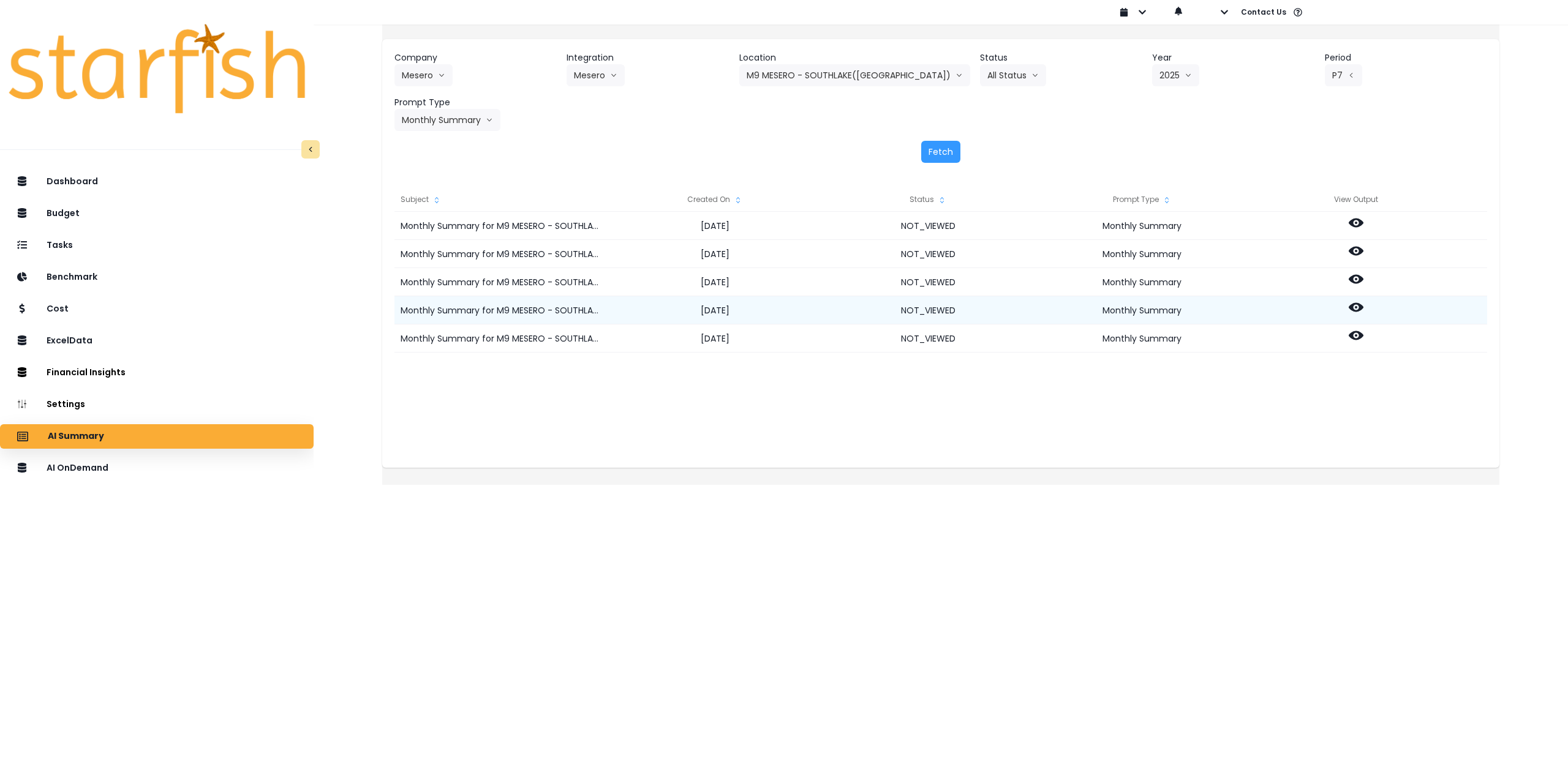
click at [1364, 308] on icon at bounding box center [1356, 307] width 15 height 15
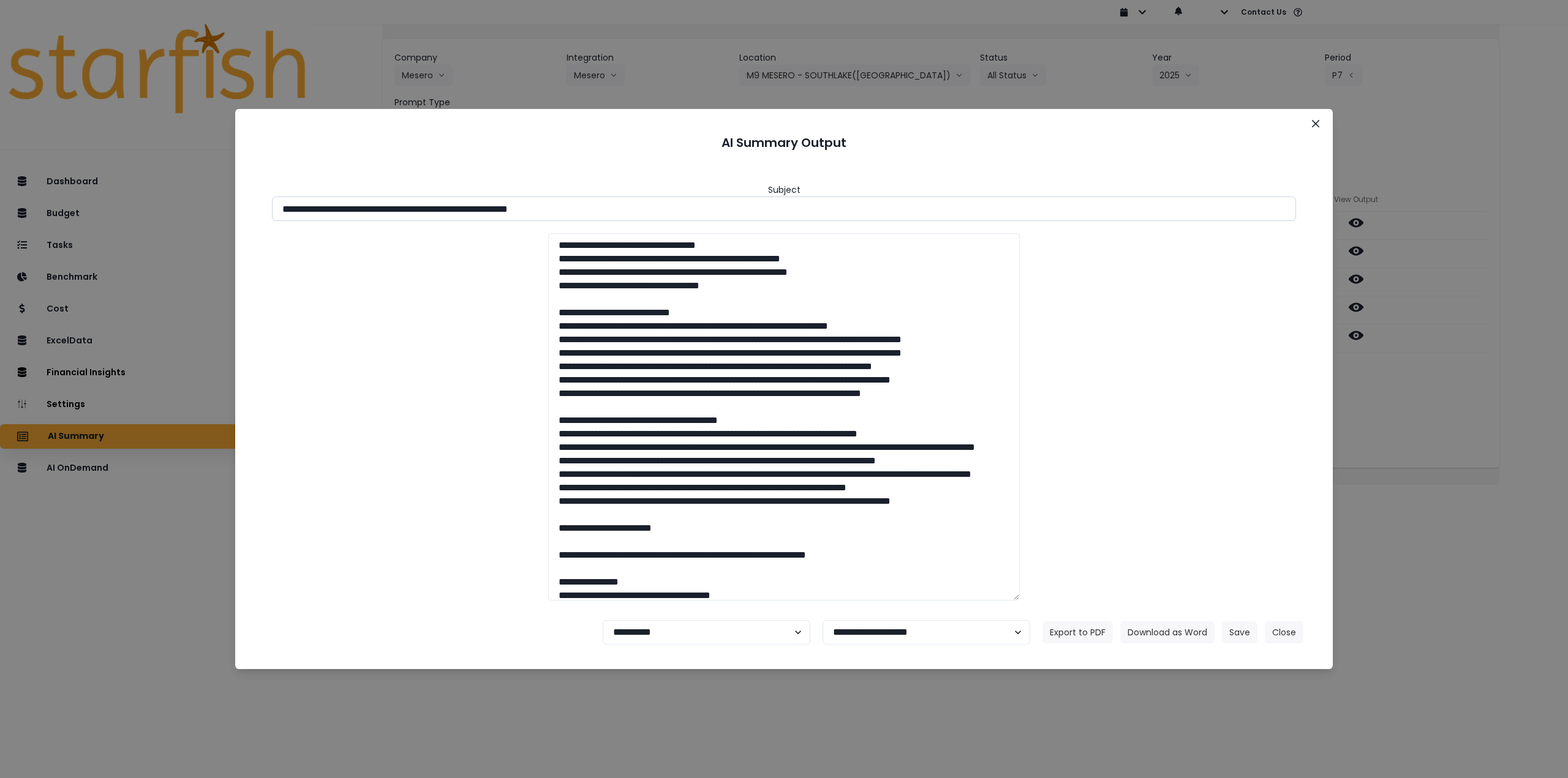
drag, startPoint x: 392, startPoint y: 211, endPoint x: 653, endPoint y: 205, distance: 261.1
click at [653, 205] on input "**********" at bounding box center [784, 209] width 1024 height 24
click at [1163, 633] on button "Download as Word" at bounding box center [1167, 632] width 94 height 22
click at [1391, 390] on div "**********" at bounding box center [784, 389] width 1568 height 778
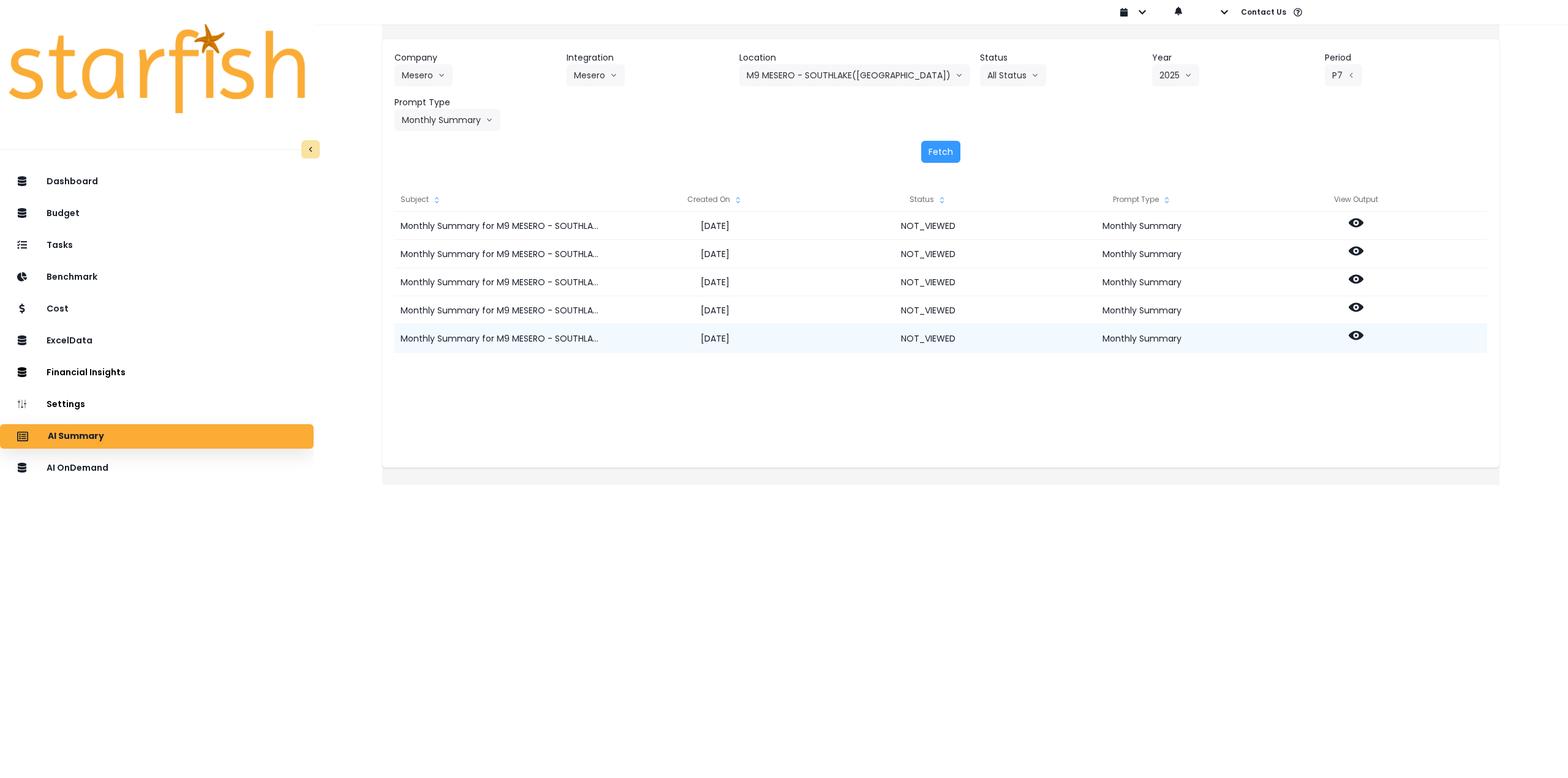
click at [1364, 337] on icon at bounding box center [1356, 335] width 15 height 15
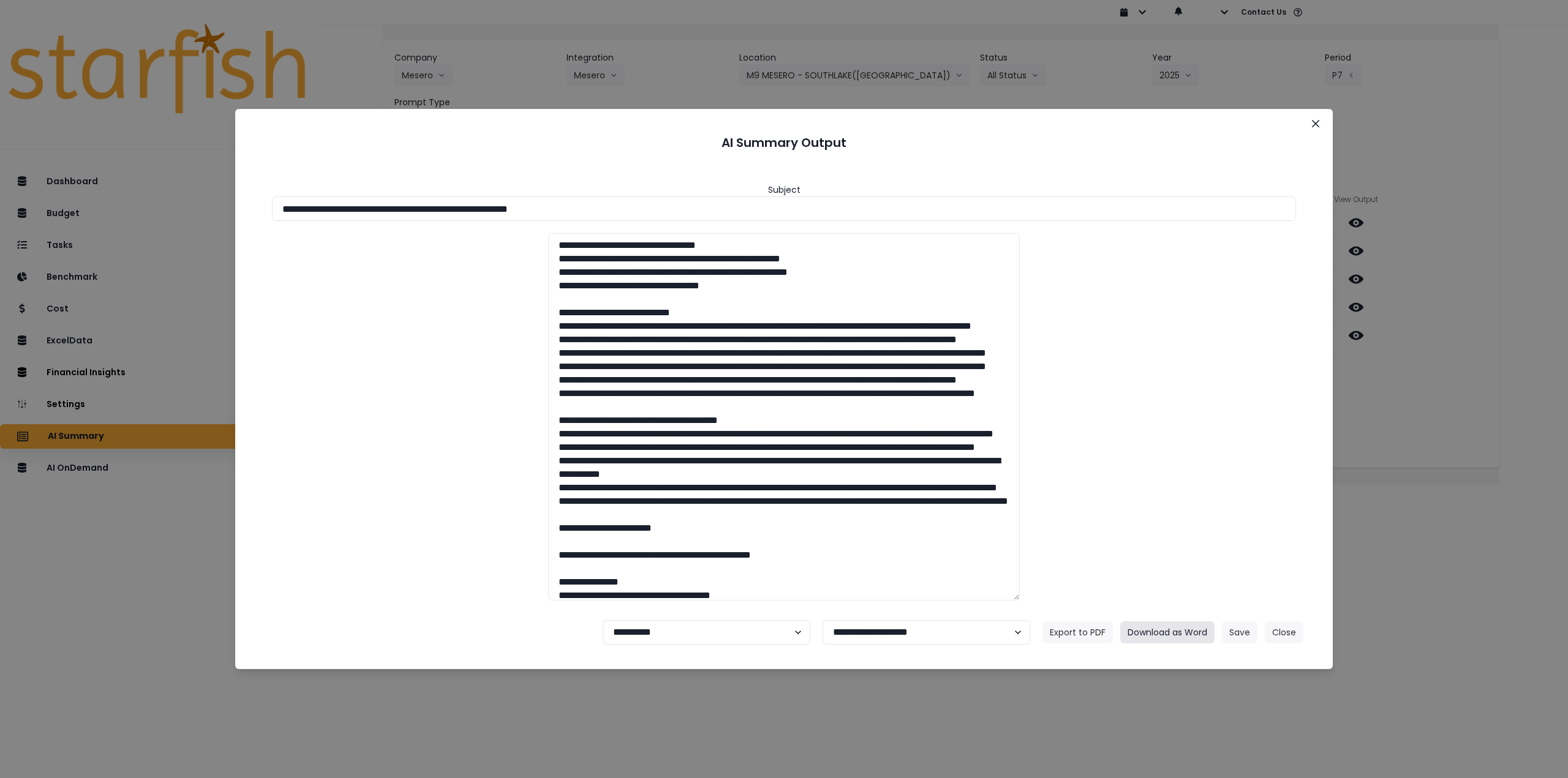
click at [1156, 623] on button "Download as Word" at bounding box center [1167, 632] width 94 height 22
click at [1311, 124] on button "Close" at bounding box center [1315, 124] width 20 height 20
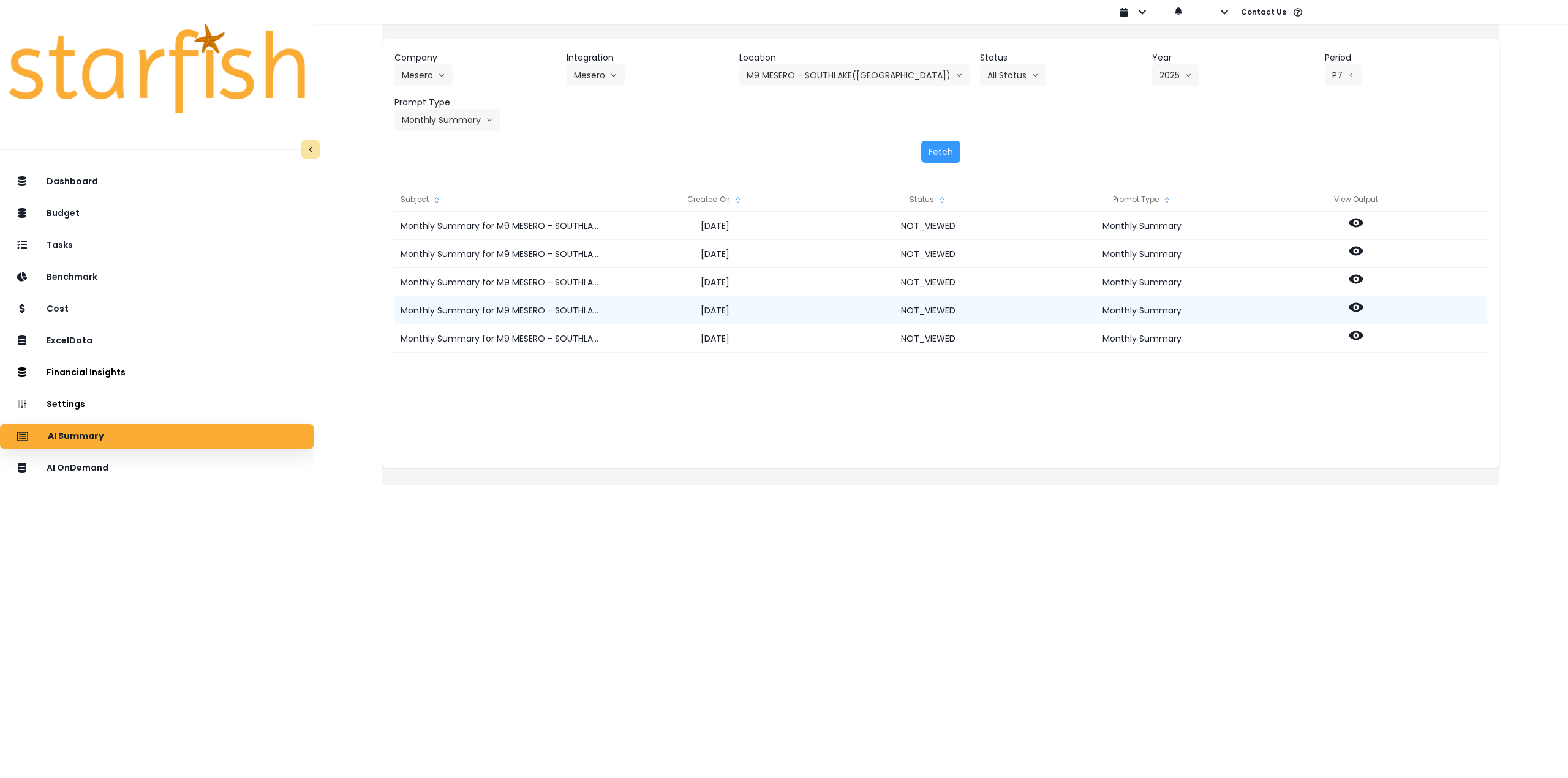
click at [1364, 309] on icon at bounding box center [1356, 308] width 15 height 9
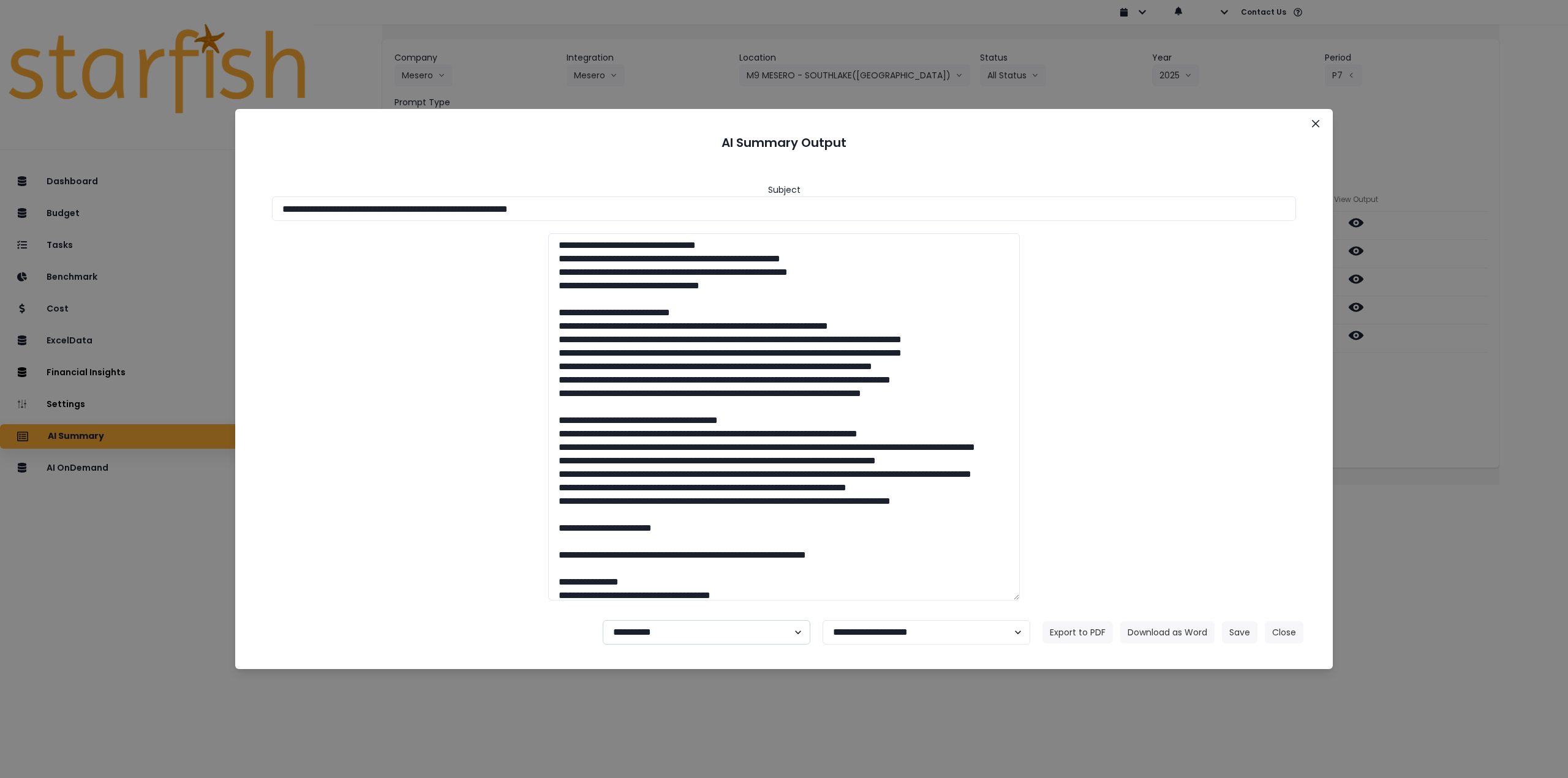
click at [726, 641] on select "**********" at bounding box center [706, 632] width 208 height 24
select select "********"
click at [602, 620] on select "**********" at bounding box center [706, 632] width 208 height 24
click at [1239, 631] on button "Save" at bounding box center [1240, 632] width 36 height 22
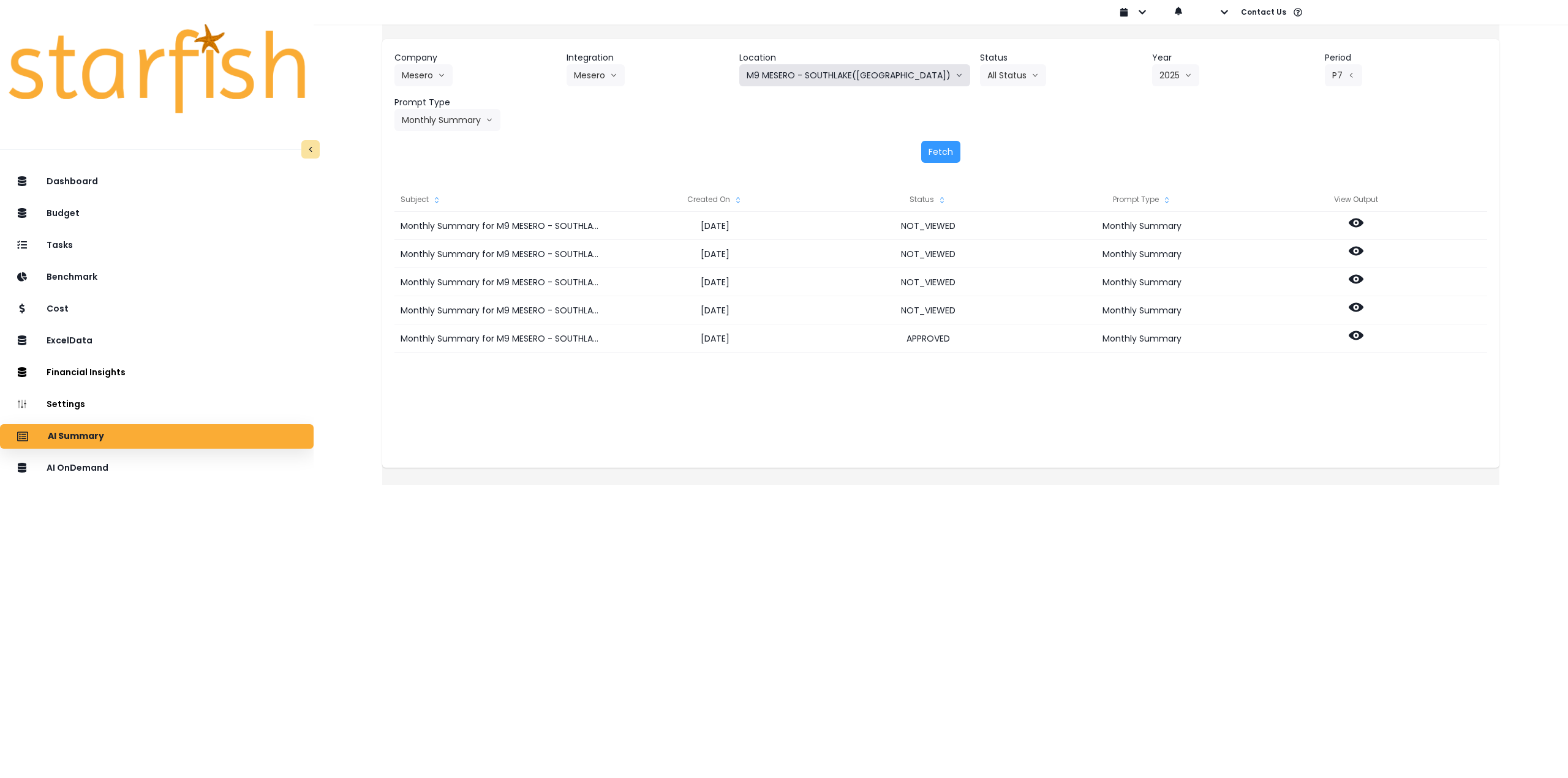
click at [841, 83] on button "M9 MESERO - SOUTHLAKE([GEOGRAPHIC_DATA])" at bounding box center [855, 75] width 231 height 22
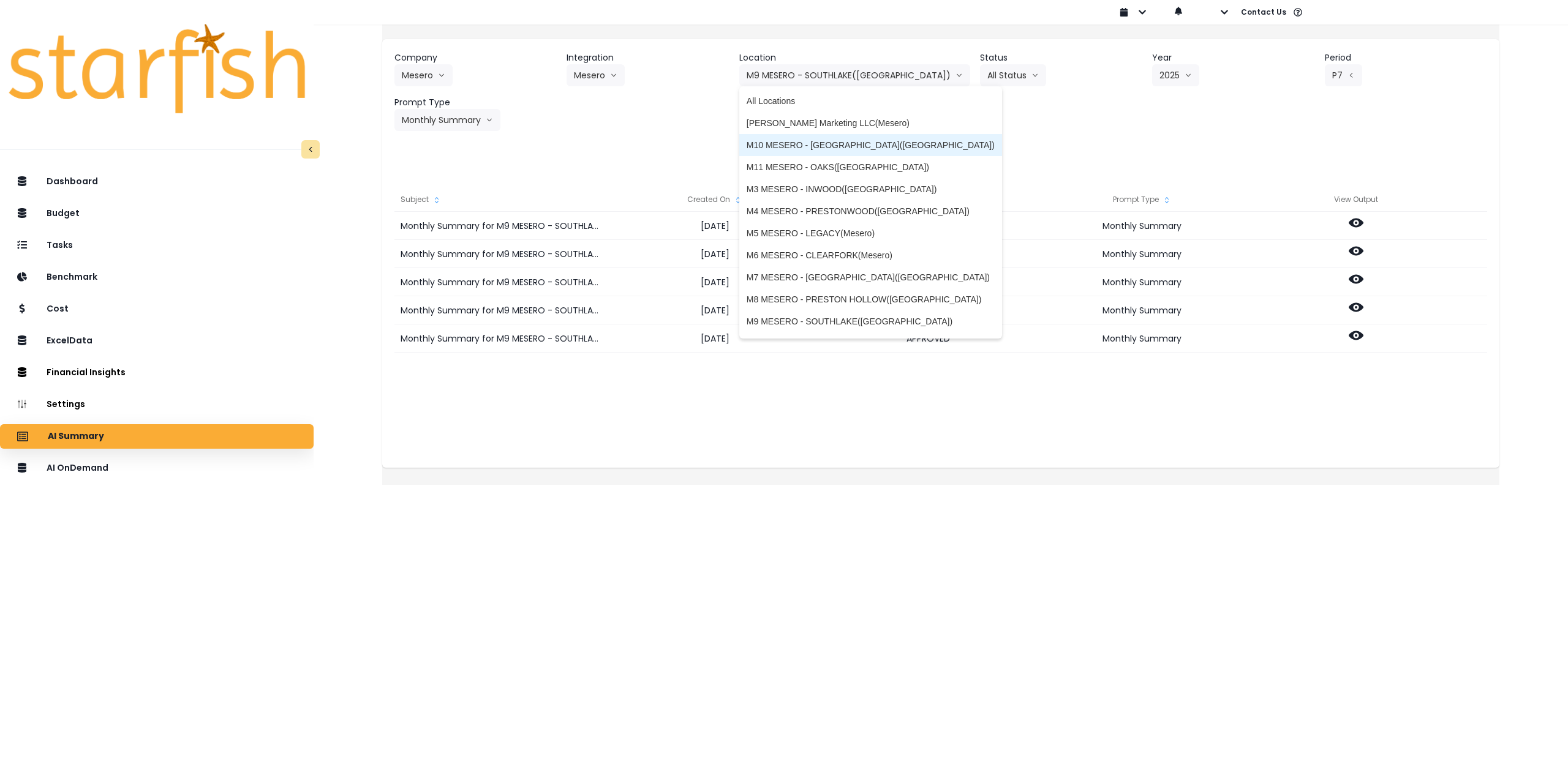
click at [825, 139] on span "M10 MESERO - [GEOGRAPHIC_DATA]([GEOGRAPHIC_DATA])" at bounding box center [871, 145] width 248 height 12
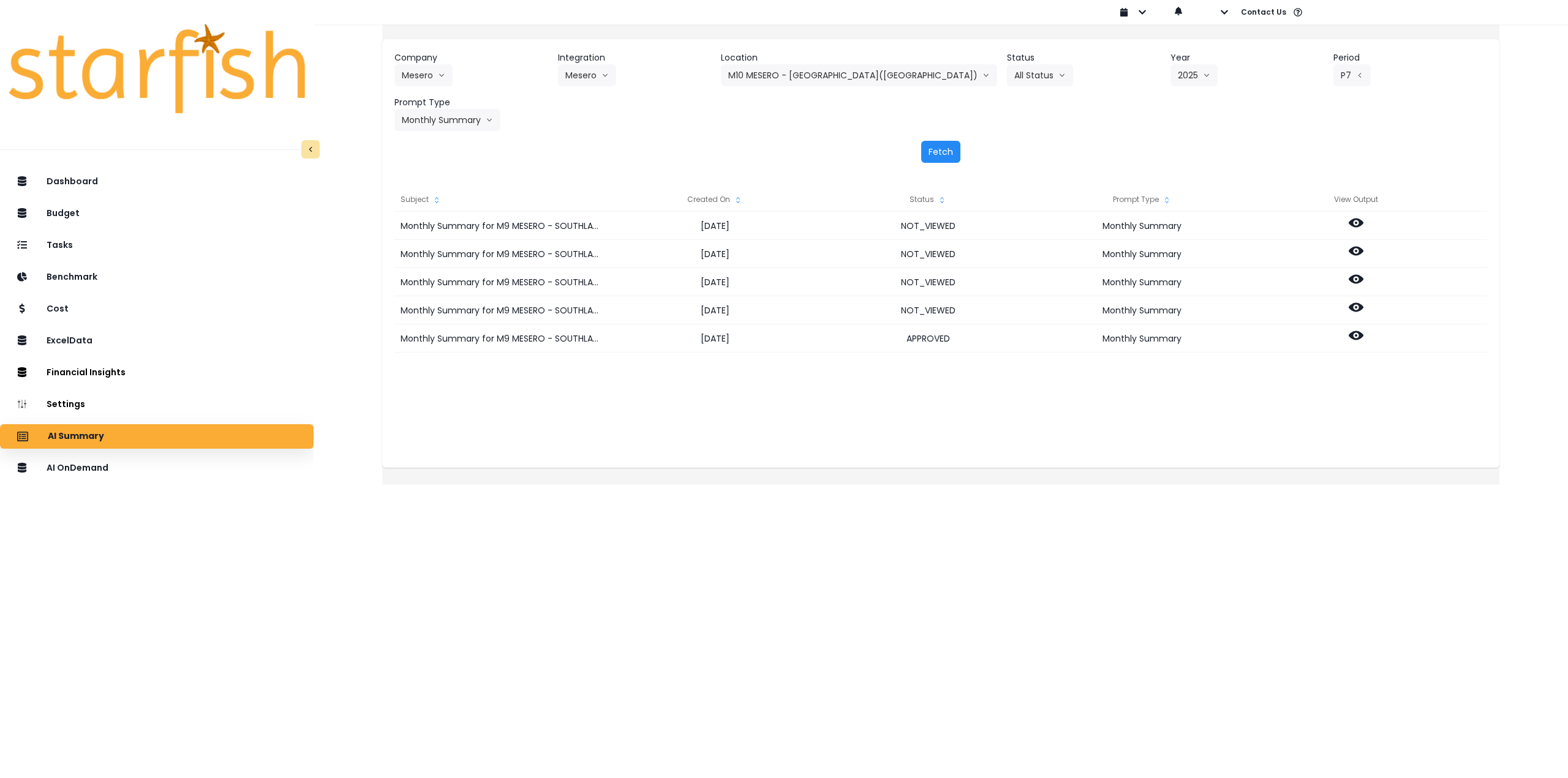
click at [935, 150] on button "Fetch" at bounding box center [941, 152] width 39 height 22
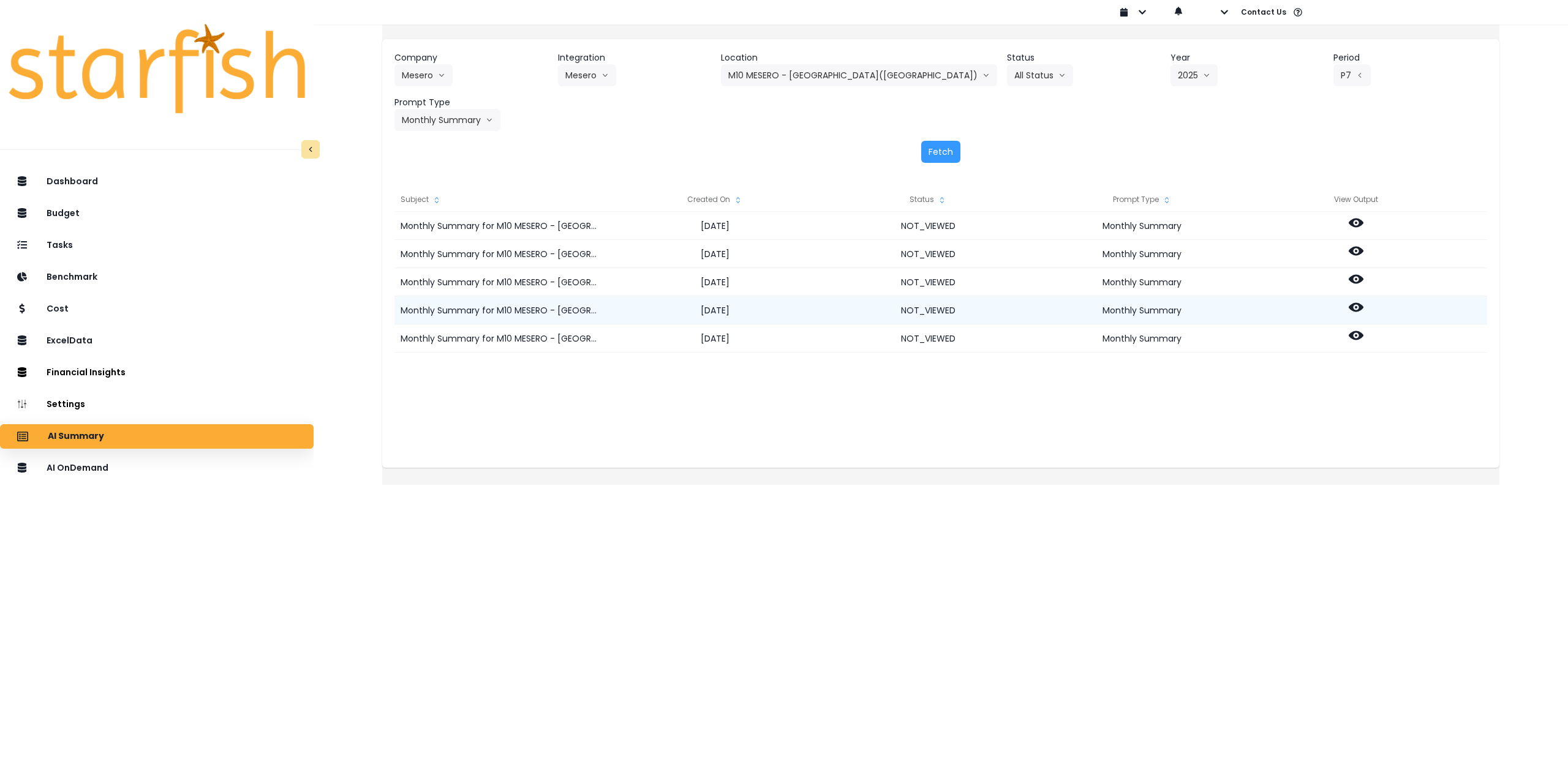
click at [1357, 307] on circle at bounding box center [1356, 308] width 3 height 3
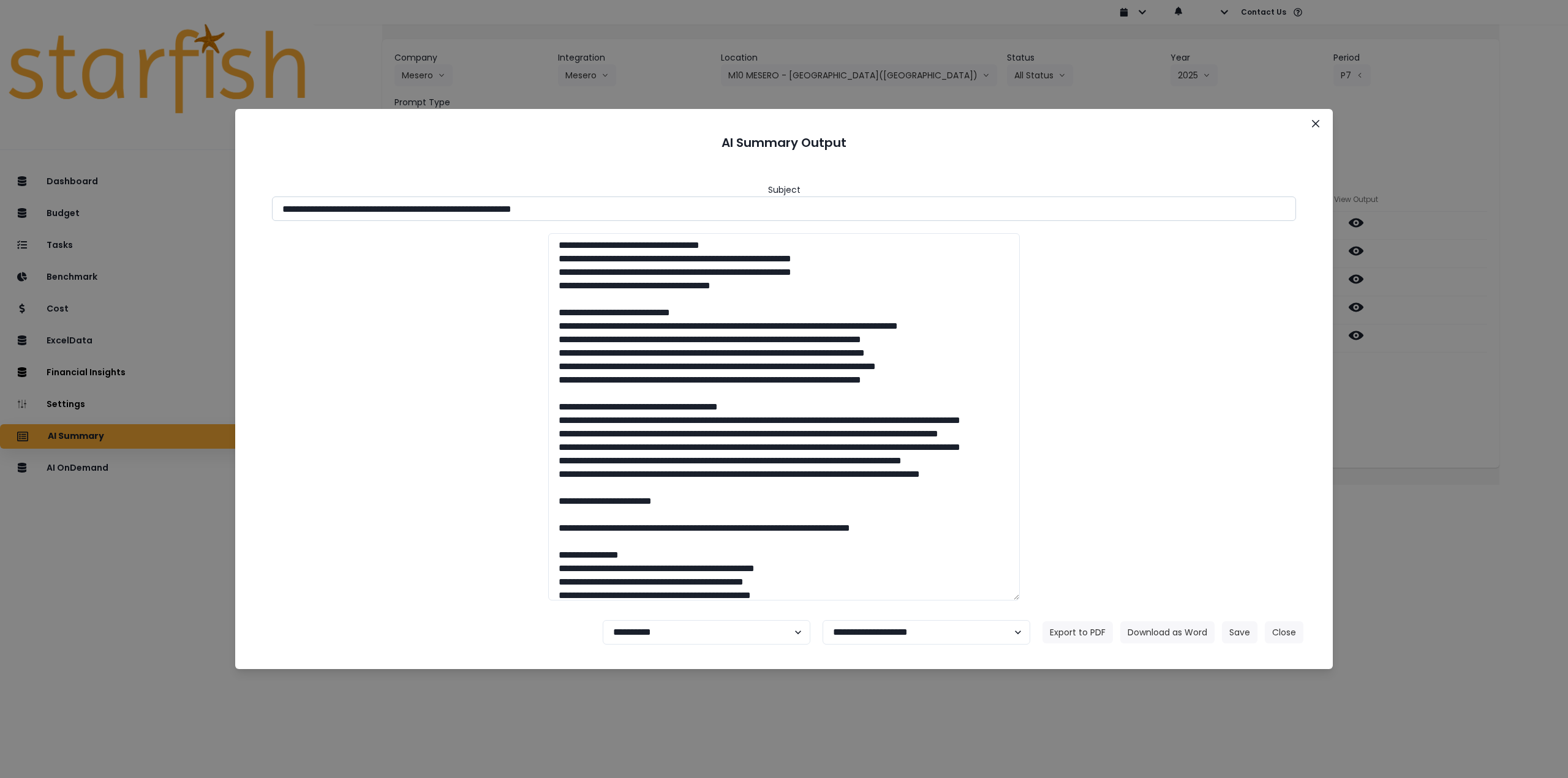
drag, startPoint x: 390, startPoint y: 207, endPoint x: 661, endPoint y: 208, distance: 271.0
click at [661, 208] on input "**********" at bounding box center [784, 209] width 1024 height 24
click at [1167, 630] on button "Download as Word" at bounding box center [1167, 632] width 94 height 22
drag, startPoint x: 1441, startPoint y: 417, endPoint x: 1391, endPoint y: 372, distance: 67.3
click at [1440, 417] on div "**********" at bounding box center [784, 389] width 1568 height 778
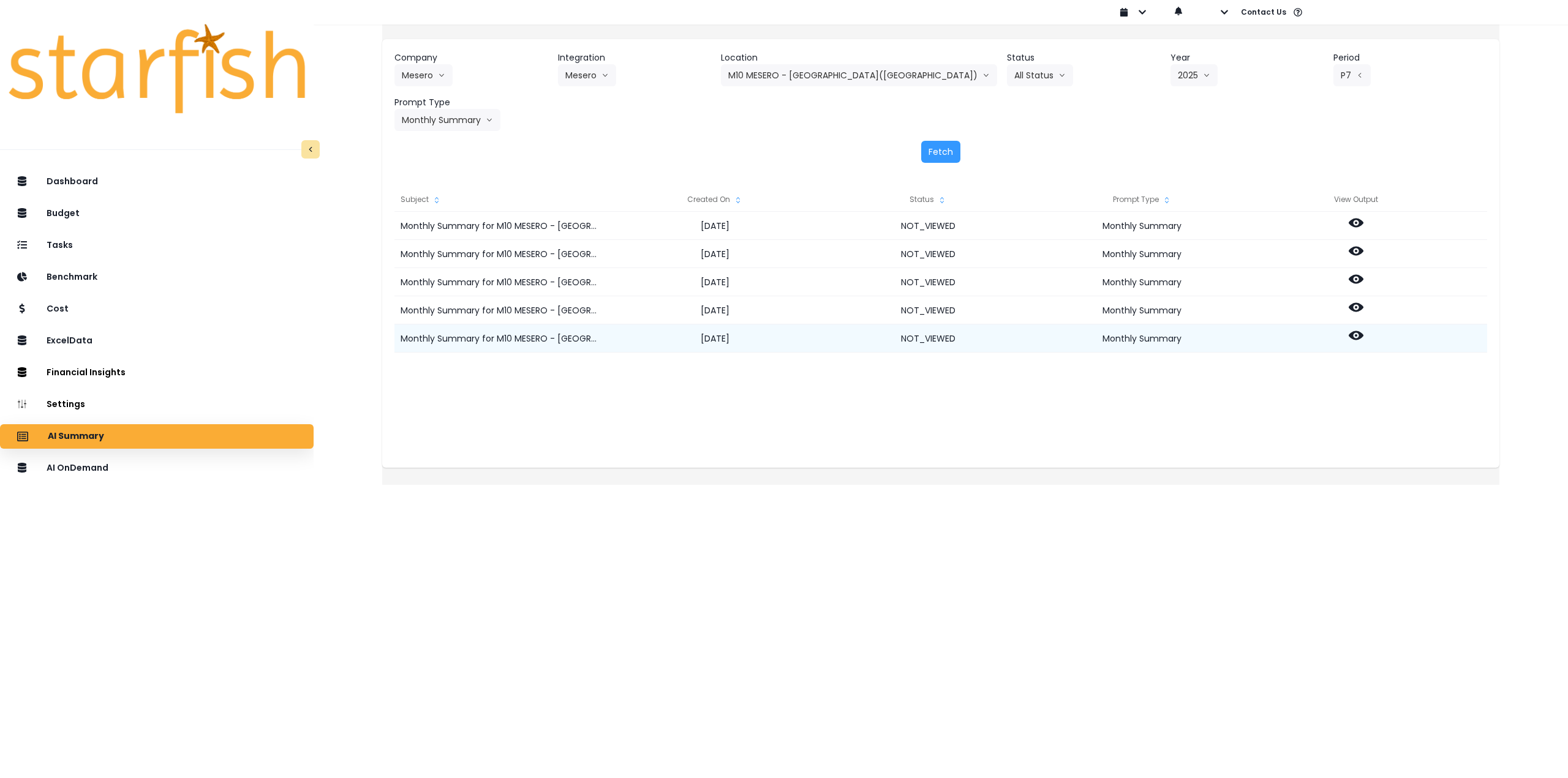
click at [1364, 336] on icon at bounding box center [1356, 335] width 15 height 15
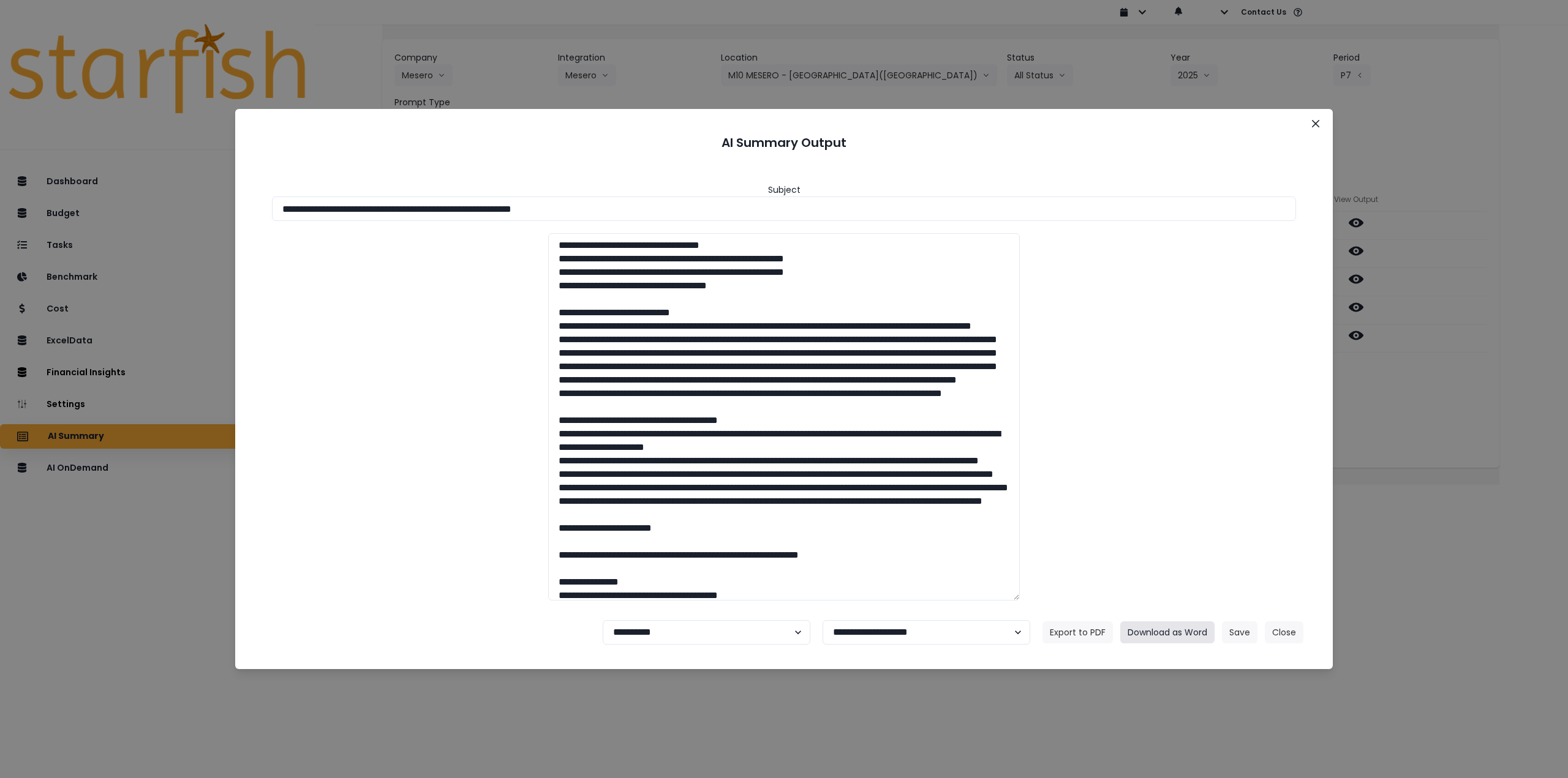
click at [1165, 632] on button "Download as Word" at bounding box center [1167, 632] width 94 height 22
